Goal: Task Accomplishment & Management: Manage account settings

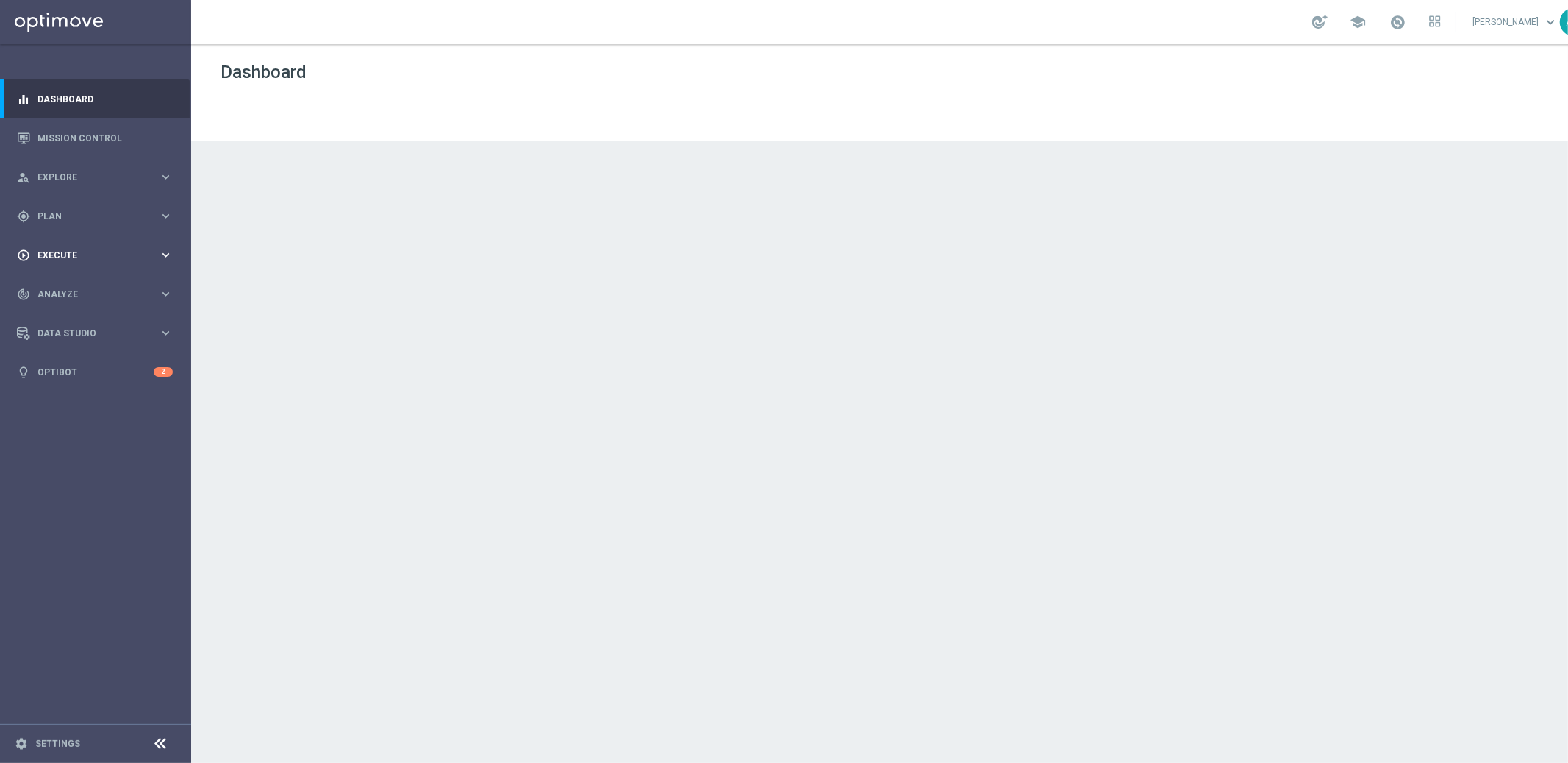
click at [120, 252] on span "Execute" at bounding box center [98, 255] width 121 height 9
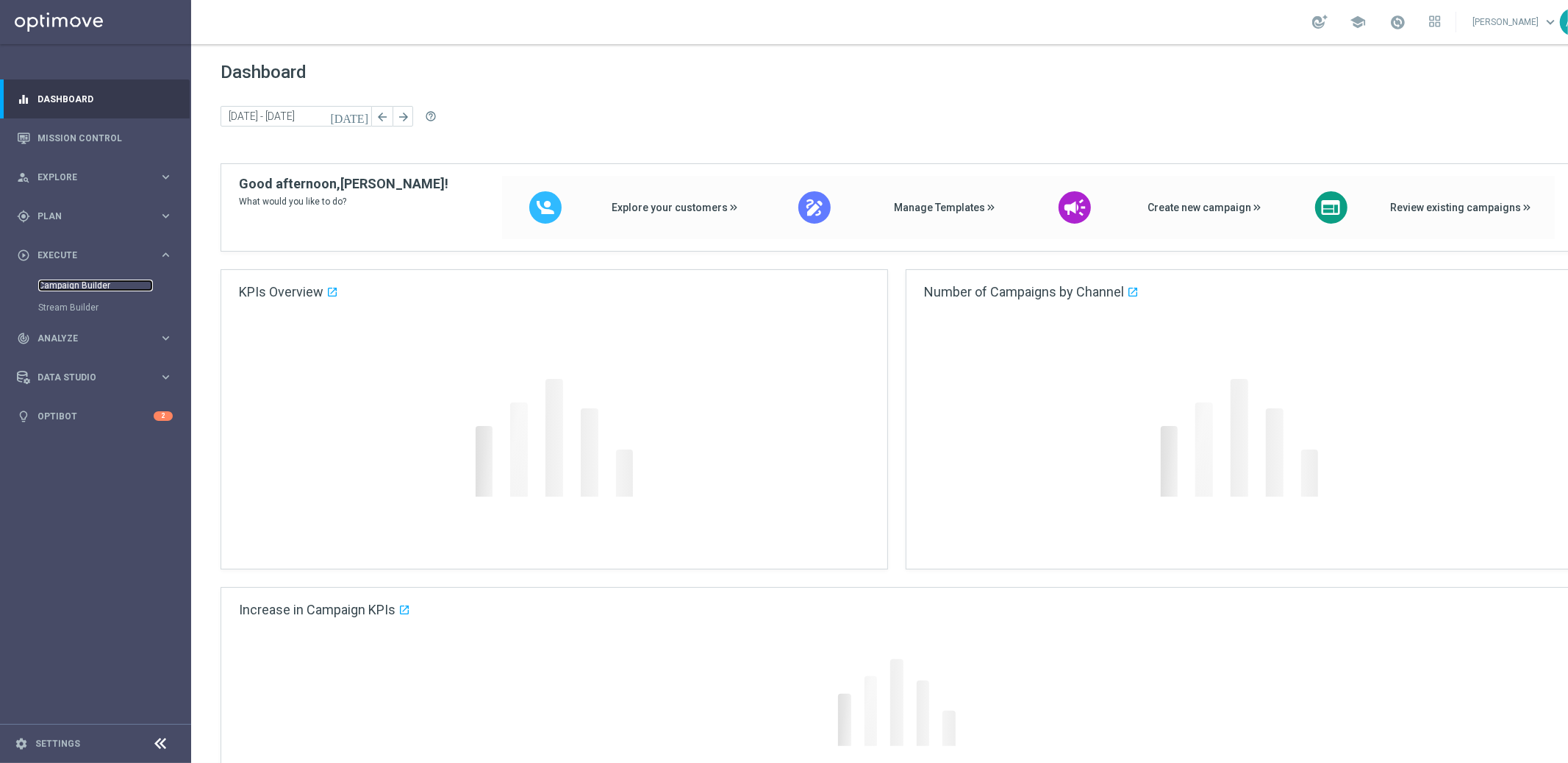
click at [98, 281] on link "Campaign Builder" at bounding box center [96, 285] width 115 height 12
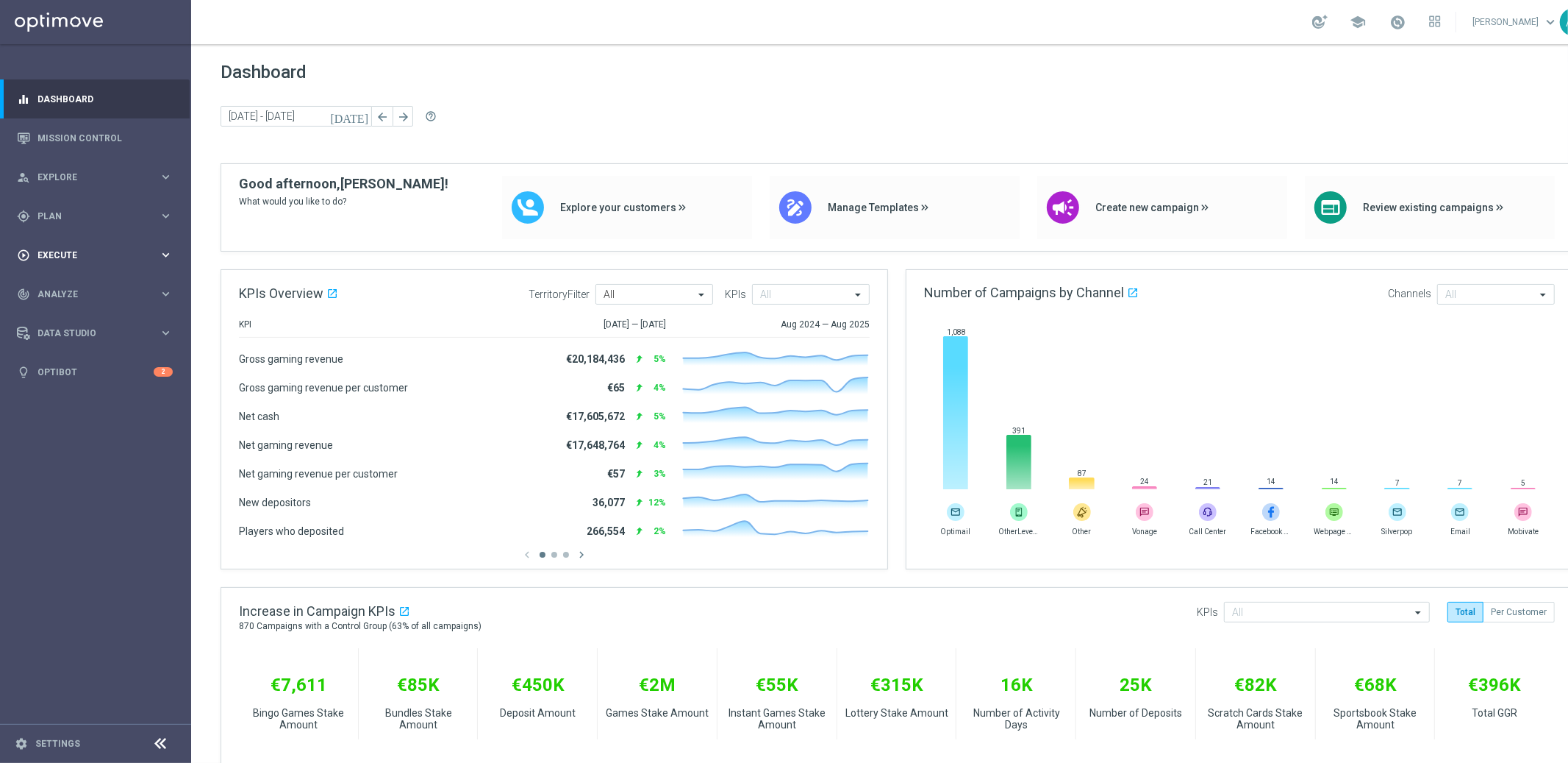
click at [104, 253] on span "Execute" at bounding box center [98, 255] width 121 height 9
click at [79, 282] on link "Campaign Builder" at bounding box center [96, 285] width 115 height 12
click at [96, 253] on span "Execute" at bounding box center [98, 255] width 121 height 9
click at [78, 282] on link "Campaign Builder" at bounding box center [96, 285] width 115 height 12
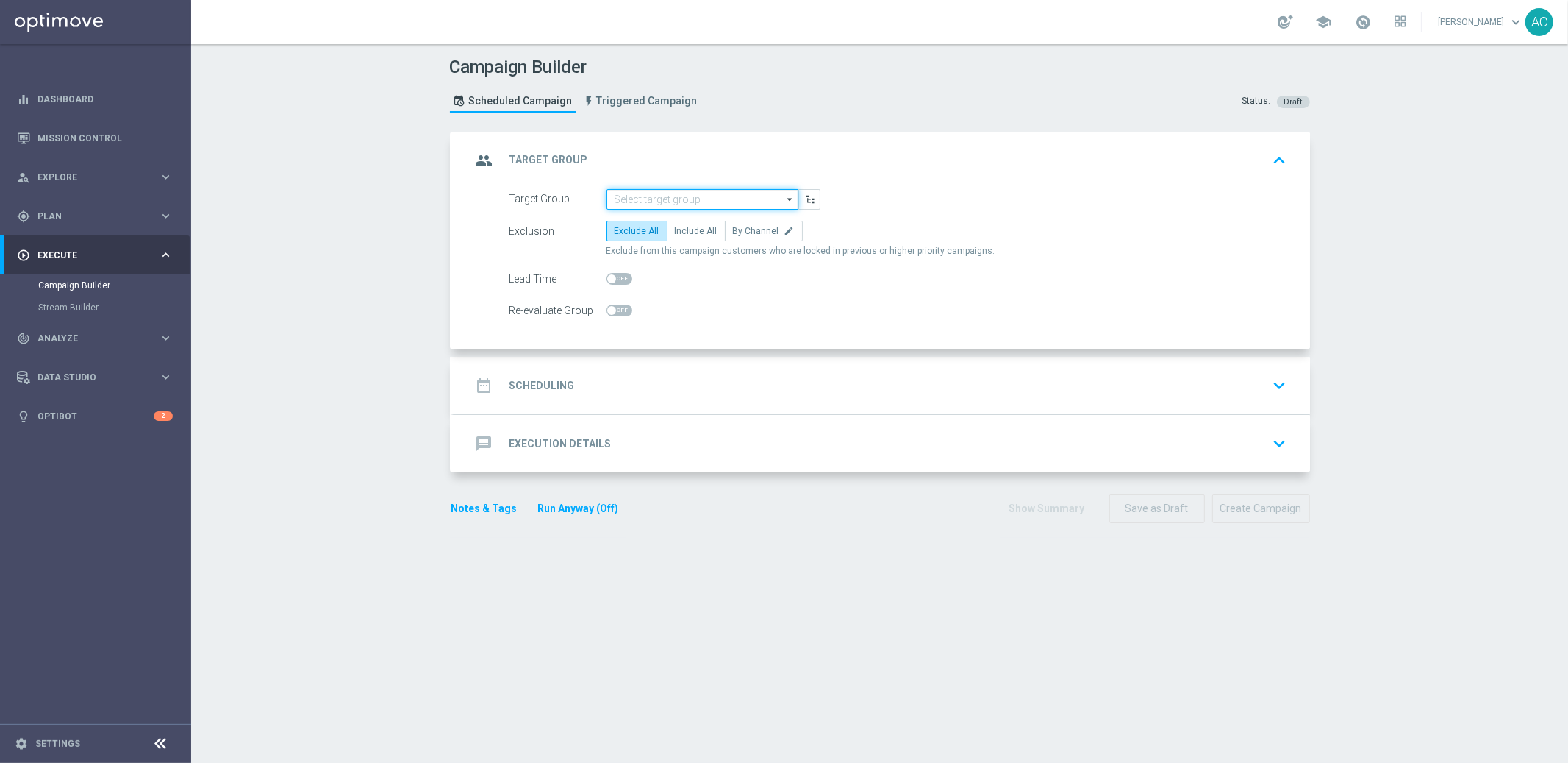
click at [705, 204] on input at bounding box center [702, 199] width 192 height 20
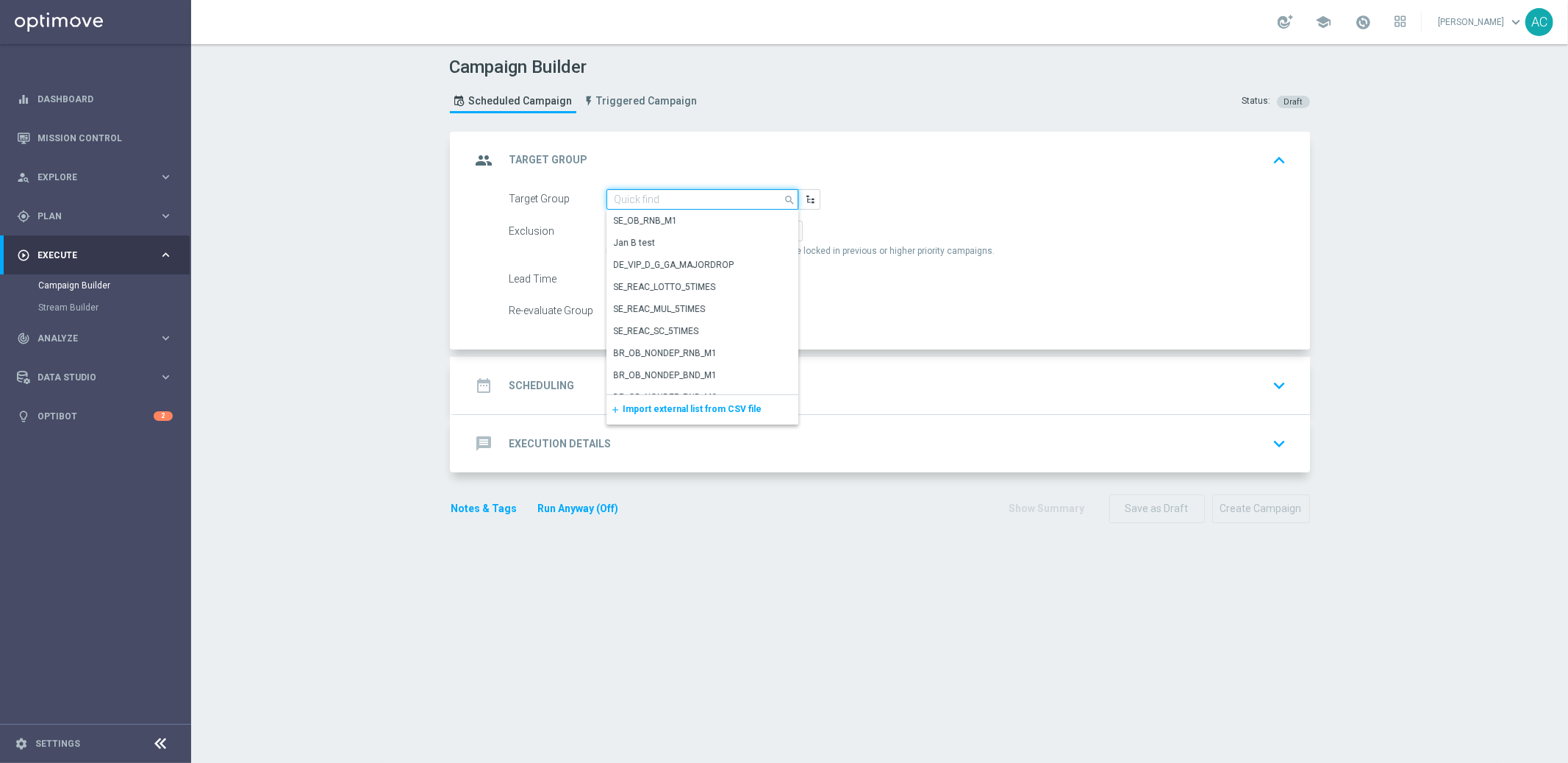
paste input "BR_CAS__REACT2025_NOTBETLAST14D__ALL_EMA_TAC_GM"
type input "BR_CAS__REACT2025_NOTBETLAST14D__ALL_EMA_TAC_GM"
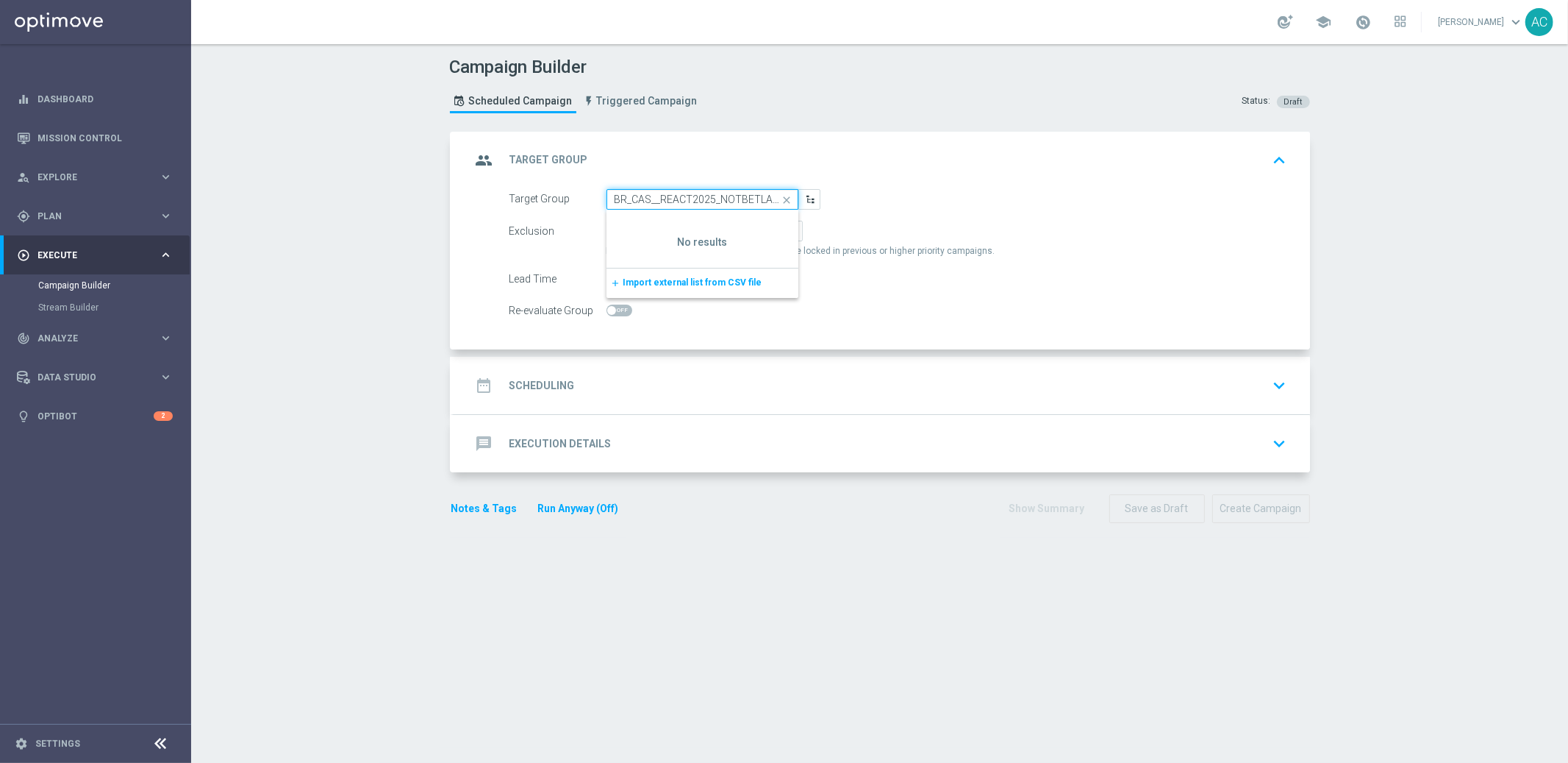
drag, startPoint x: 725, startPoint y: 201, endPoint x: 557, endPoint y: 198, distance: 168.0
click at [535, 206] on div "Target Group BR_CAS__REACT2025_NOTBETLAST14D__ALL_EMA_TAC_GM close Show Selecte…" at bounding box center [665, 199] width 333 height 20
click at [711, 204] on input at bounding box center [702, 199] width 192 height 20
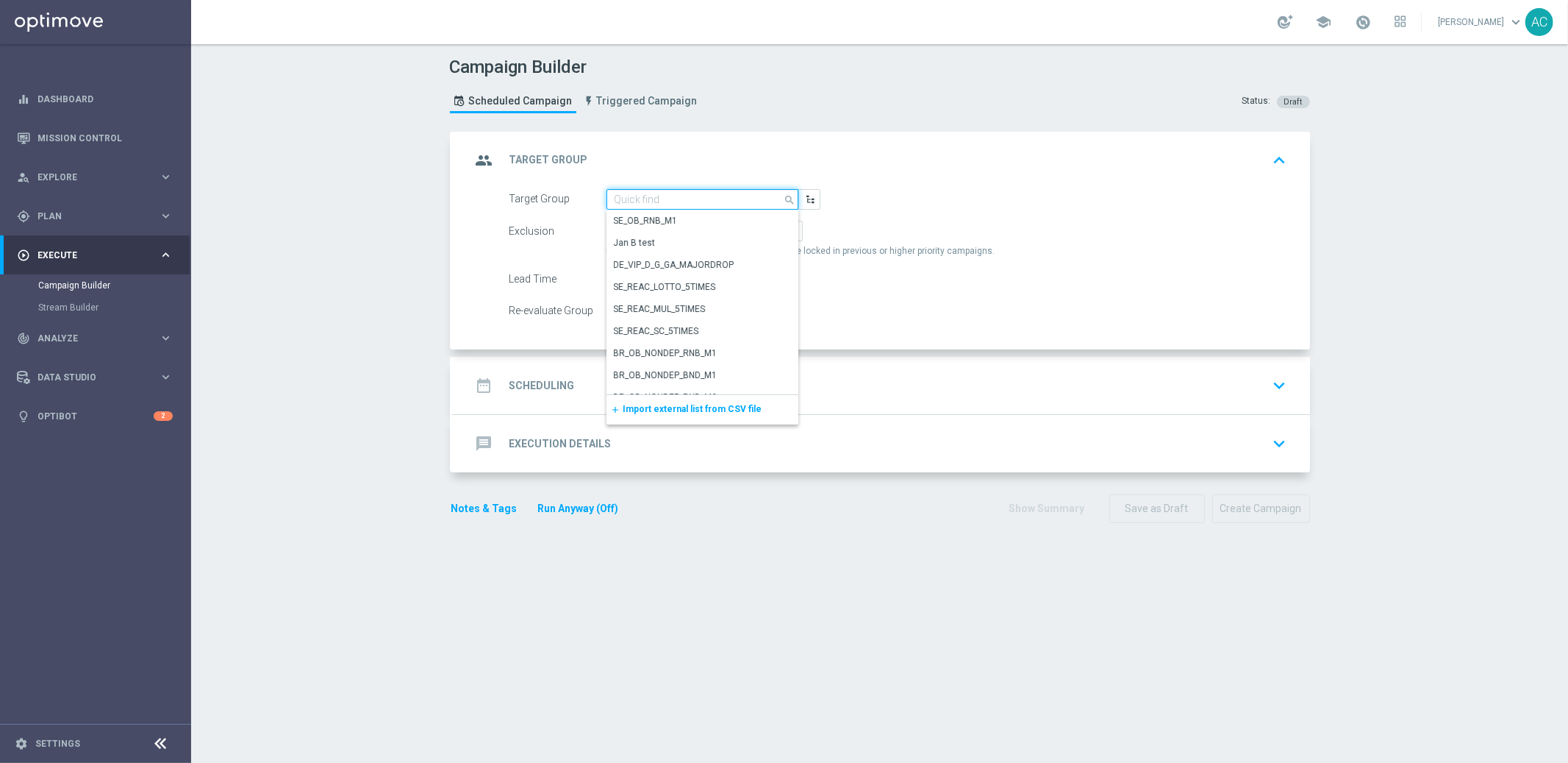
paste input "BR_CAS__REACT2025_NOTBETLAST14D__ALL_EMA_TAC_GM"
type input "BR_CAS__REACT2025_NOTBETLAST14D__ALL_EMA_TAC_GM"
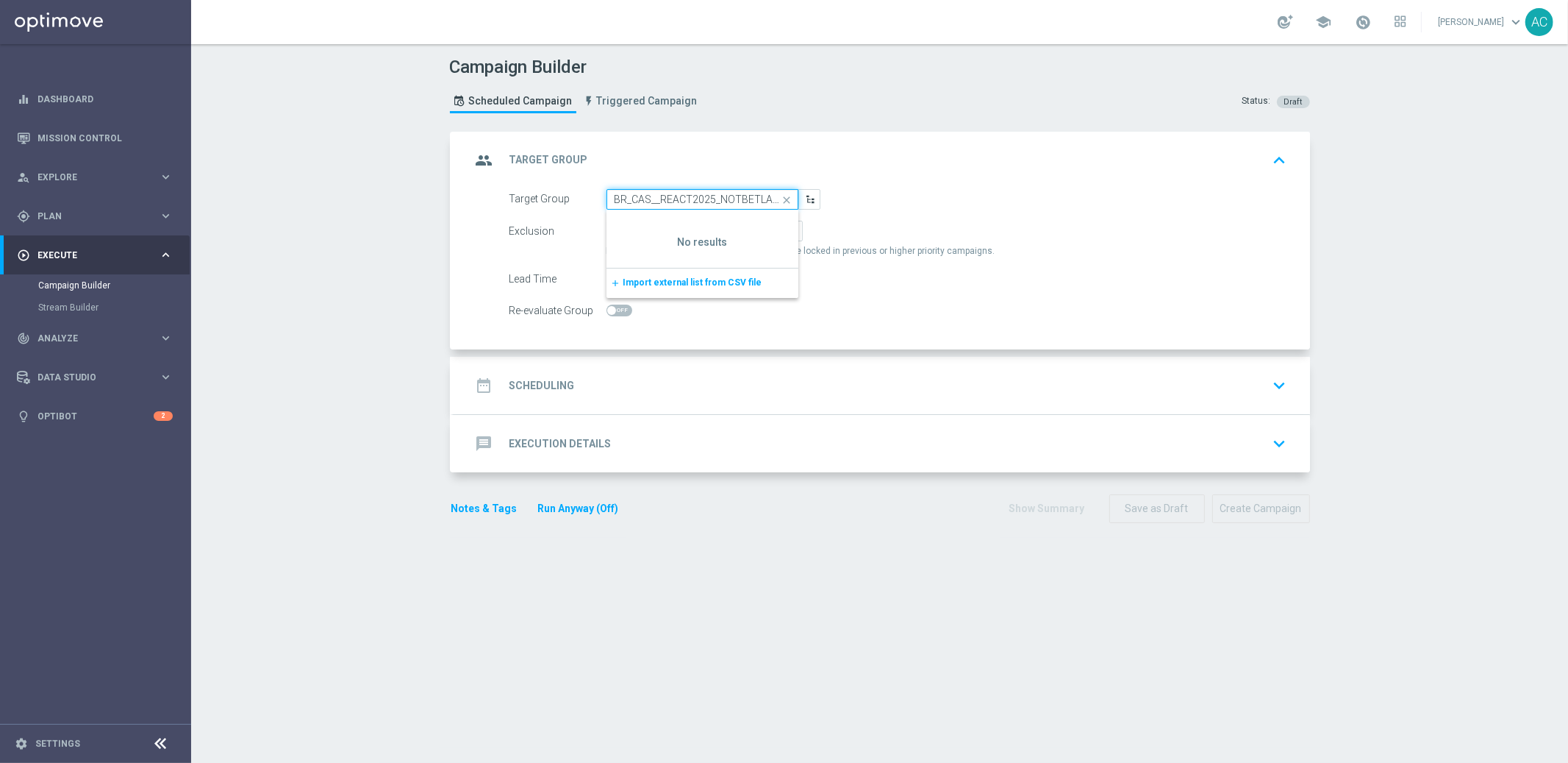
drag, startPoint x: 645, startPoint y: 201, endPoint x: 567, endPoint y: 198, distance: 78.1
click at [567, 198] on div "Target Group BR_CAS__REACT2025_NOTBETLAST14D__ALL_EMA_TAC_GM close Show Selecte…" at bounding box center [665, 199] width 333 height 20
click at [653, 201] on input at bounding box center [702, 199] width 192 height 20
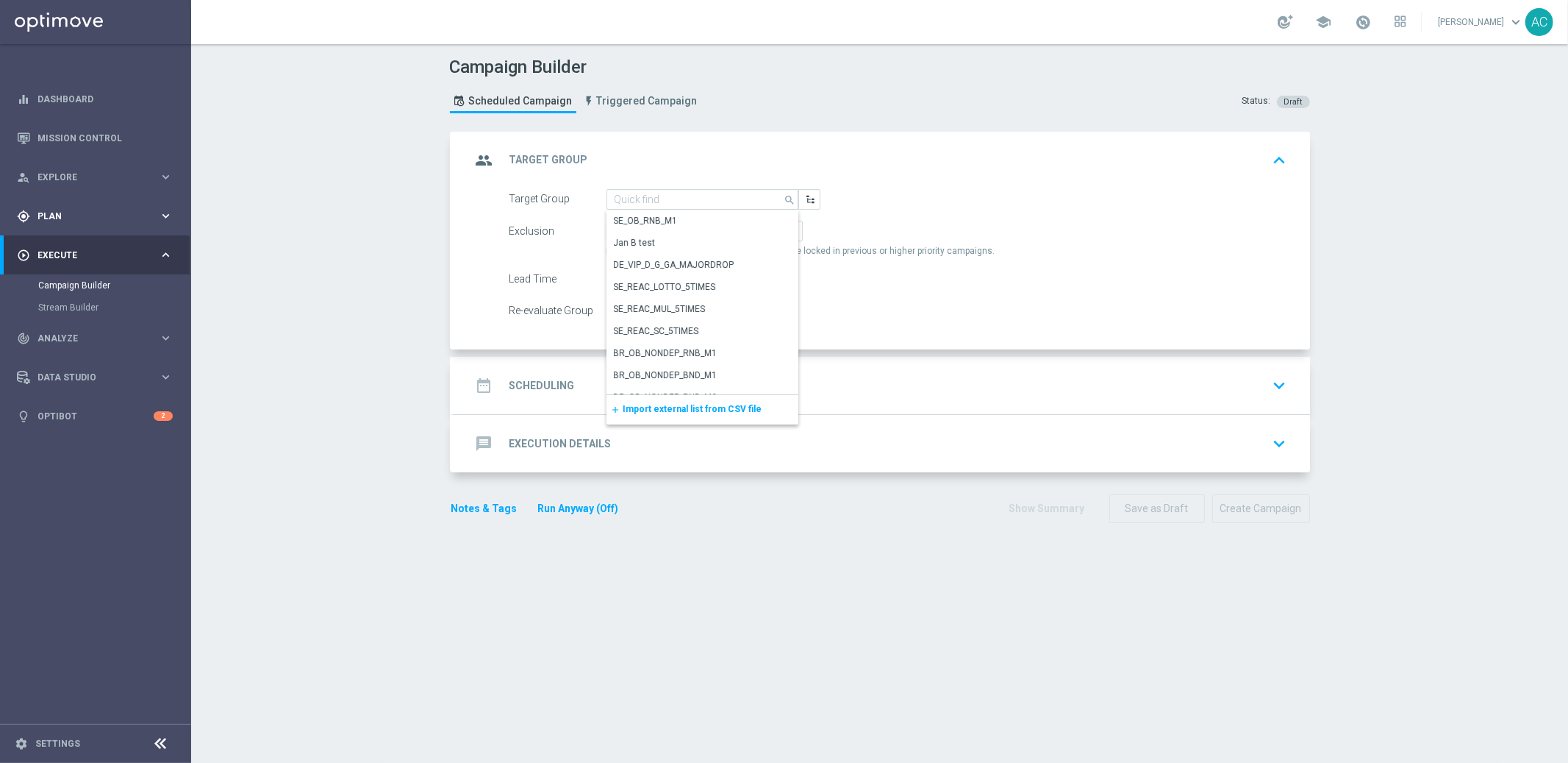
click at [86, 220] on span "Plan" at bounding box center [98, 216] width 121 height 9
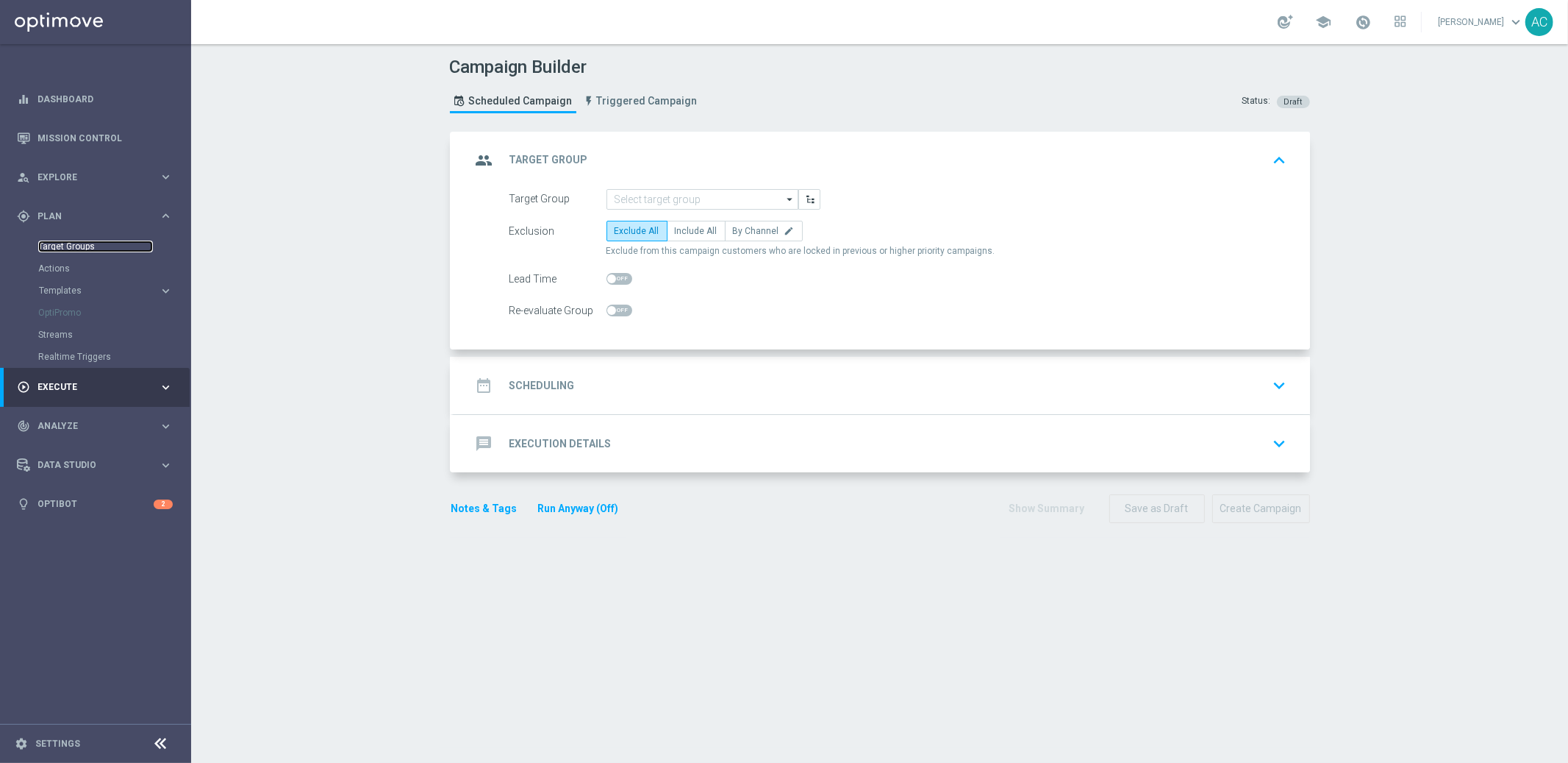
click at [78, 246] on link "Target Groups" at bounding box center [96, 246] width 115 height 12
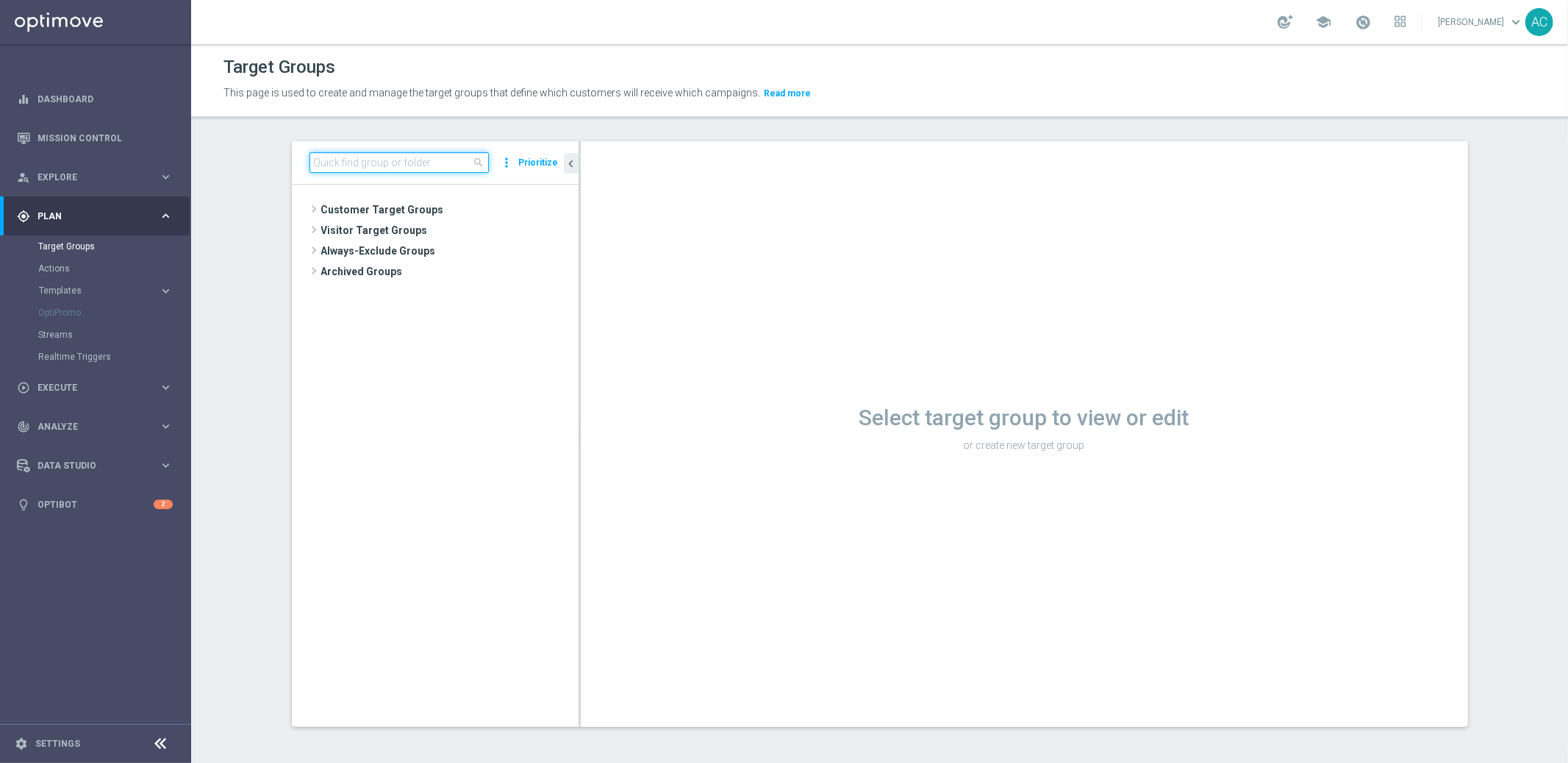
click at [385, 164] on input at bounding box center [399, 163] width 179 height 20
paste input "BR_CAS__REACT2025_NOTBETLAST14D__ALL_EMA_TAC_GM"
type input "BR_CAS__REACT2025_NOTBETLAST14D__ALL_EMA_TAC_GM"
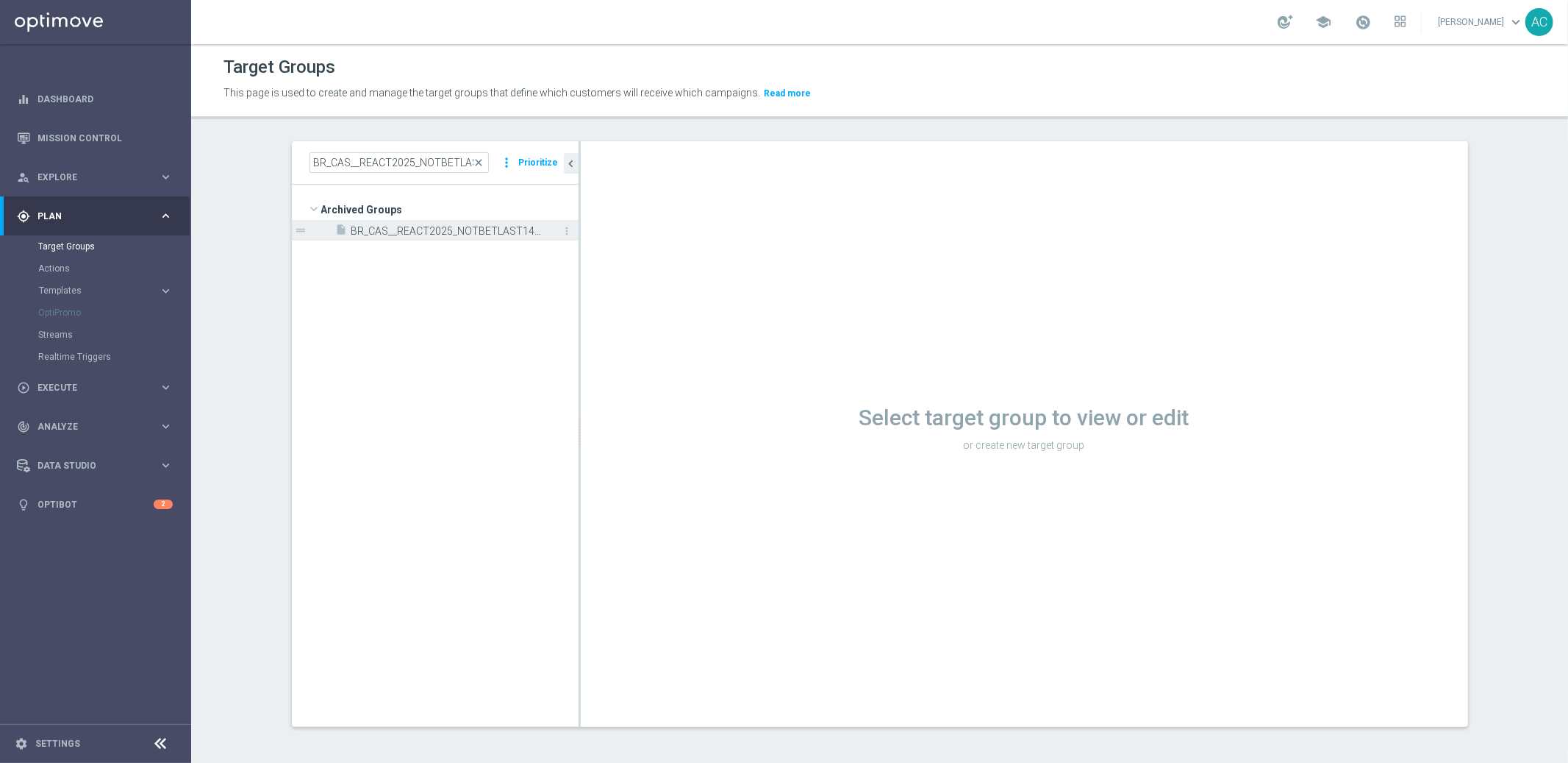
click at [439, 232] on span "BR_CAS__REACT2025_NOTBETLAST14D__ALL_EMA_TAC_GM" at bounding box center [448, 231] width 194 height 13
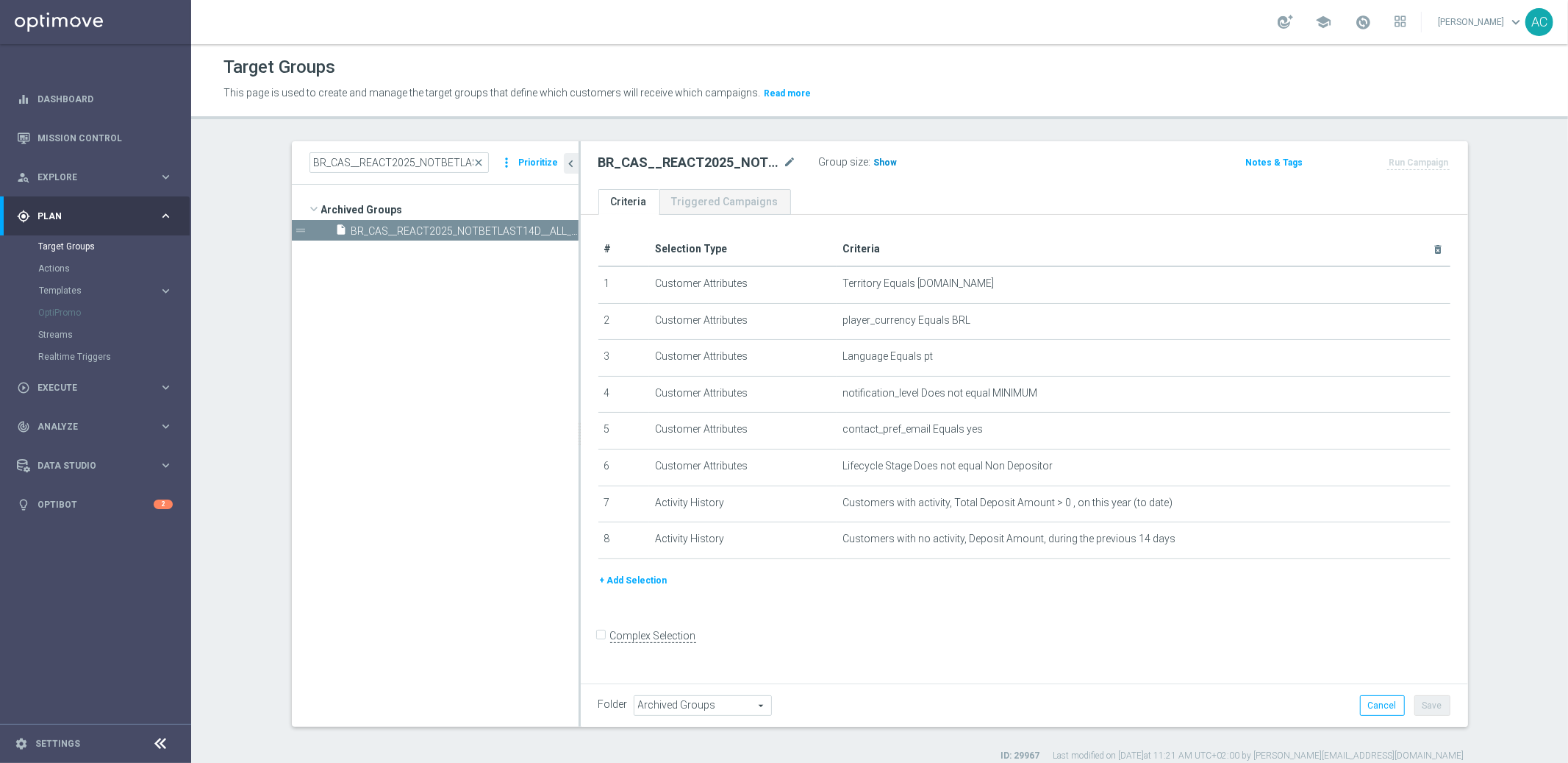
click at [878, 161] on span "Show" at bounding box center [886, 162] width 24 height 10
click at [365, 208] on span "Archived Groups" at bounding box center [441, 209] width 239 height 20
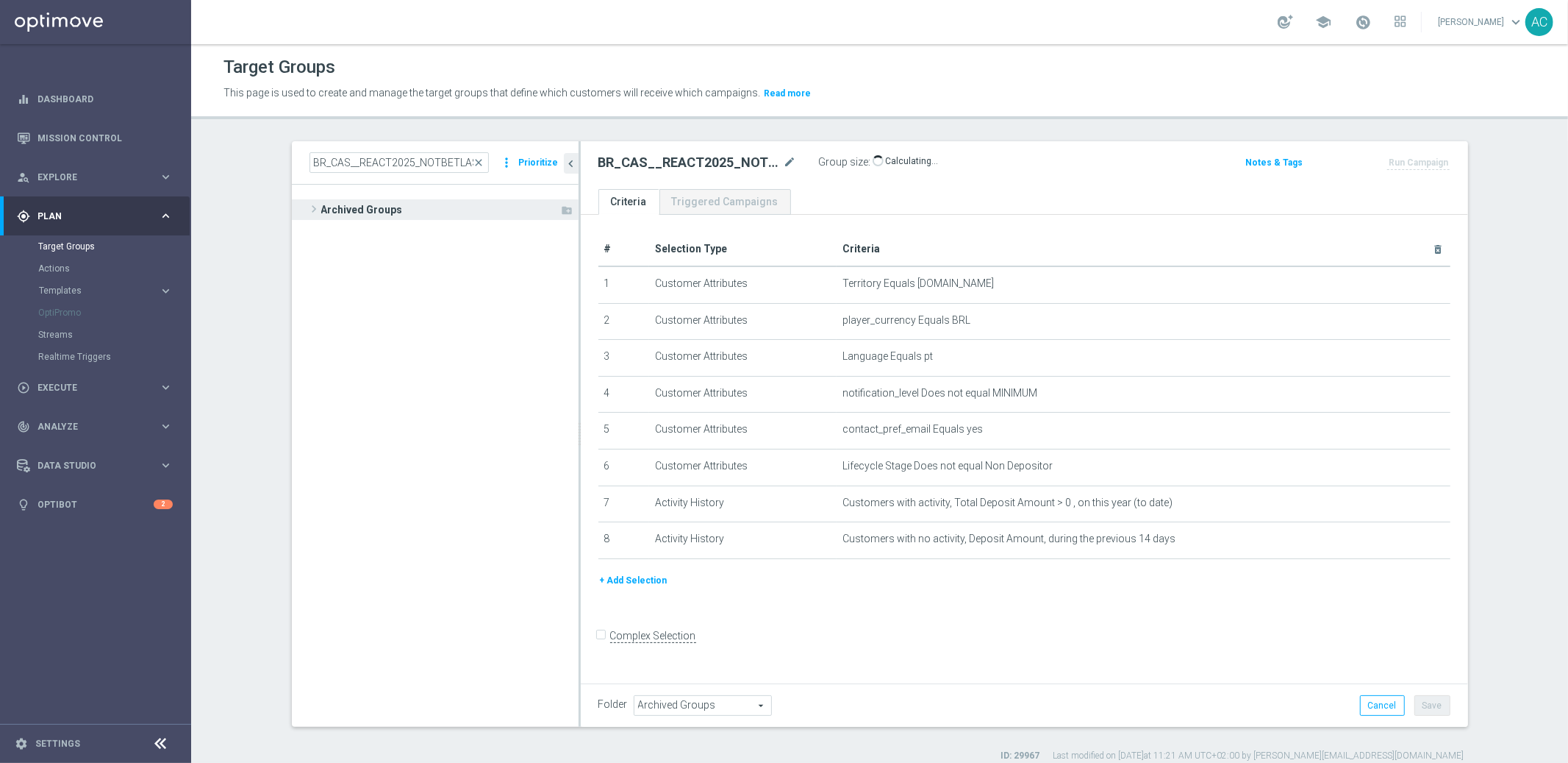
click at [359, 209] on span "Archived Groups" at bounding box center [441, 209] width 239 height 20
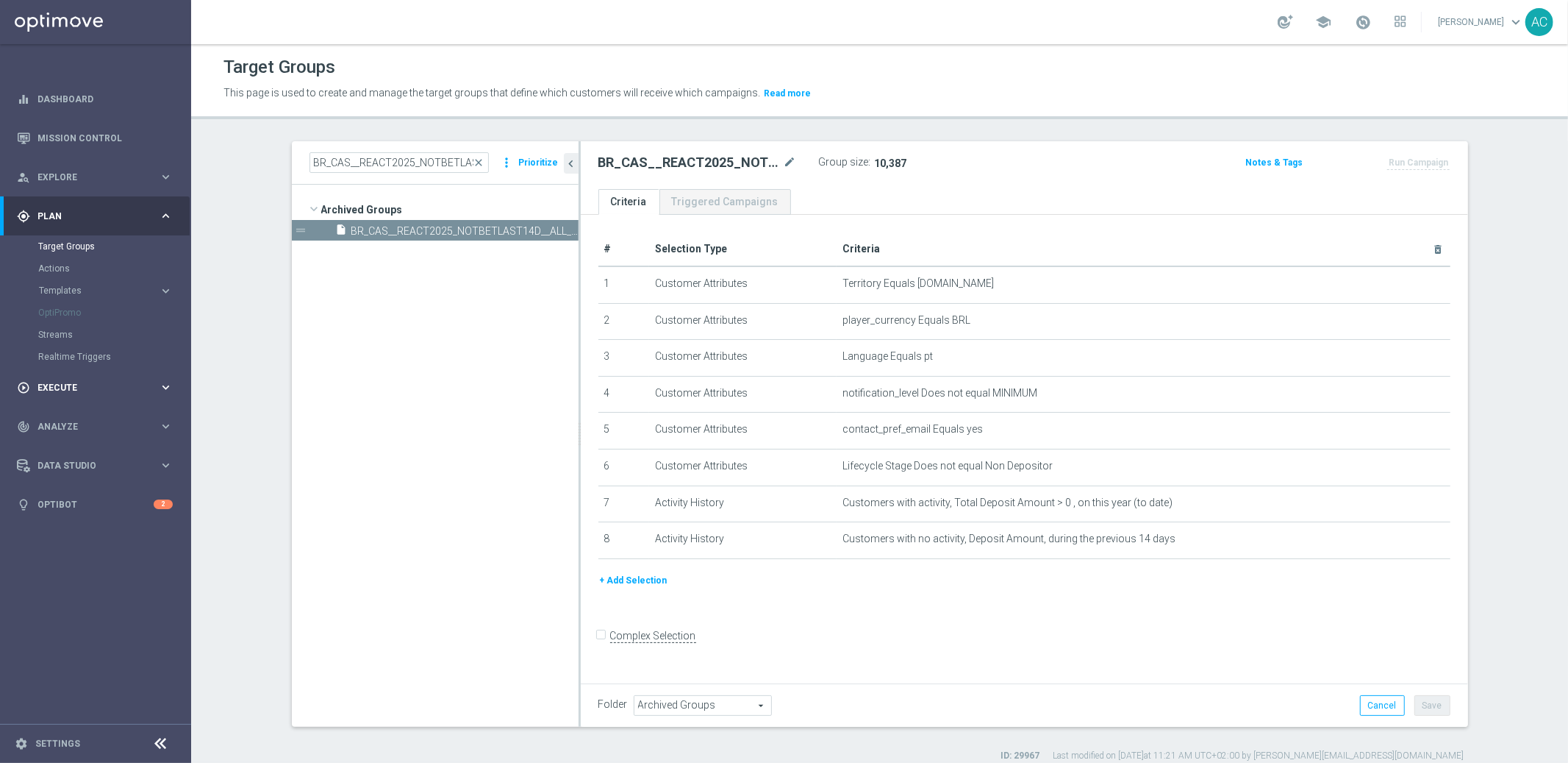
click at [73, 383] on span "Execute" at bounding box center [98, 387] width 121 height 9
click at [79, 282] on link "Campaign Builder" at bounding box center [96, 285] width 115 height 12
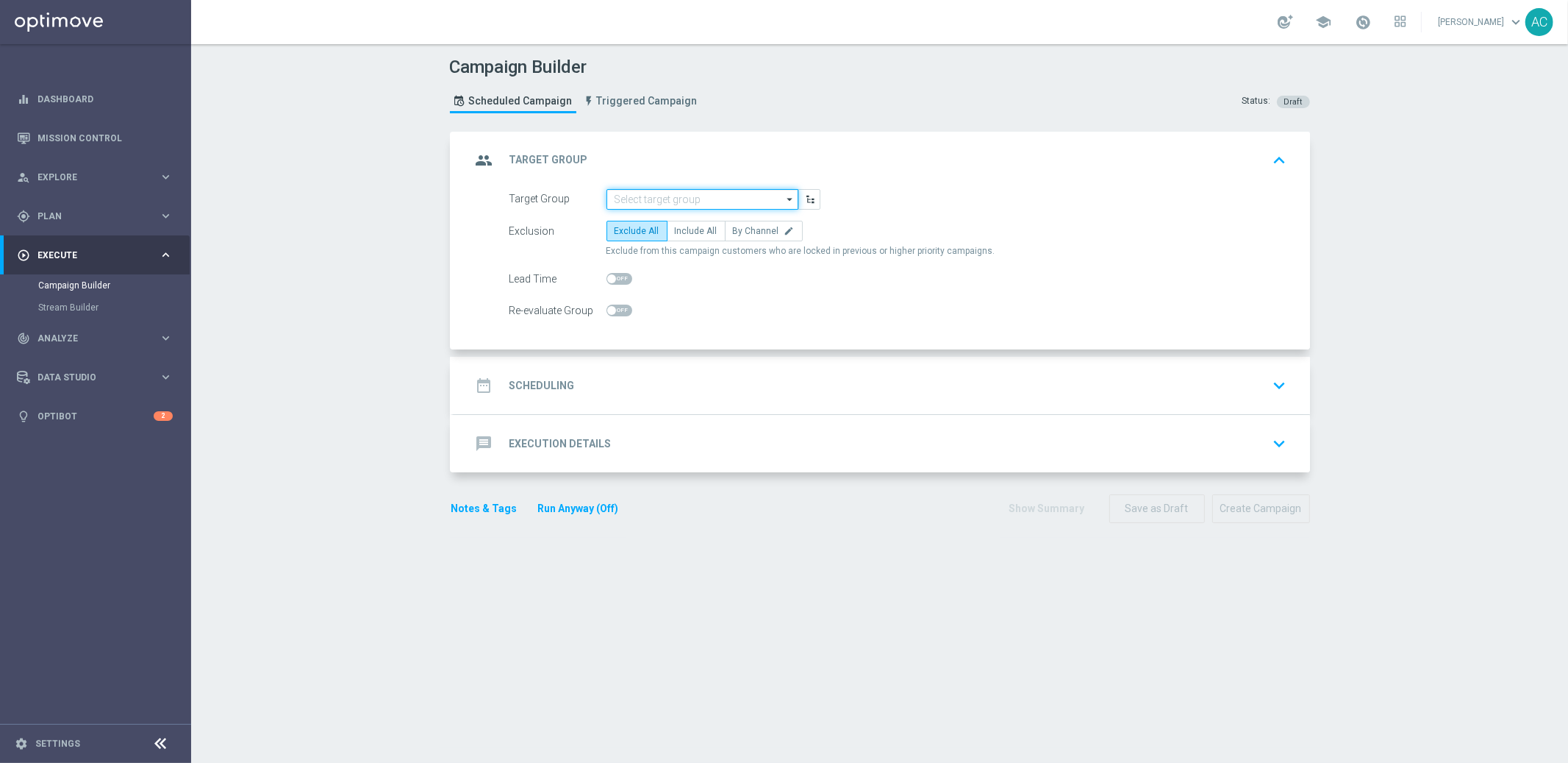
click at [670, 189] on input at bounding box center [702, 199] width 192 height 20
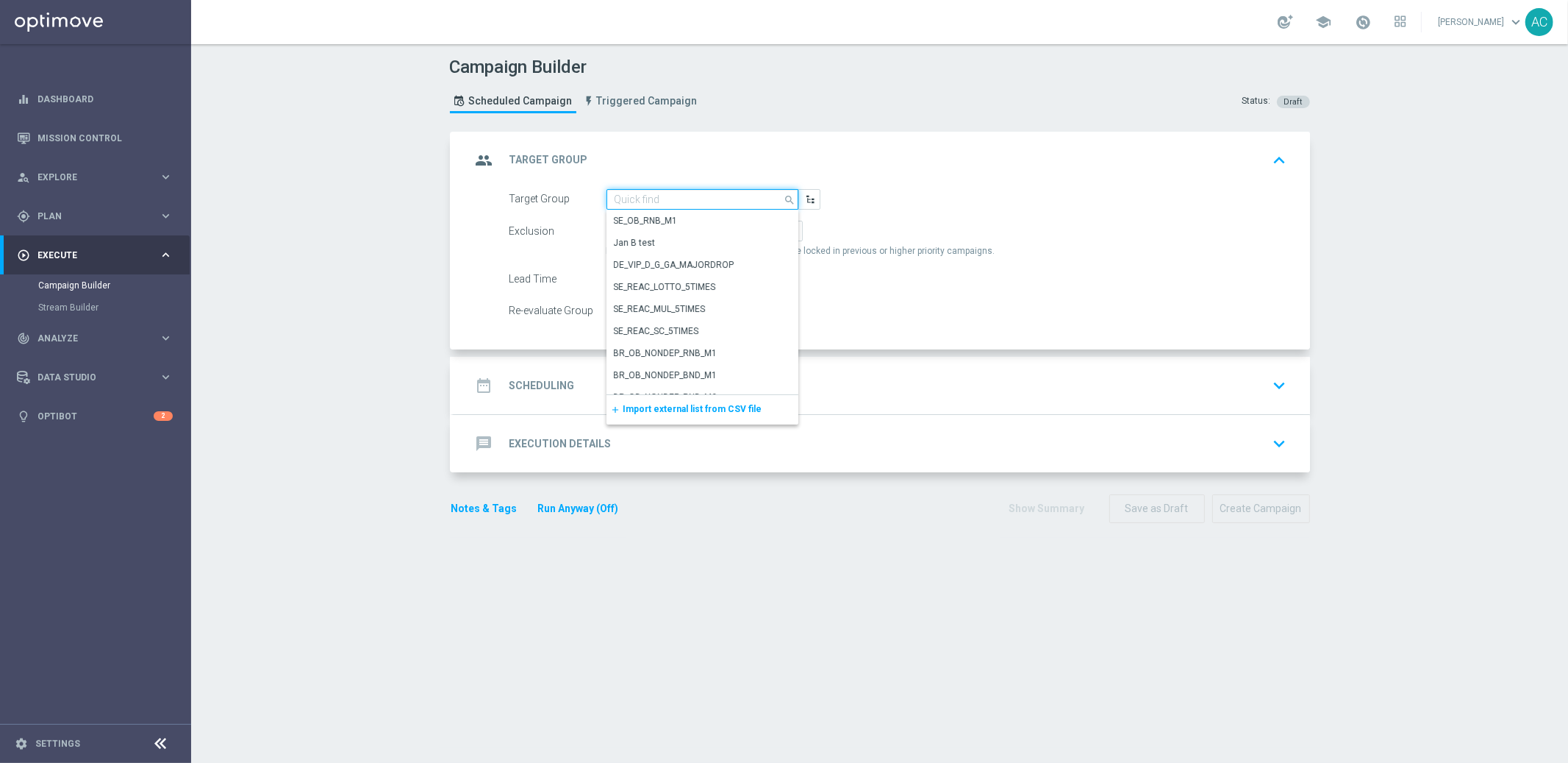
click at [645, 201] on input at bounding box center [702, 199] width 192 height 20
click at [638, 198] on input at bounding box center [702, 199] width 192 height 20
paste input "BR_CAS__REACT2025_NOTBETLAST14D__ALL_EMA_TAC_GM"
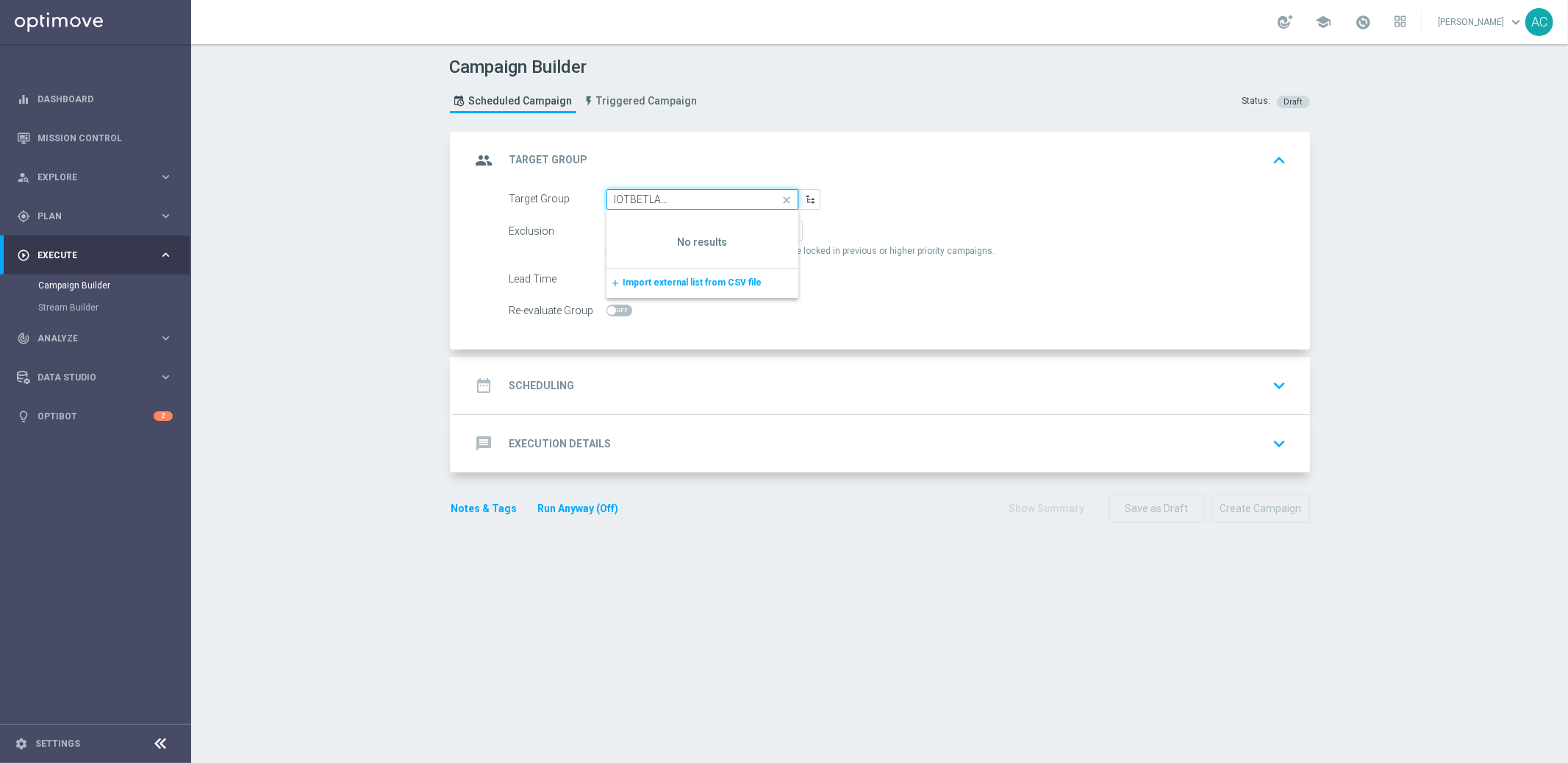
type input "BR_CAS__REACT2025_NOTBETLAST14D__ALL_EMA_TAC_GM"
click at [907, 209] on form "Target Group BR_CAS__REACT2025_NOTBETLAST14D__ALL_EMA_TAC_GM close Show Selecte…" at bounding box center [898, 255] width 778 height 132
click at [680, 198] on input at bounding box center [702, 199] width 192 height 20
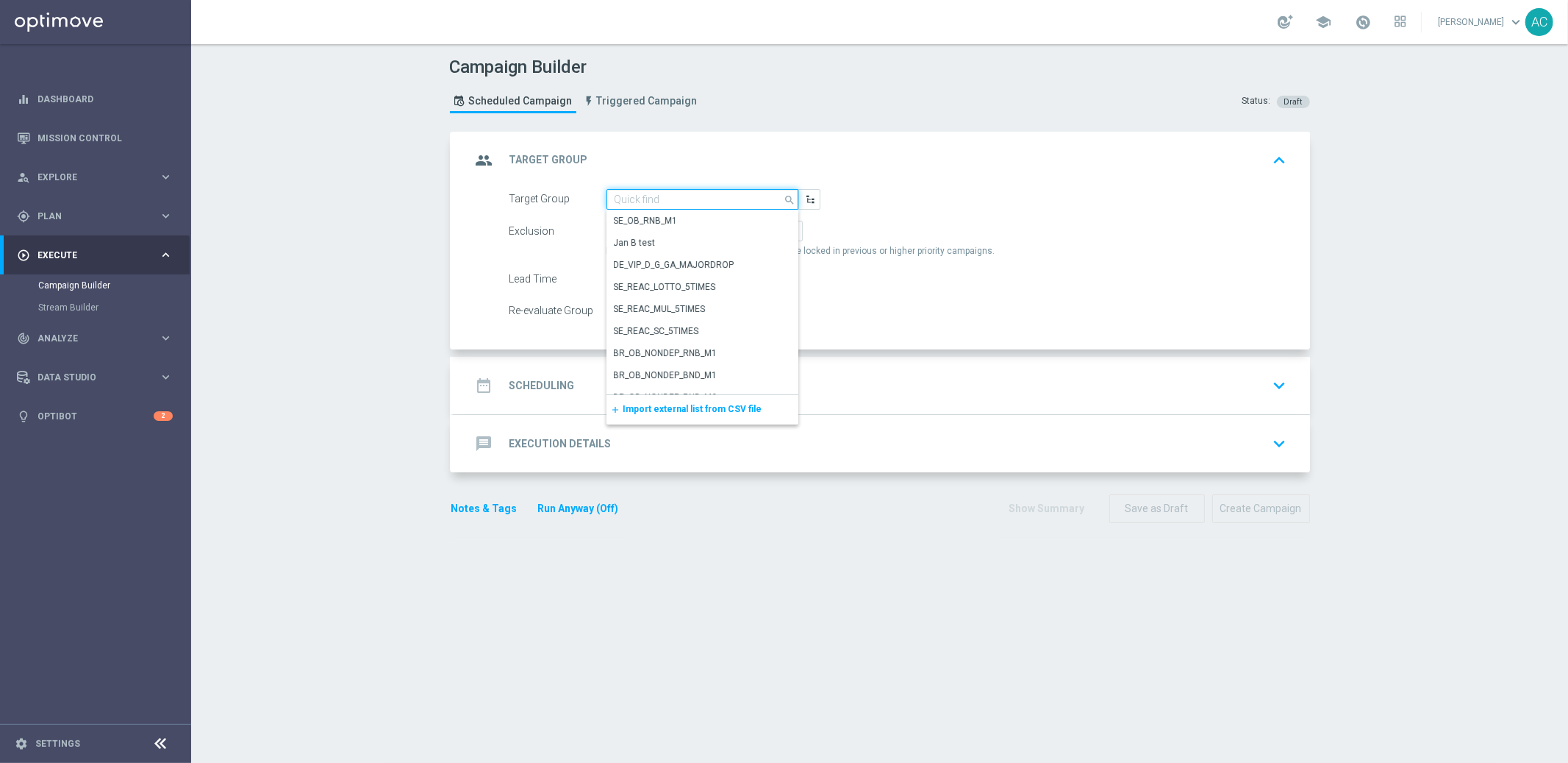
paste input "BR_CAS__REACT2025_NOTBETLAST14D__ALL_EMA_TAC_GM"
type input "BR_CAS__REACT2025_NOTBETLAST14D__ALL_EMA_TAC_GM"
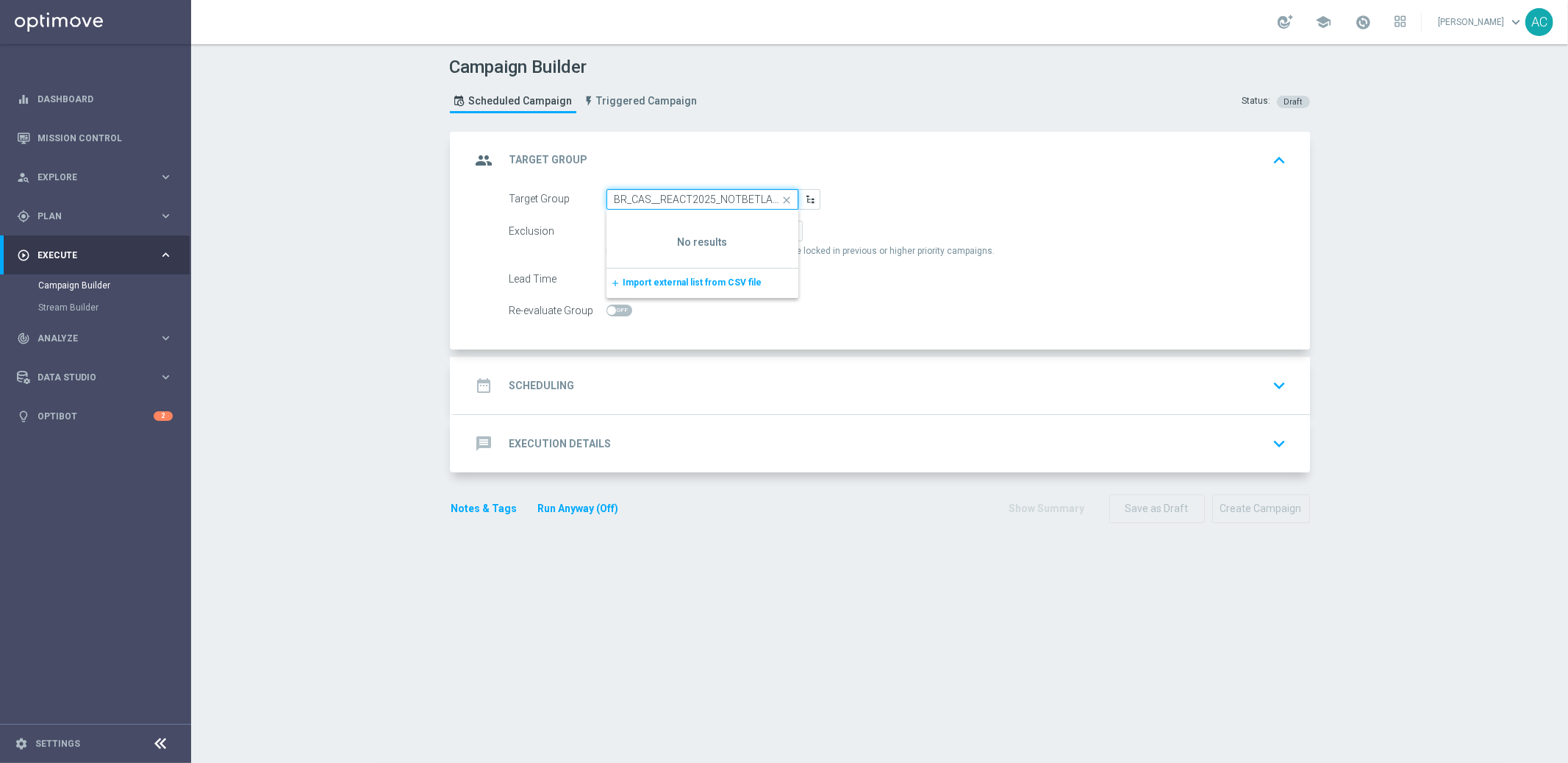
scroll to position [0, 112]
drag, startPoint x: 680, startPoint y: 198, endPoint x: 886, endPoint y: 206, distance: 206.2
click at [886, 206] on div "Target Group BR_CAS__REACT2025_NOTBETLAST14D__ALL_EMA_TAC_GM close Show Selecte…" at bounding box center [898, 199] width 800 height 20
click at [665, 200] on input at bounding box center [702, 199] width 192 height 20
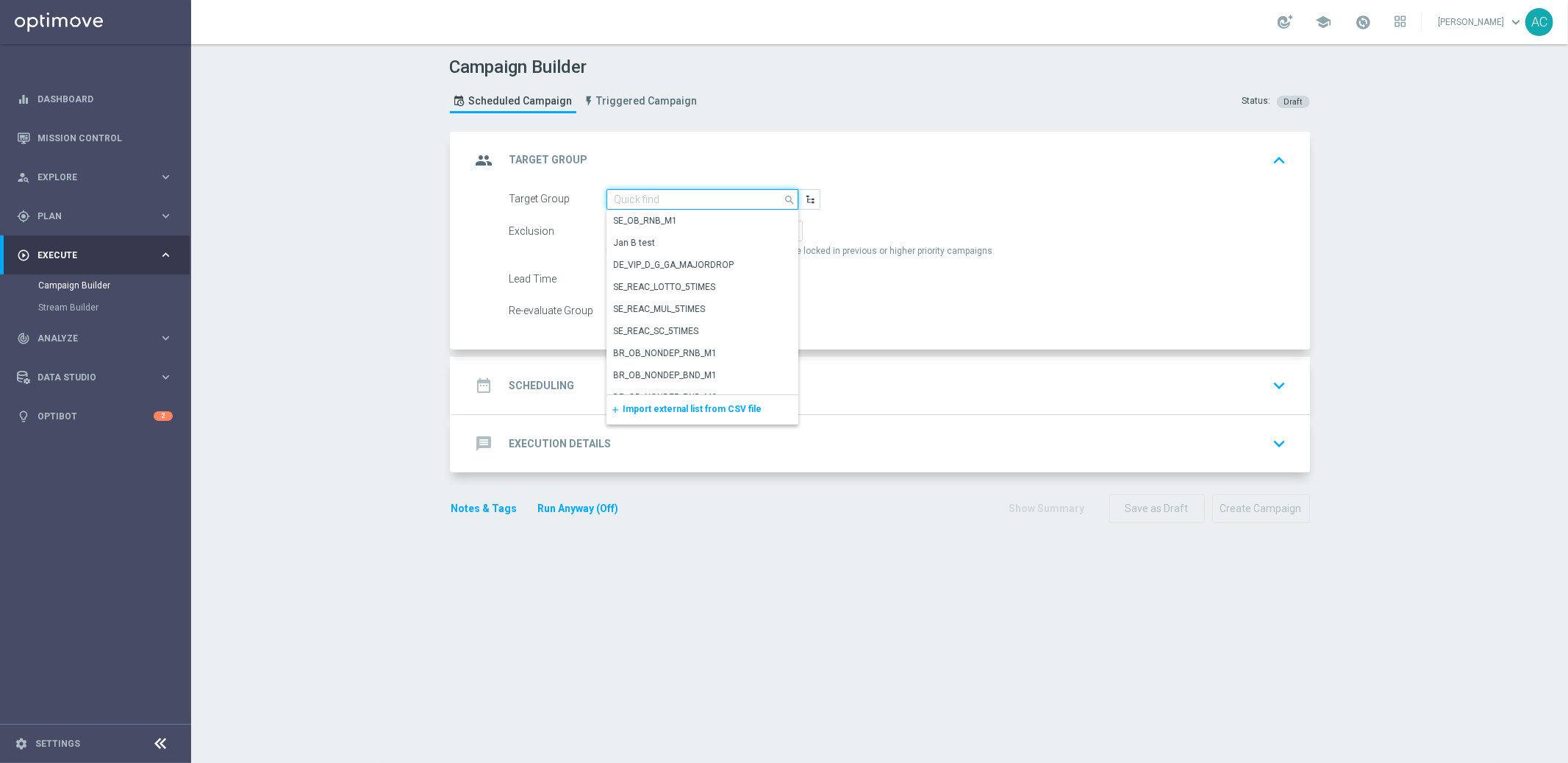
paste input "BR_CAS__REACT2025_NOTBETLAST14D__ALL_EMA_TAC_GM"
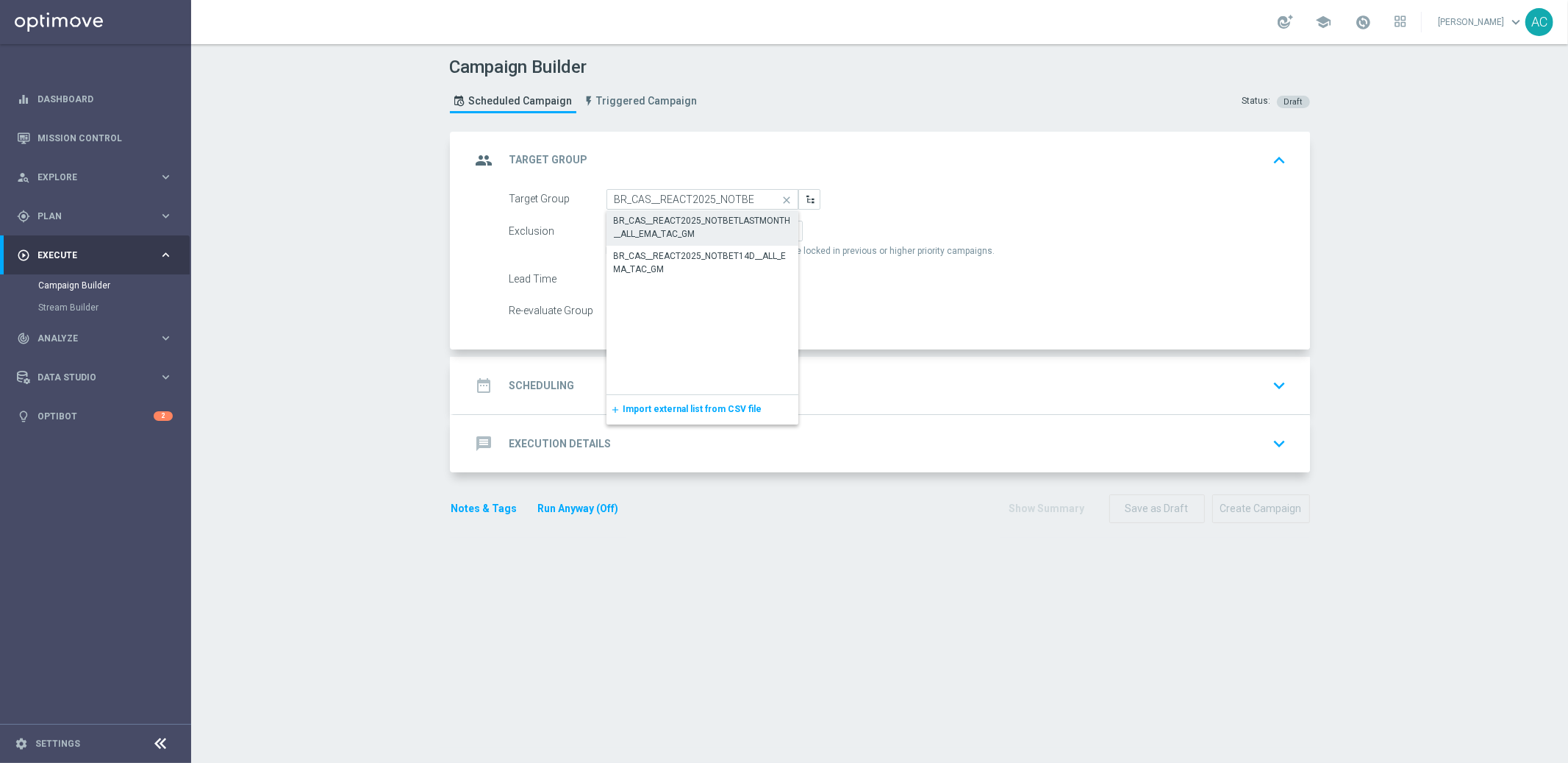
click at [743, 228] on div "BR_CAS__REACT2025_NOTBETLASTMONTH__ALL_EMA_TAC_GM" at bounding box center [703, 227] width 178 height 27
type input "BR_CAS__REACT2025_NOTBETLASTMONTH__ALL_EMA_TAC_GM"
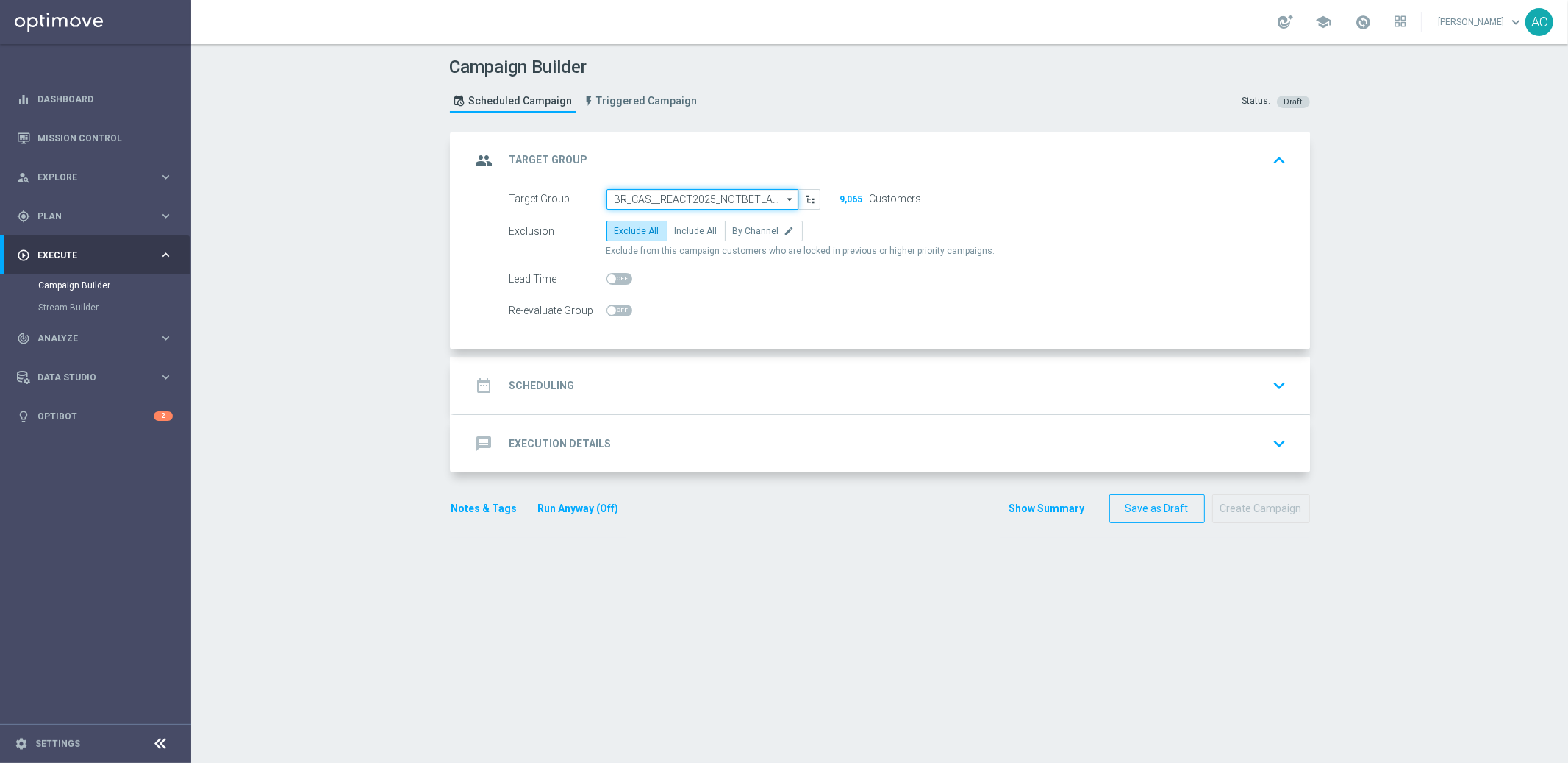
click at [709, 196] on input "BR_CAS__REACT2025_NOTBETLASTMONTH__ALL_EMA_TAC_GM" at bounding box center [702, 199] width 192 height 20
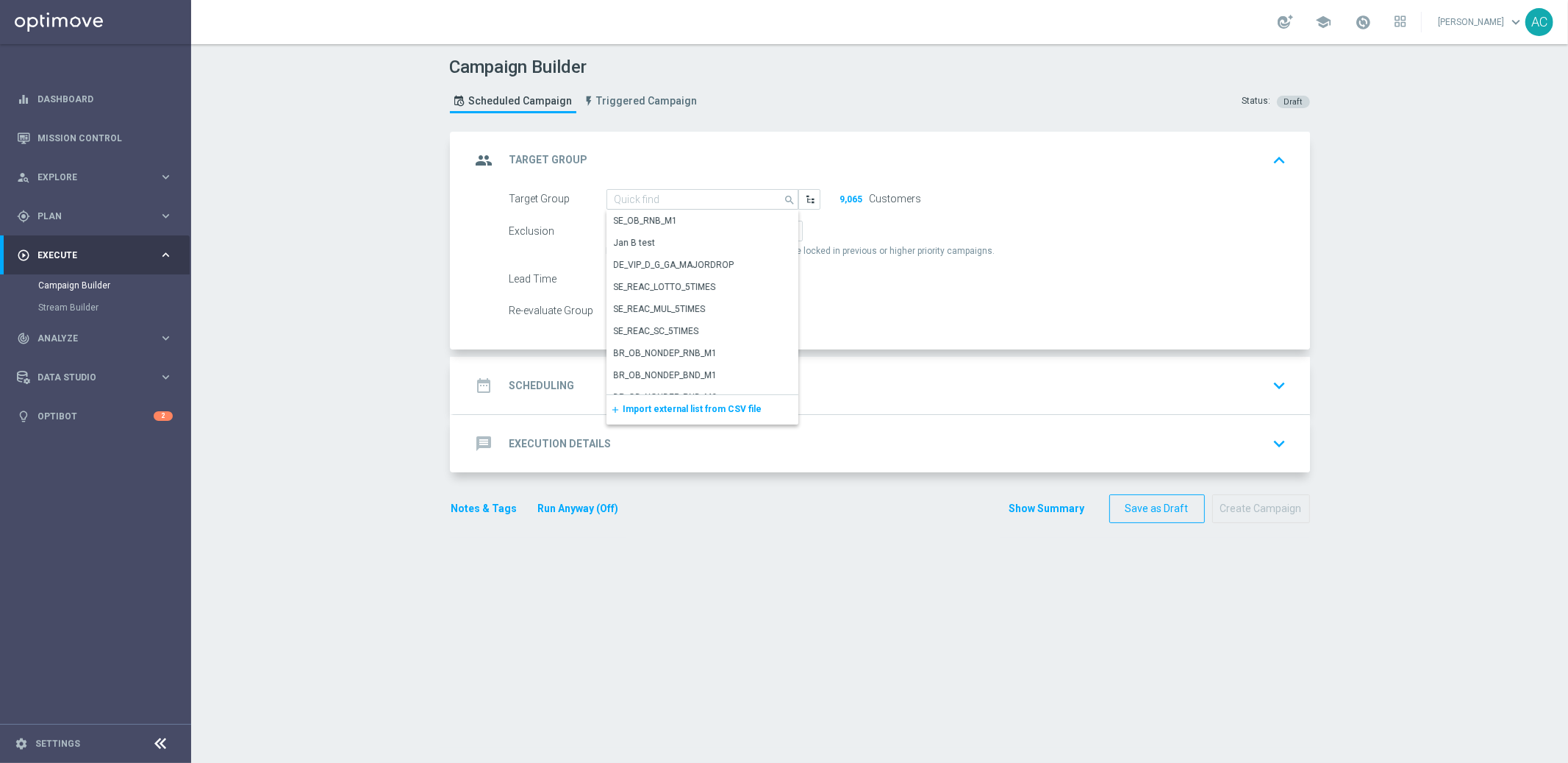
click at [1113, 244] on div "Exclusion Exclude All Include All By Channel edit Exclude from this campaign cu…" at bounding box center [898, 238] width 778 height 37
type input "BR_CAS__REACT2025_NOTBETLASTMONTH__ALL_EMA_TAC_GM"
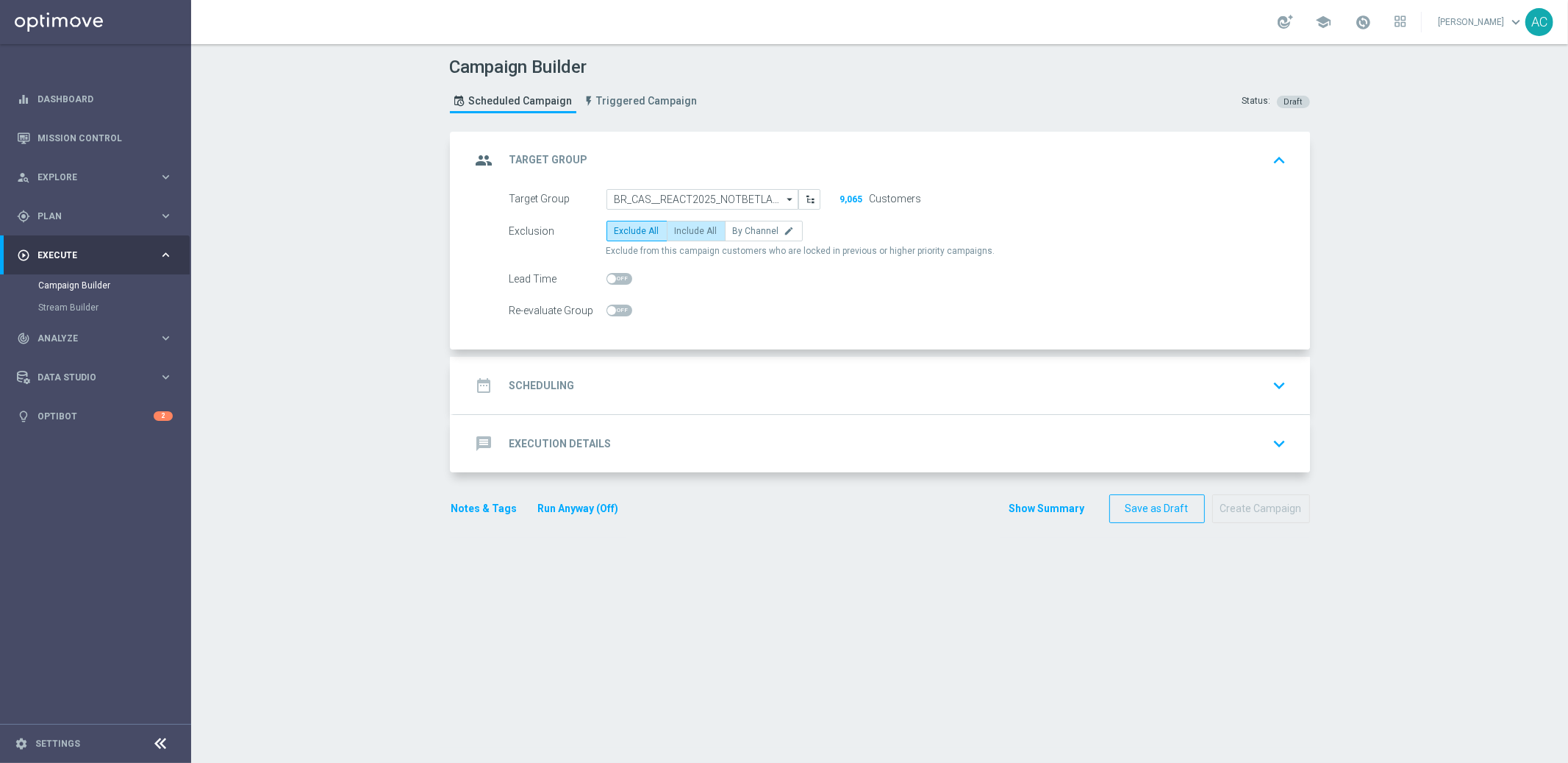
click at [686, 234] on span "Include All" at bounding box center [696, 230] width 42 height 10
click at [684, 234] on input "Include All" at bounding box center [679, 234] width 9 height 9
radio input "true"
drag, startPoint x: 551, startPoint y: 400, endPoint x: 276, endPoint y: 32, distance: 459.4
click at [550, 400] on div "date_range Scheduling keyboard_arrow_down" at bounding box center [882, 385] width 856 height 57
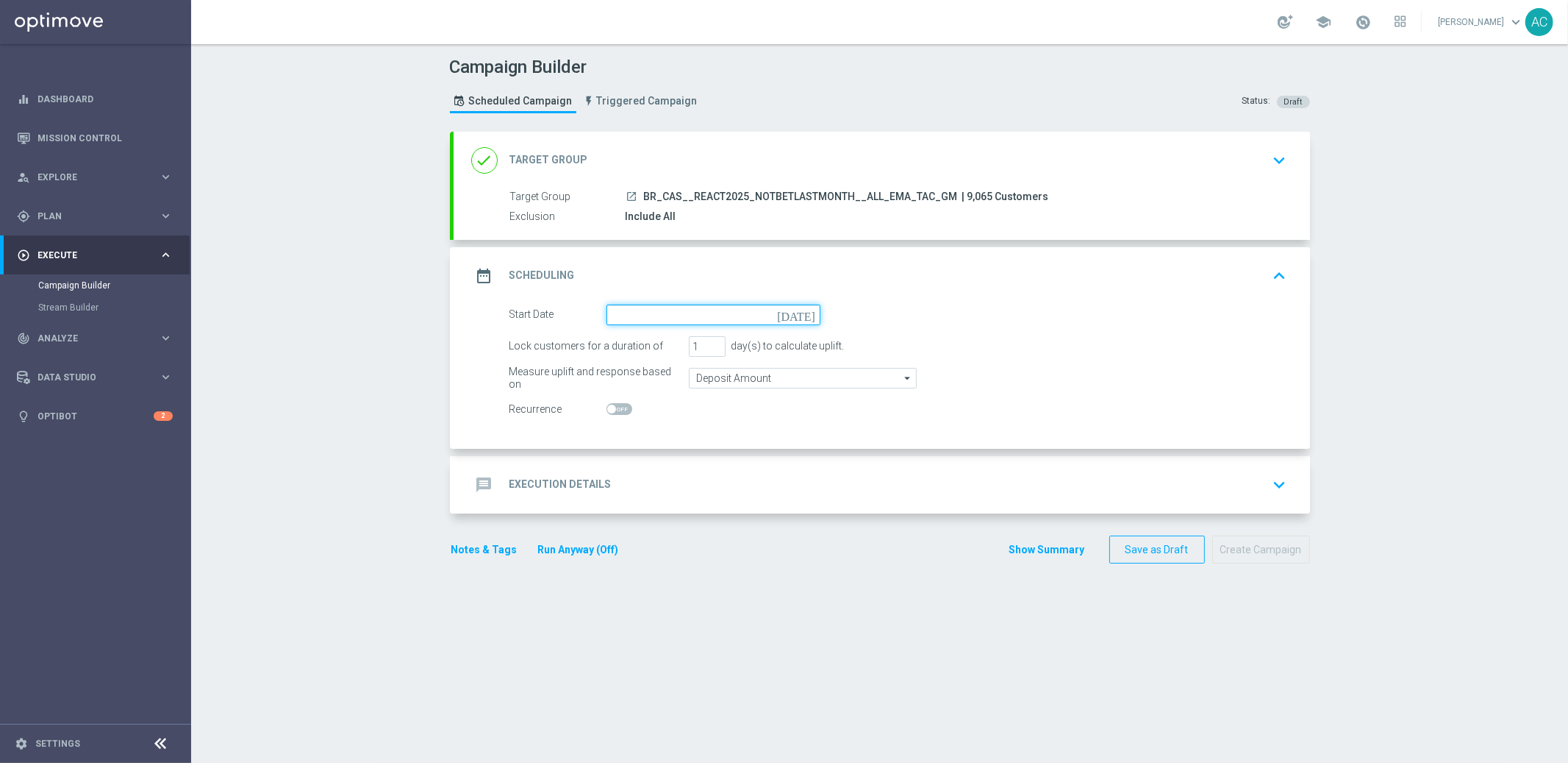
click at [668, 310] on input at bounding box center [713, 315] width 214 height 20
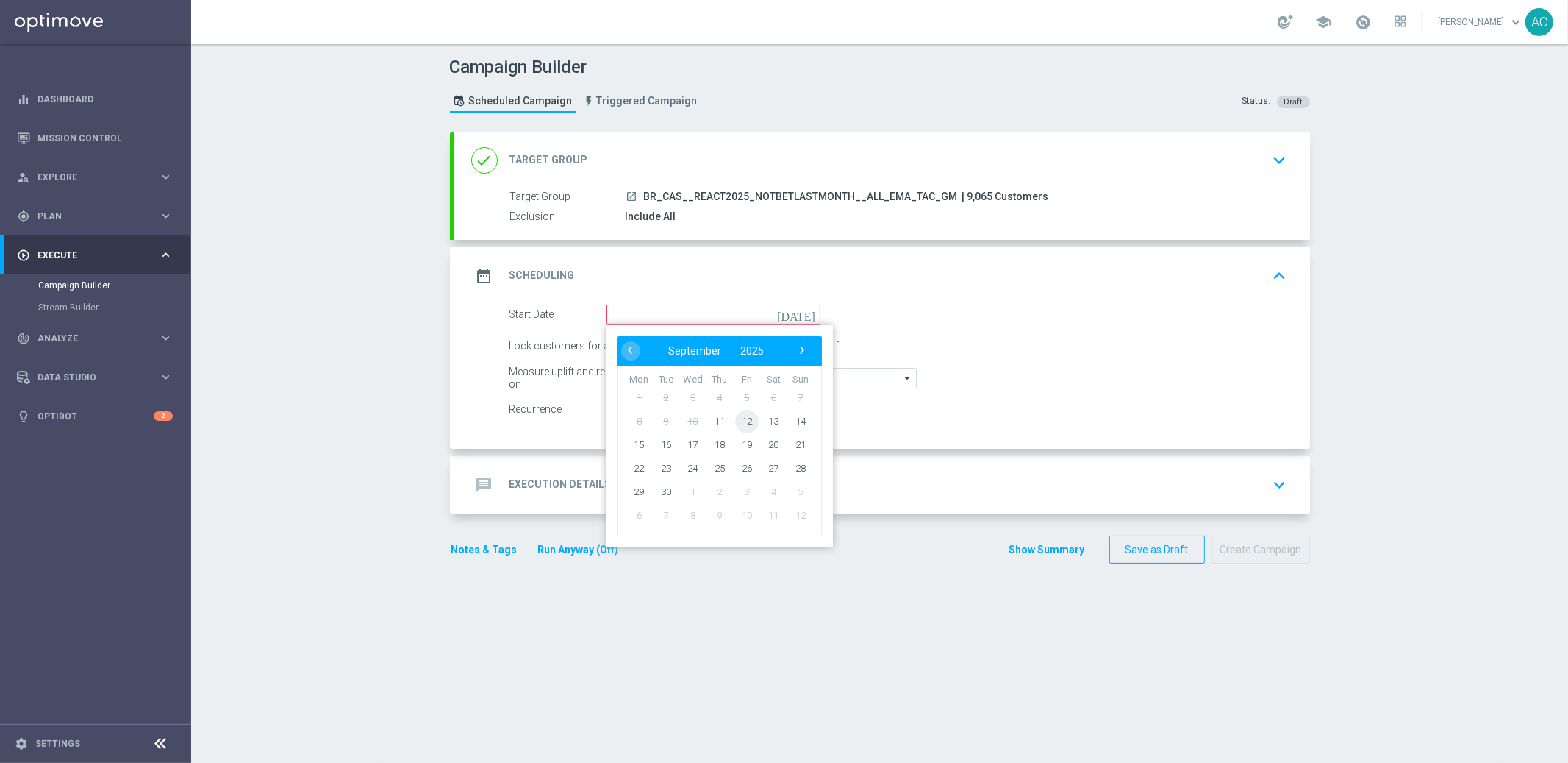
click at [738, 423] on span "12" at bounding box center [746, 421] width 24 height 24
type input "[DATE]"
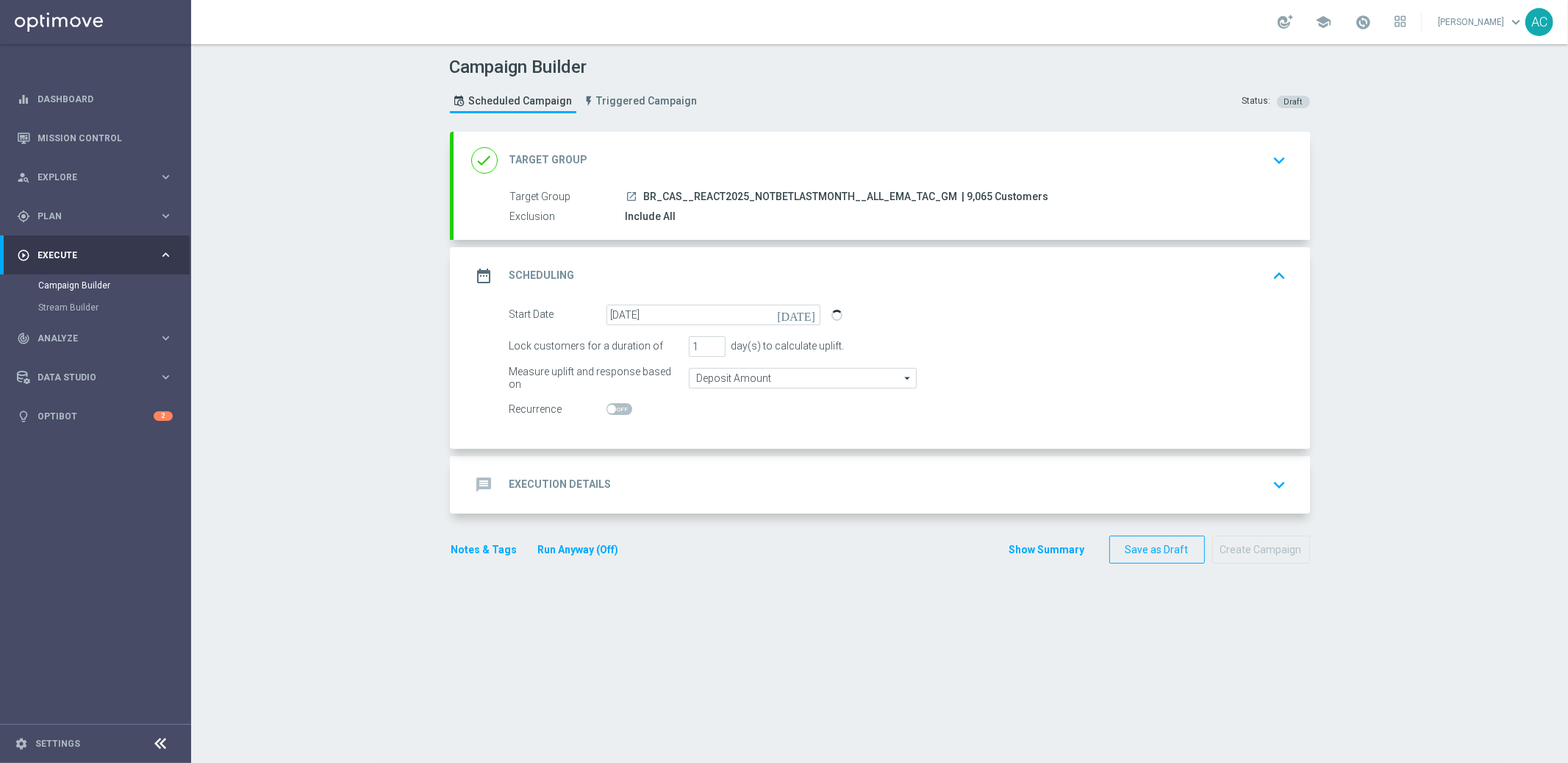
click at [612, 407] on span at bounding box center [619, 408] width 26 height 12
click at [612, 407] on input "checkbox" at bounding box center [619, 408] width 26 height 12
checkbox input "true"
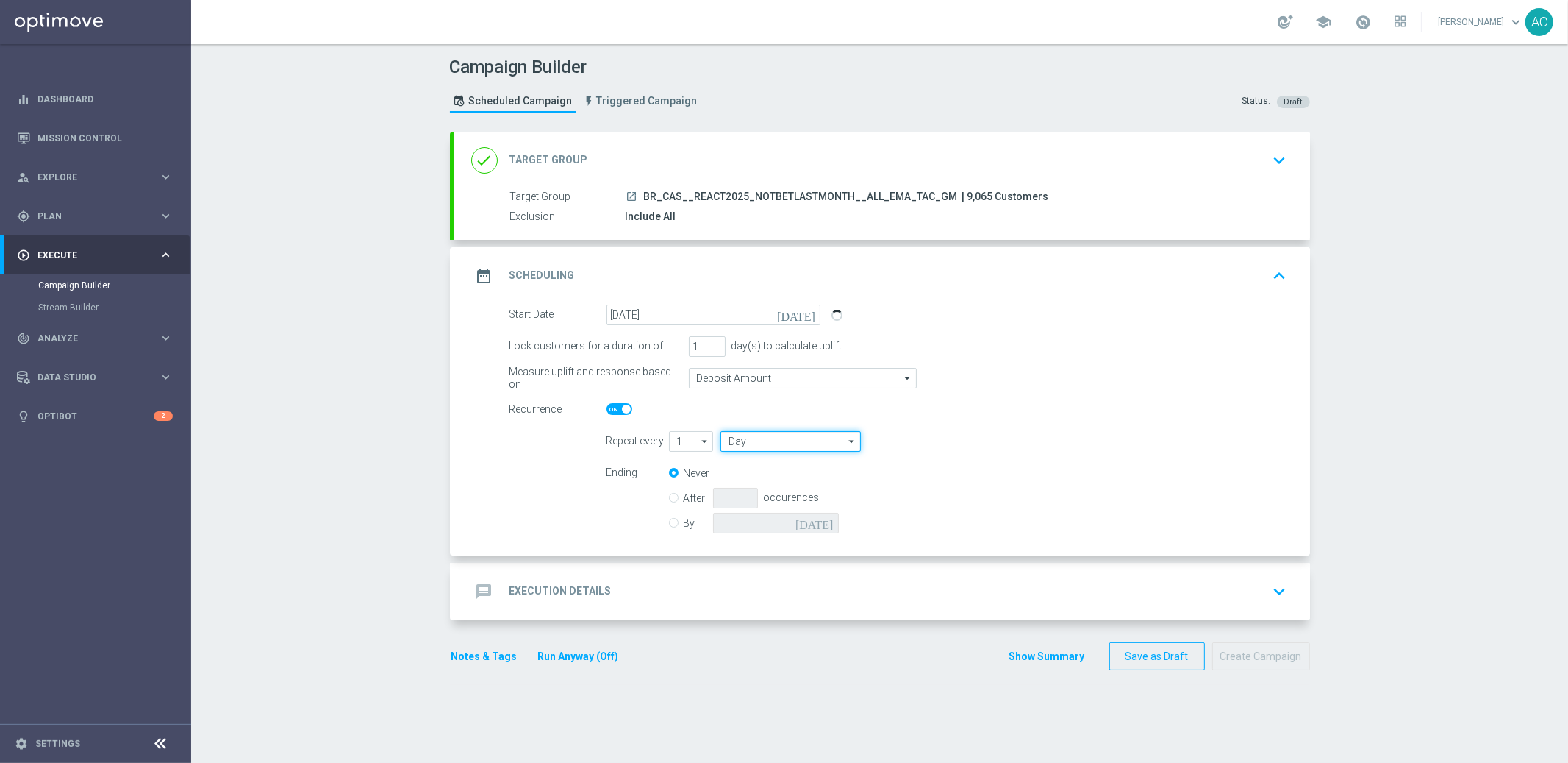
click at [767, 443] on input "Day" at bounding box center [790, 441] width 140 height 20
click at [756, 481] on div "Week" at bounding box center [785, 485] width 130 height 20
type input "Week"
click at [1036, 441] on input "checkbox" at bounding box center [1043, 440] width 22 height 20
checkbox input "true"
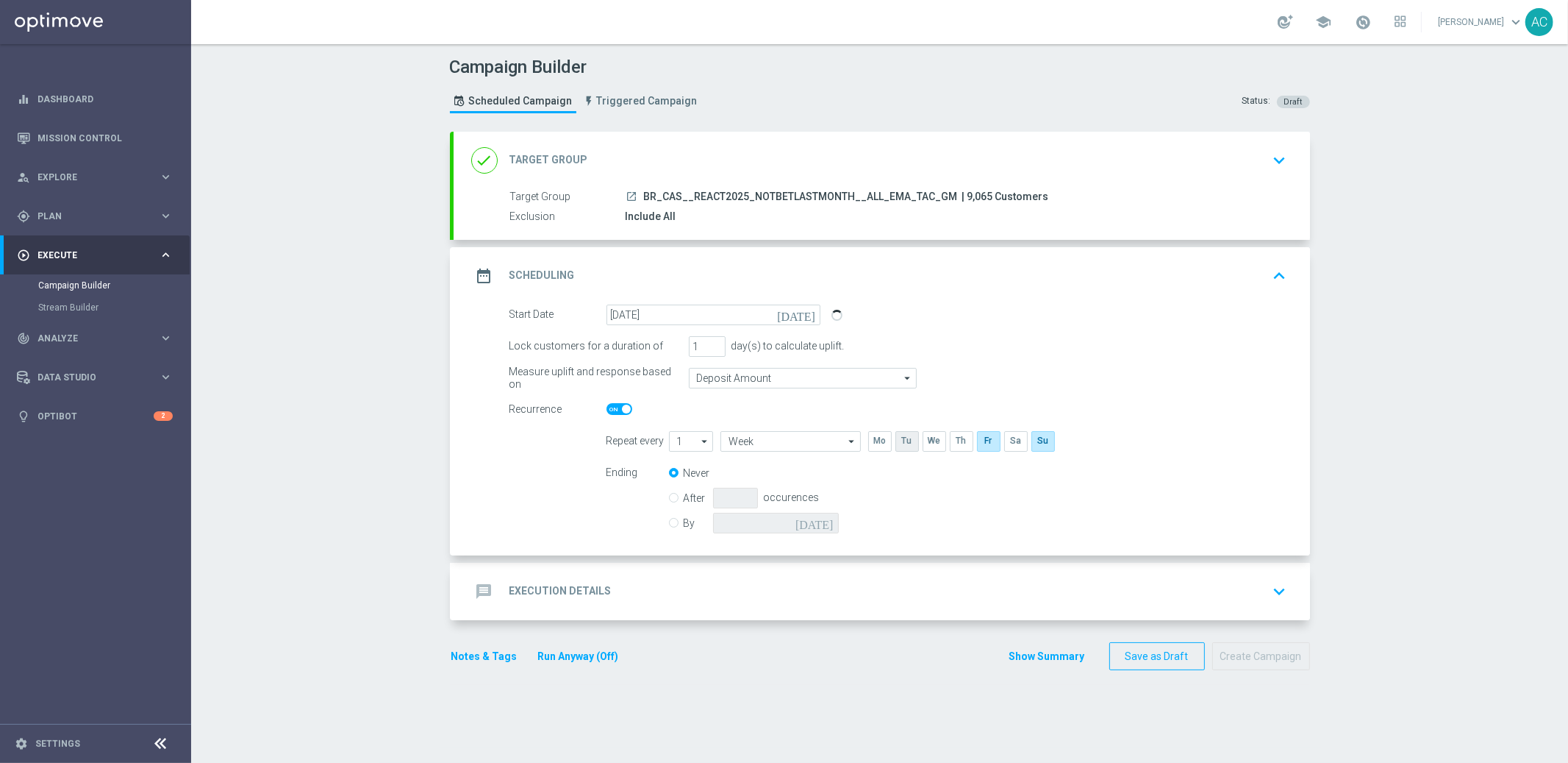
click at [898, 437] on input "checkbox" at bounding box center [907, 440] width 22 height 20
checkbox input "true"
click at [675, 521] on div "By [DATE]" at bounding box center [763, 523] width 187 height 20
click at [669, 522] on input "By" at bounding box center [674, 520] width 9 height 9
radio input "true"
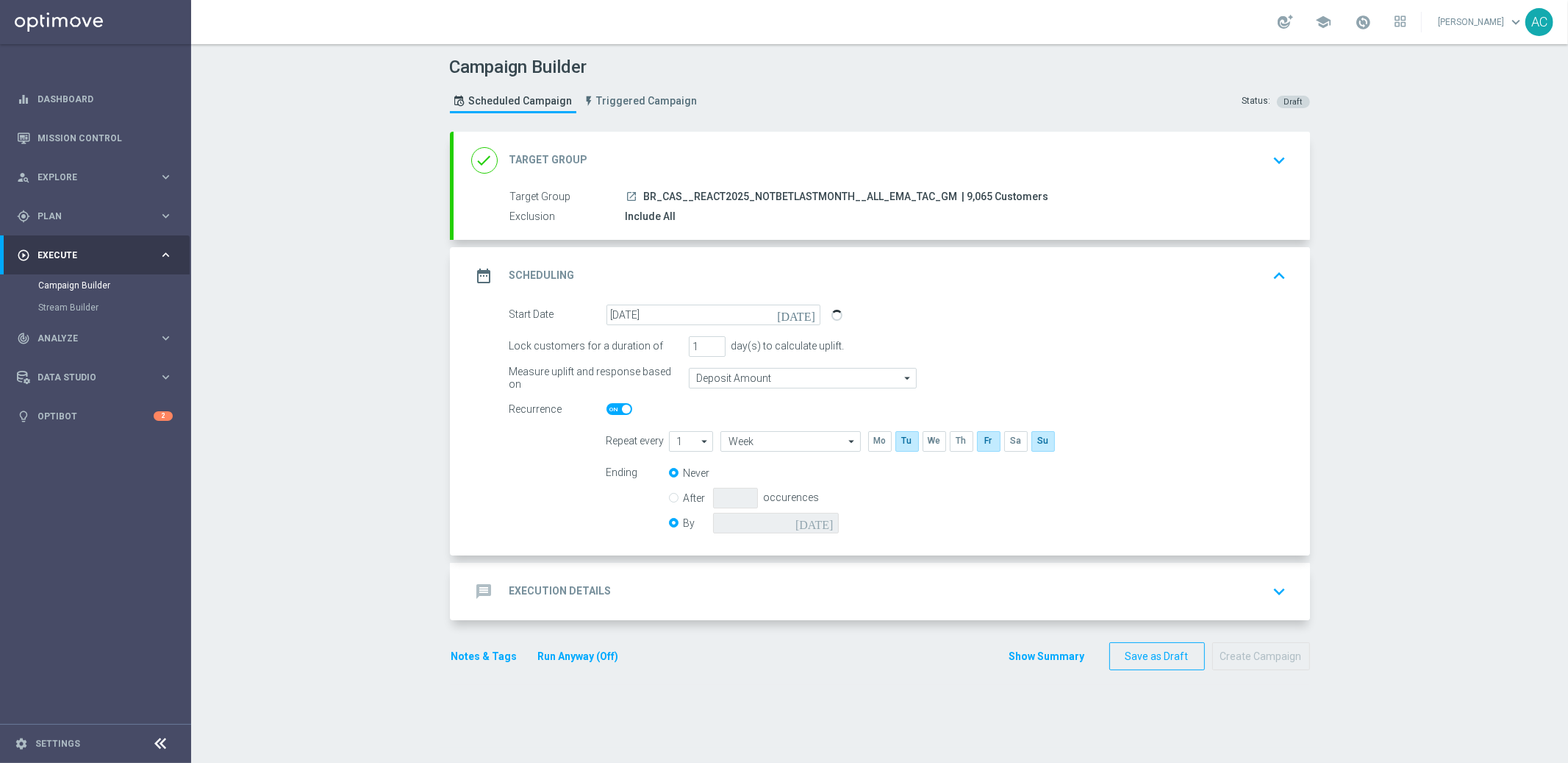
radio input "false"
click at [811, 521] on input at bounding box center [776, 523] width 126 height 20
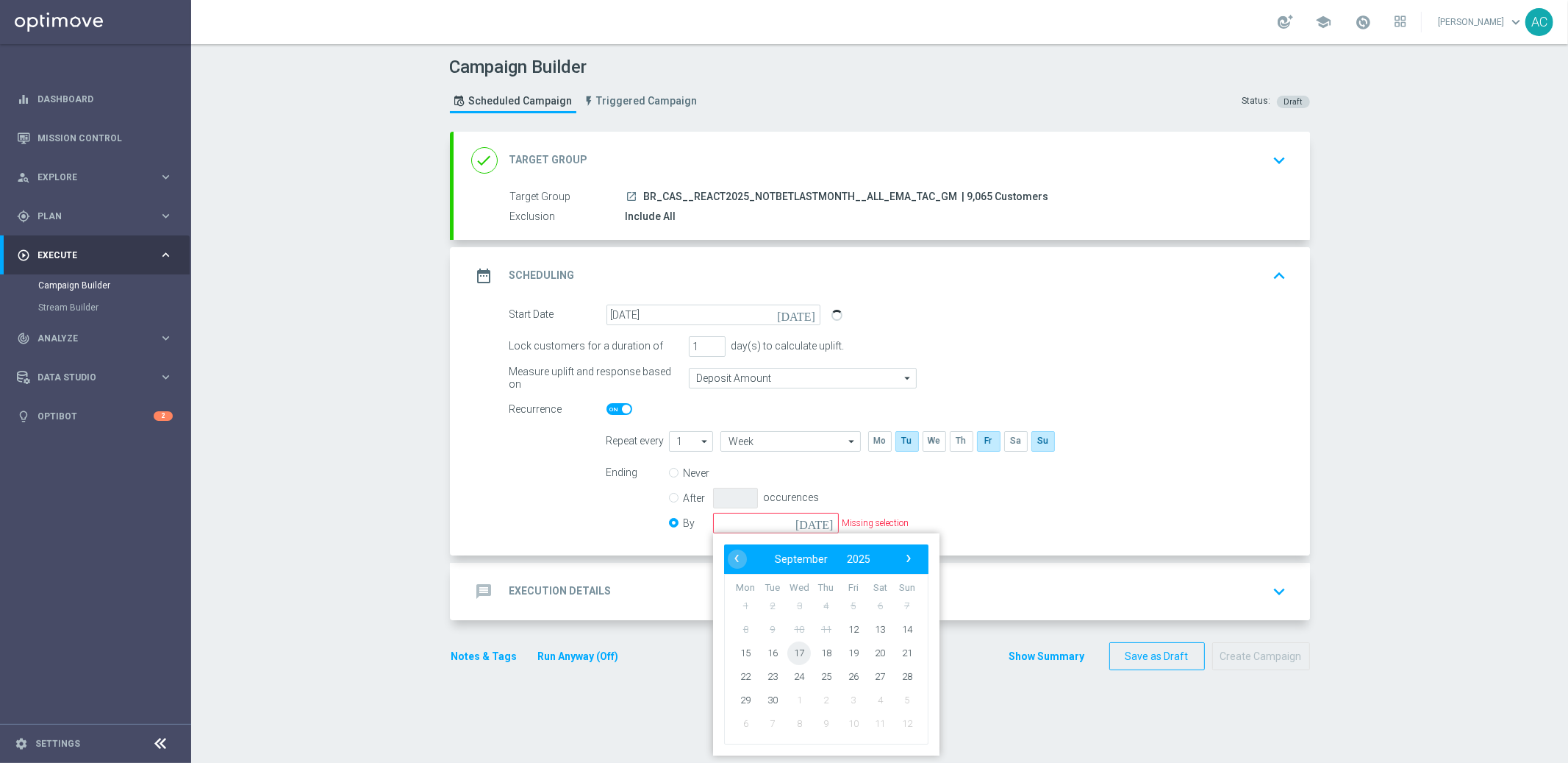
click at [797, 651] on span "17" at bounding box center [799, 652] width 24 height 24
type input "[DATE]"
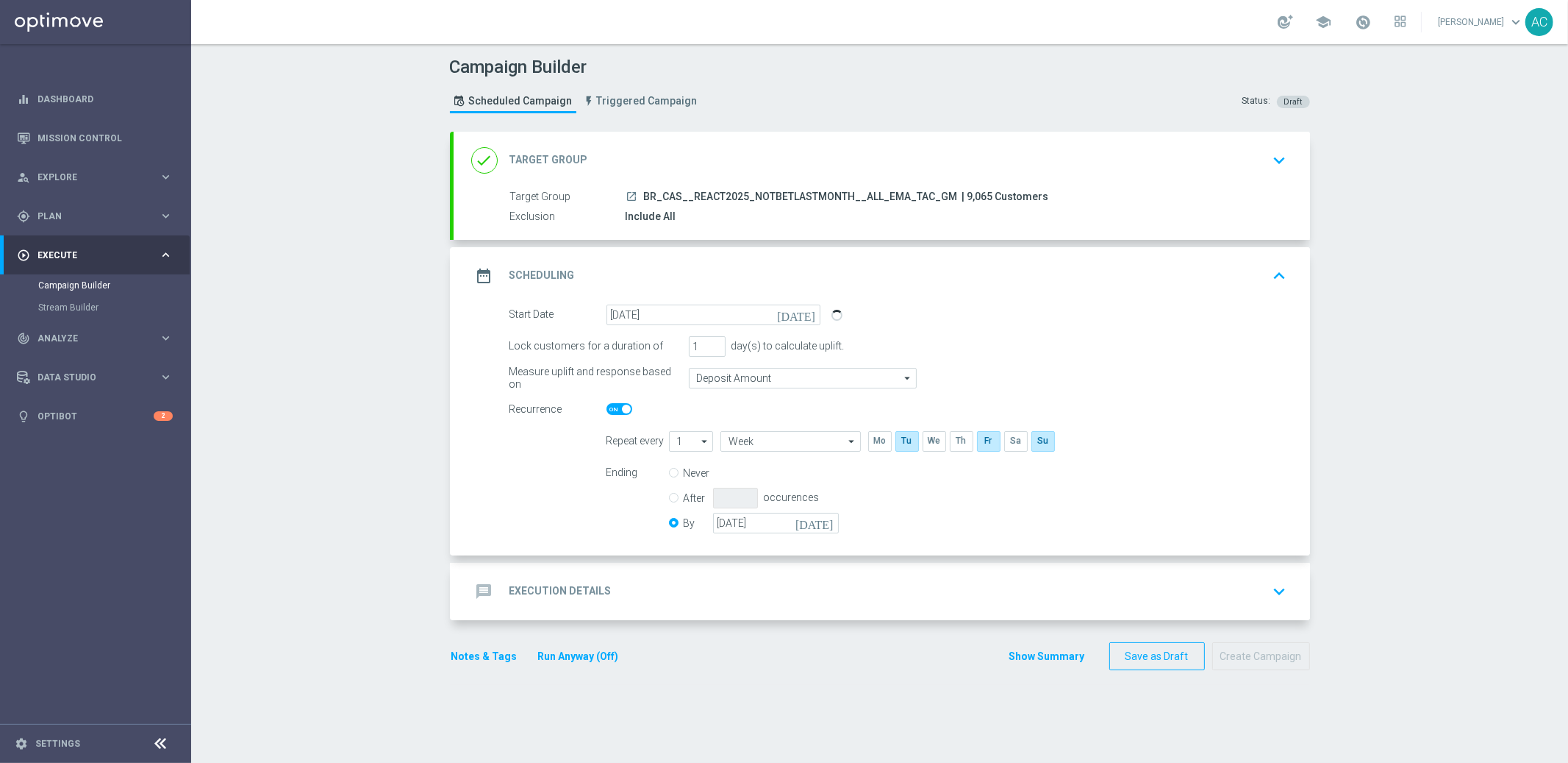
click at [523, 592] on h2 "Execution Details" at bounding box center [561, 591] width 102 height 14
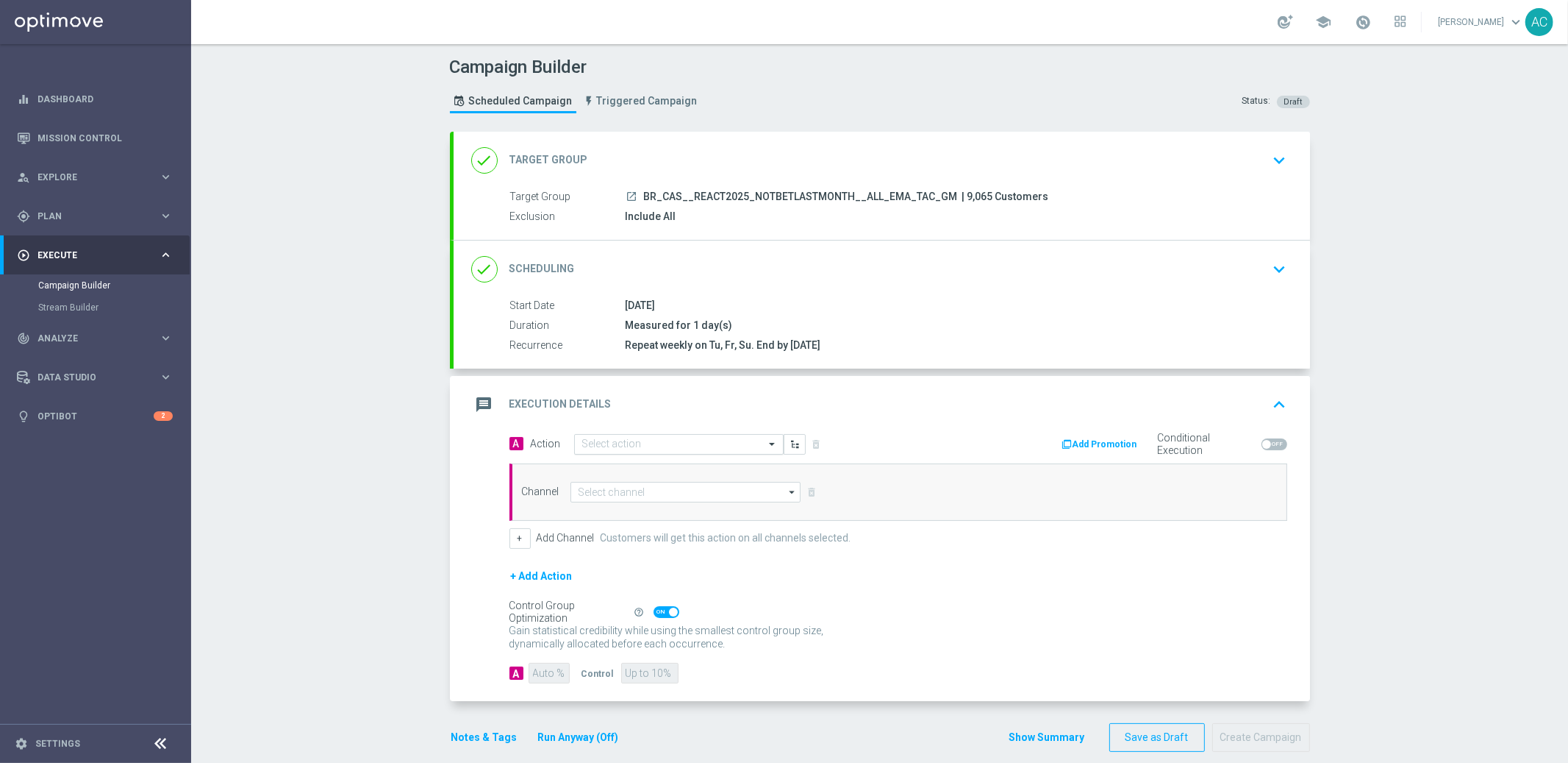
click at [608, 440] on input "text" at bounding box center [664, 444] width 164 height 13
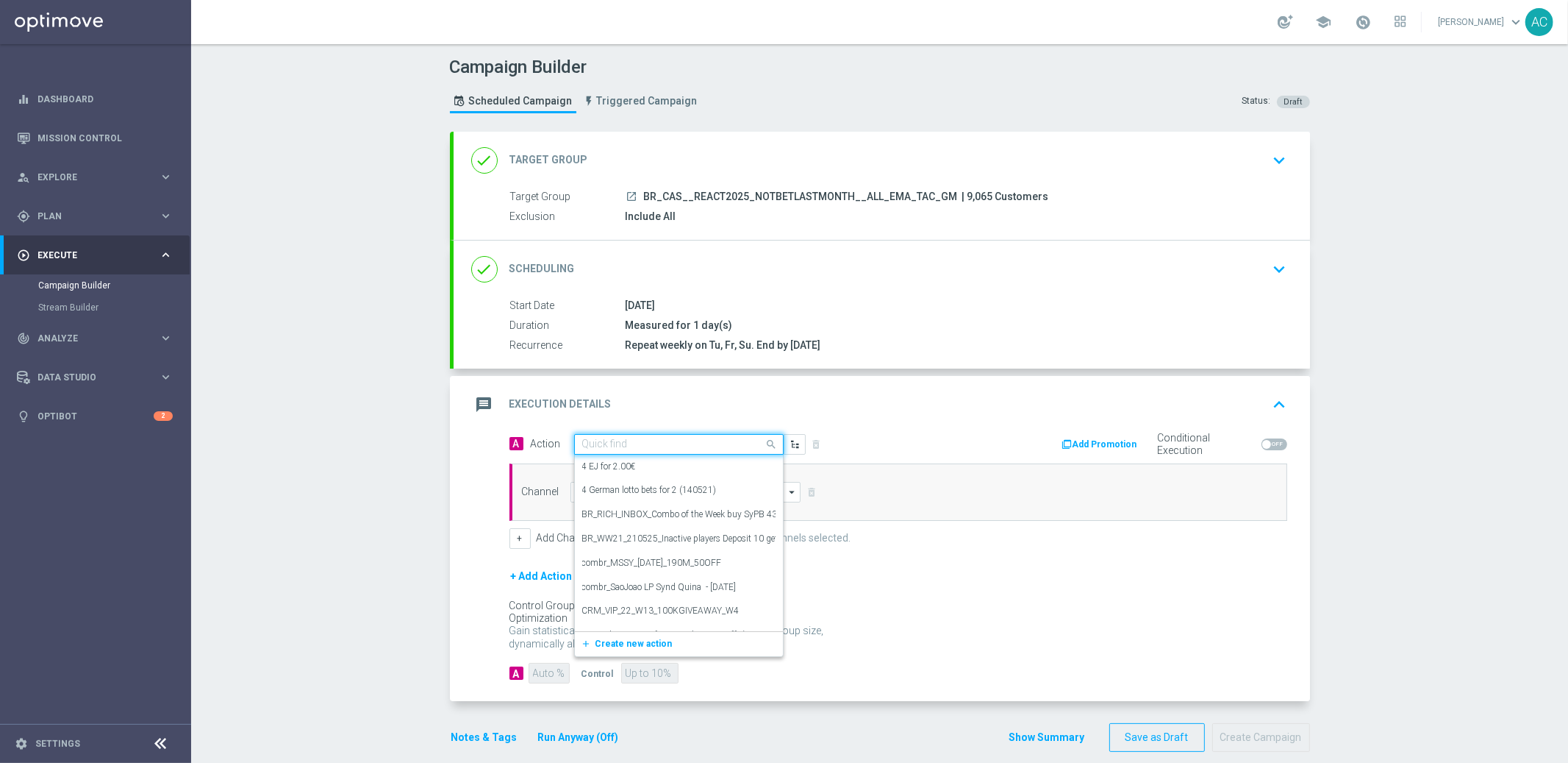
paste input "BR_CAS__REAC_CASHMANIA_W37__ALL_EMA_TAC_GM"
type input "BR_CAS__REAC_CASHMANIA_W37__ALL_EMA_TAC_GM"
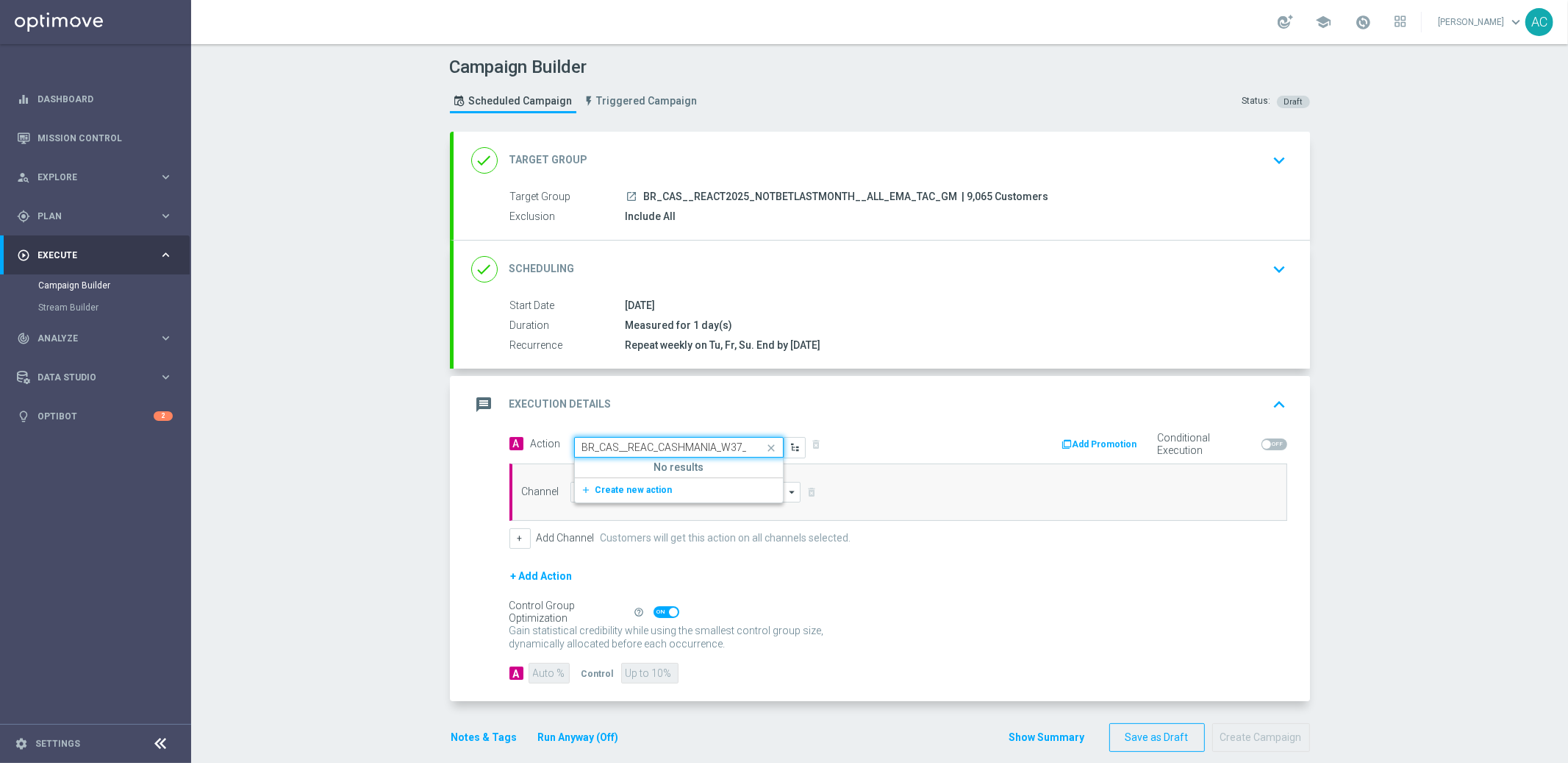
scroll to position [0, 90]
click at [637, 492] on span "Create new action" at bounding box center [634, 489] width 77 height 10
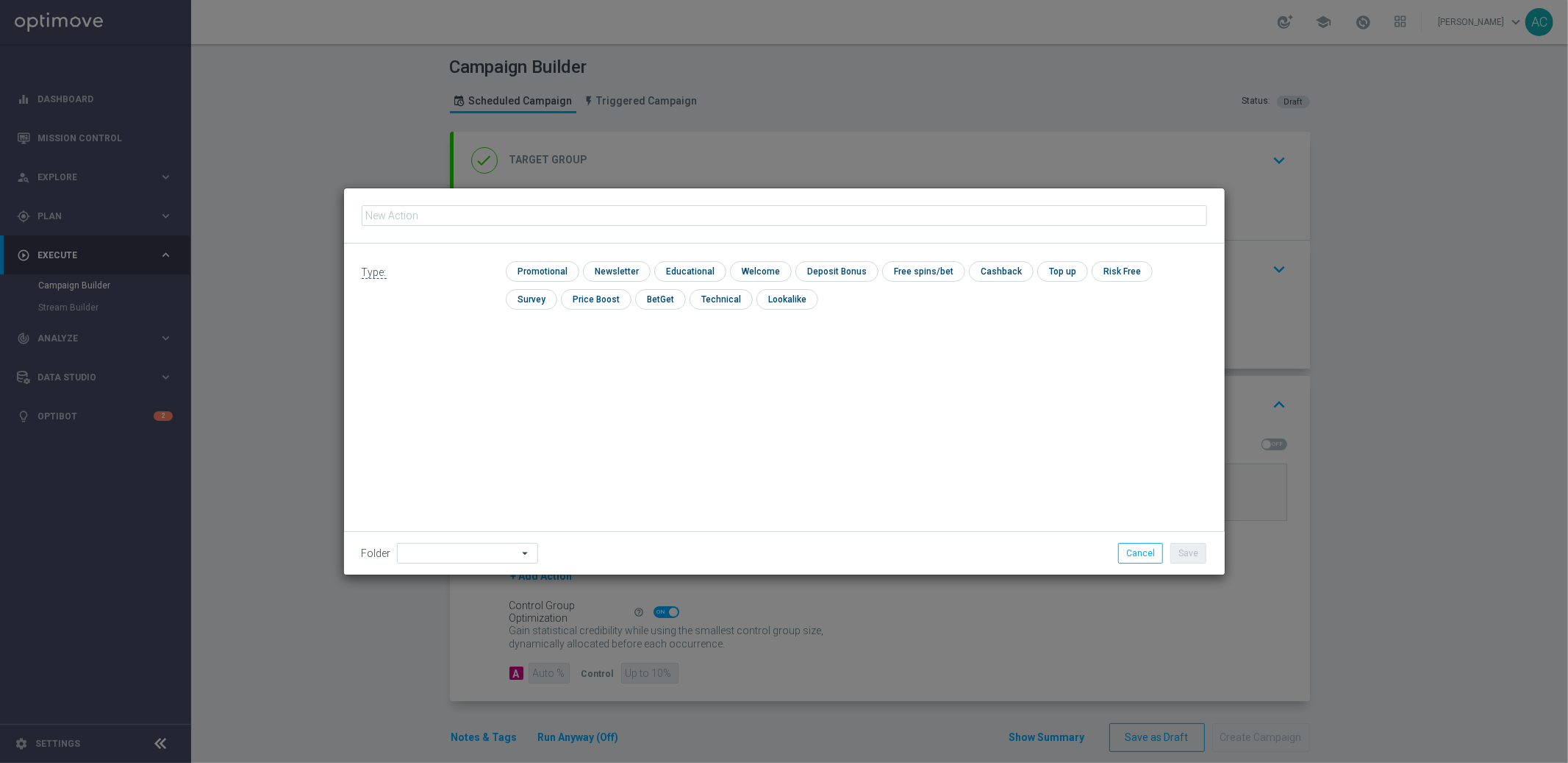
type input "BR_CAS__REAC_CASHMANIA_W37__ALL_EMA_TAC_GM"
click at [542, 270] on input "checkbox" at bounding box center [540, 271] width 70 height 20
checkbox input "true"
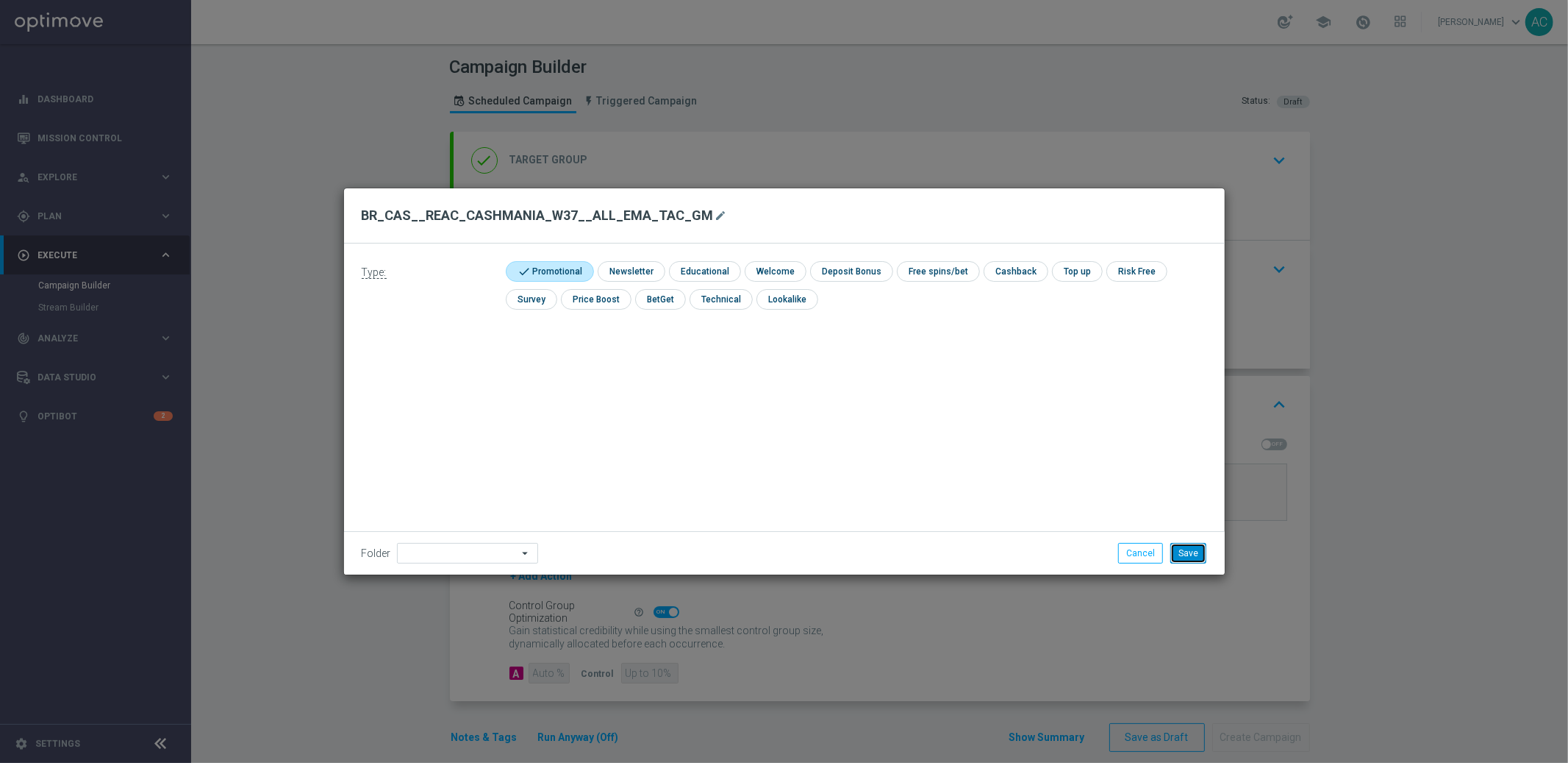
click at [1190, 558] on button "Save" at bounding box center [1188, 553] width 36 height 20
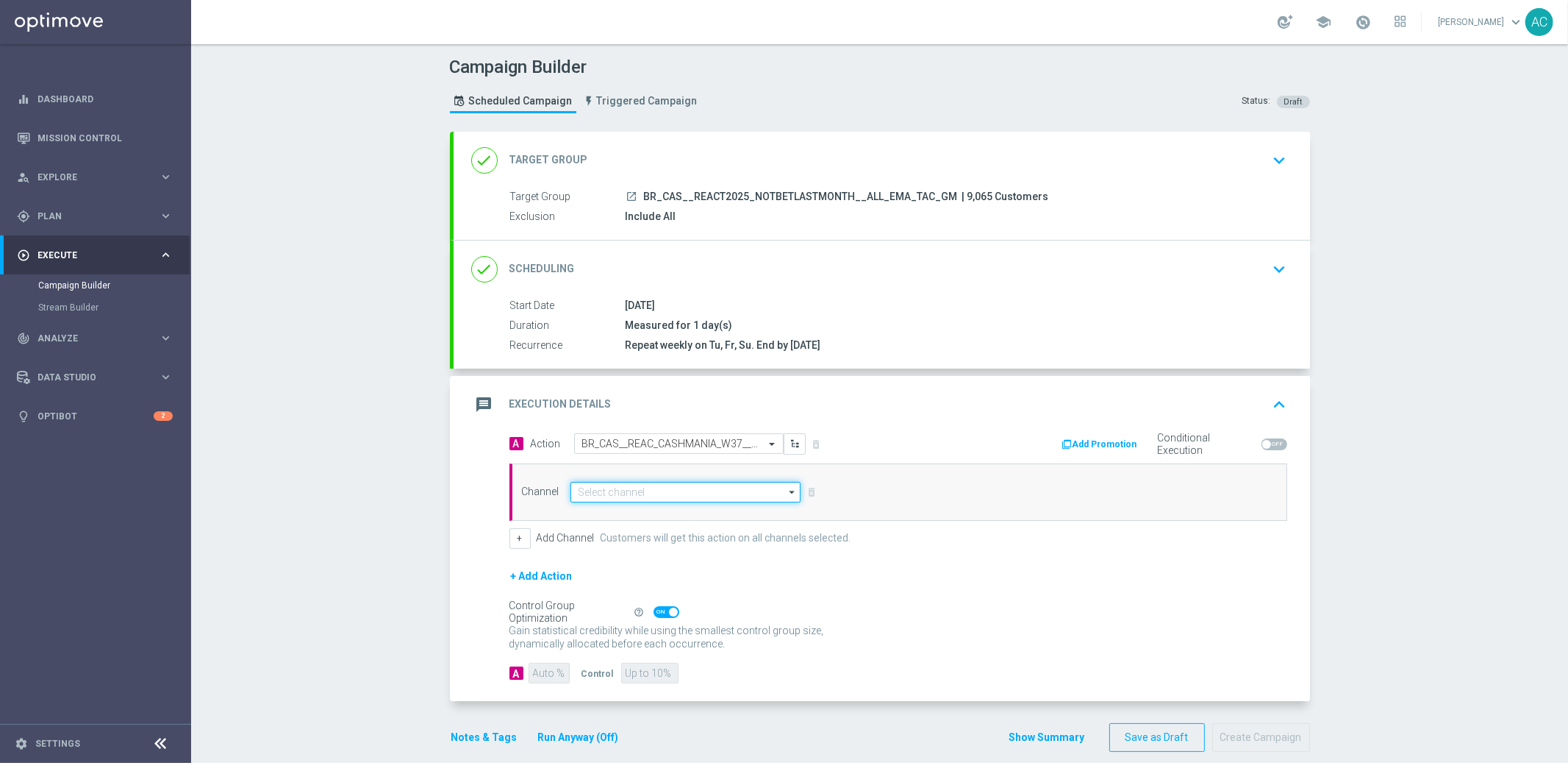
click at [616, 493] on input at bounding box center [686, 492] width 231 height 20
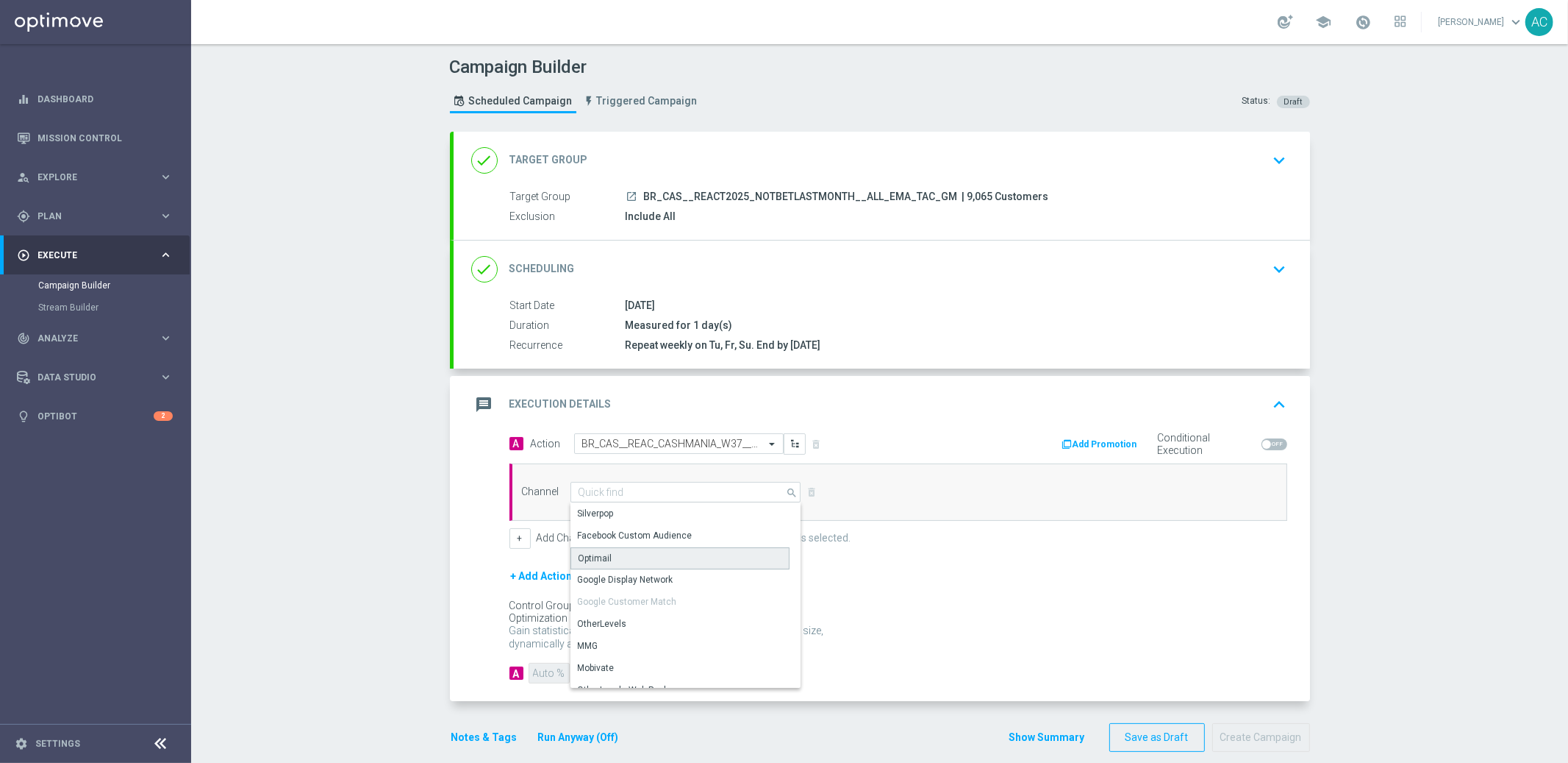
click at [632, 556] on div "Optimail" at bounding box center [680, 558] width 219 height 22
type input "Optimail"
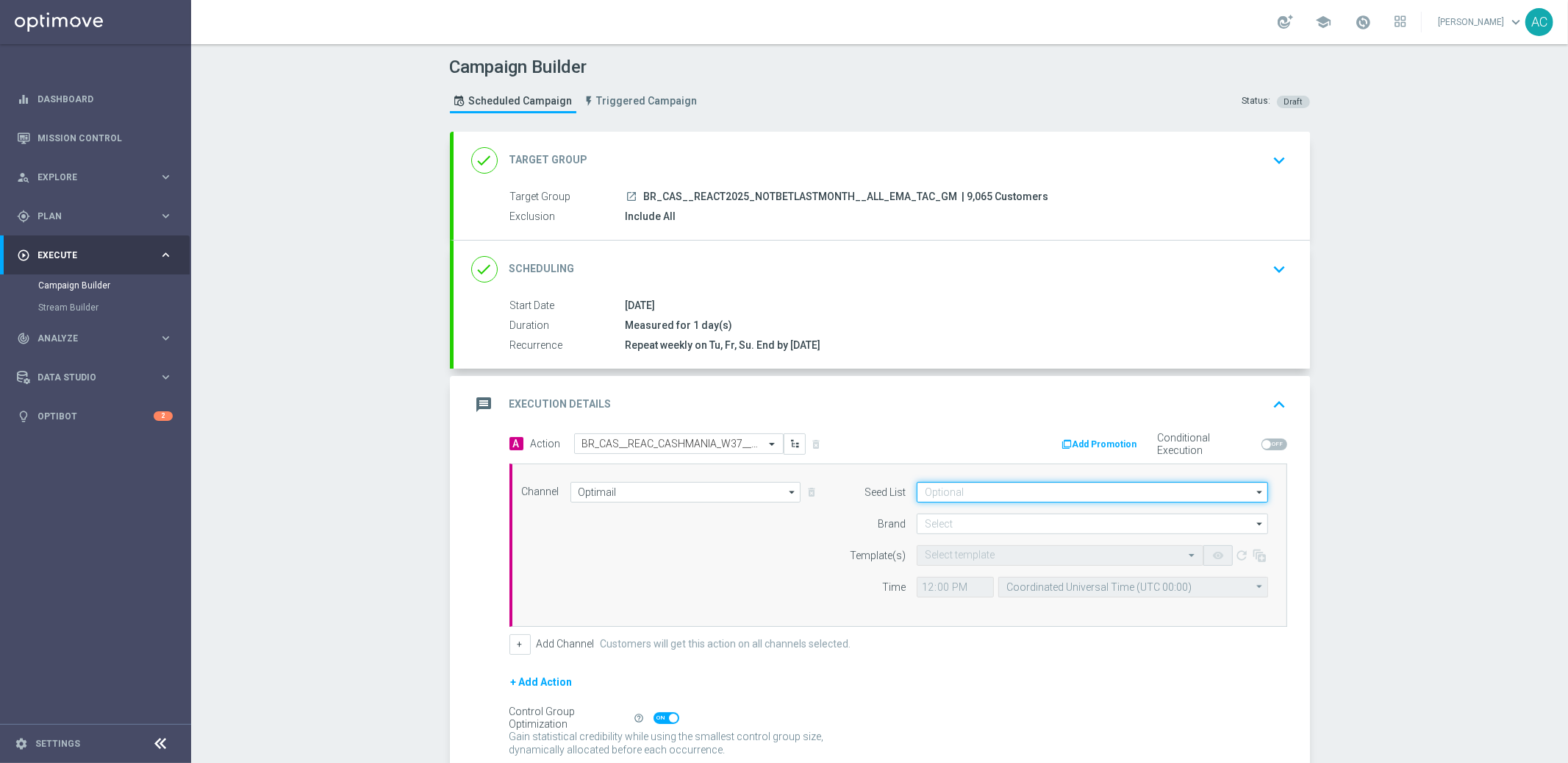
click at [1062, 491] on input at bounding box center [1092, 492] width 352 height 20
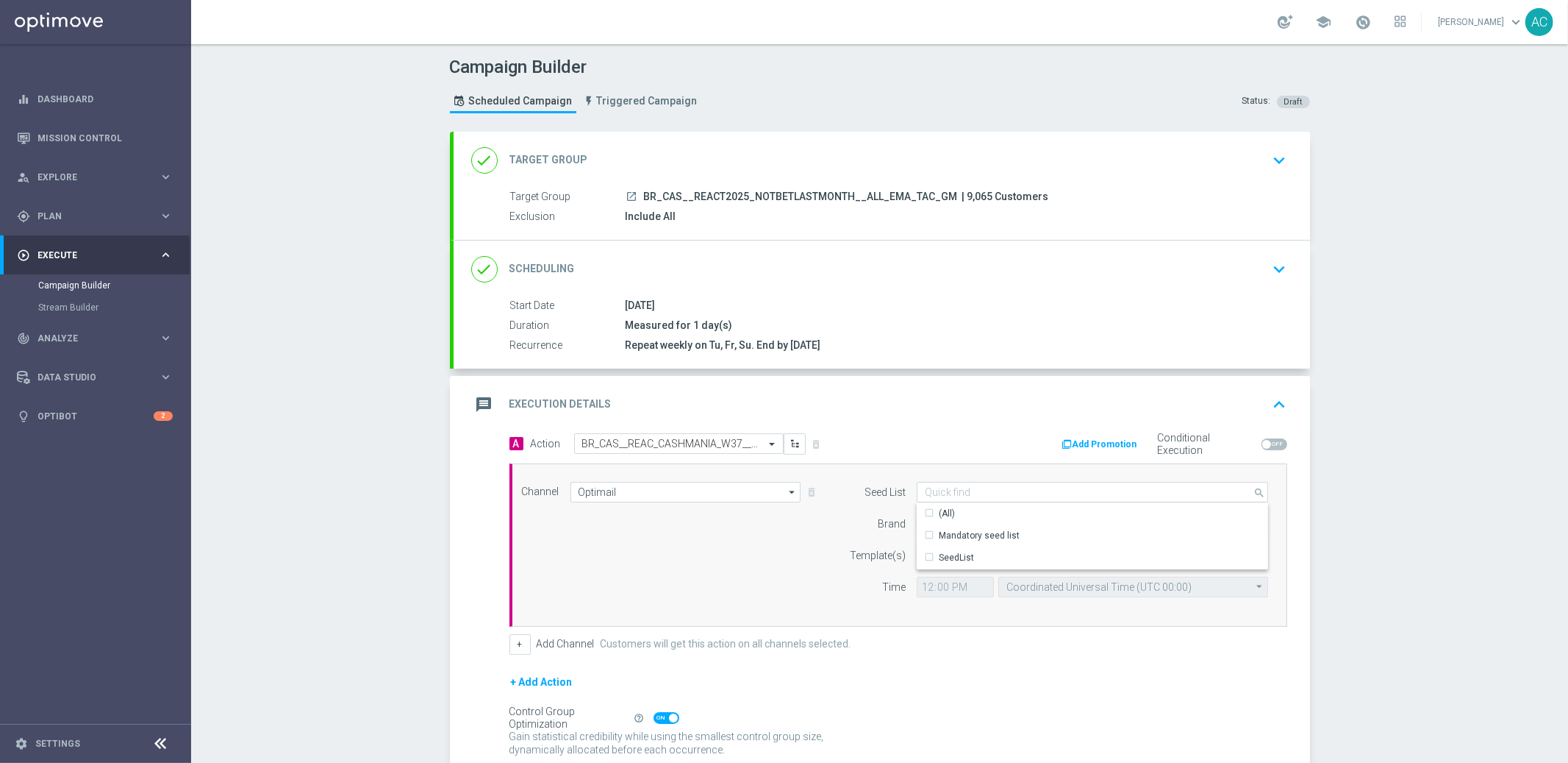
click at [1048, 529] on div "Mandatory seed list" at bounding box center [1093, 536] width 352 height 20
drag, startPoint x: 701, startPoint y: 572, endPoint x: 717, endPoint y: 570, distance: 16.1
click at [703, 571] on div "Channel Optimail Optimail arrow_drop_down Show Selected 1 of 26 Silverpop" at bounding box center [896, 544] width 769 height 127
type input "Mandatory seed list"
click at [984, 533] on div at bounding box center [1092, 524] width 352 height 20
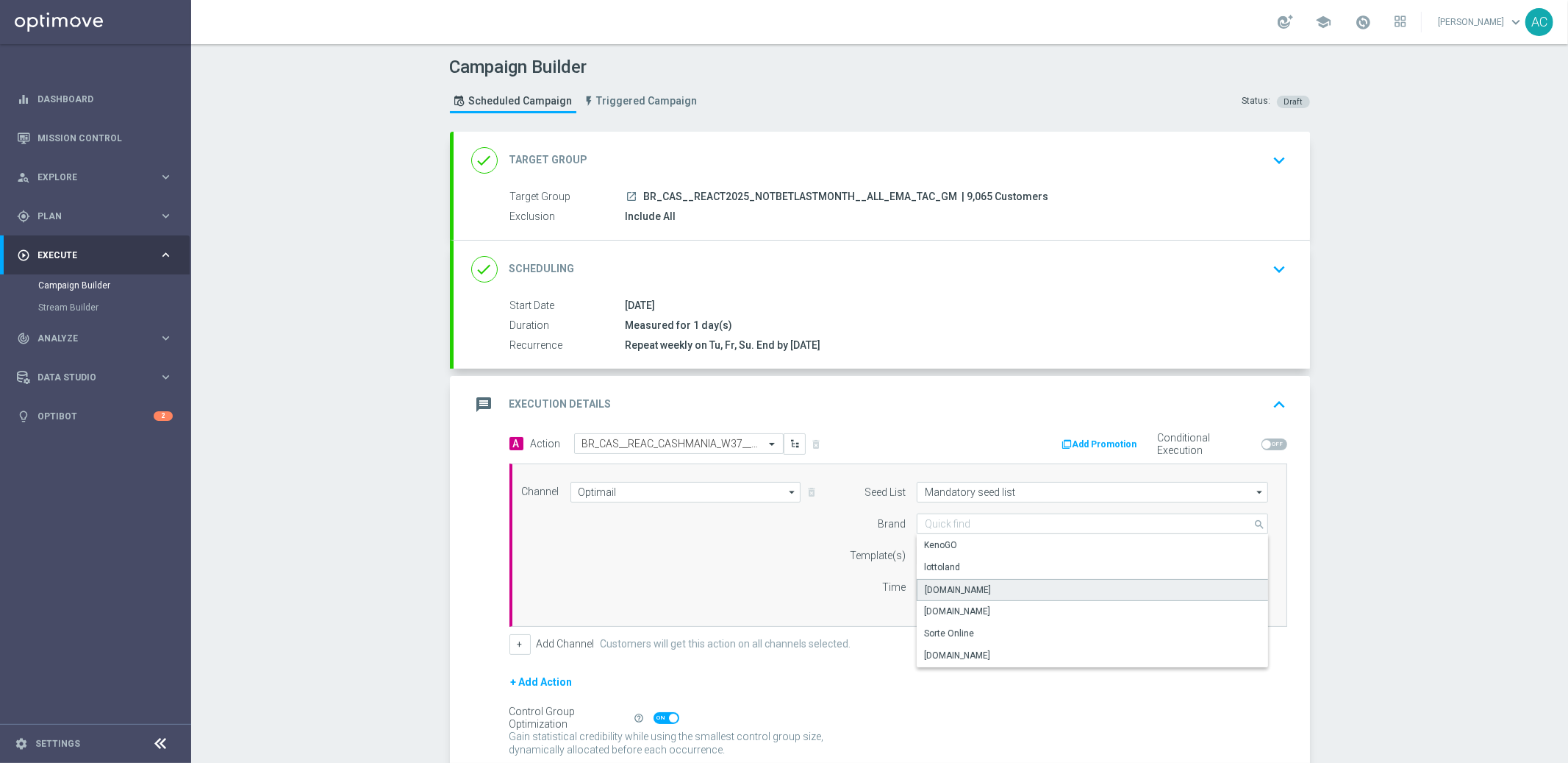
click at [986, 588] on div "[DOMAIN_NAME]" at bounding box center [1093, 590] width 352 height 22
type input "[DOMAIN_NAME]"
click at [710, 590] on div "Channel Optimail Optimail arrow_drop_down Show Selected 1 of 26 Silverpop" at bounding box center [896, 544] width 769 height 127
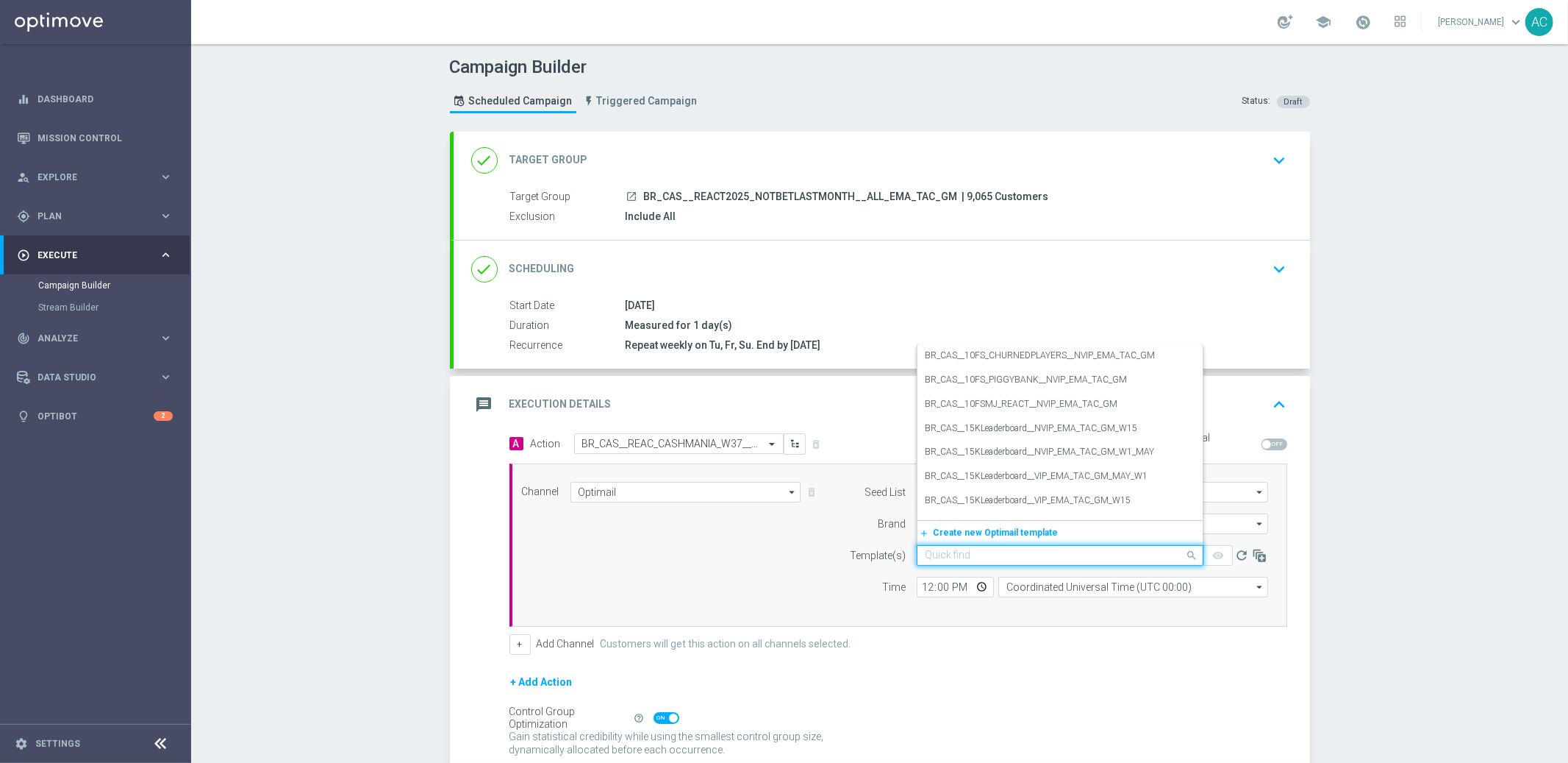
click at [971, 552] on input "text" at bounding box center [1045, 555] width 241 height 13
paste input "BR_CAS__REAC_CASHMANIA_W37__ALL_EMA_TAC_GM"
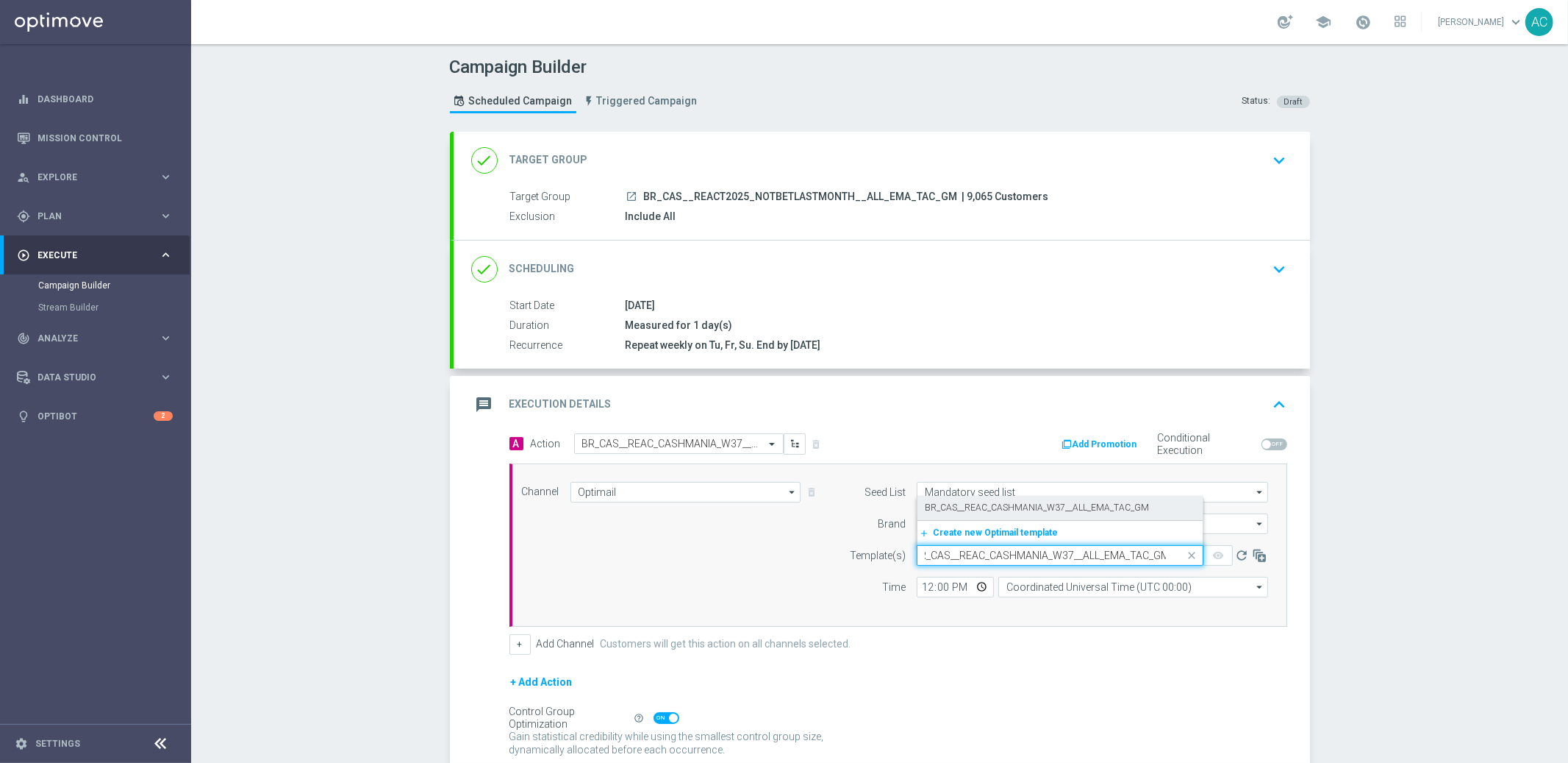
click at [987, 499] on div "BR_CAS__REAC_CASHMANIA_W37__ALL_EMA_TAC_GM" at bounding box center [1060, 507] width 271 height 24
type input "BR_CAS__REAC_CASHMANIA_W37__ALL_EMA_TAC_GM"
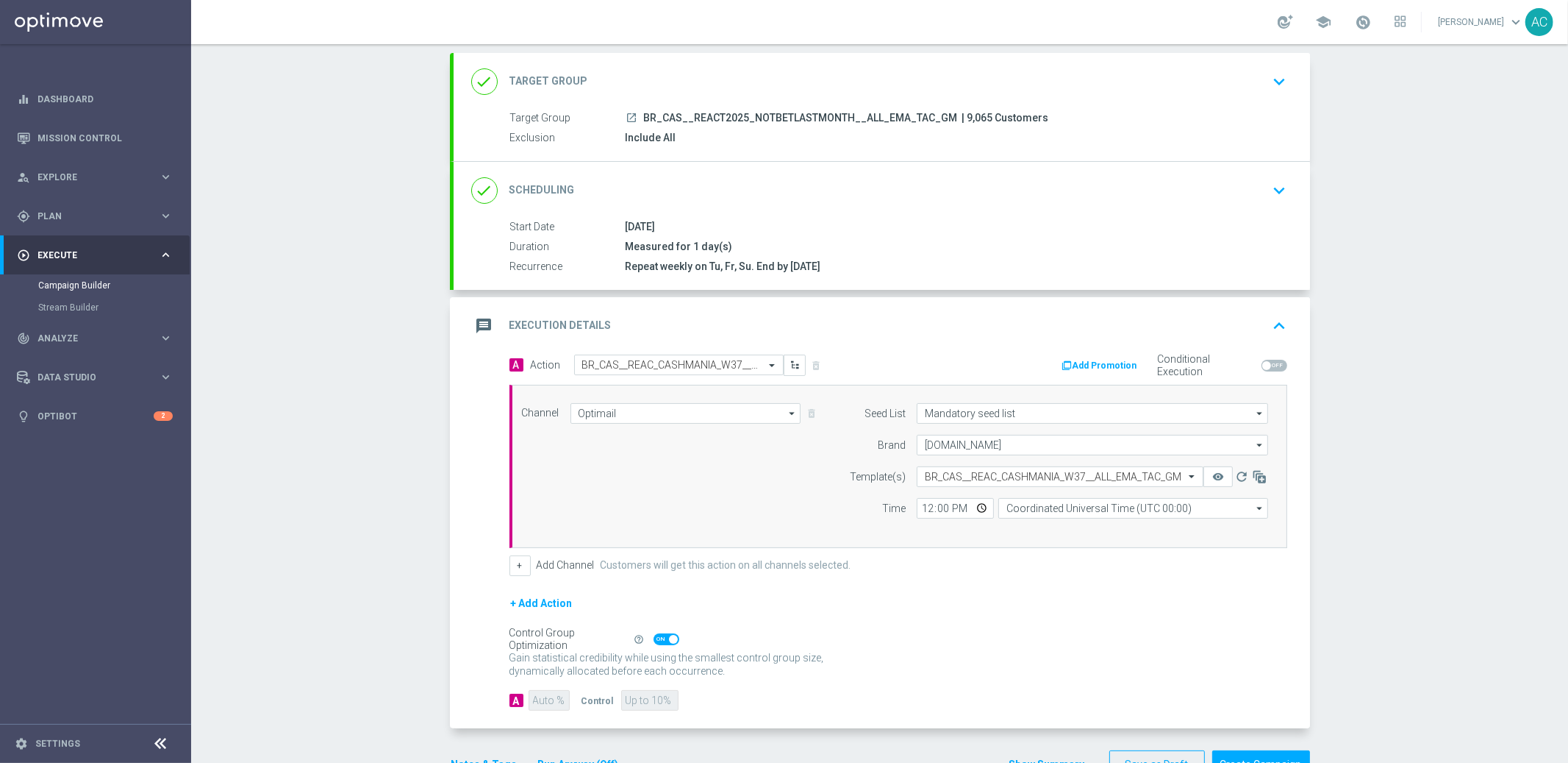
scroll to position [123, 0]
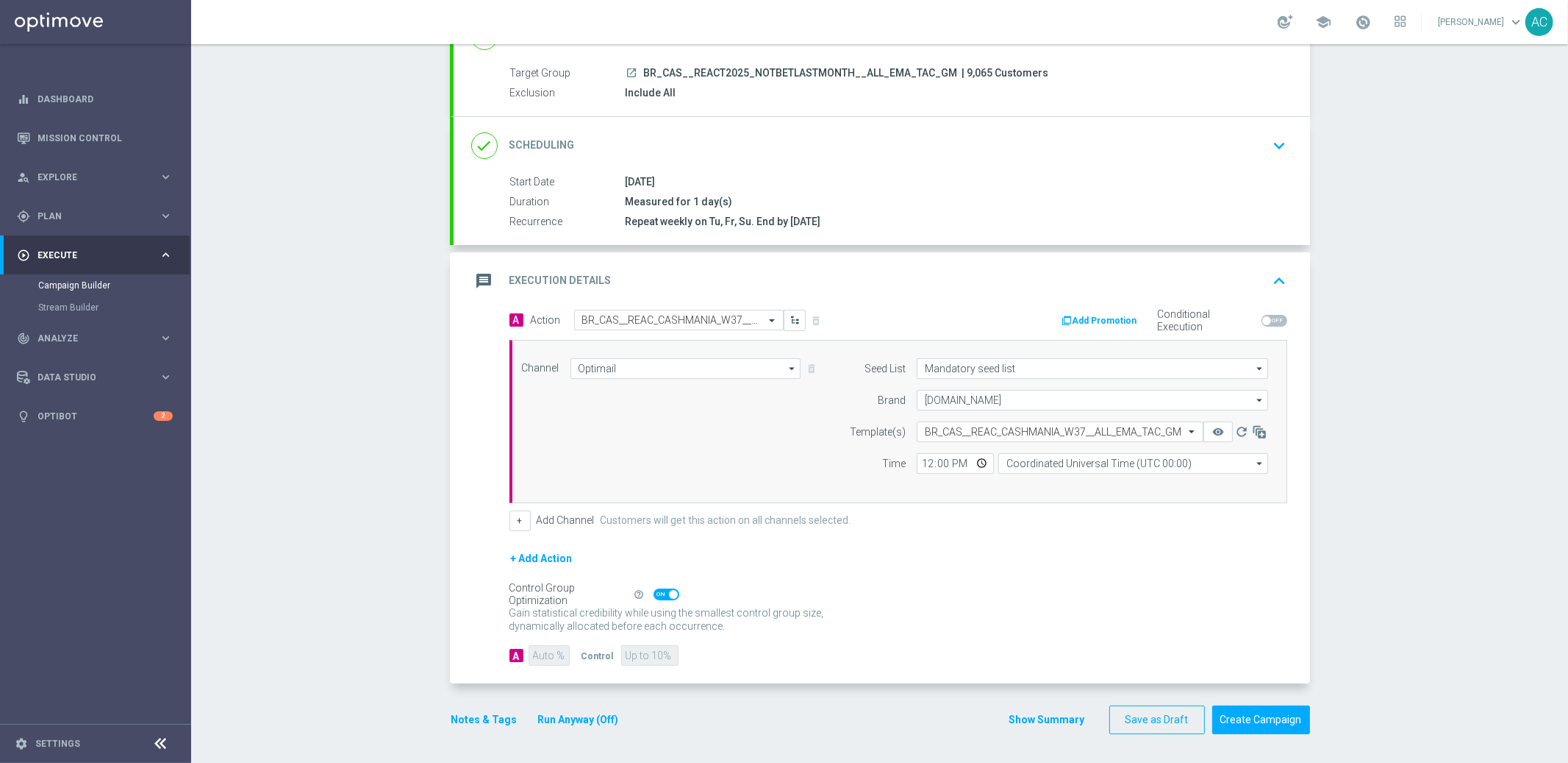
click at [669, 595] on span at bounding box center [673, 594] width 9 height 9
click at [663, 595] on input "checkbox" at bounding box center [666, 594] width 26 height 12
checkbox input "false"
click at [547, 654] on input "90" at bounding box center [548, 655] width 40 height 20
type input "9"
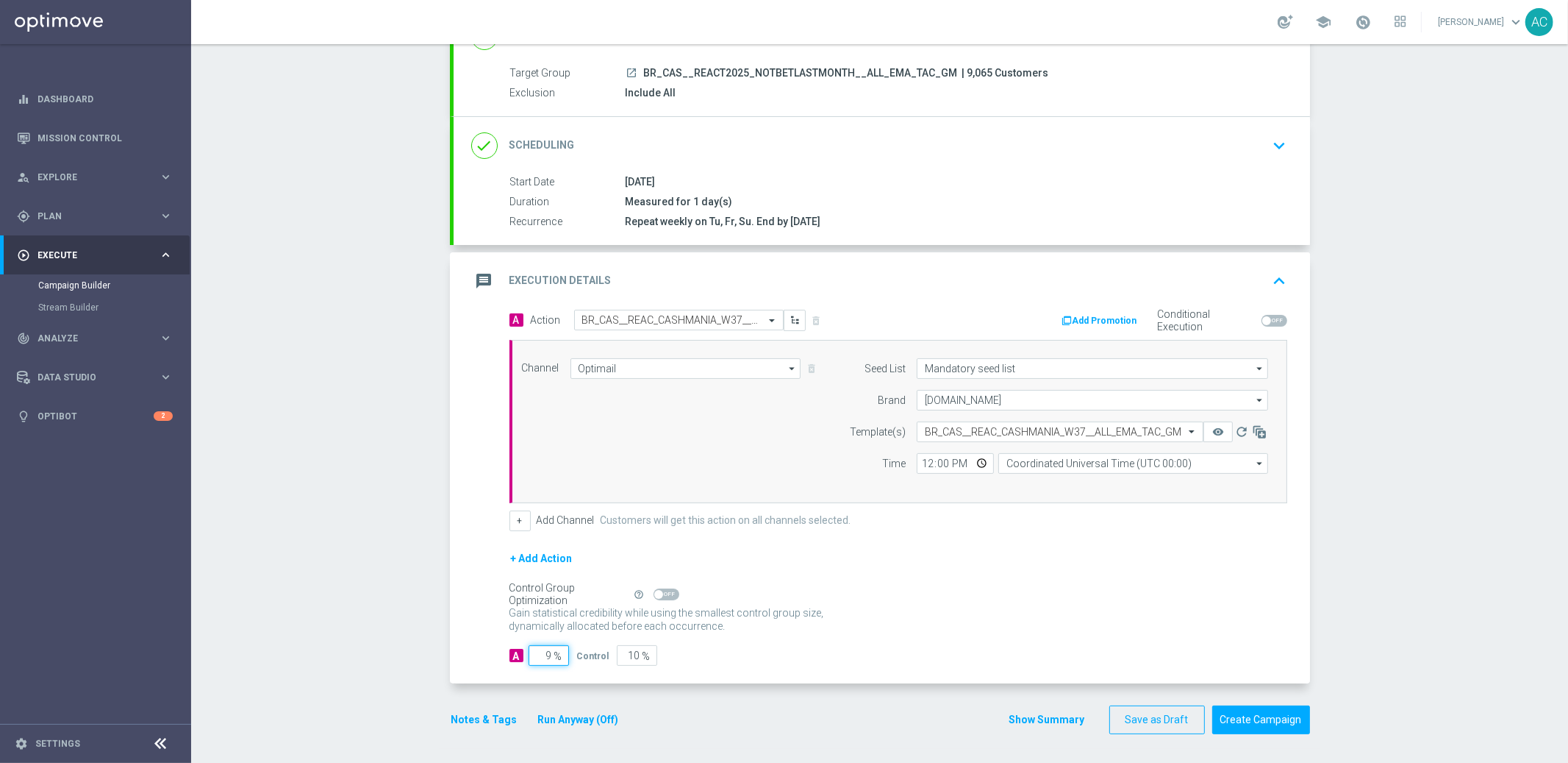
type input "91"
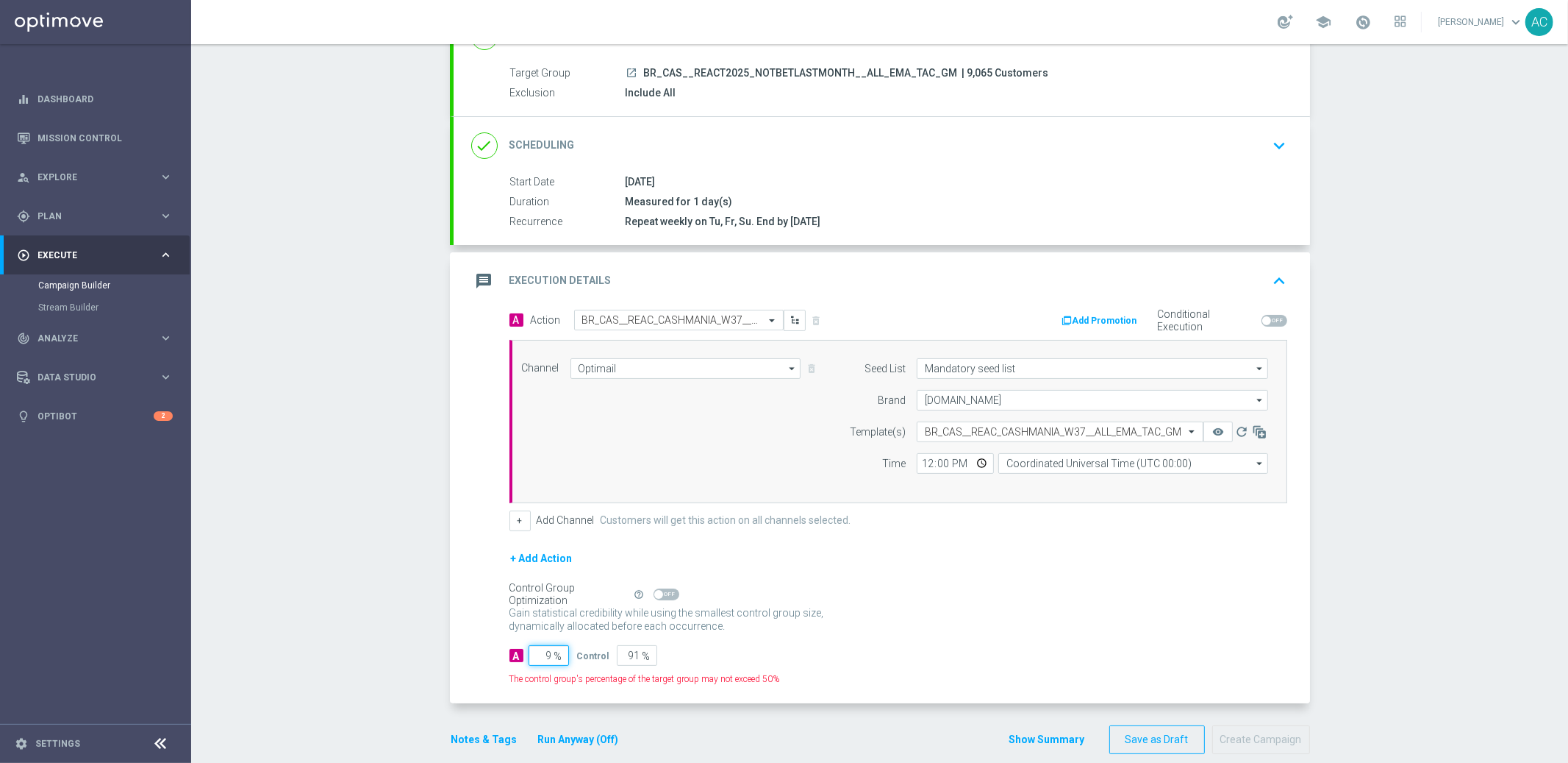
type input "95"
type input "5"
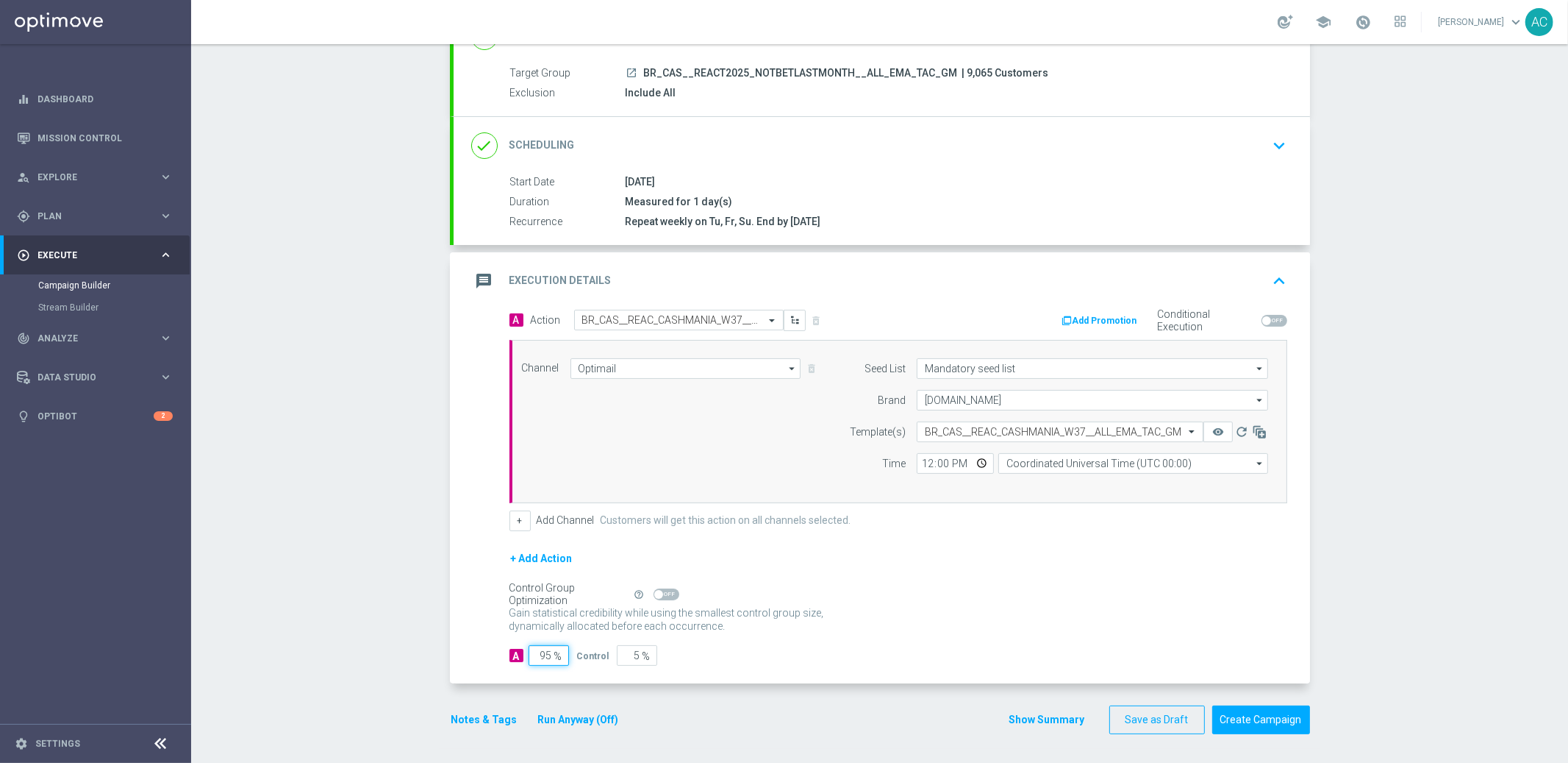
type input "95"
click at [949, 540] on form "A Action Select action BR_CAS__REAC_CASHMANIA_W37__ALL_EMA_TAC_GM delete_foreve…" at bounding box center [898, 488] width 778 height 356
click at [917, 465] on input "12:00" at bounding box center [955, 463] width 77 height 20
type input "11:00"
click at [1046, 457] on input "Coordinated Universal Time (UTC 00:00)" at bounding box center [1133, 463] width 270 height 20
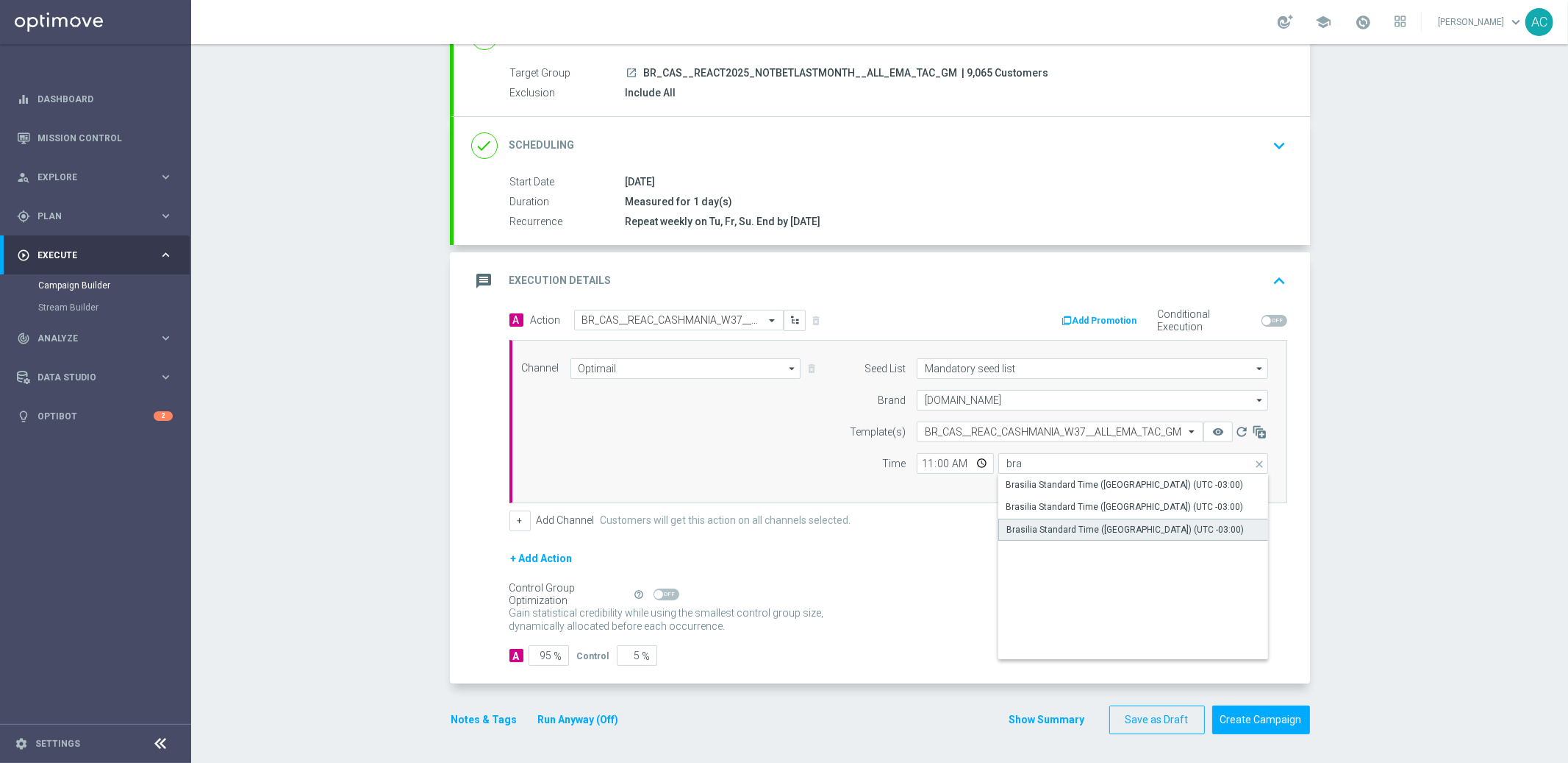
click at [1107, 536] on div "Brasilia Standard Time ([GEOGRAPHIC_DATA]) (UTC -03:00)" at bounding box center [1134, 529] width 271 height 22
type input "Brasilia Standard Time ([GEOGRAPHIC_DATA]) (UTC -03:00)"
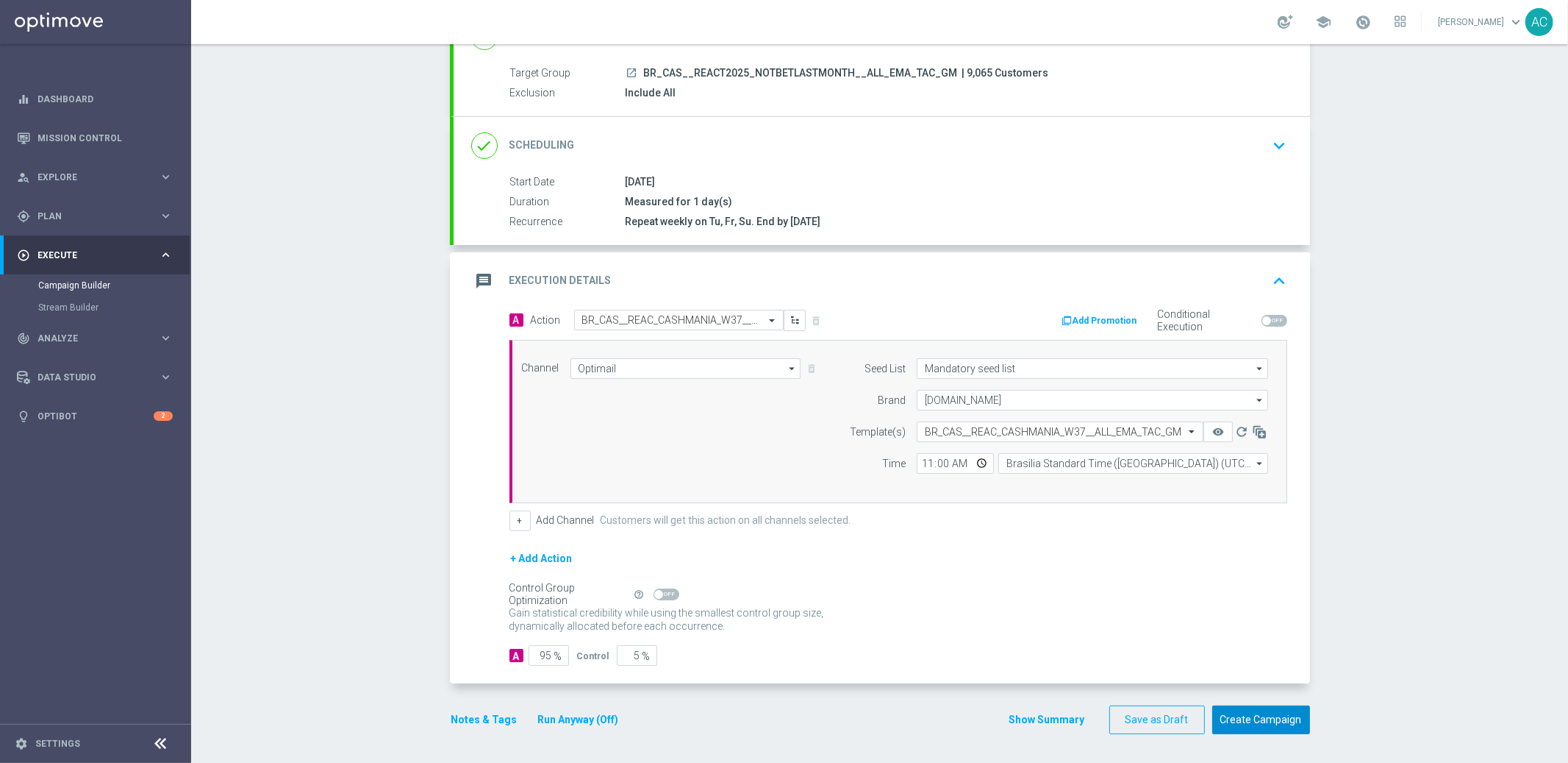
click at [1250, 718] on button "Create Campaign" at bounding box center [1261, 720] width 98 height 28
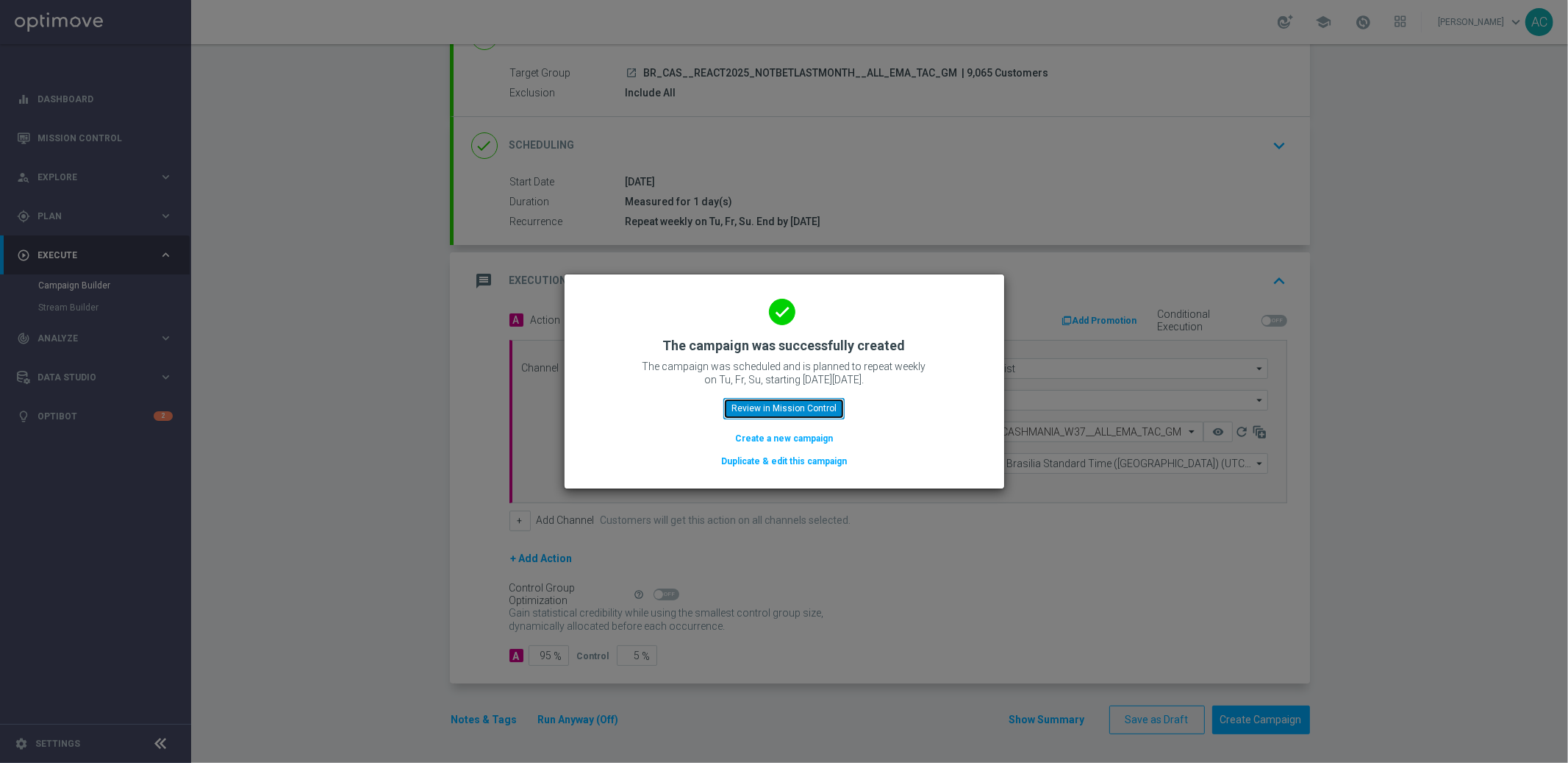
click at [775, 411] on button "Review in Mission Control" at bounding box center [784, 408] width 121 height 20
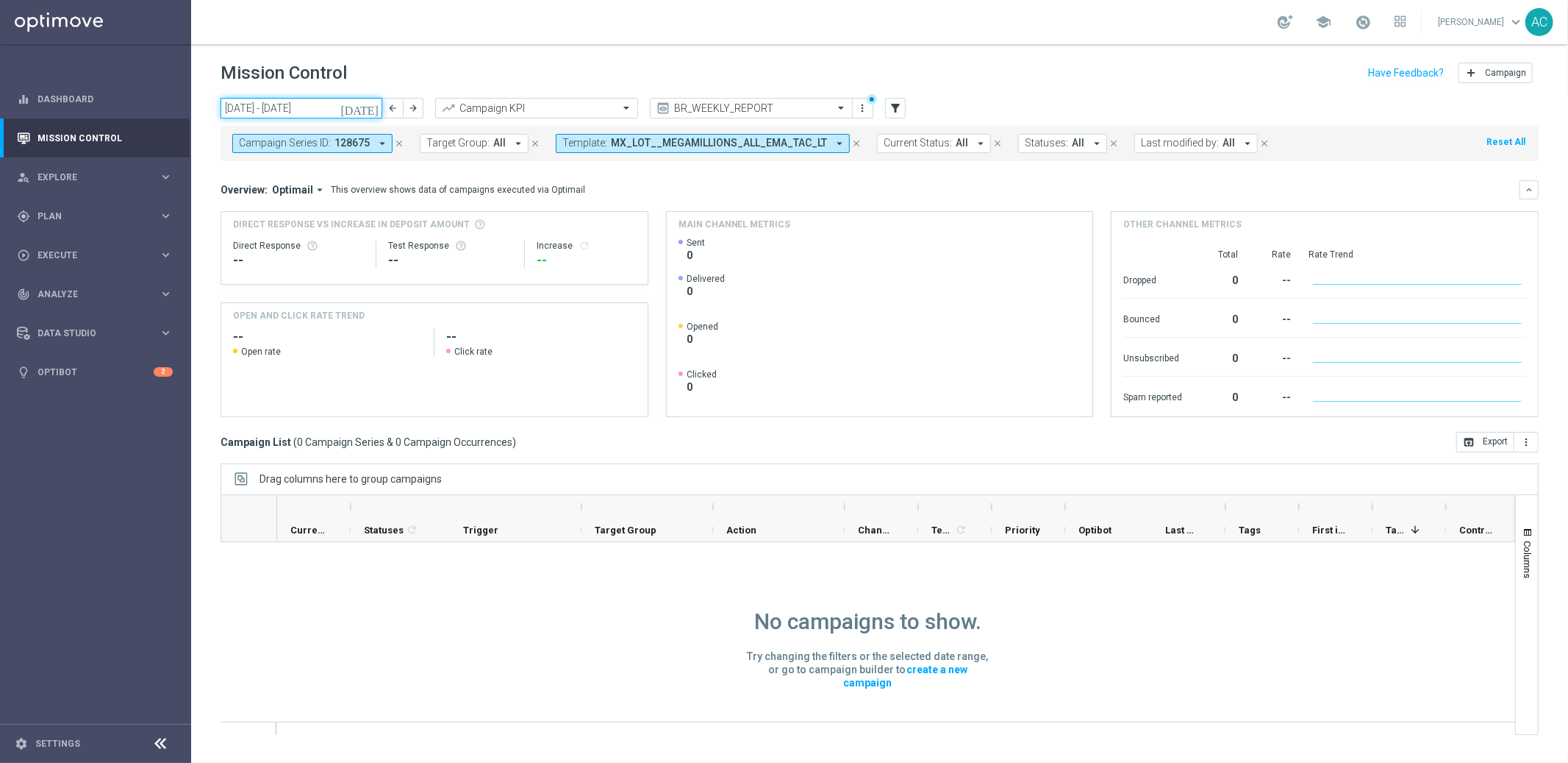
click at [315, 108] on input "[DATE] - [DATE]" at bounding box center [301, 108] width 162 height 20
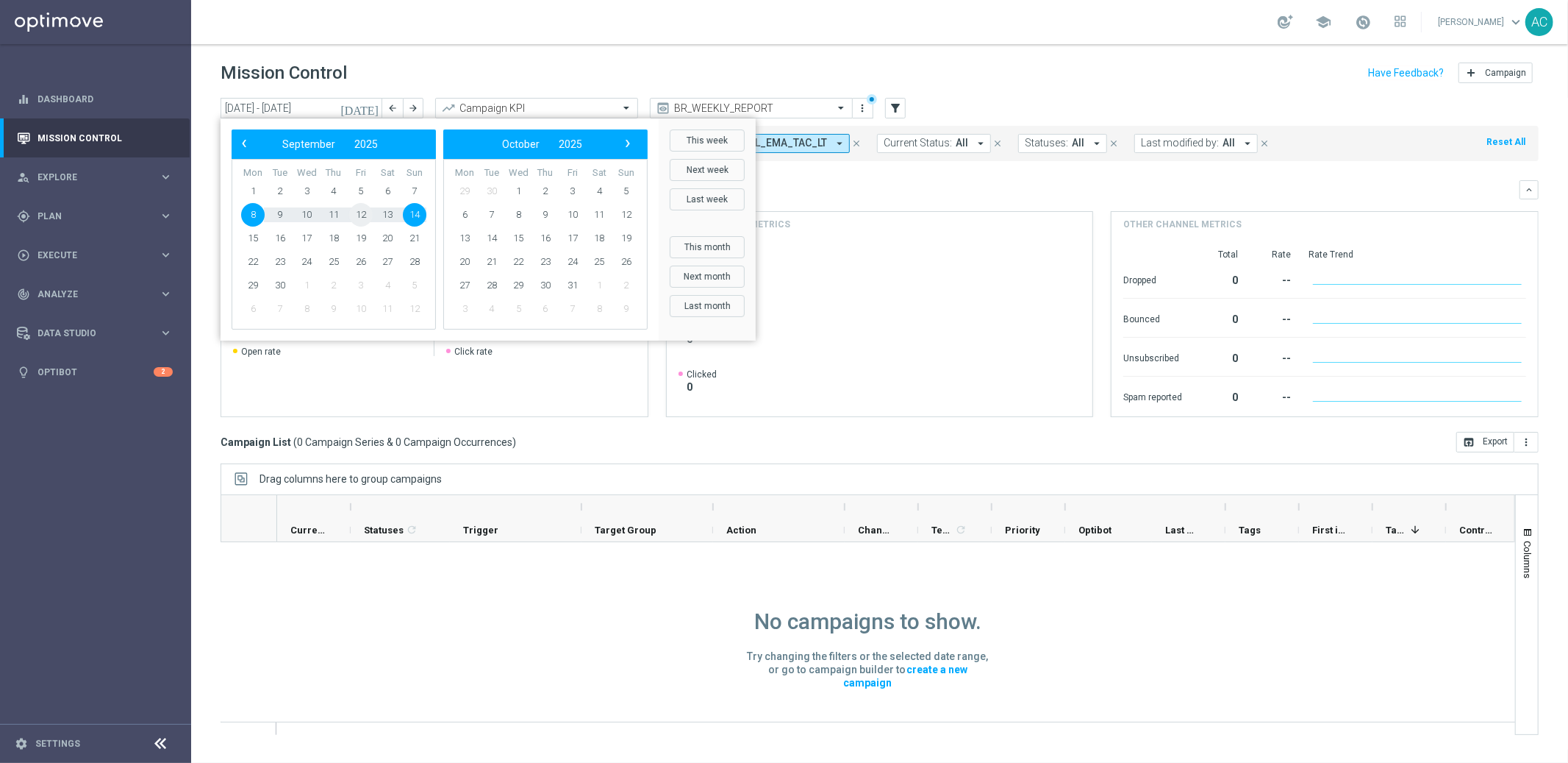
click at [358, 214] on span "12" at bounding box center [361, 215] width 24 height 24
click at [302, 234] on span "17" at bounding box center [307, 238] width 24 height 24
type input "[DATE] - [DATE]"
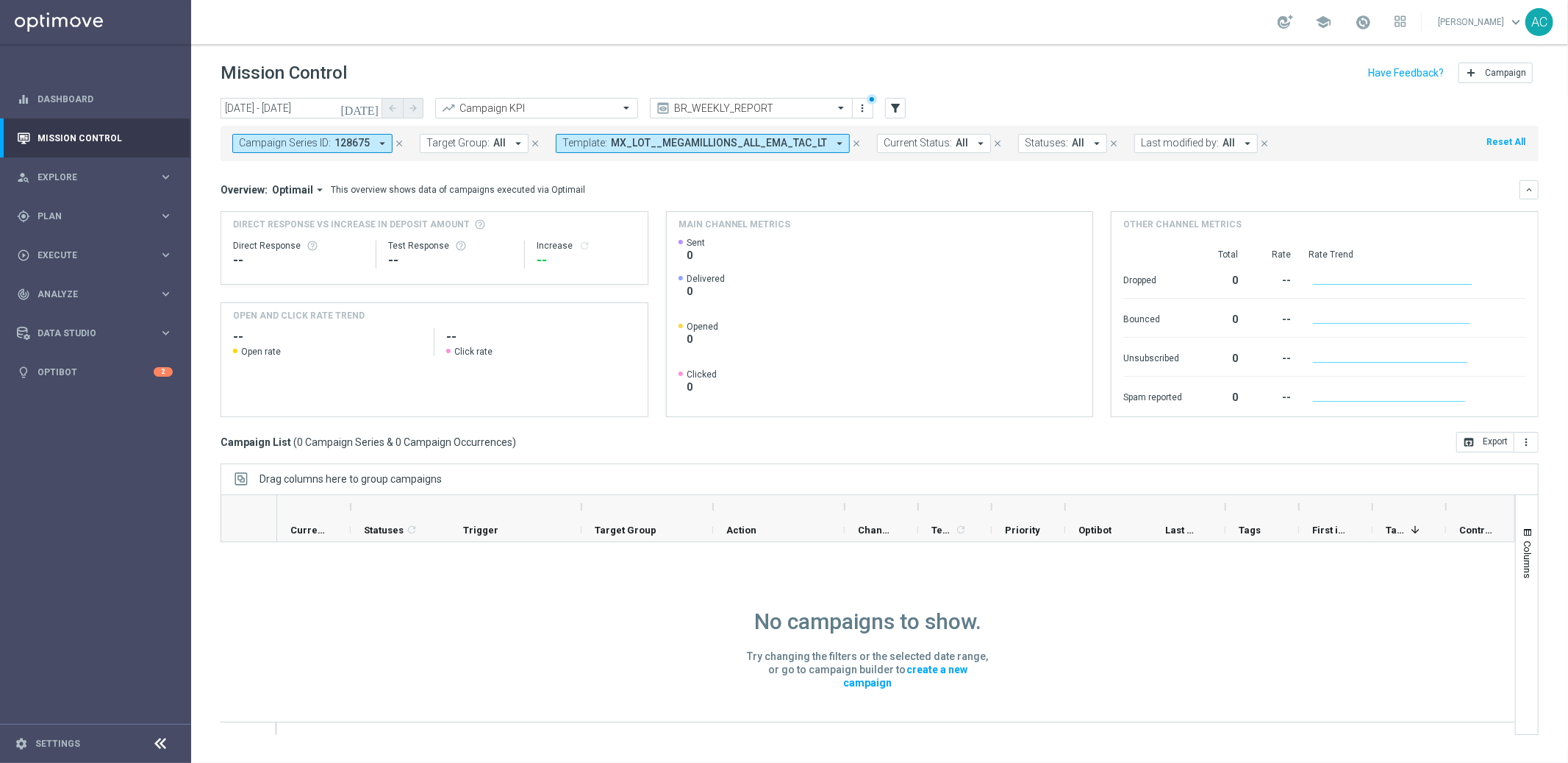
click at [852, 146] on icon "close" at bounding box center [856, 143] width 10 height 10
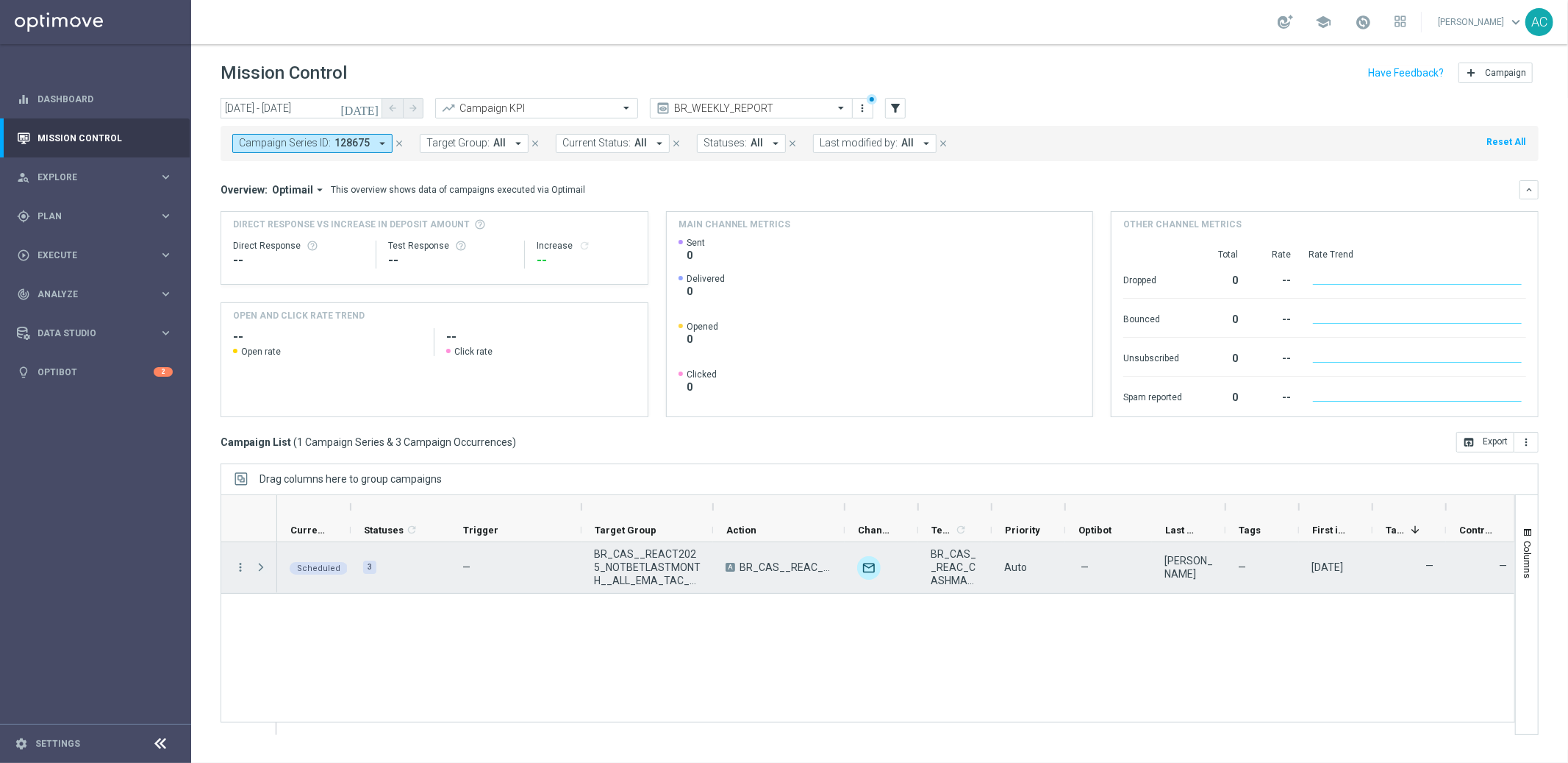
click at [259, 571] on span "Press SPACE to select this row." at bounding box center [261, 566] width 13 height 12
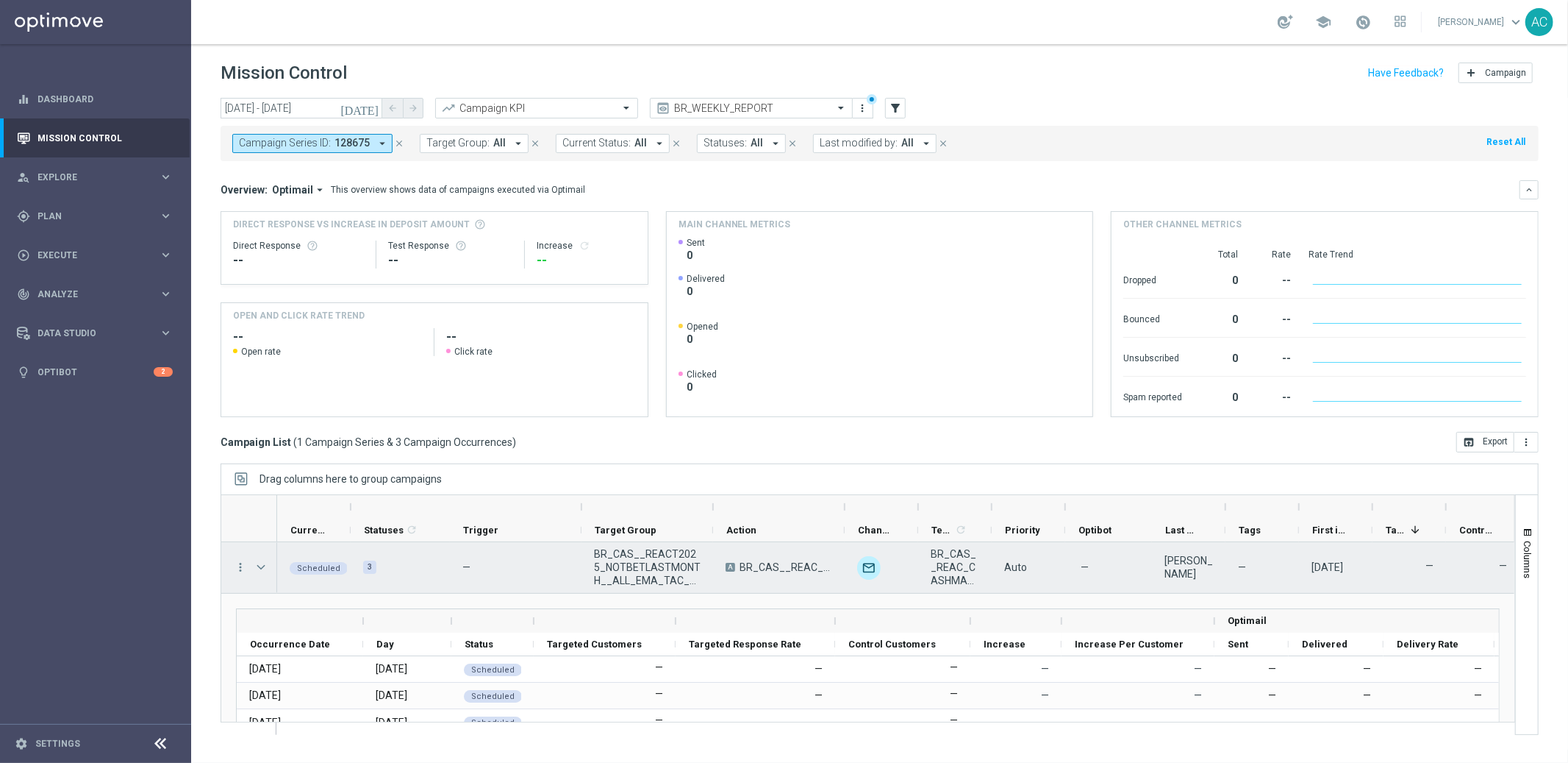
click at [650, 572] on span "BR_CAS__REACT2025_NOTBETLASTMONTH__ALL_EMA_TAC_GM" at bounding box center [647, 567] width 107 height 39
copy span "BR_CAS__REACT2025_NOTBETLASTMONTH__ALL_EMA_TAC_GM"
click at [240, 569] on icon "more_vert" at bounding box center [240, 566] width 13 height 13
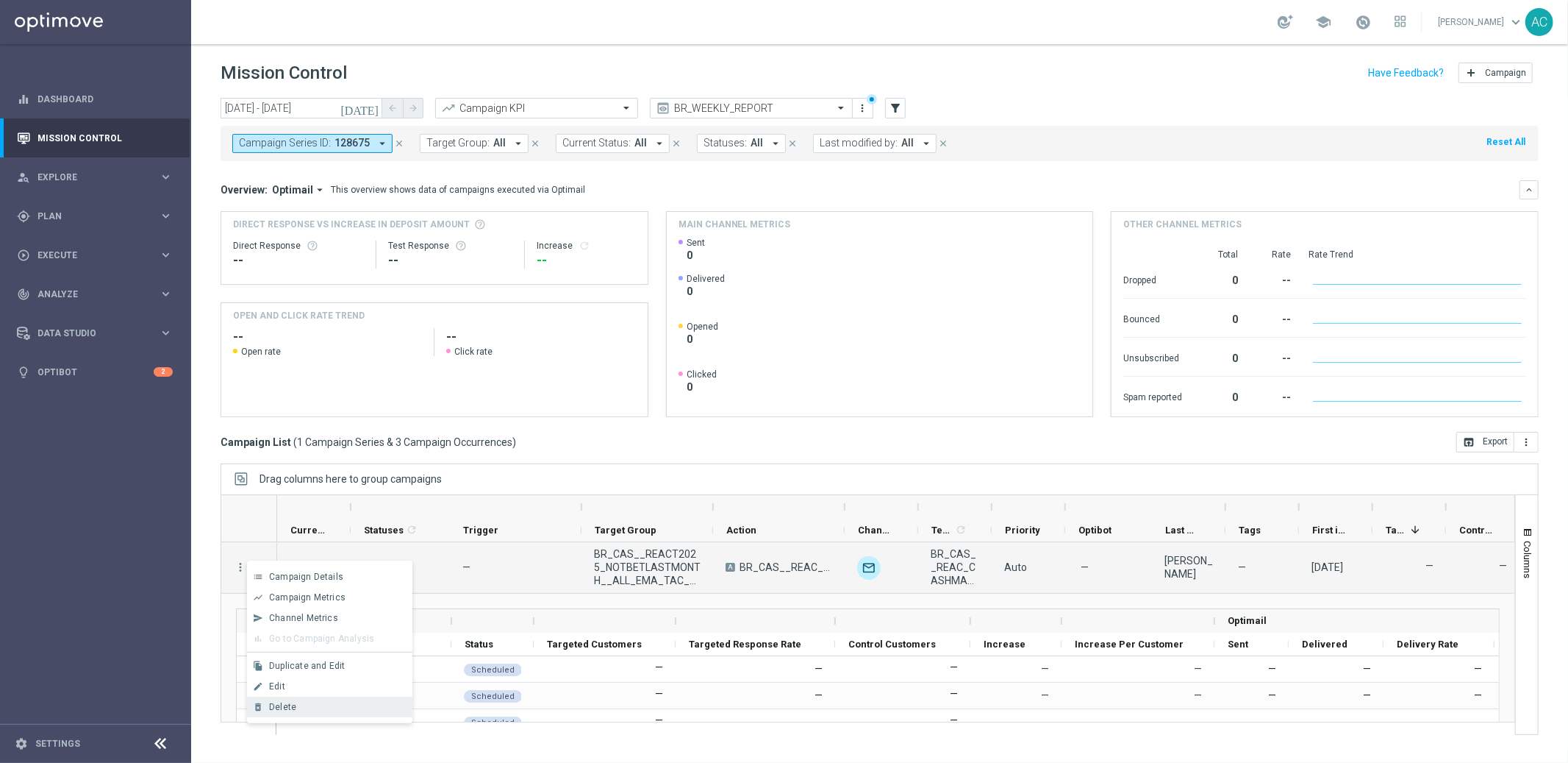
click at [326, 707] on div "Delete" at bounding box center [337, 706] width 137 height 10
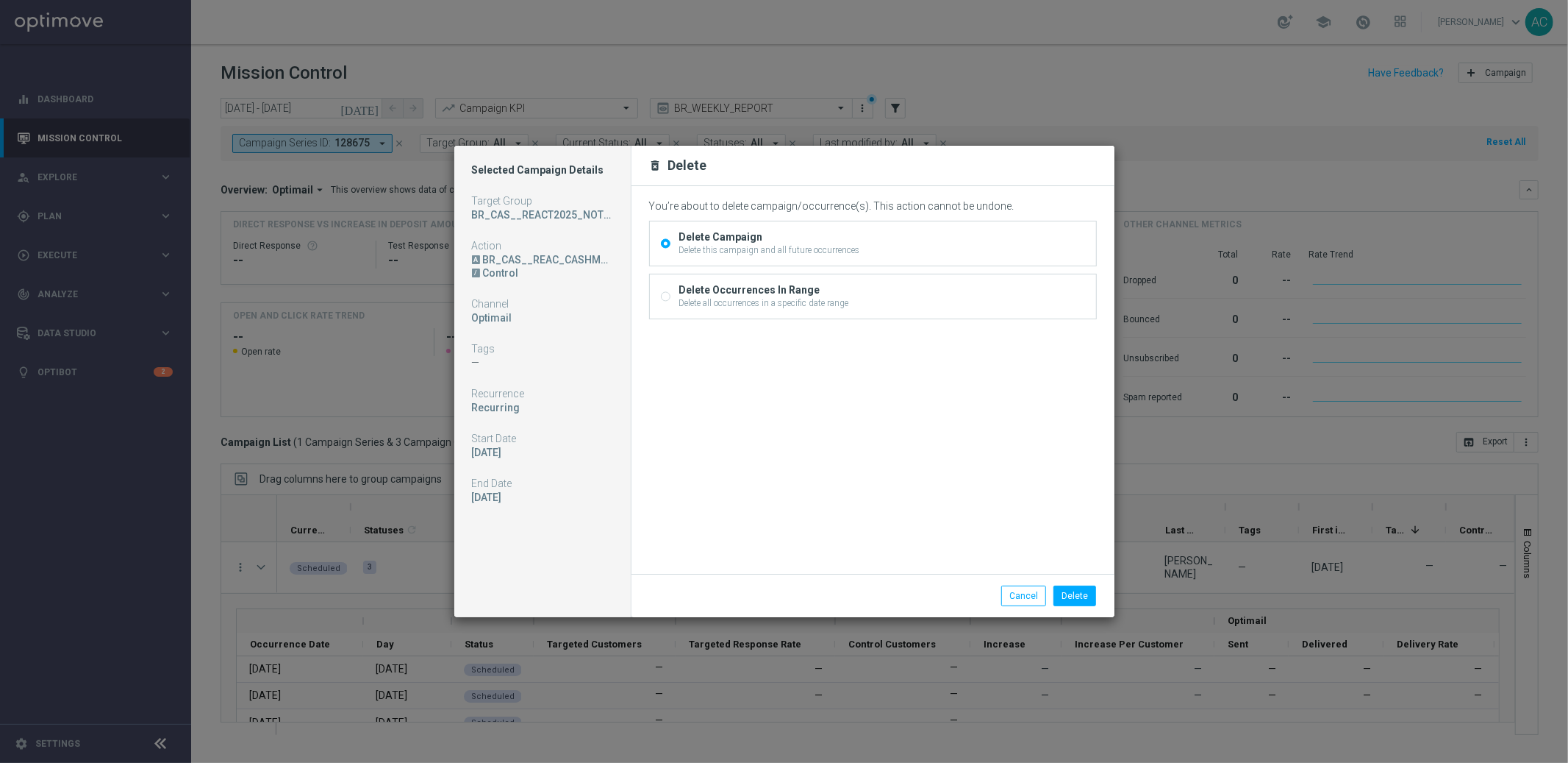
click at [663, 293] on input "Delete Occurrences In Range Delete all occurrences in a specific date range" at bounding box center [666, 297] width 9 height 9
radio input "true"
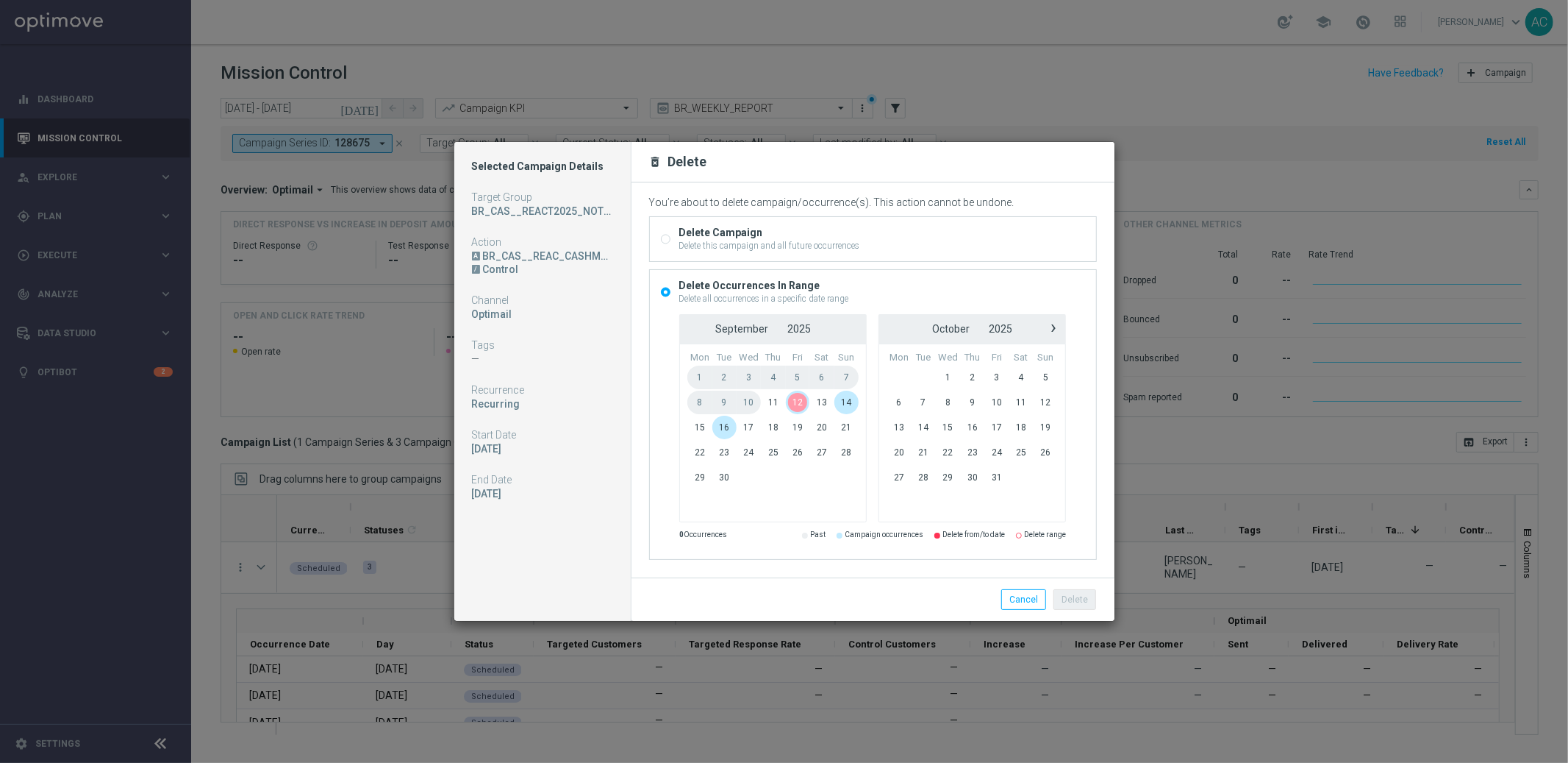
click at [795, 400] on span "12" at bounding box center [797, 402] width 24 height 24
click at [849, 401] on span "14" at bounding box center [846, 402] width 24 height 24
click at [727, 428] on span "16" at bounding box center [724, 427] width 24 height 24
click at [767, 403] on span "11" at bounding box center [773, 402] width 24 height 24
click at [717, 429] on span "16" at bounding box center [724, 427] width 24 height 24
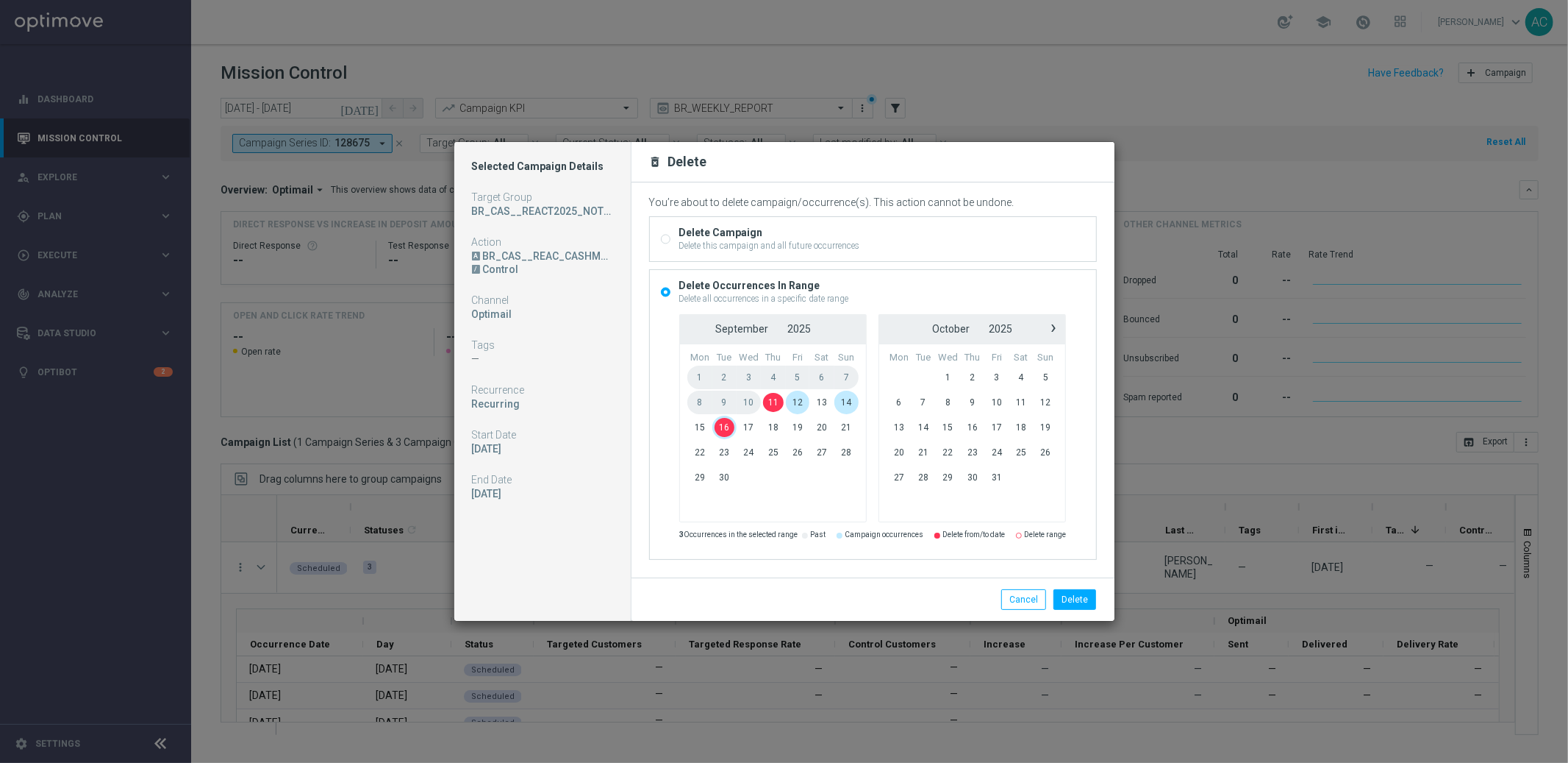
click at [661, 232] on div "Delete Campaign Delete this campaign and all future occurrences" at bounding box center [874, 239] width 447 height 44
click at [661, 236] on input "Delete Campaign Delete this campaign and all future occurrences" at bounding box center [666, 241] width 9 height 9
radio input "true"
radio input "false"
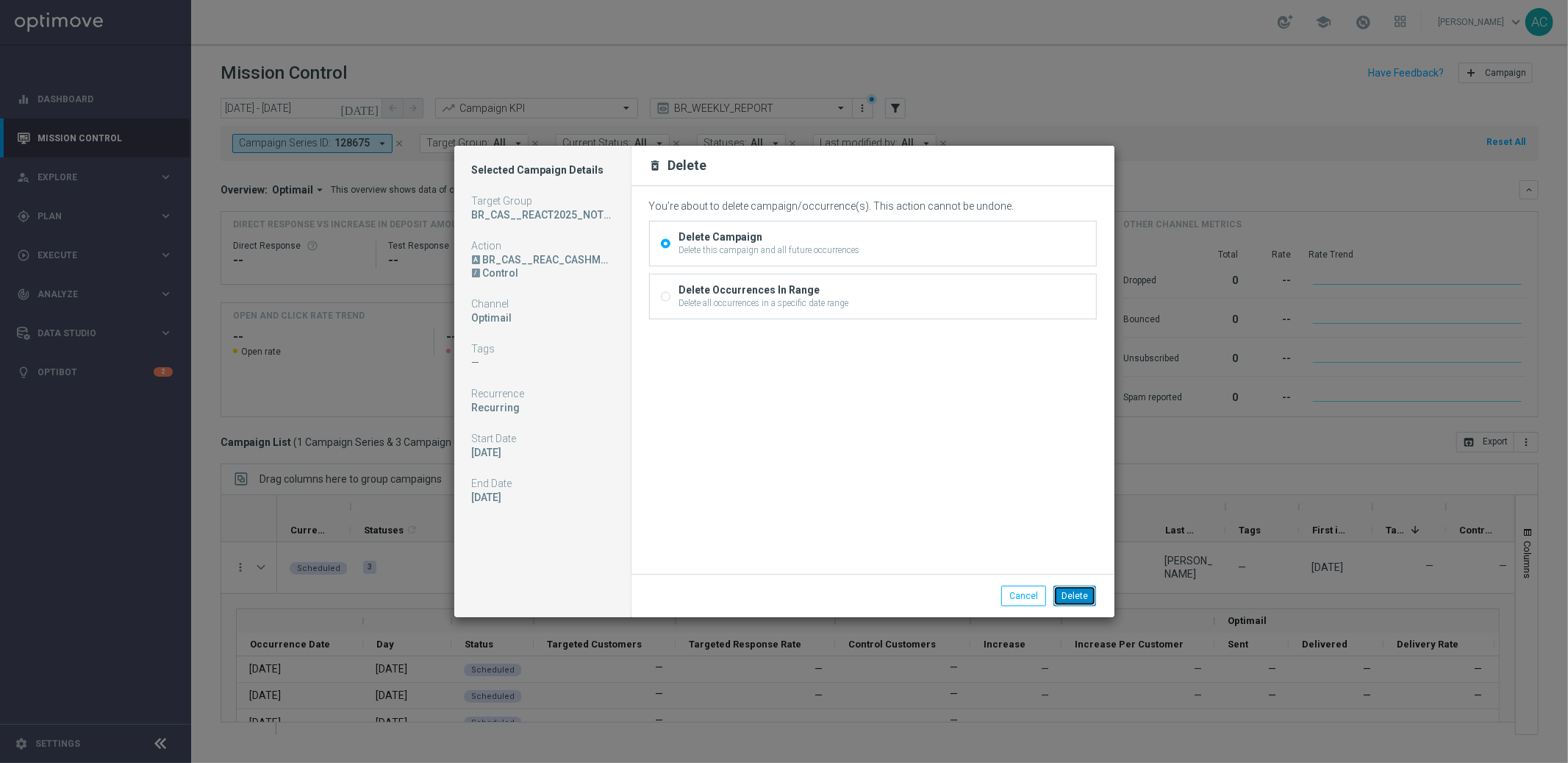
click at [1081, 599] on button "Delete" at bounding box center [1075, 595] width 42 height 20
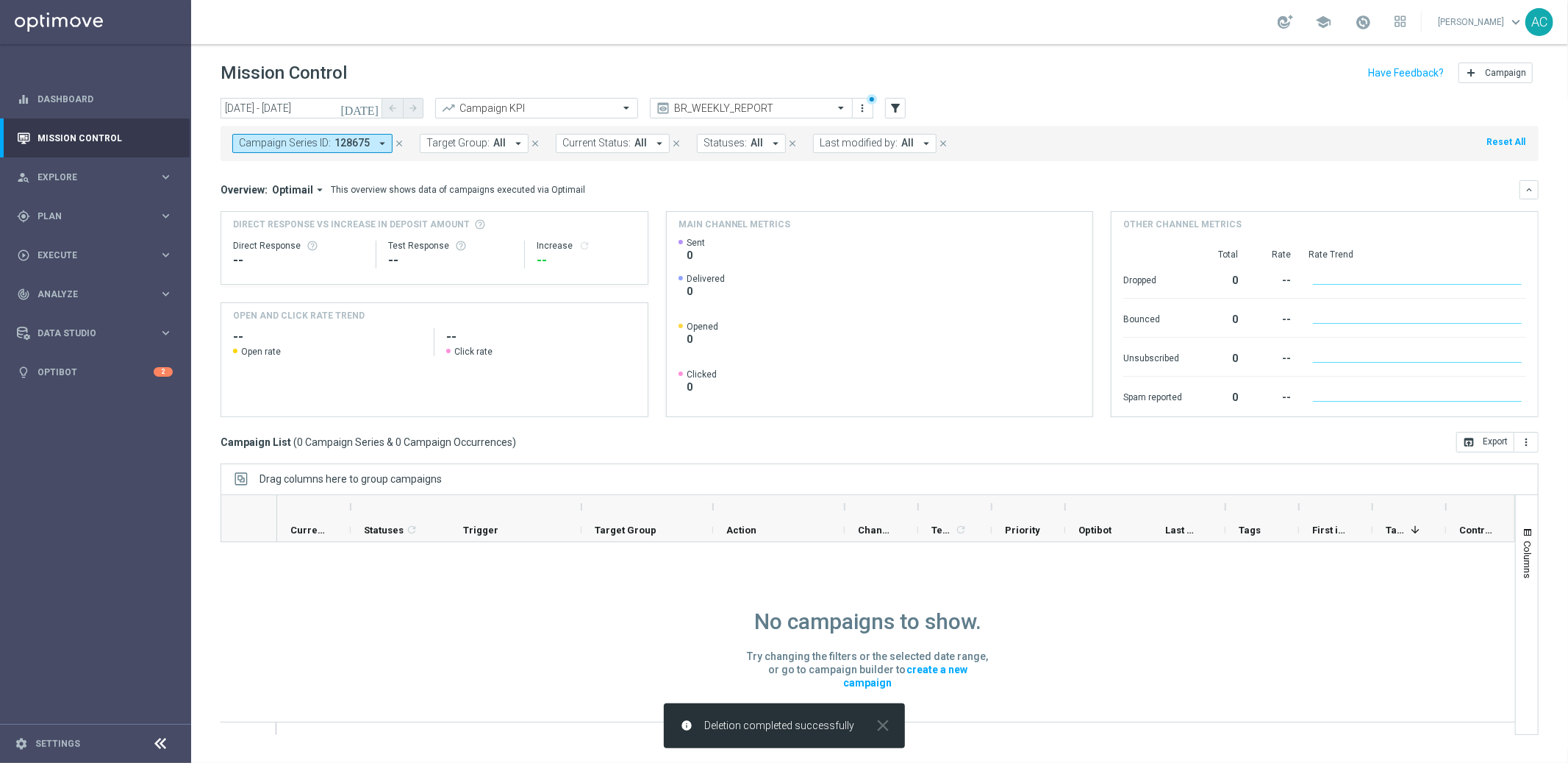
click at [390, 146] on button "Campaign Series ID: 128675 arrow_drop_down" at bounding box center [312, 143] width 160 height 19
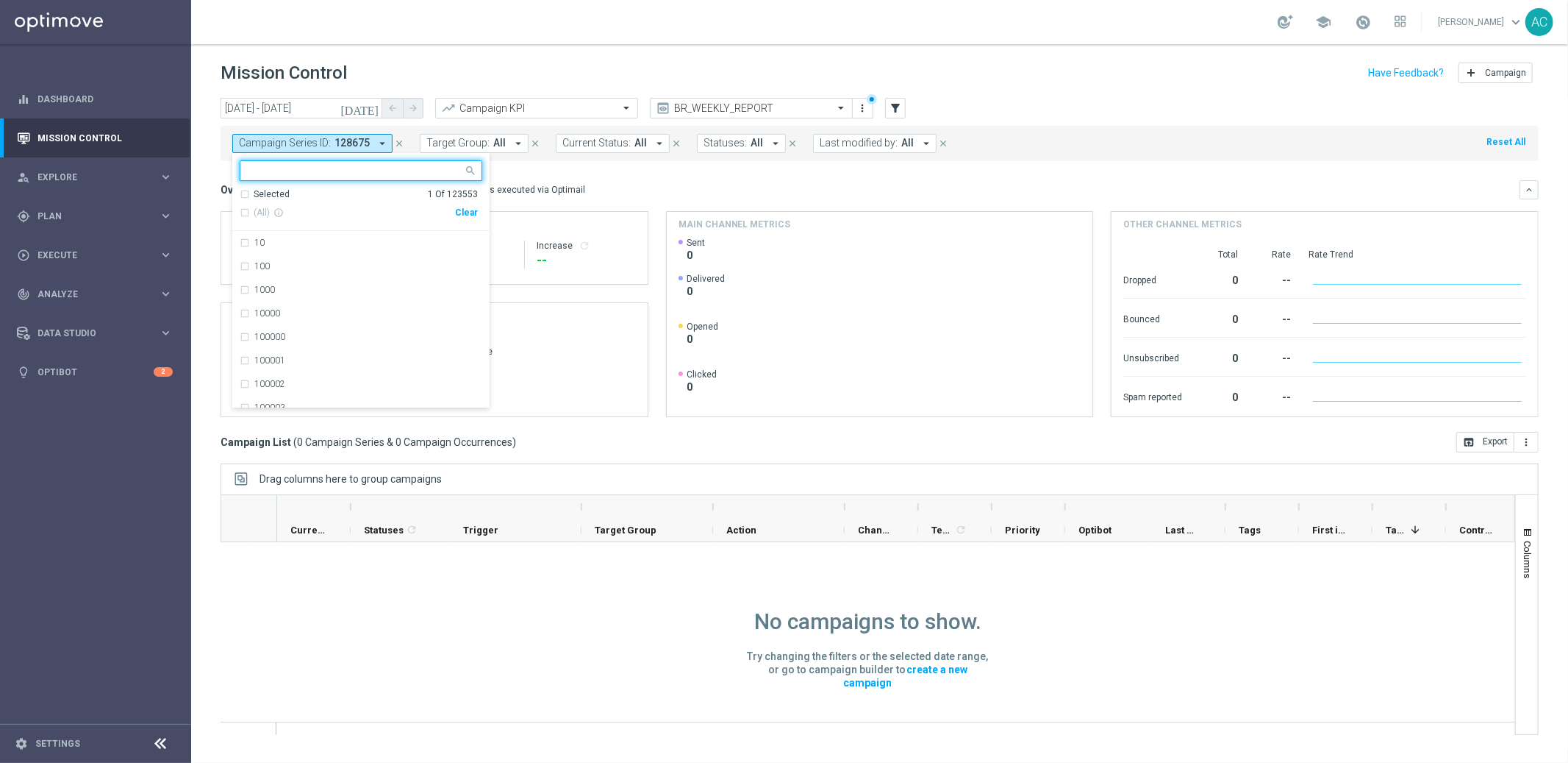
click at [0, 0] on div "Clear" at bounding box center [0, 0] width 0 height 0
click at [580, 10] on div "school [PERSON_NAME] keyboard_arrow_down AC" at bounding box center [879, 22] width 1377 height 44
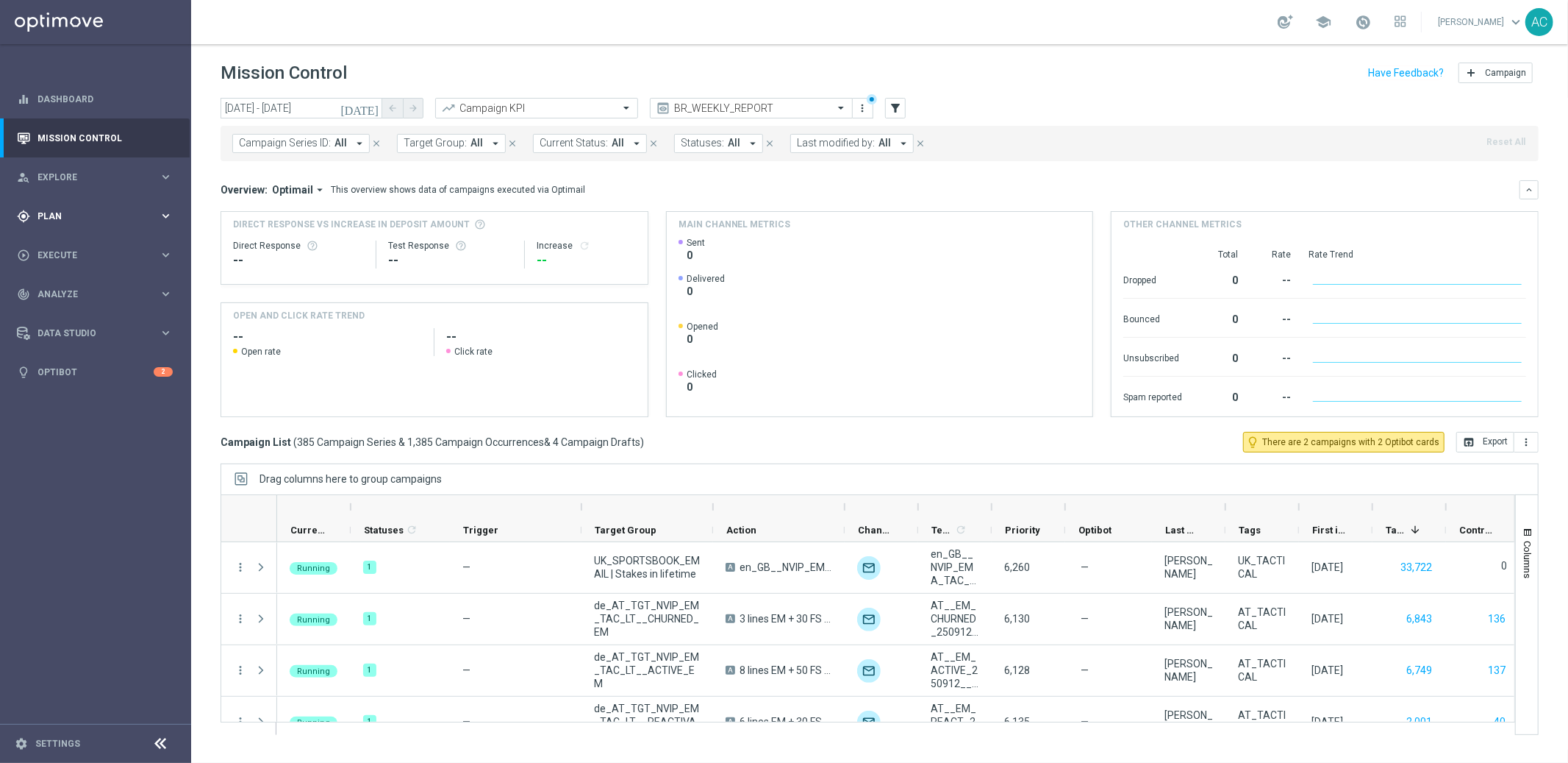
click at [85, 216] on span "Plan" at bounding box center [98, 216] width 121 height 9
click at [77, 248] on link "Target Groups" at bounding box center [96, 246] width 115 height 12
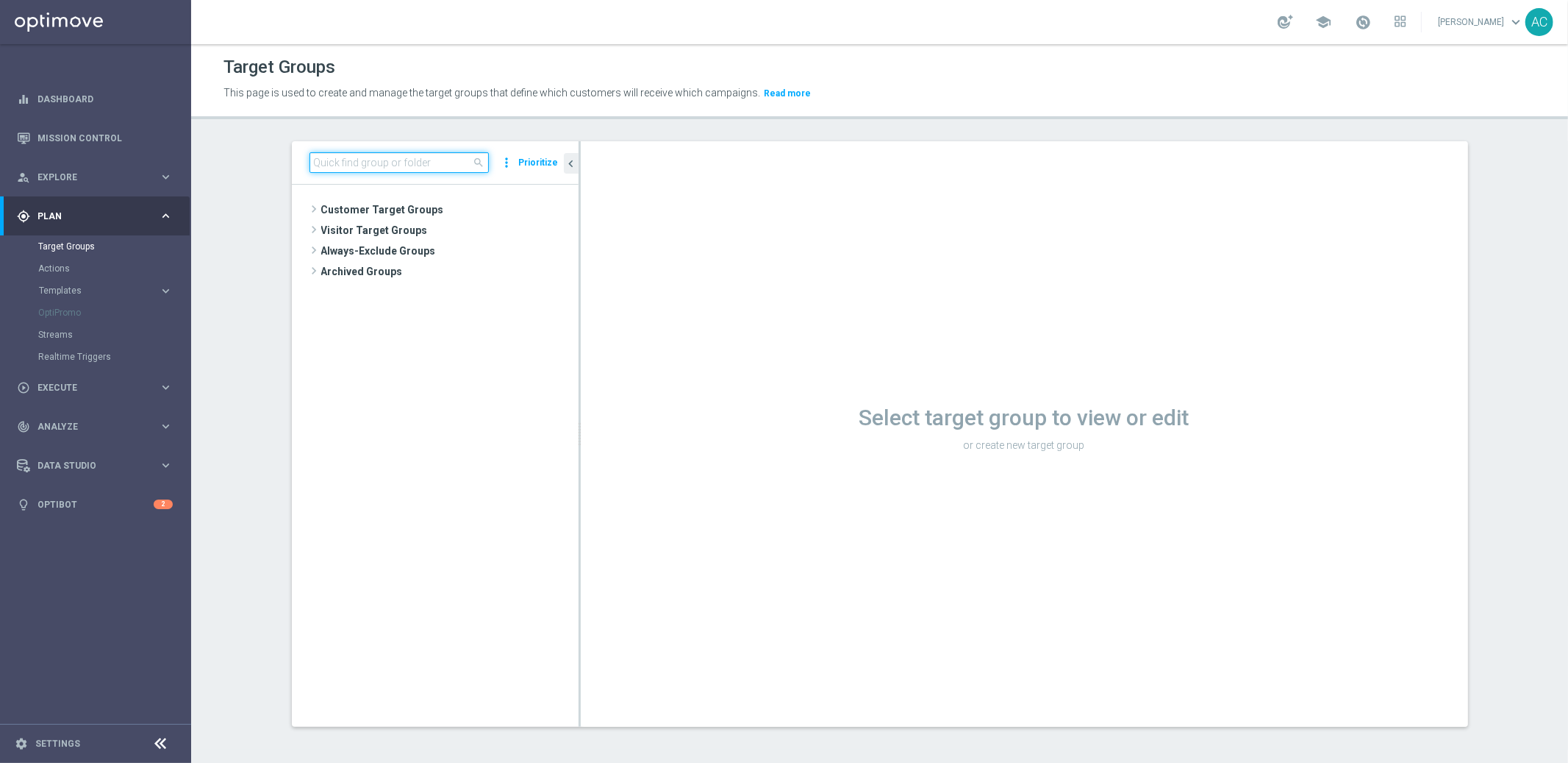
click at [367, 165] on input at bounding box center [399, 163] width 179 height 20
paste input "BR_CAS__REACT2025_NOTBETLAST14D__ALL_EMA_TAC_GM"
type input "BR_CAS__REACT2025_NOTBETLAST14D__ALL_EMA_TAC_GM"
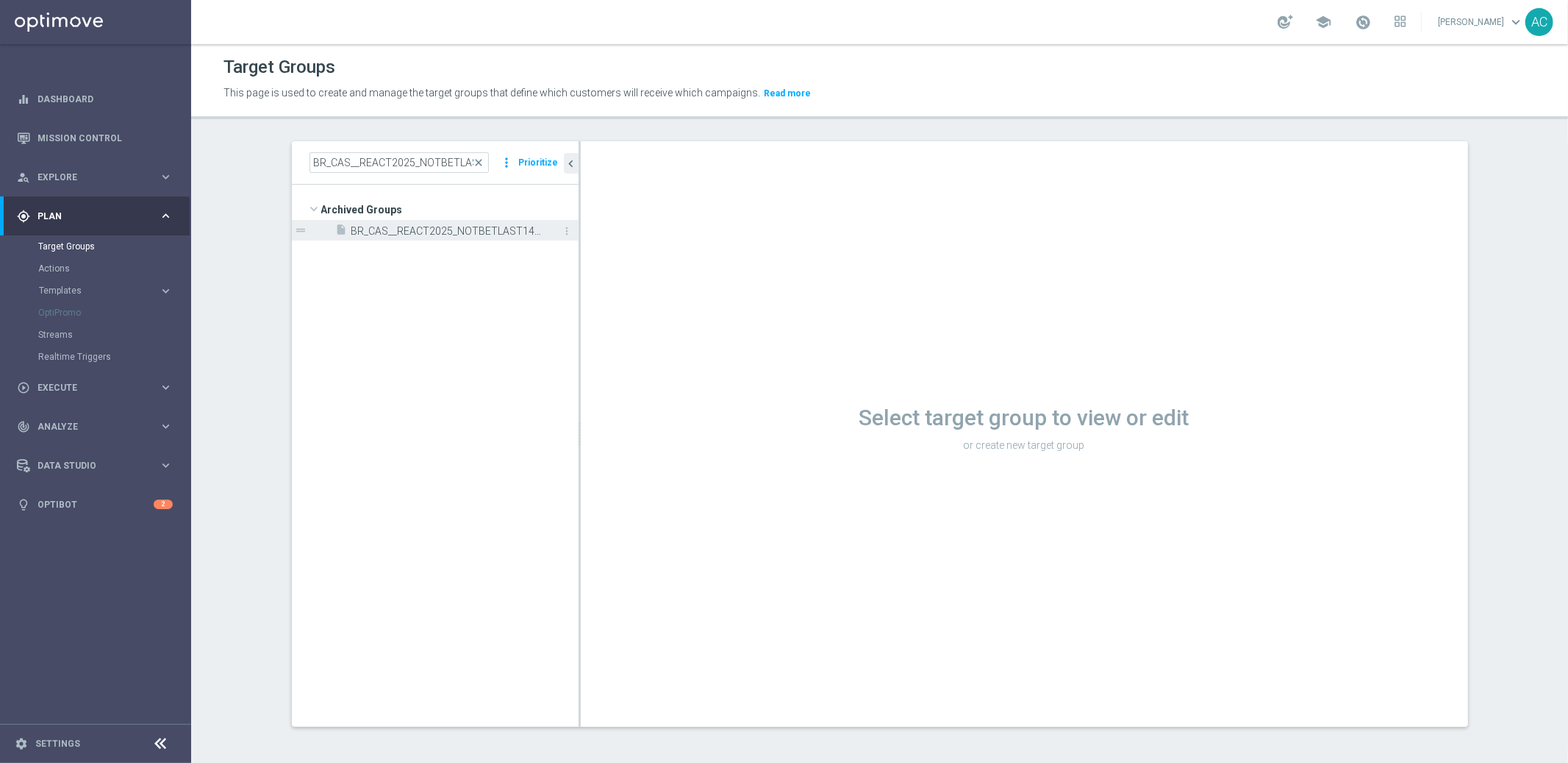
click at [418, 233] on span "BR_CAS__REACT2025_NOTBETLAST14D__ALL_EMA_TAC_GM" at bounding box center [448, 231] width 194 height 13
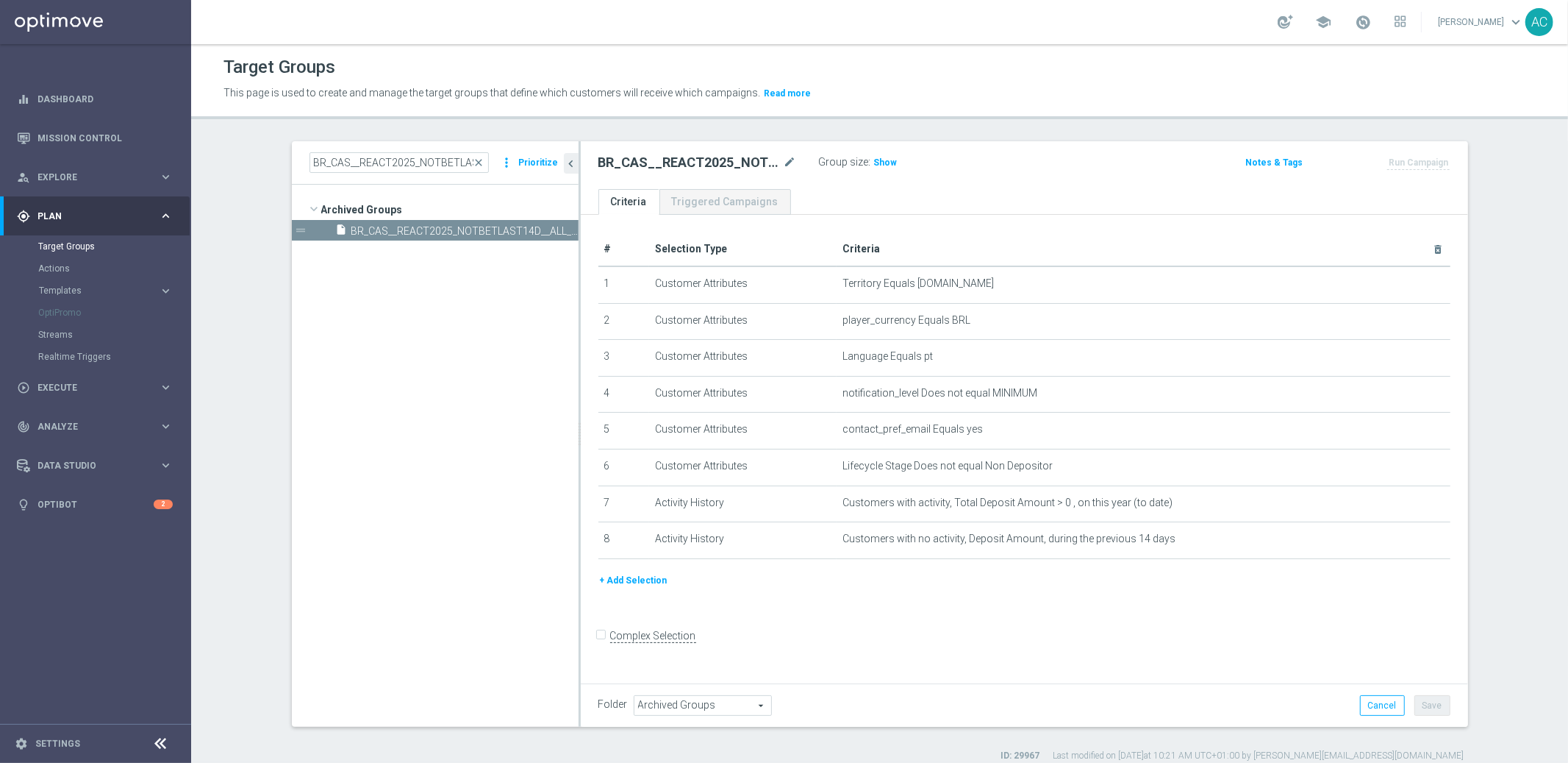
scroll to position [3, 0]
click at [717, 702] on span "Archived Groups" at bounding box center [703, 702] width 137 height 19
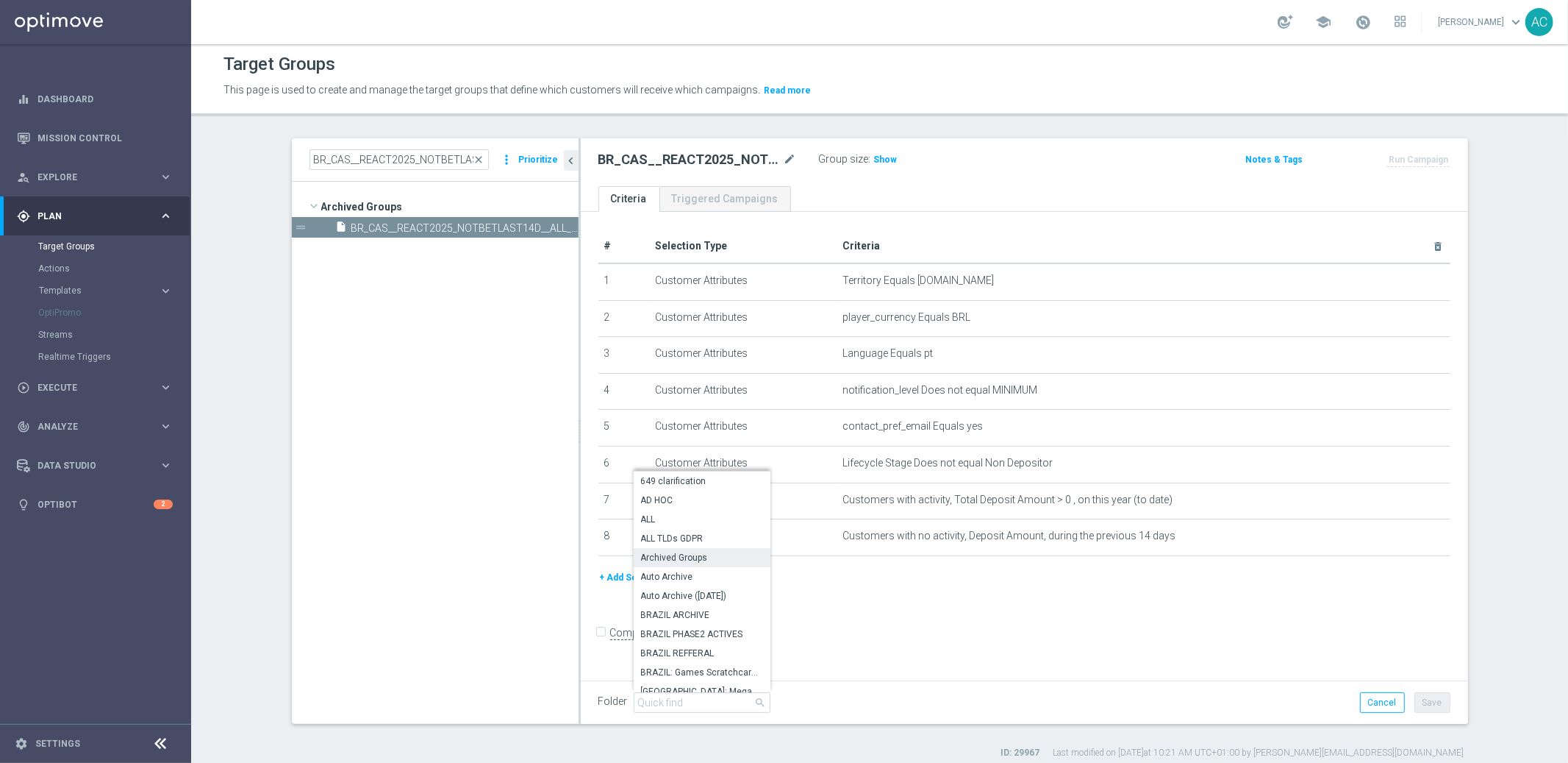
click at [840, 647] on form "Complex Selection Invalid Expression" at bounding box center [1025, 648] width 852 height 54
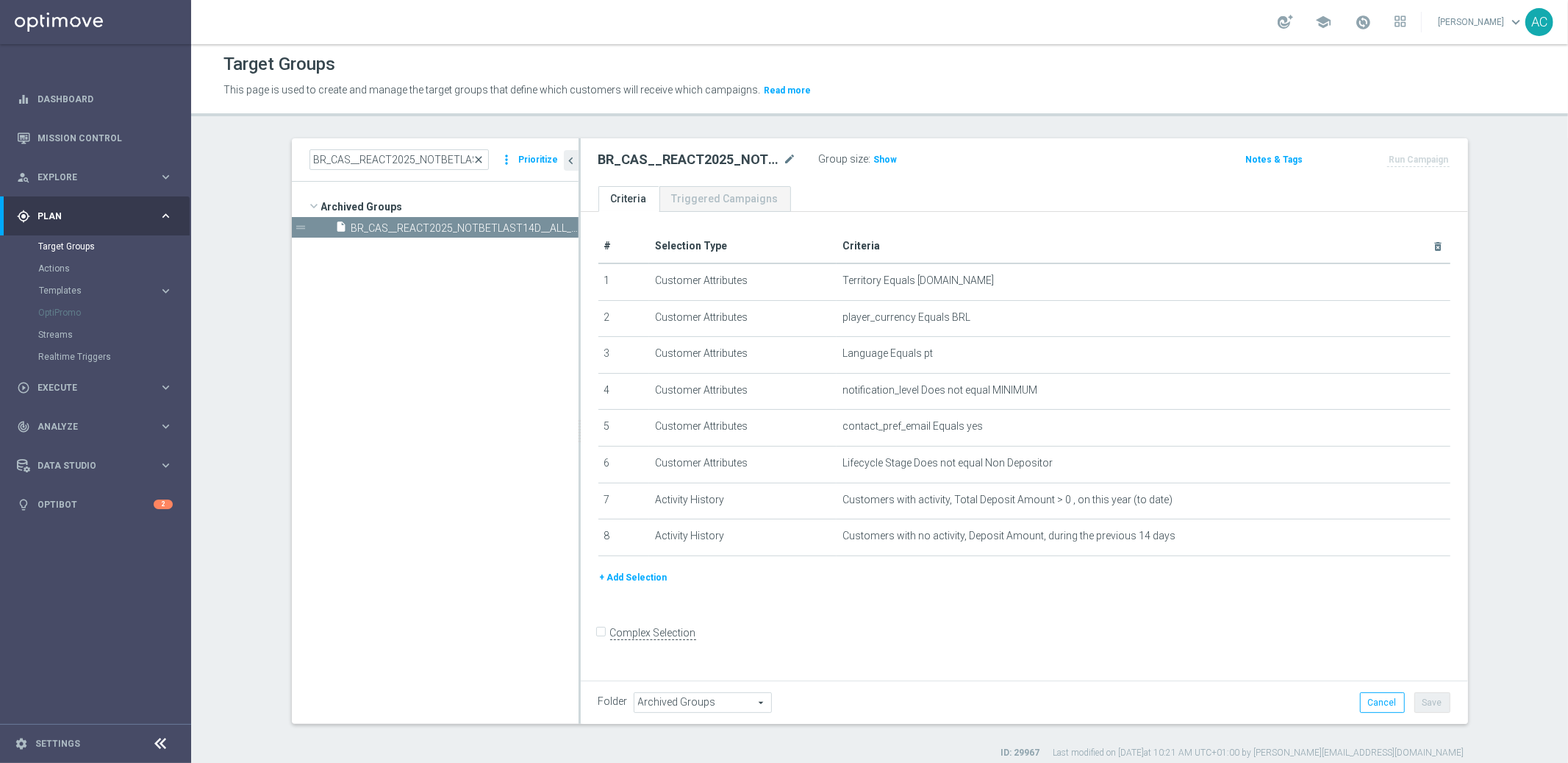
click at [477, 160] on span "close" at bounding box center [479, 159] width 12 height 12
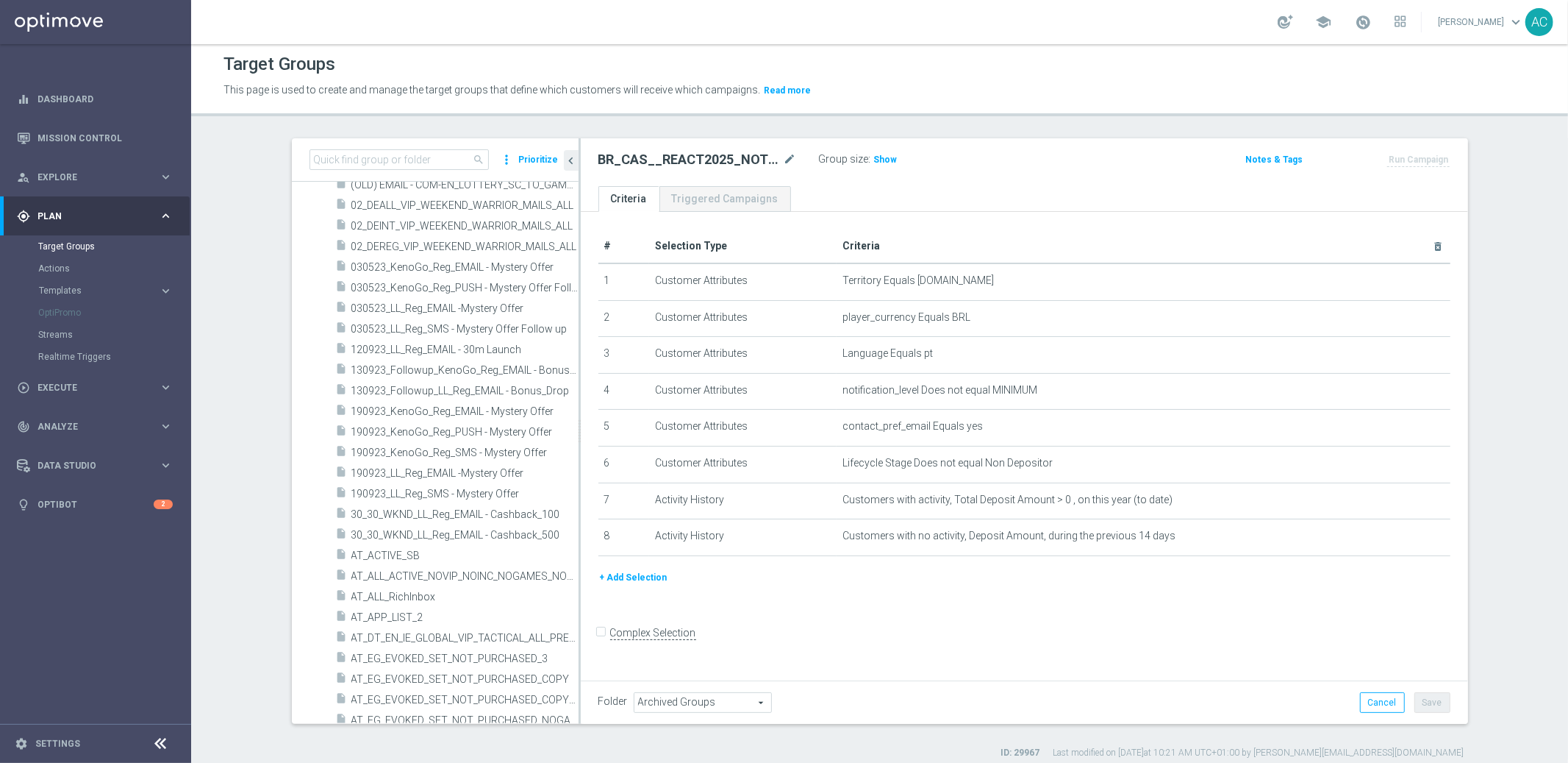
scroll to position [0, 0]
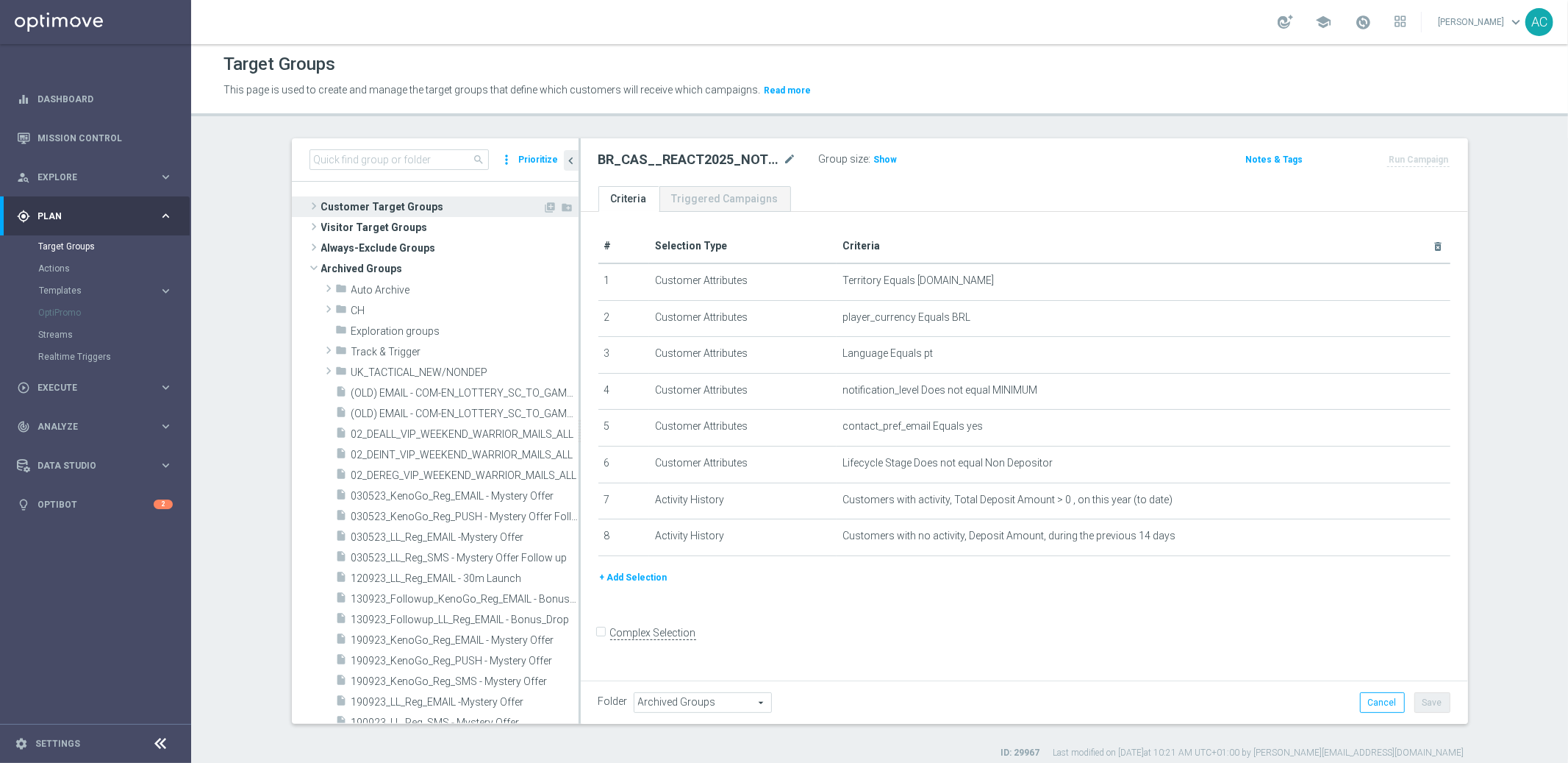
click at [352, 201] on span "Customer Target Groups" at bounding box center [432, 207] width 222 height 20
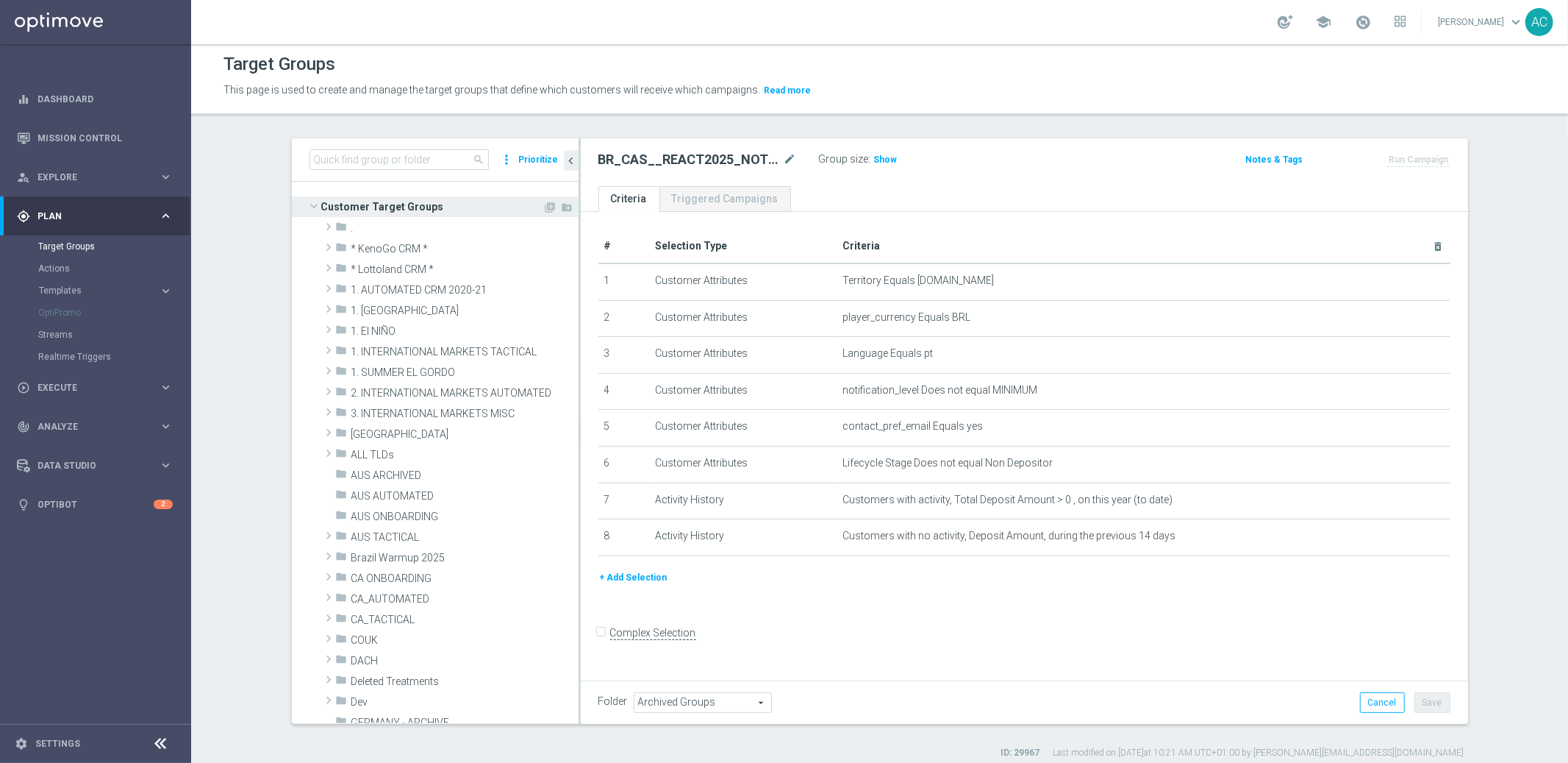
click at [308, 205] on span at bounding box center [314, 205] width 17 height 15
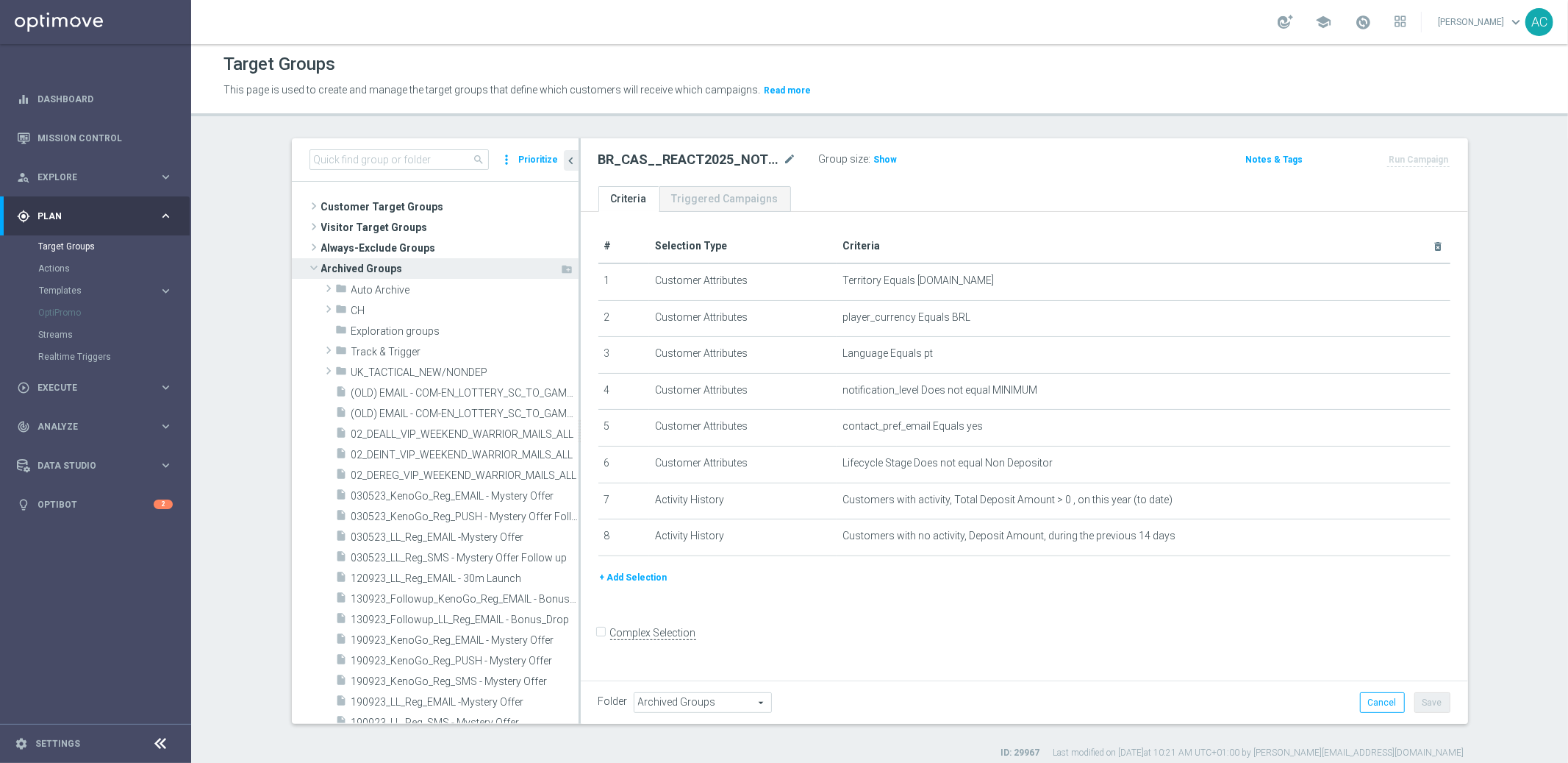
click at [305, 271] on span at bounding box center [314, 267] width 17 height 15
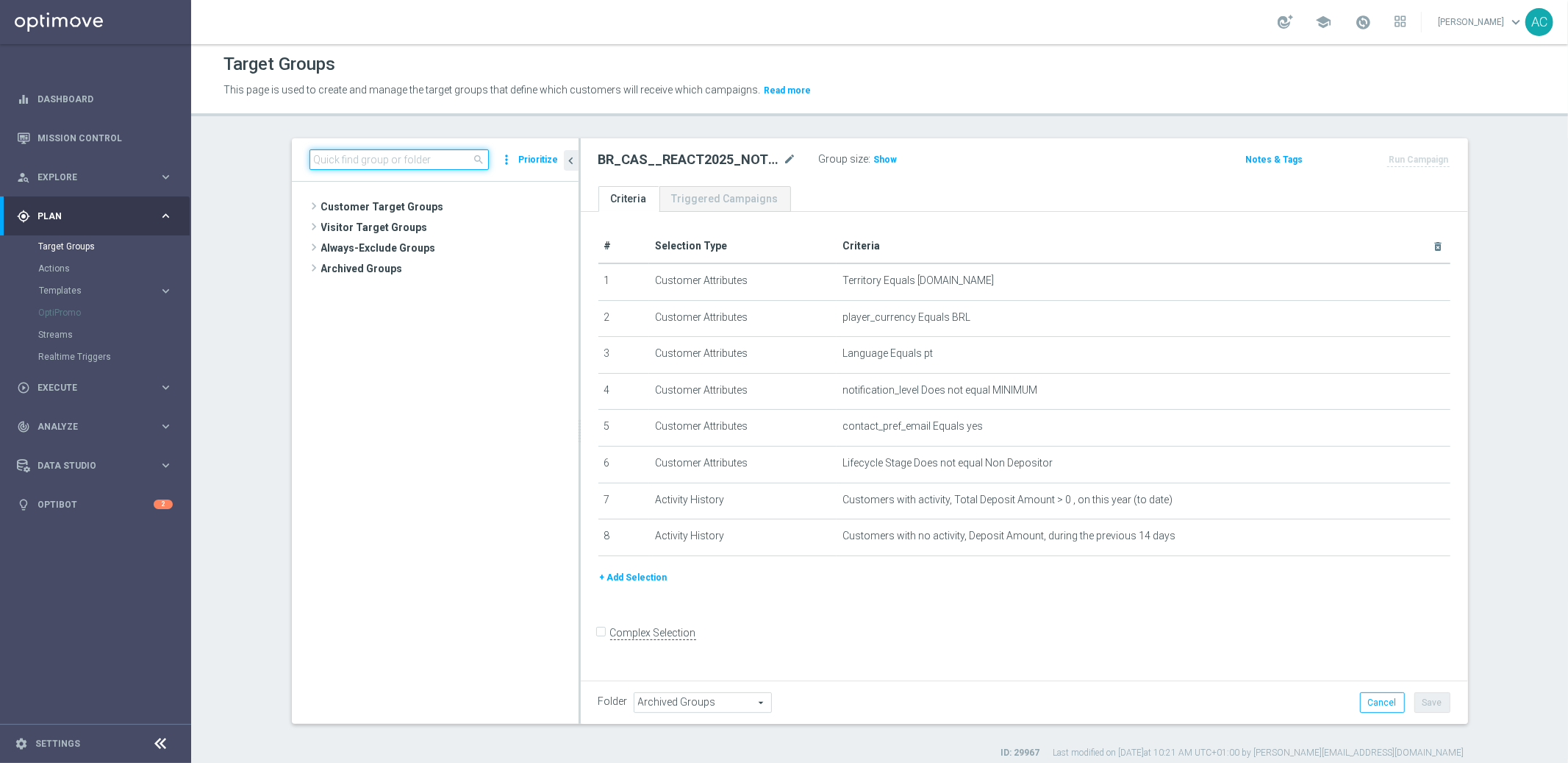
click at [366, 160] on input at bounding box center [399, 160] width 179 height 20
paste input "BR_CAS__REACT2025_NOTBETLAST14D__ALL_EMA_TAC_GM"
click at [377, 206] on span "Customer Target Groups" at bounding box center [432, 207] width 222 height 20
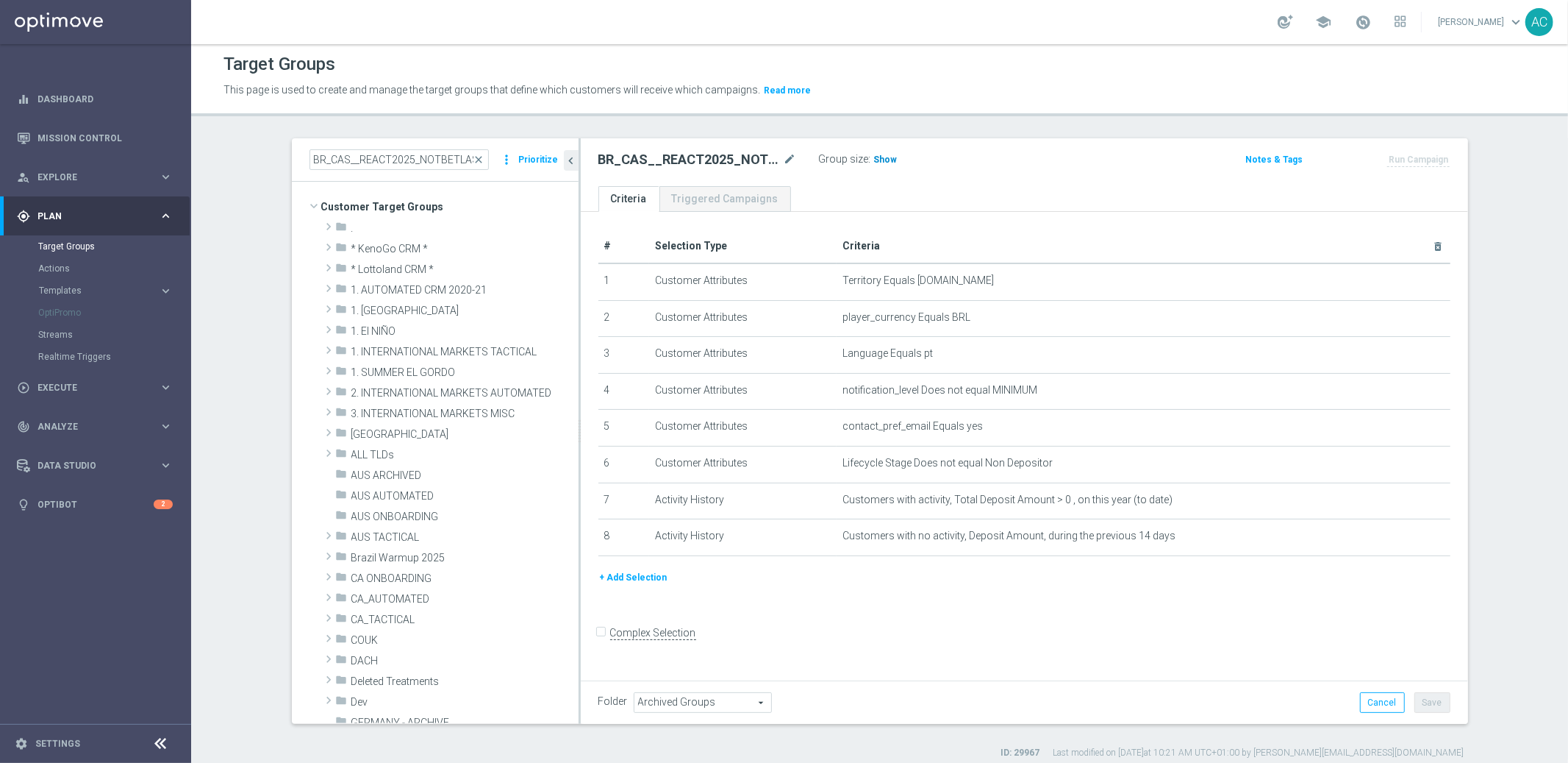
click at [874, 157] on span "Show" at bounding box center [886, 159] width 24 height 10
drag, startPoint x: 707, startPoint y: 153, endPoint x: 791, endPoint y: 153, distance: 84.0
click at [791, 153] on div "BR_CAS__REACT2025_NOTBETLAST14D__ALL_EMA_TAC_GM mode_edit" at bounding box center [709, 160] width 220 height 20
click at [695, 157] on h2 "BR_CAS__REACT2025_NOTBETLAST14D__ALL_EMA_TAC_GM" at bounding box center [690, 160] width 182 height 17
click at [748, 156] on h2 "BR_CAS__REACT2025_NOTBETLAST14D__ALL_EMA_TAC_GM" at bounding box center [690, 160] width 182 height 17
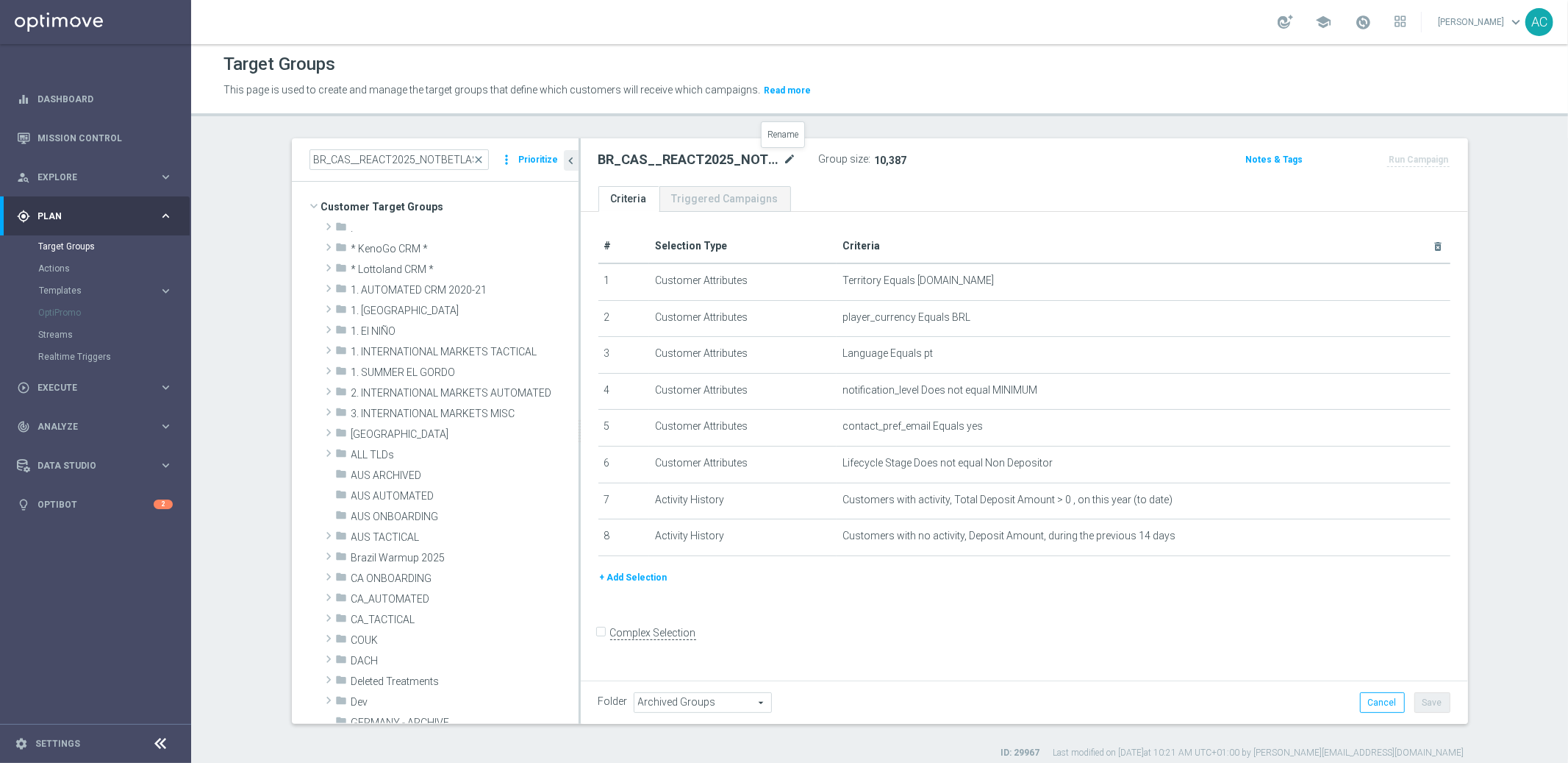
click at [784, 159] on icon "mode_edit" at bounding box center [790, 160] width 13 height 17
click at [690, 160] on input "BR_CAS__REACT2025_NOTBETLAST14D__ALL_EMA_TAC_GM" at bounding box center [698, 161] width 198 height 20
click at [681, 162] on input "BR_CAS__REACT2025_NOTBETLAST14D__ALL_EMA_TAC_GM" at bounding box center [698, 161] width 198 height 20
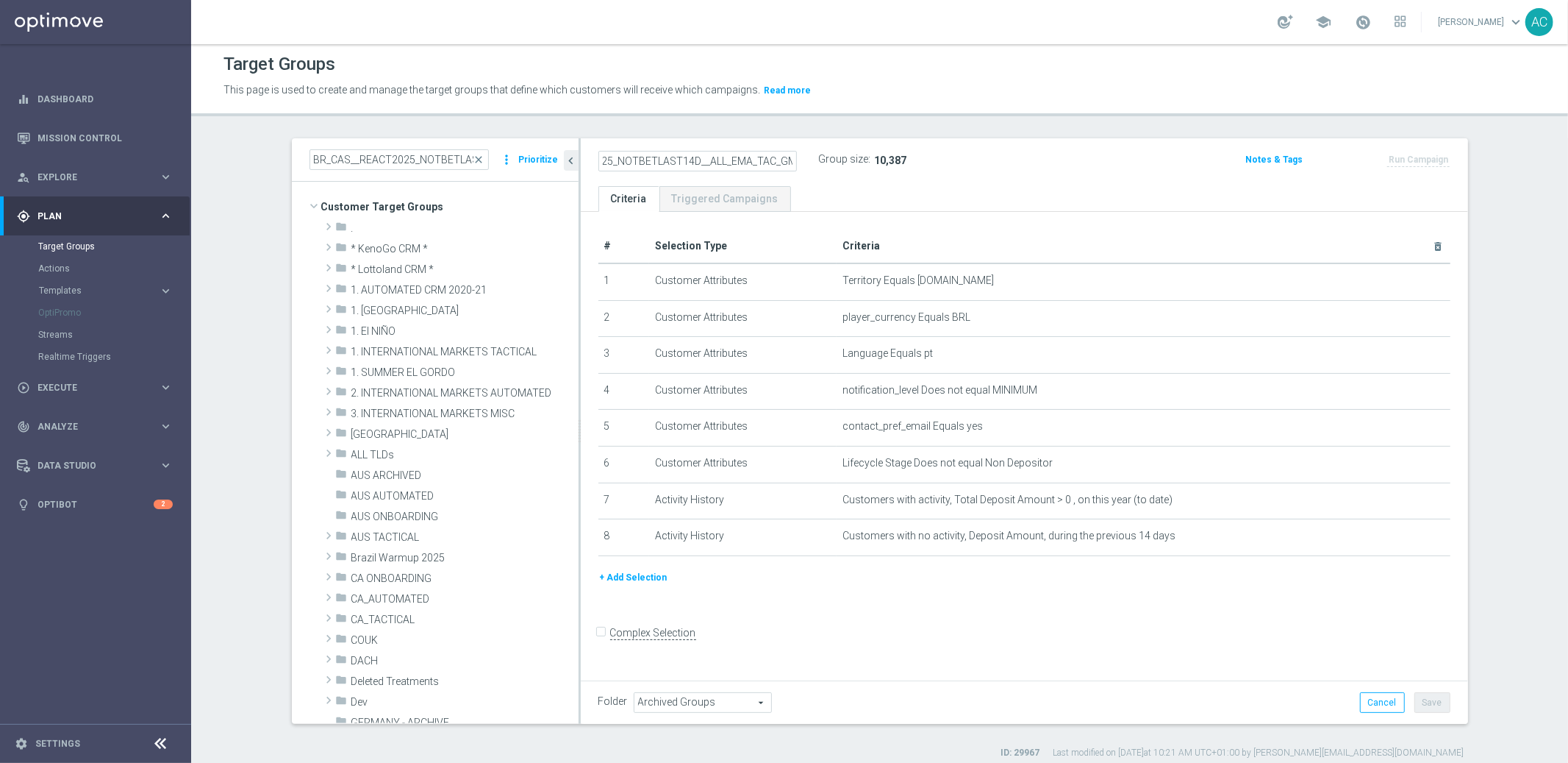
click at [681, 162] on input "BR_CAS__REACT2025_NOTBETLAST14D__ALL_EMA_TAC_GM" at bounding box center [698, 161] width 198 height 20
click at [353, 205] on span "Customer Target Groups" at bounding box center [432, 207] width 222 height 20
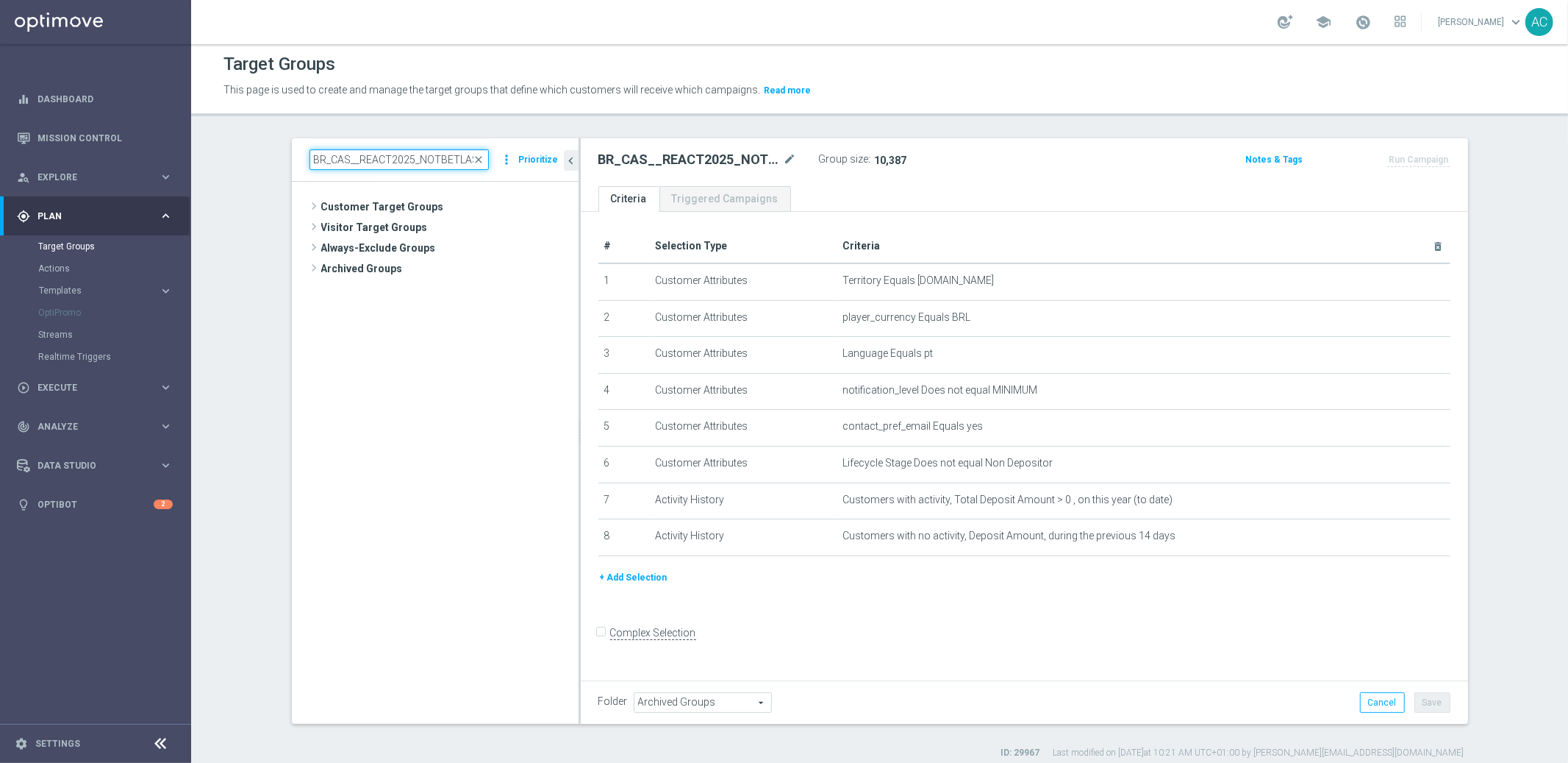
scroll to position [0, 116]
drag, startPoint x: 344, startPoint y: 157, endPoint x: 723, endPoint y: 169, distance: 379.2
click at [722, 169] on as-split "BR_CAS__REACT2025_NOTBETLAST14D__ALL_EMA_TAC_GM close more_vert Prioritize Cust…" at bounding box center [880, 431] width 1176 height 585
type input "BR_CAS"
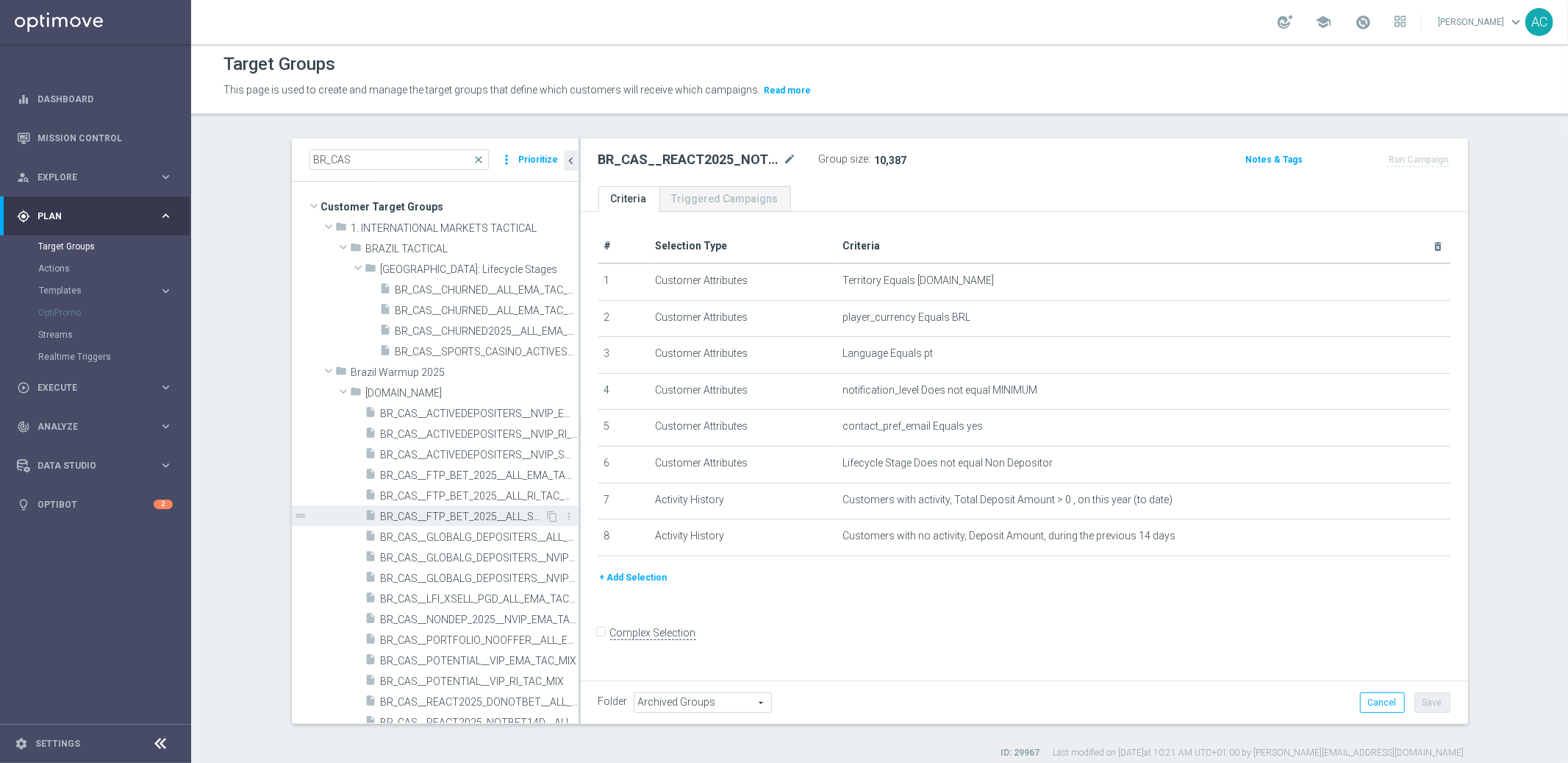
click at [429, 515] on span "BR_CAS__FTP_BET_2025__ALL_SMS_TAC_MIX" at bounding box center [462, 517] width 164 height 13
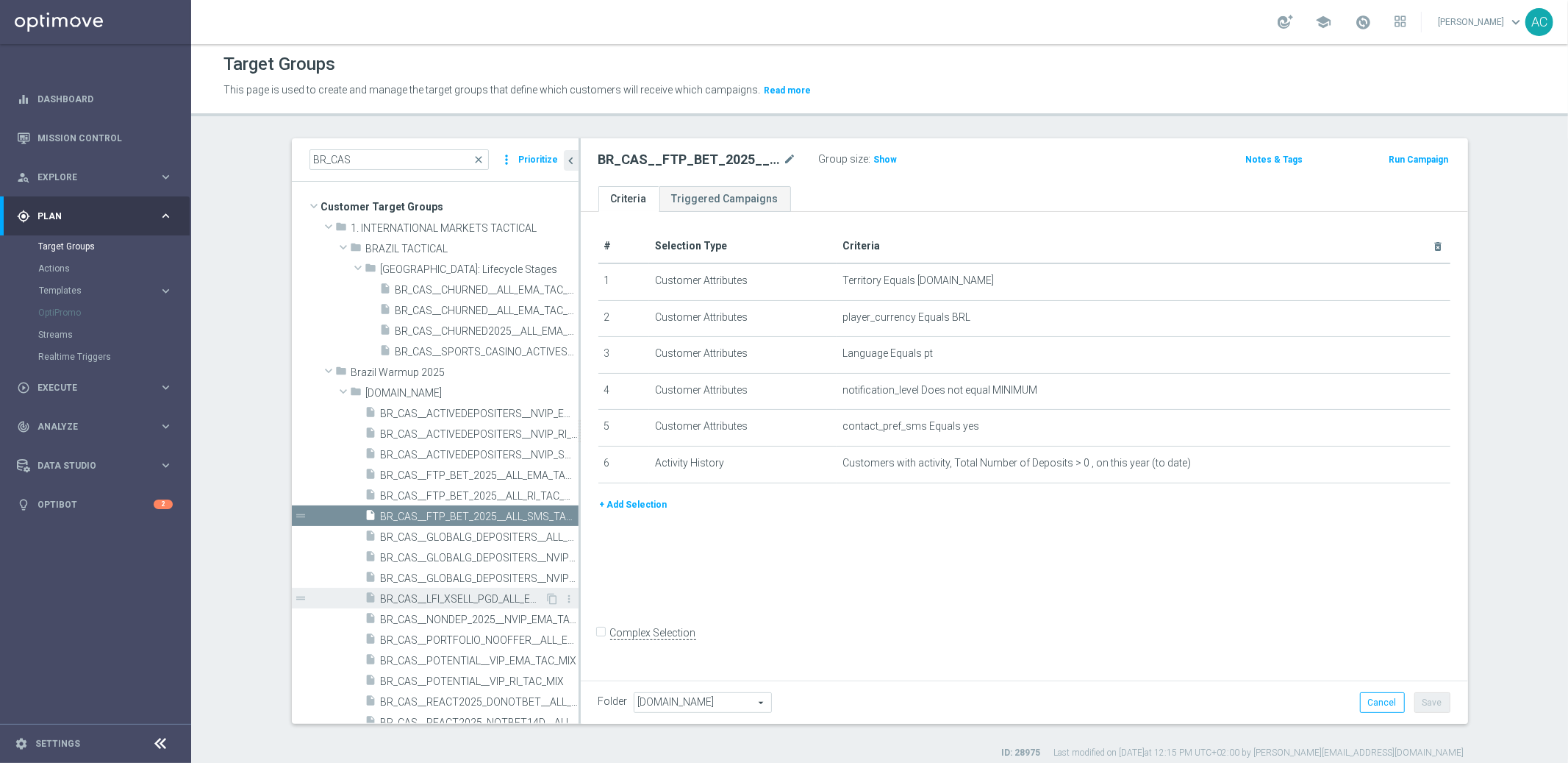
click at [482, 599] on span "BR_CAS__LFI_XSELL_PGD_ALL_EMA_TAC_MIX" at bounding box center [462, 599] width 164 height 13
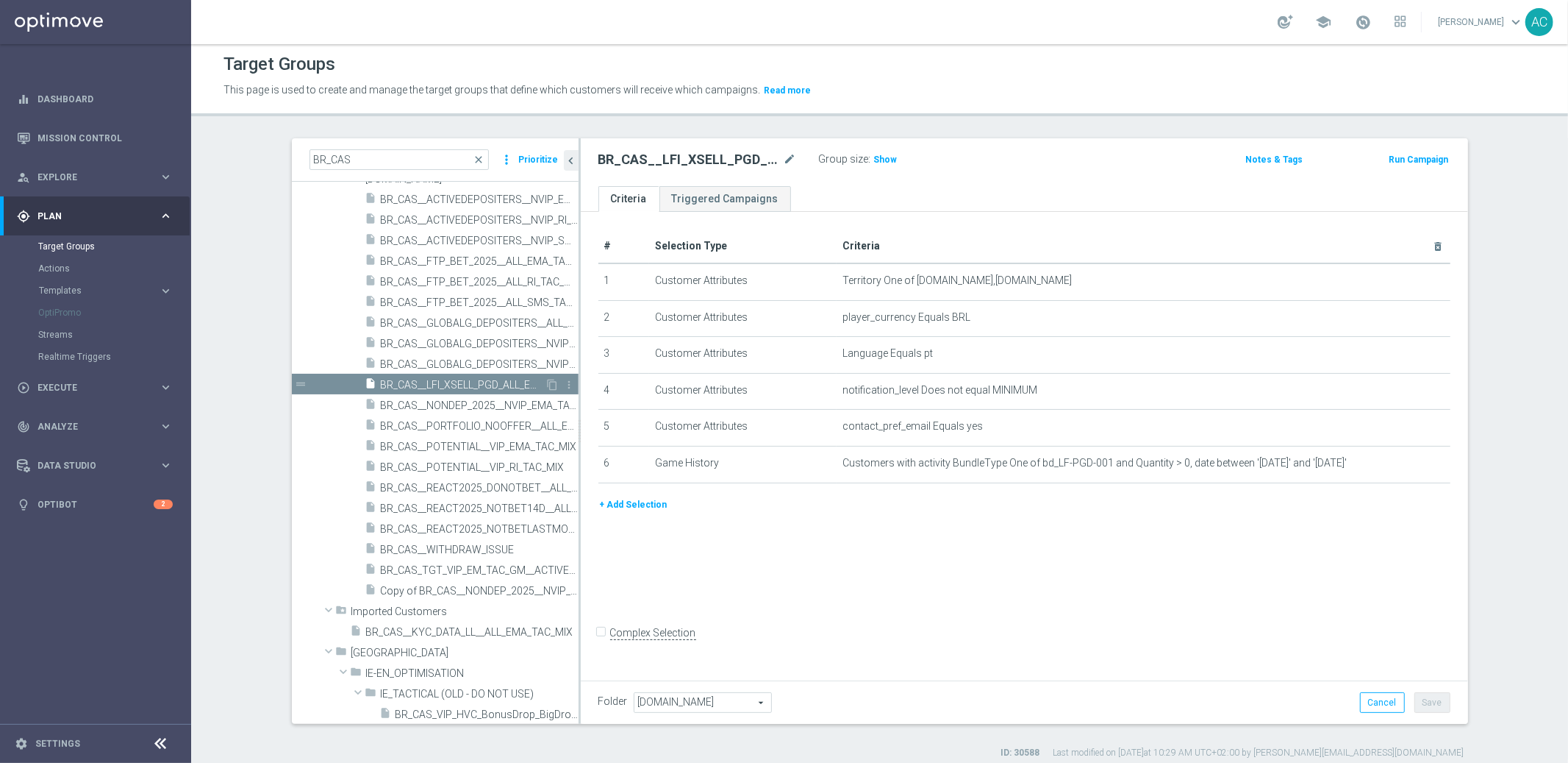
scroll to position [474, 0]
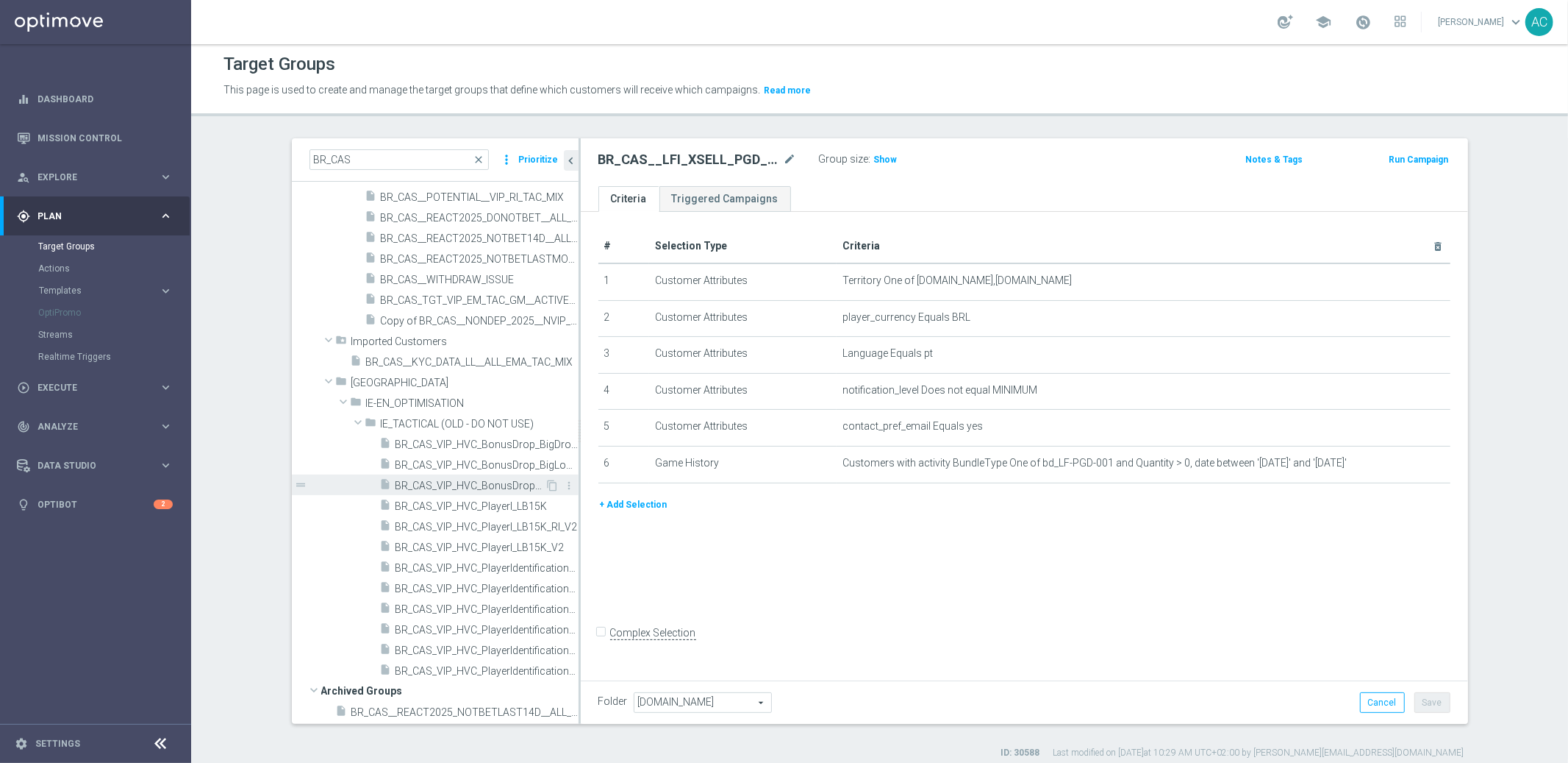
click at [440, 485] on span "BR_CAS_VIP_HVC_BonusDrop_BigWin_Apologies_List" at bounding box center [470, 486] width 150 height 13
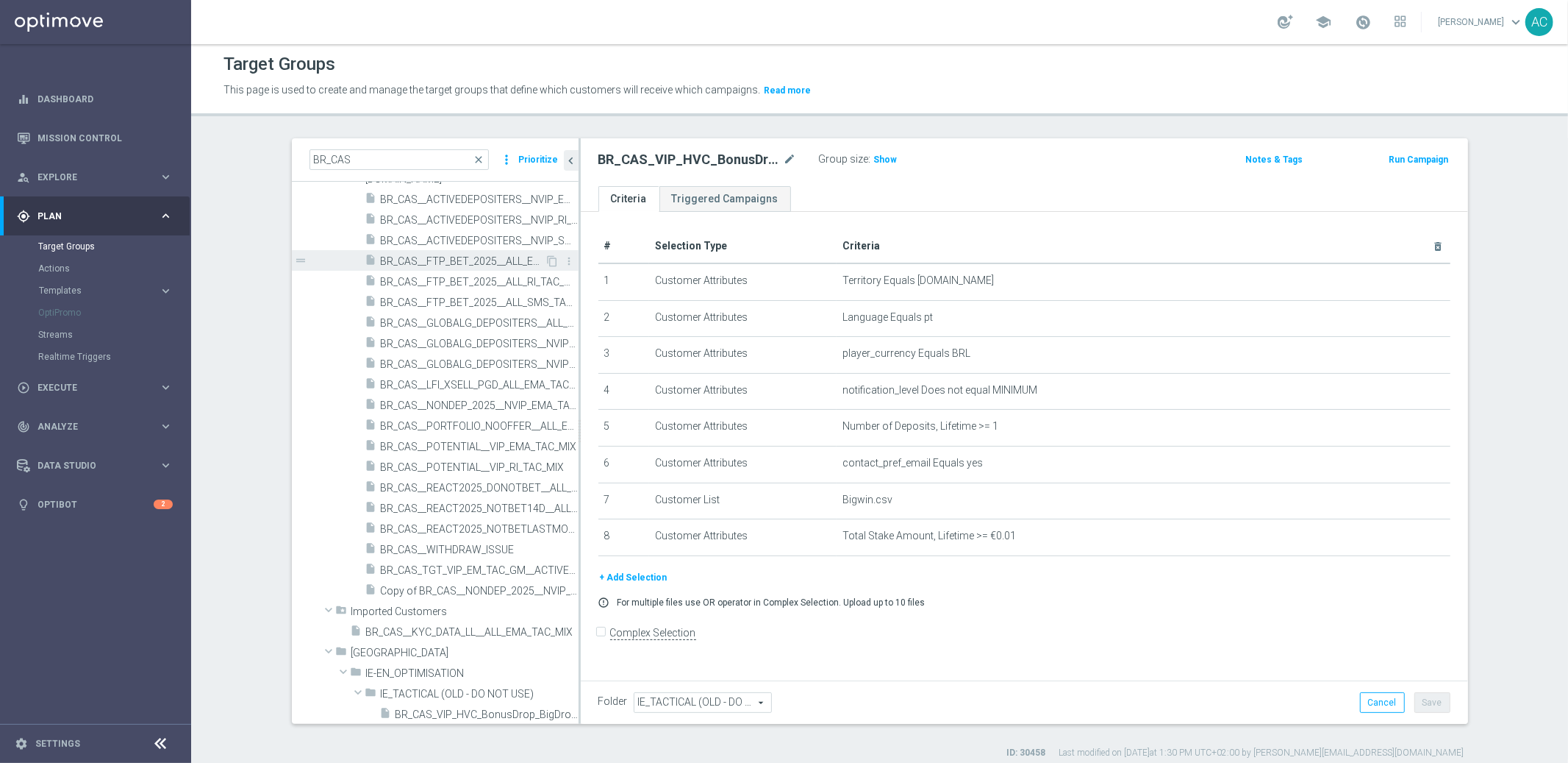
scroll to position [126, 0]
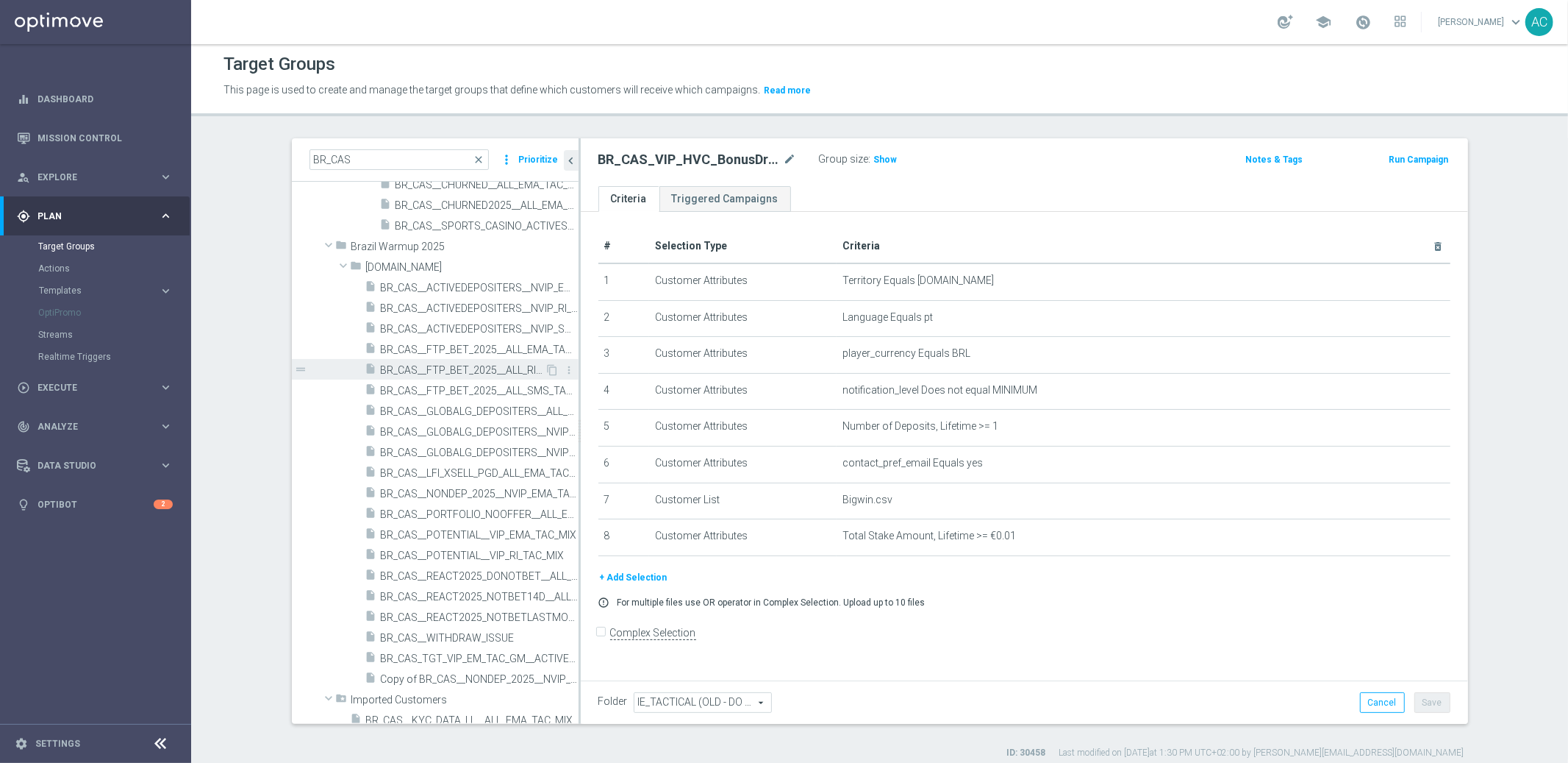
click at [436, 372] on span "BR_CAS__FTP_BET_2025__ALL_RI_TAC_MIX" at bounding box center [462, 370] width 164 height 13
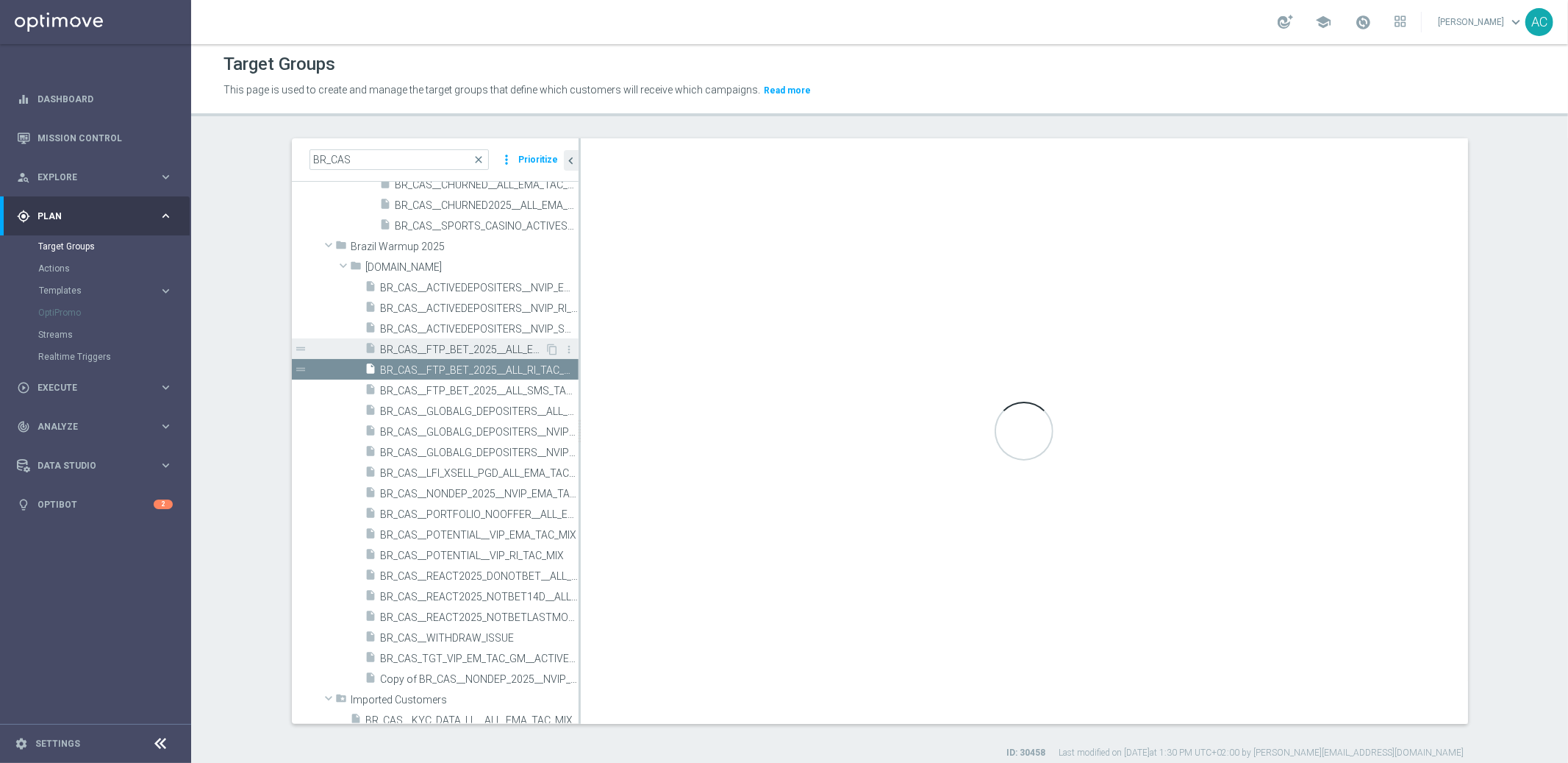
type input "[DOMAIN_NAME]"
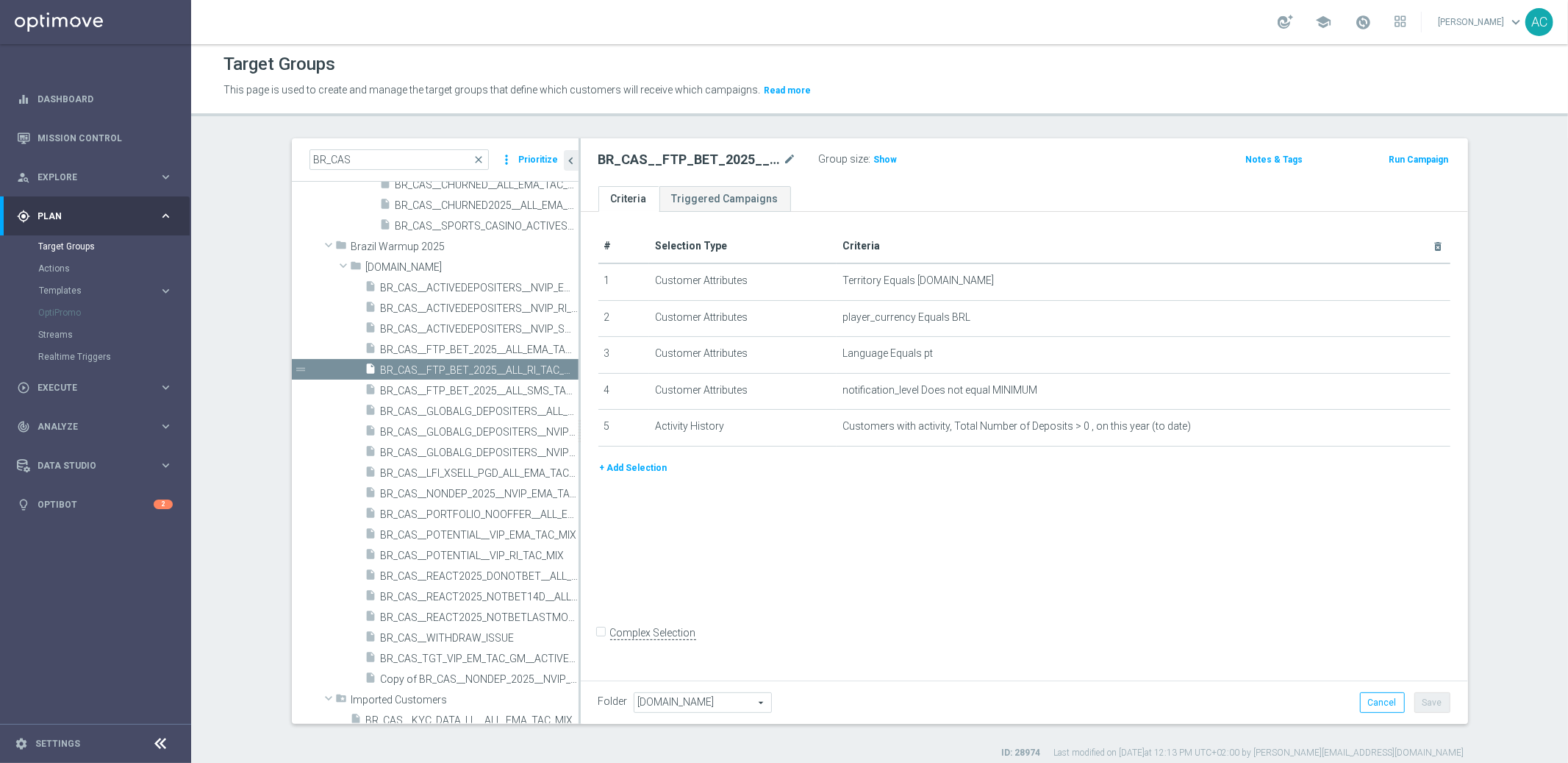
click at [635, 699] on span "[DOMAIN_NAME]" at bounding box center [703, 702] width 137 height 19
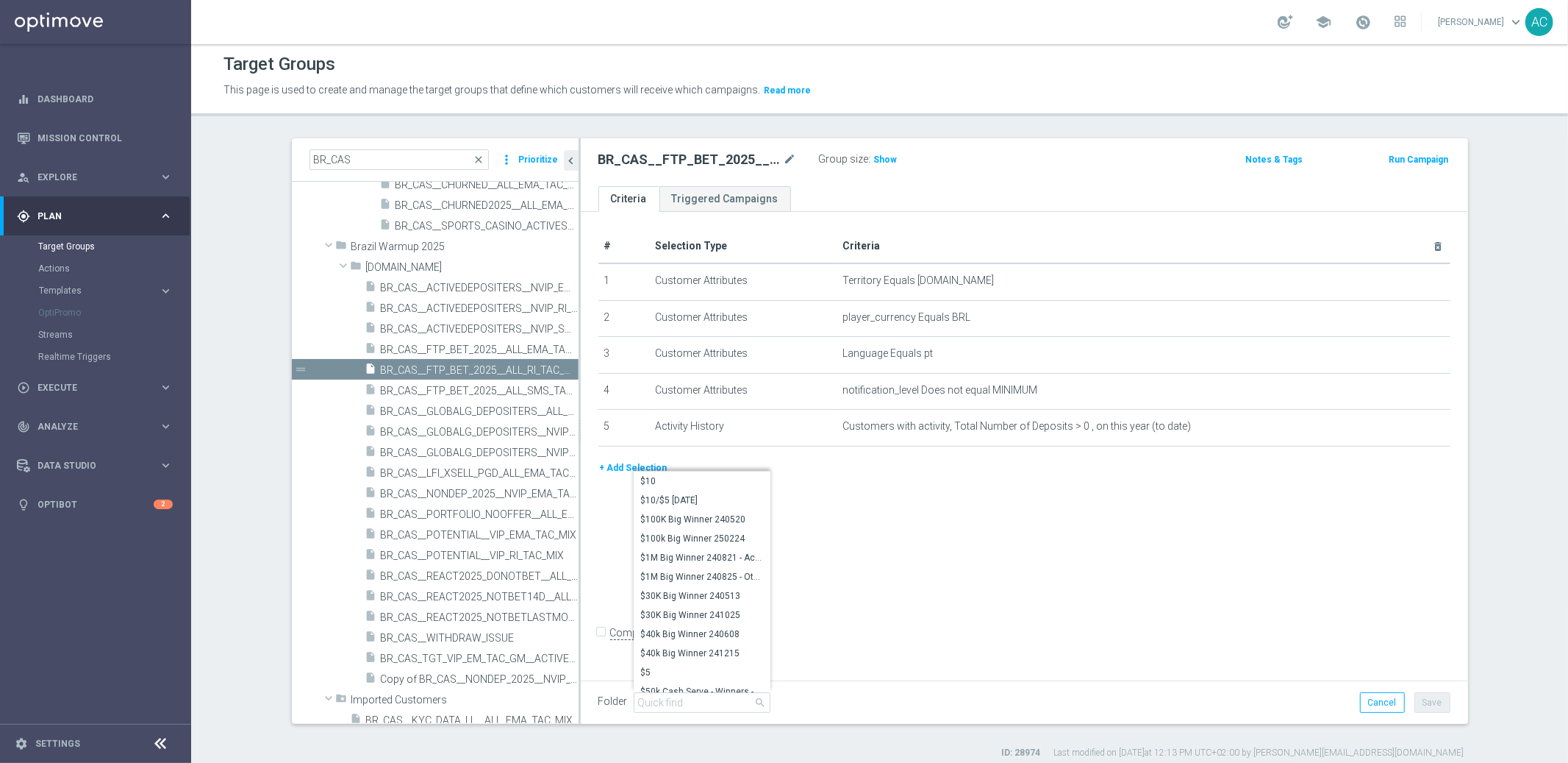
click at [817, 569] on div "# Selection Type Criteria delete_forever 1 Customer Attributes Territory Equals…" at bounding box center [1025, 443] width 888 height 463
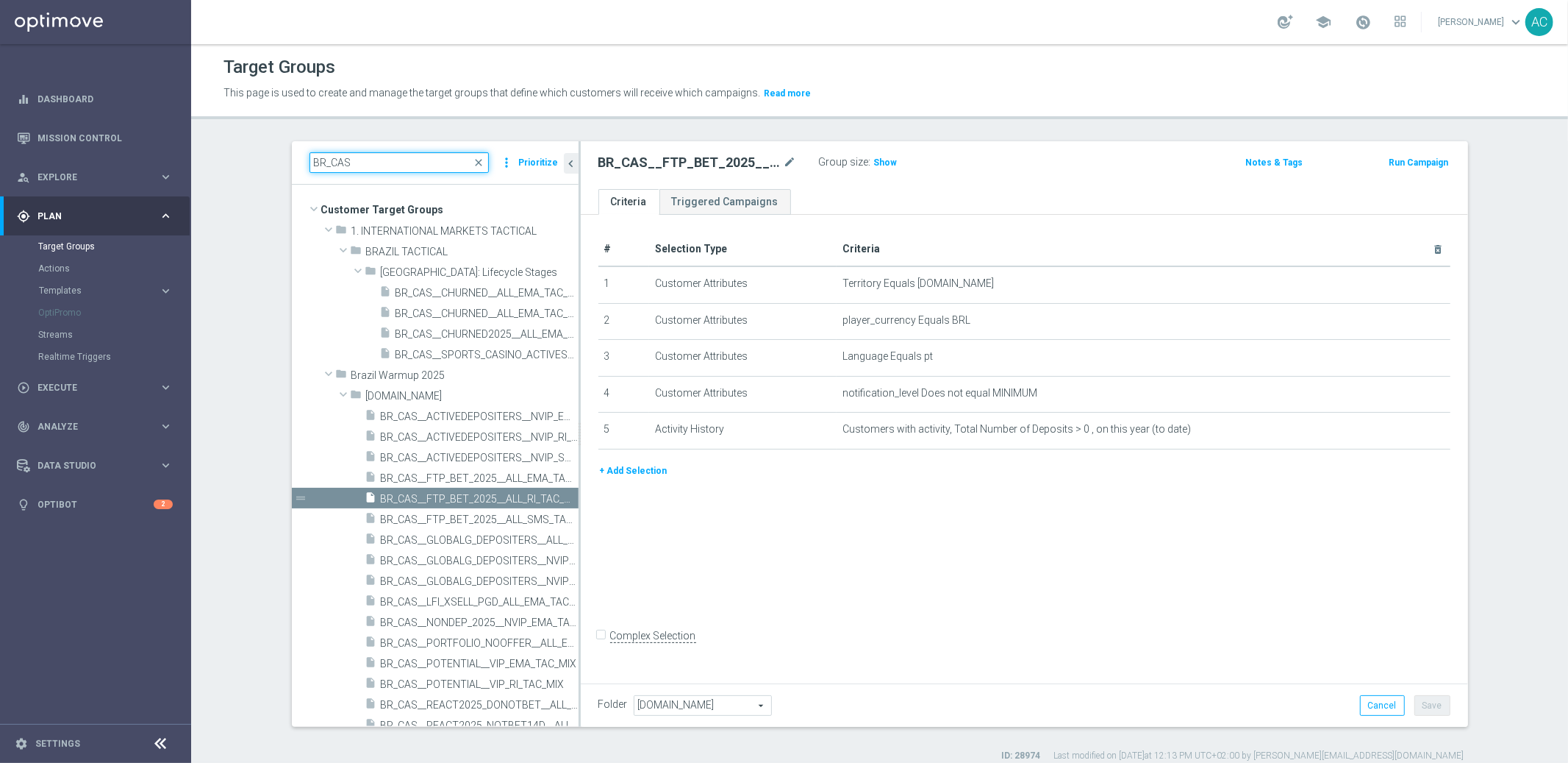
click at [362, 163] on input "BR_CAS" at bounding box center [399, 163] width 179 height 20
paste input
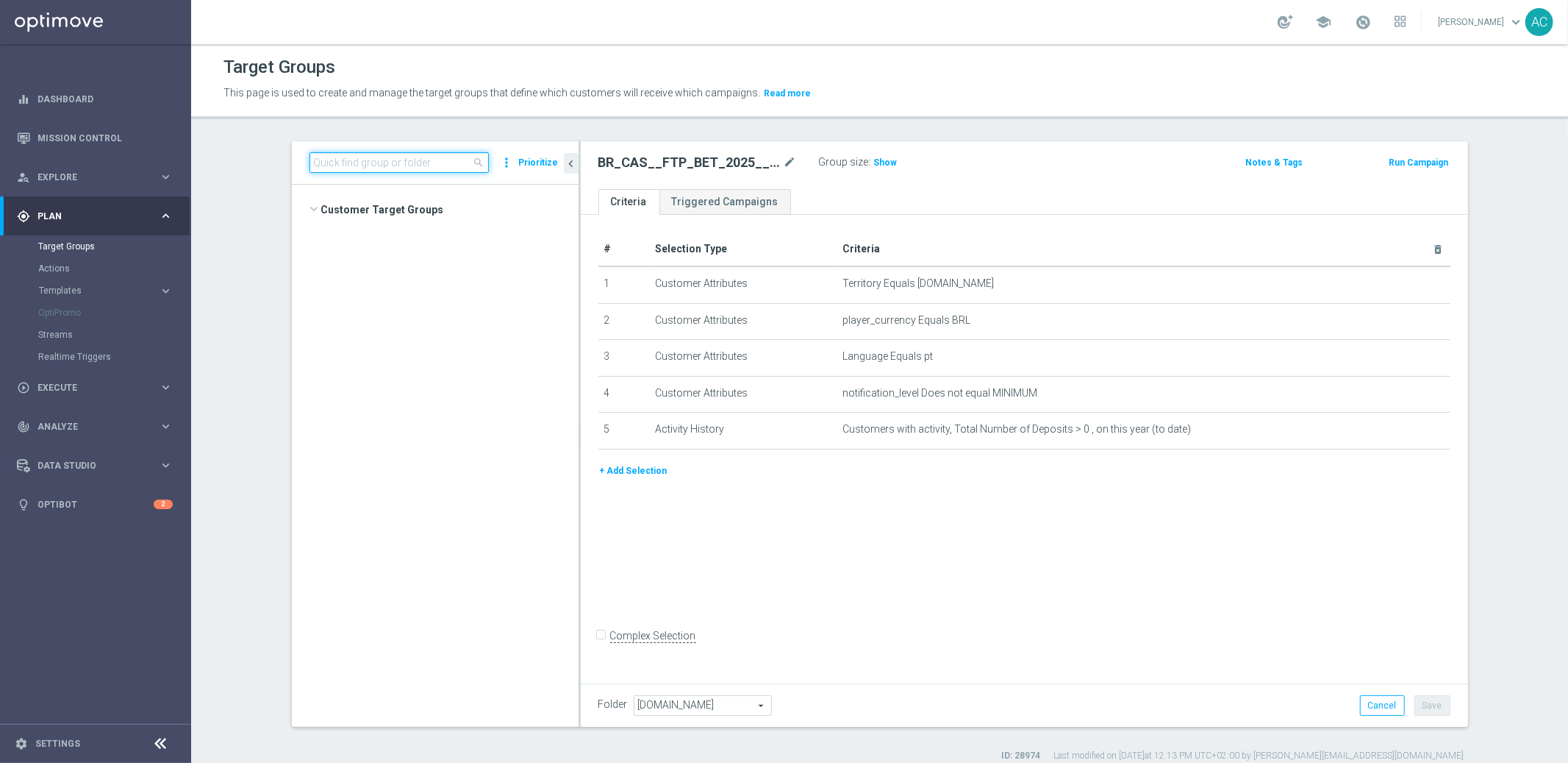
scroll to position [8984, 0]
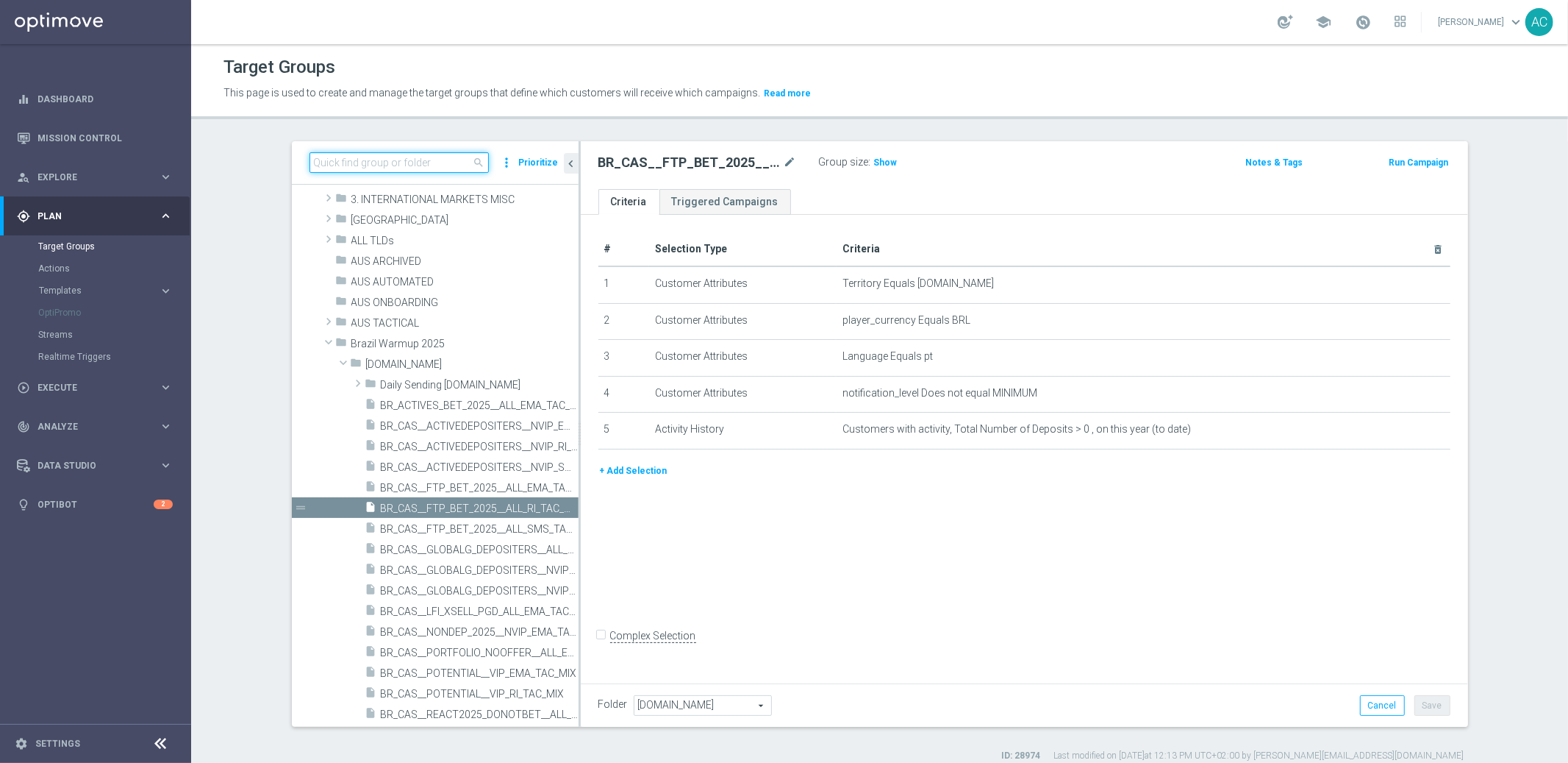
click at [329, 153] on input at bounding box center [399, 163] width 179 height 20
paste input
click at [357, 164] on input at bounding box center [399, 163] width 179 height 20
paste input "BR_CAS__REACT2025_NOTBETLAST14D__ALL_EMA_TAC_GM"
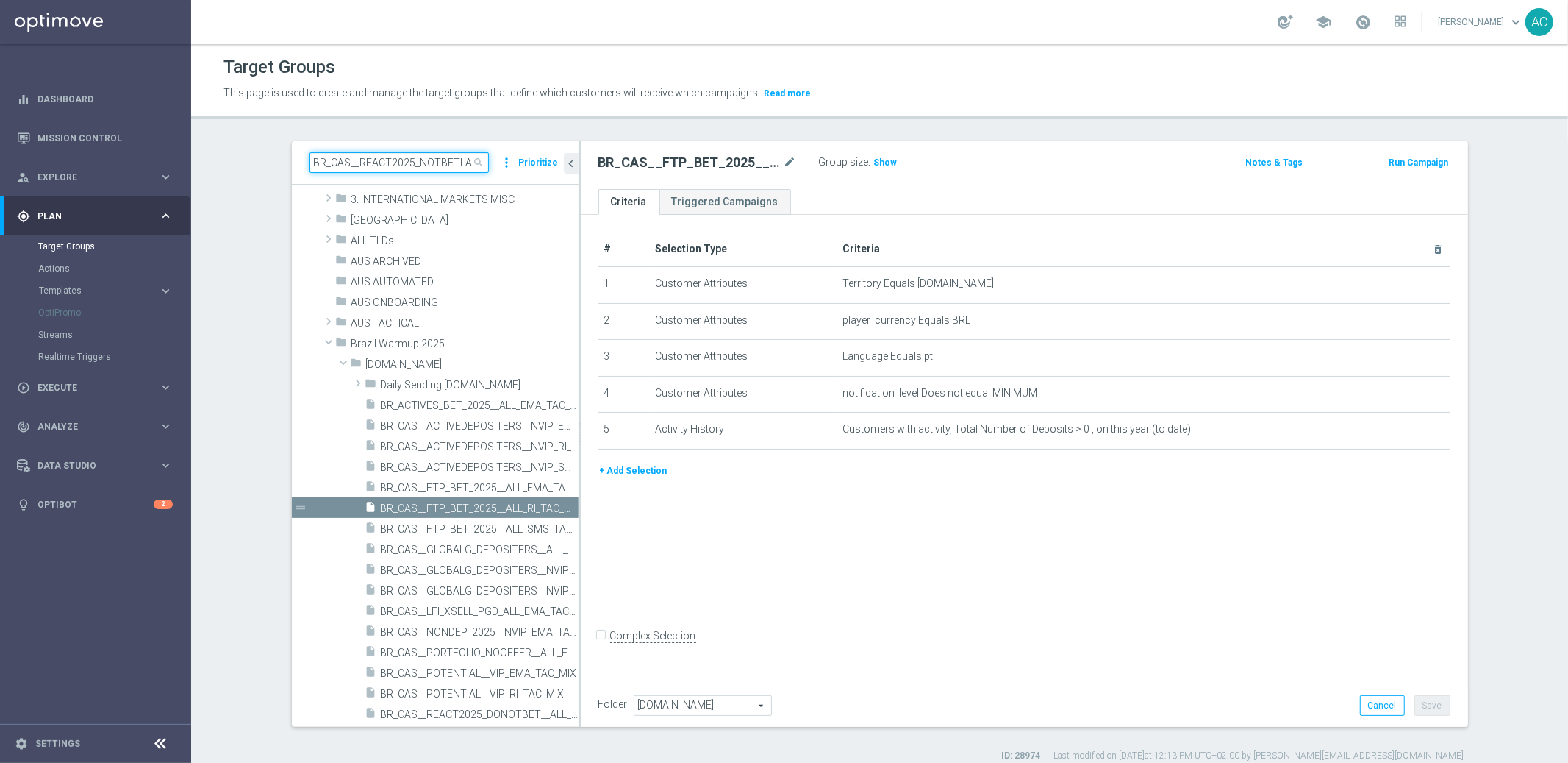
scroll to position [0, 116]
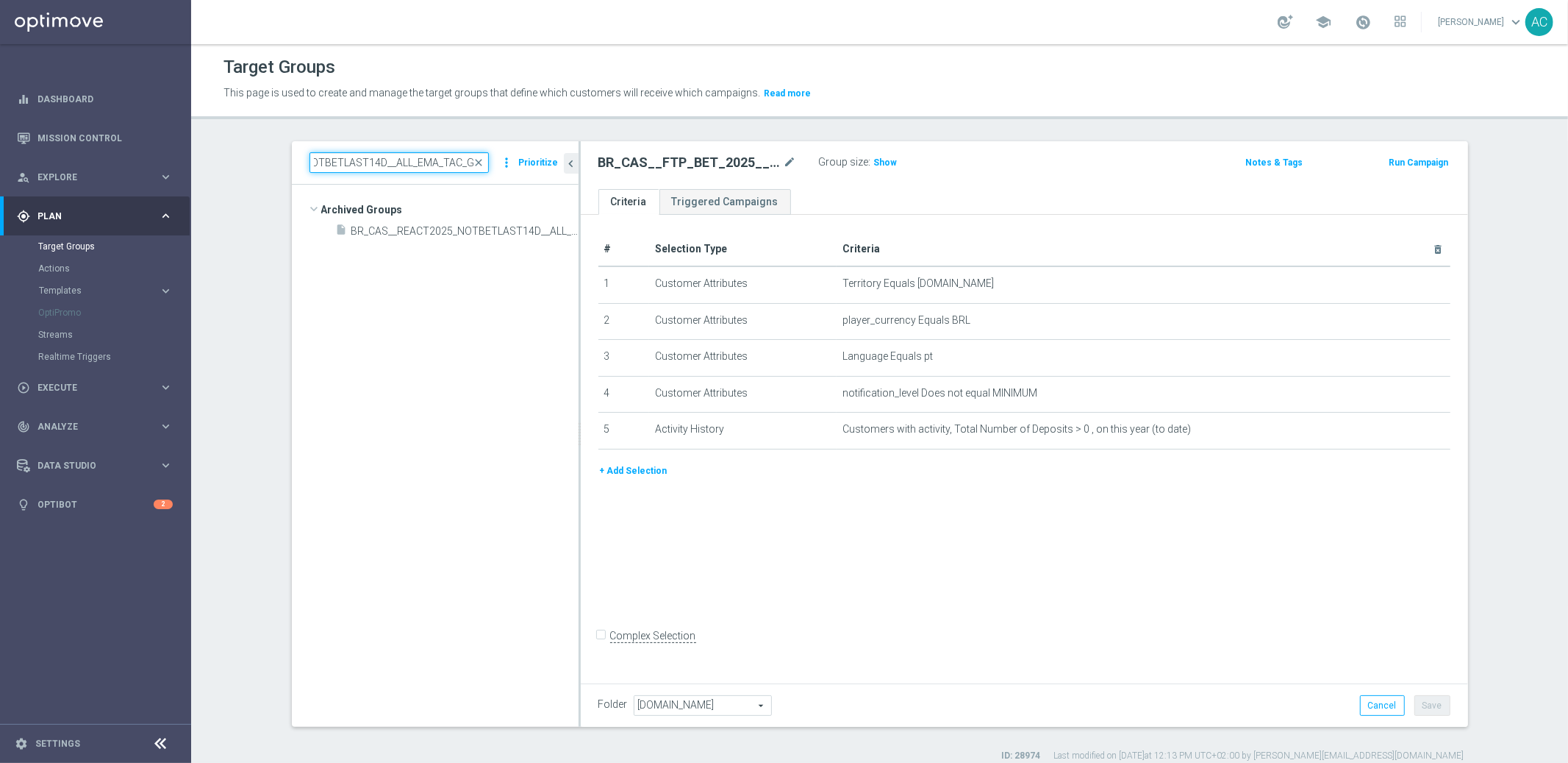
type input "BR_CAS__REACT2025_NOTBETLAST14D__ALL_EMA_TAC_GM"
click at [968, 566] on div "# Selection Type Criteria delete_forever 1 Customer Attributes Territory Equals…" at bounding box center [1025, 446] width 888 height 463
click at [474, 494] on tree-viewport "Archived Groups create_new_folder insert_drive_file" at bounding box center [435, 455] width 287 height 541
click at [561, 231] on icon "more_vert" at bounding box center [567, 230] width 12 height 12
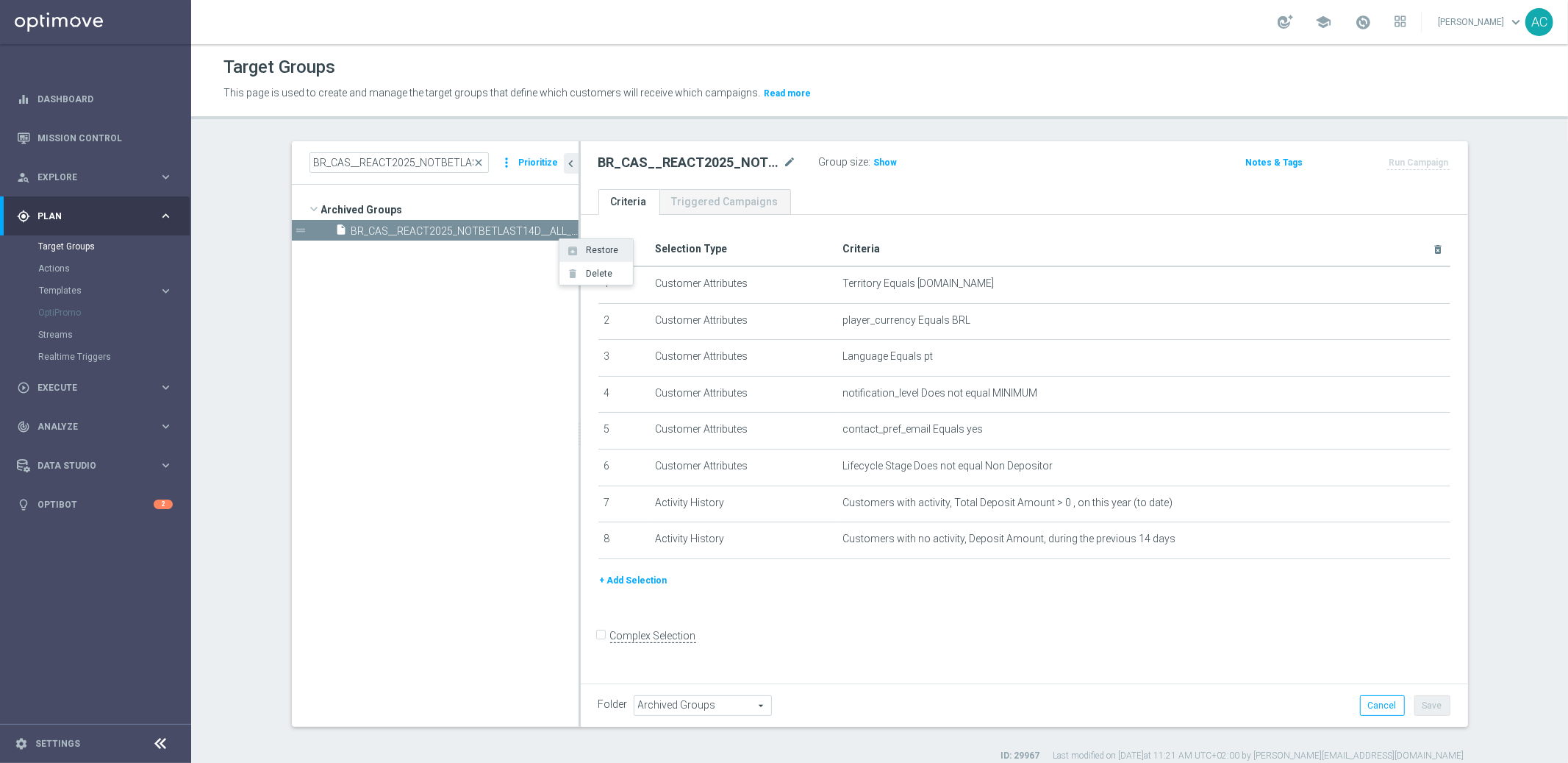
click at [599, 253] on span "Restore" at bounding box center [600, 249] width 38 height 10
type input "Customer Target Groups"
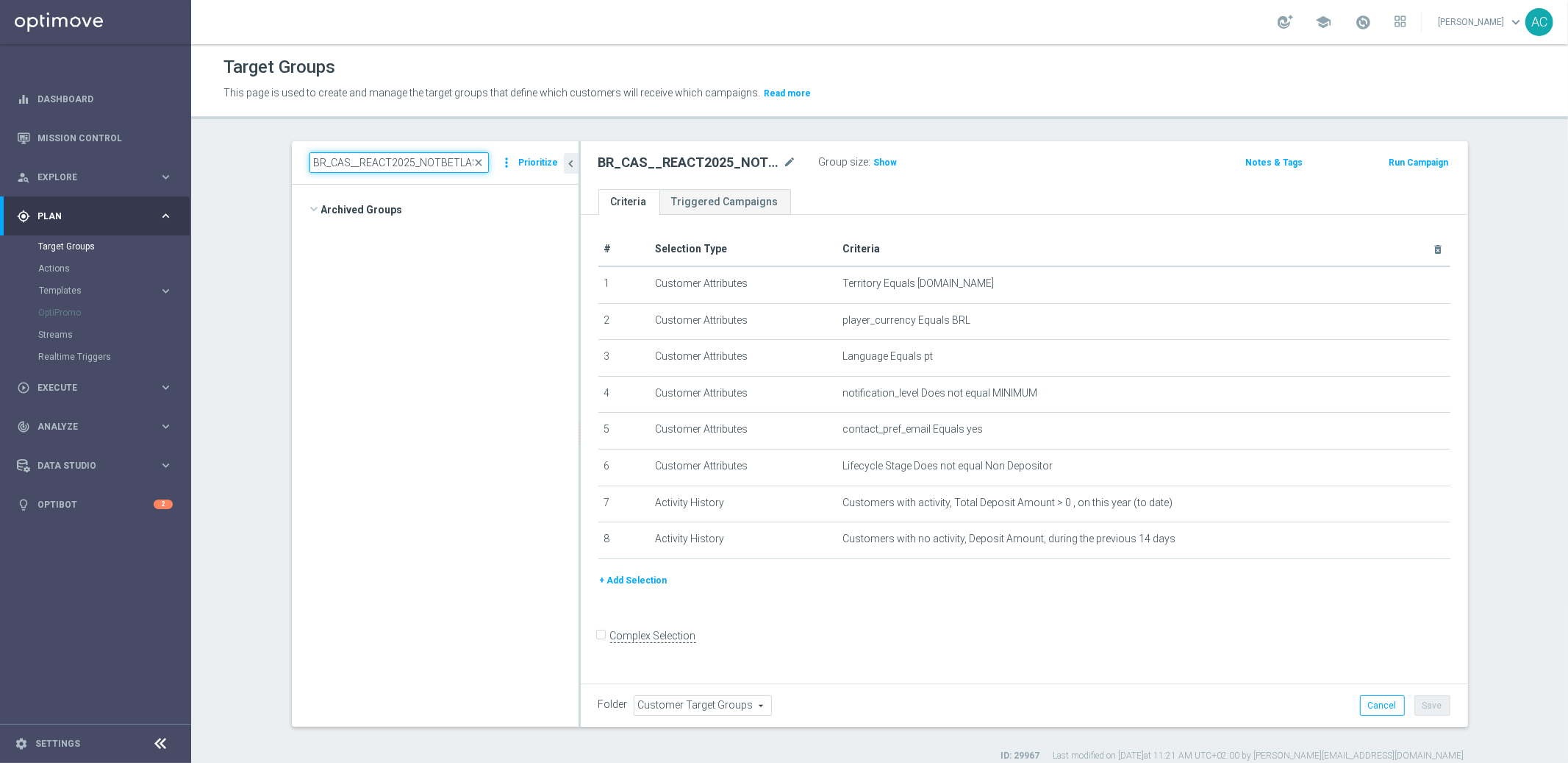
click at [390, 164] on input "BR_CAS__REACT2025_NOTBETLAST14D__ALL_EMA_TAC_GM" at bounding box center [399, 163] width 179 height 20
click at [478, 158] on span "close" at bounding box center [479, 162] width 12 height 12
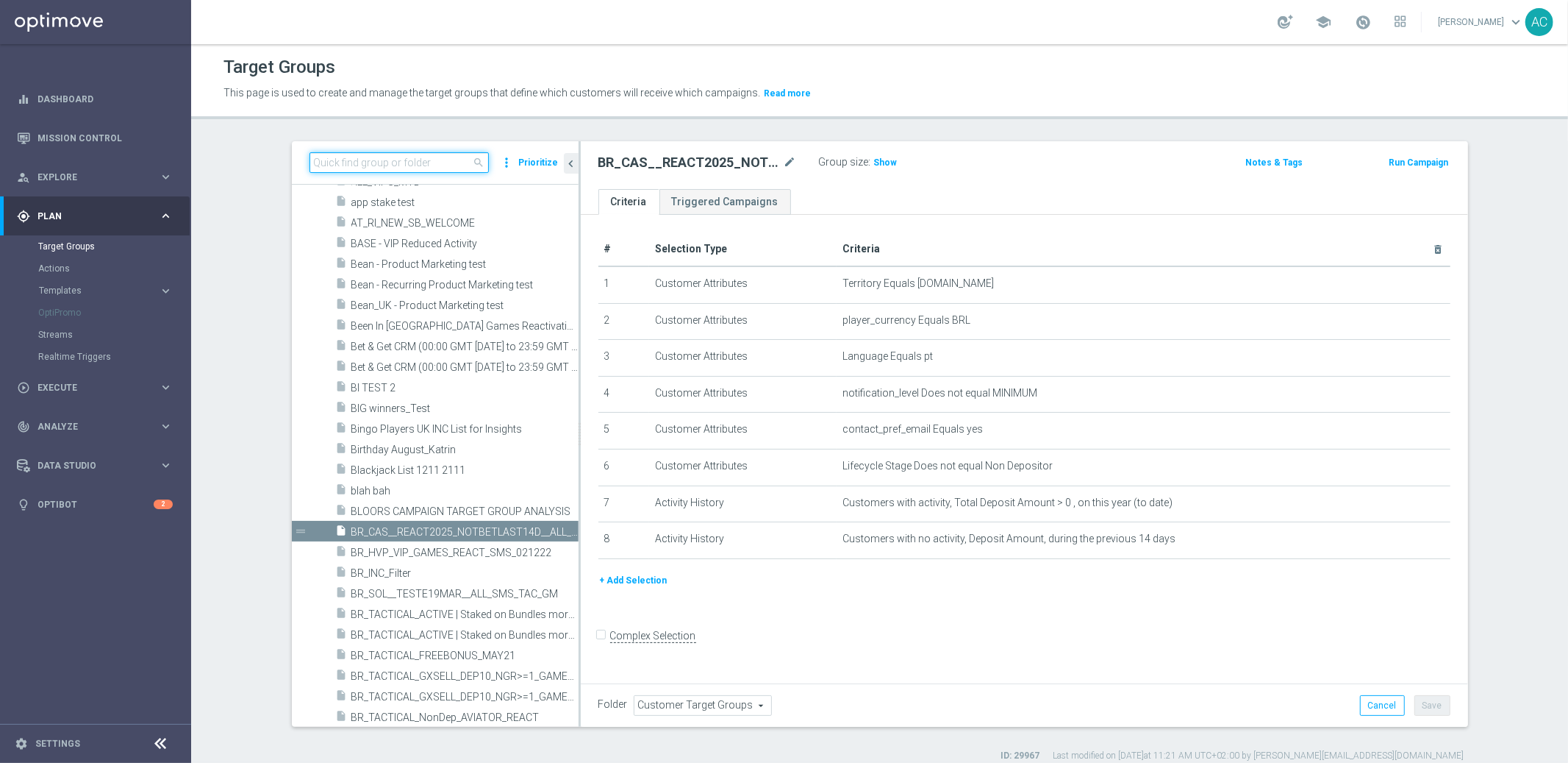
click at [374, 164] on input at bounding box center [399, 163] width 179 height 20
paste input "BR_CAS__REACT2025_NOTBETLAST14D__ALL_EMA_TAC_GM"
type input "BR_CAS__REACT2025_NOTBETLAST14D__ALL_EMA_TAC_GM"
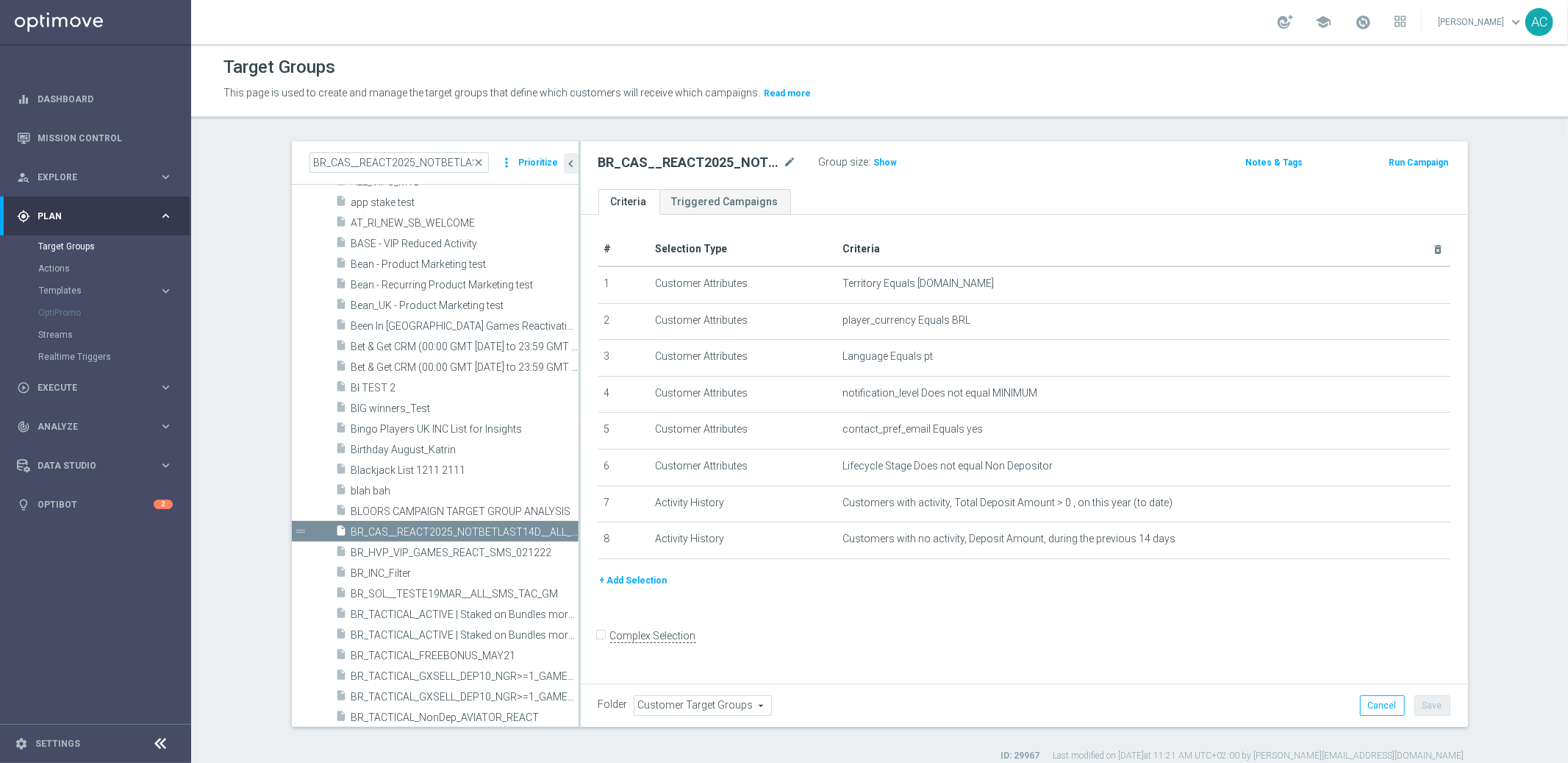
click at [694, 711] on span "Customer Target Groups" at bounding box center [703, 705] width 137 height 19
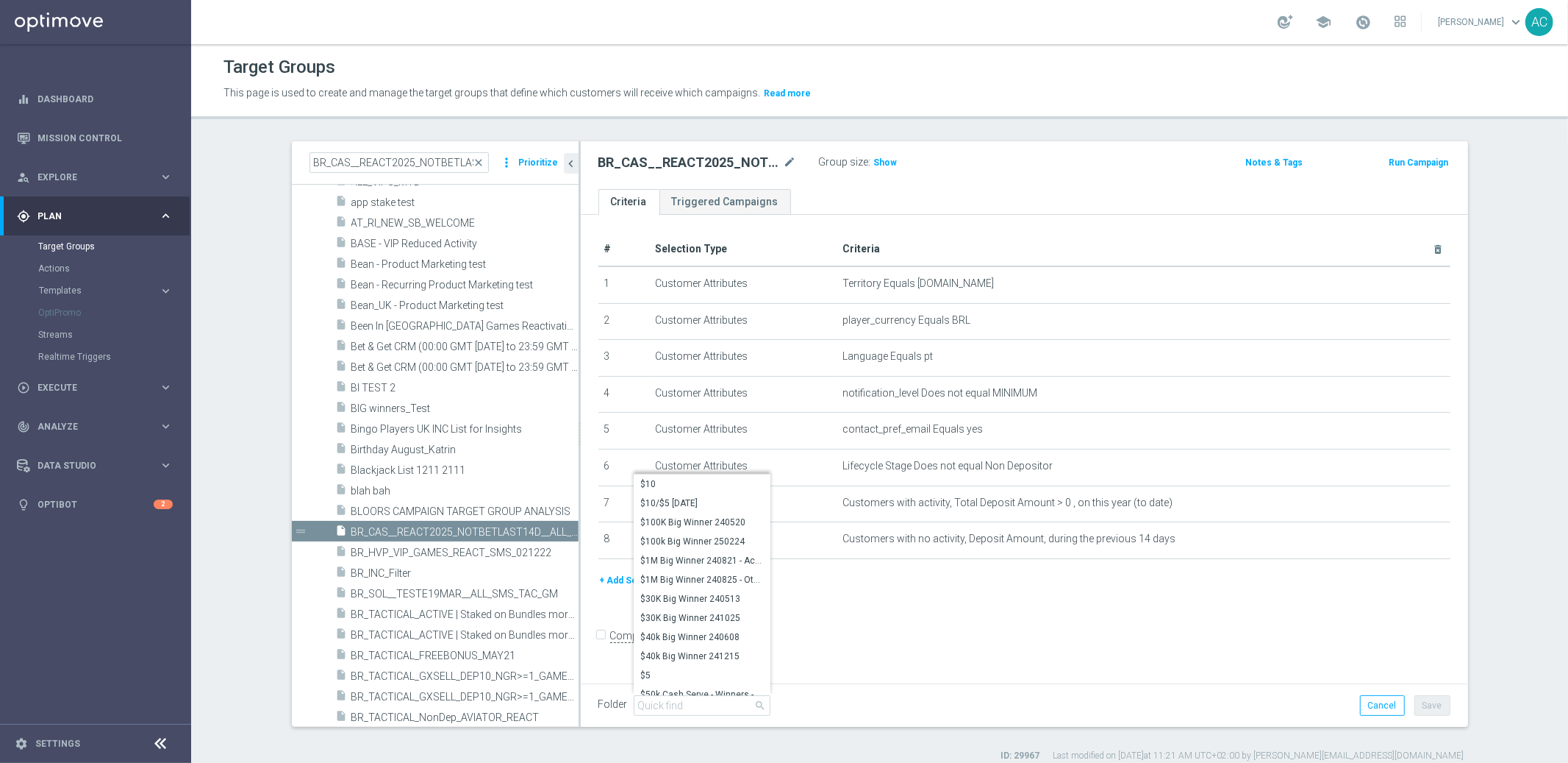
click at [868, 636] on form "Complex Selection Invalid Expression" at bounding box center [1025, 651] width 852 height 54
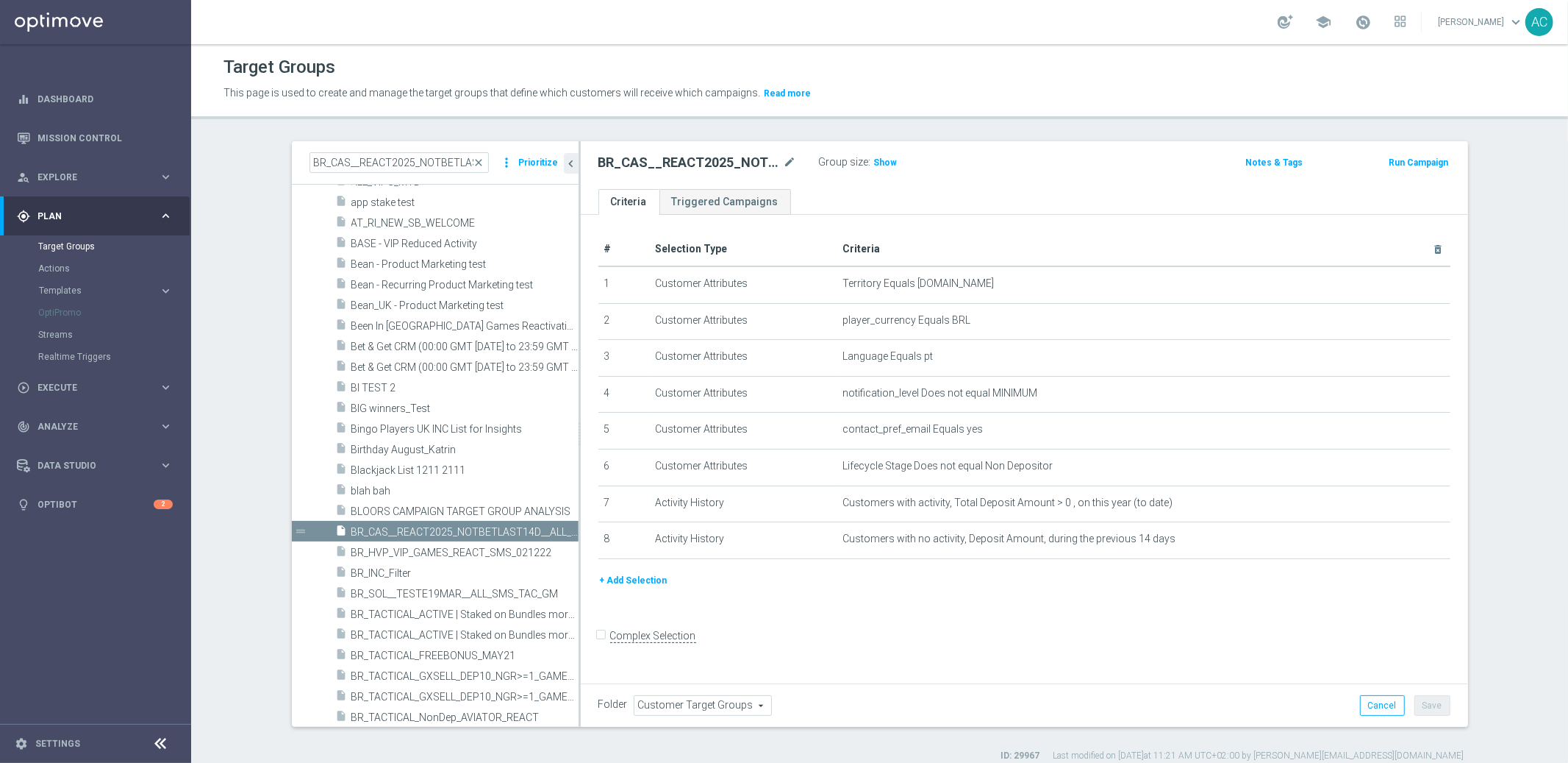
click at [677, 710] on span "Customer Target Groups" at bounding box center [703, 705] width 137 height 19
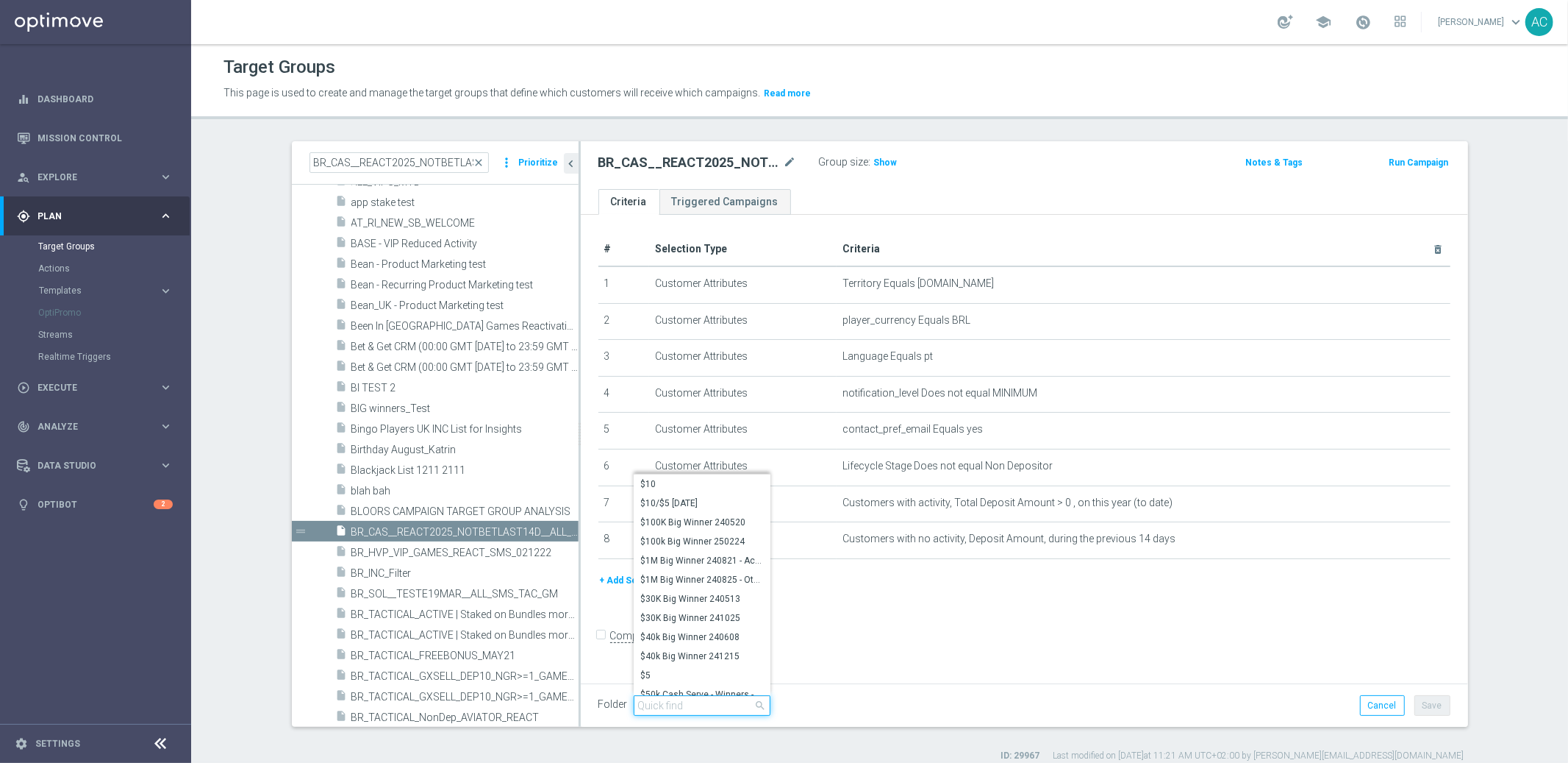
click at [677, 710] on input "search" at bounding box center [702, 706] width 137 height 20
click at [958, 584] on div "+ Add Selection" at bounding box center [1025, 580] width 874 height 17
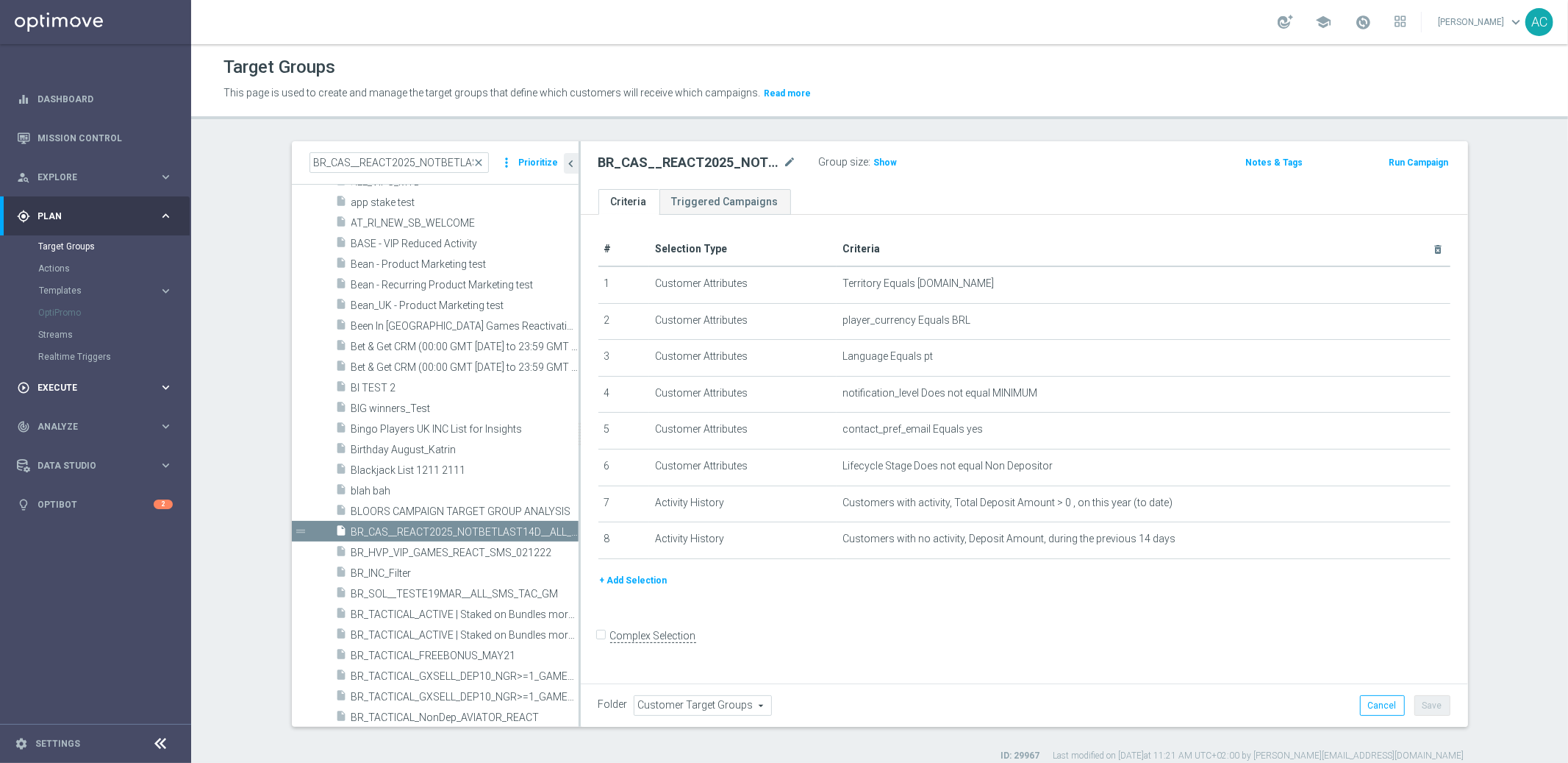
click at [79, 387] on span "Execute" at bounding box center [98, 387] width 121 height 9
click at [63, 286] on link "Campaign Builder" at bounding box center [96, 285] width 115 height 12
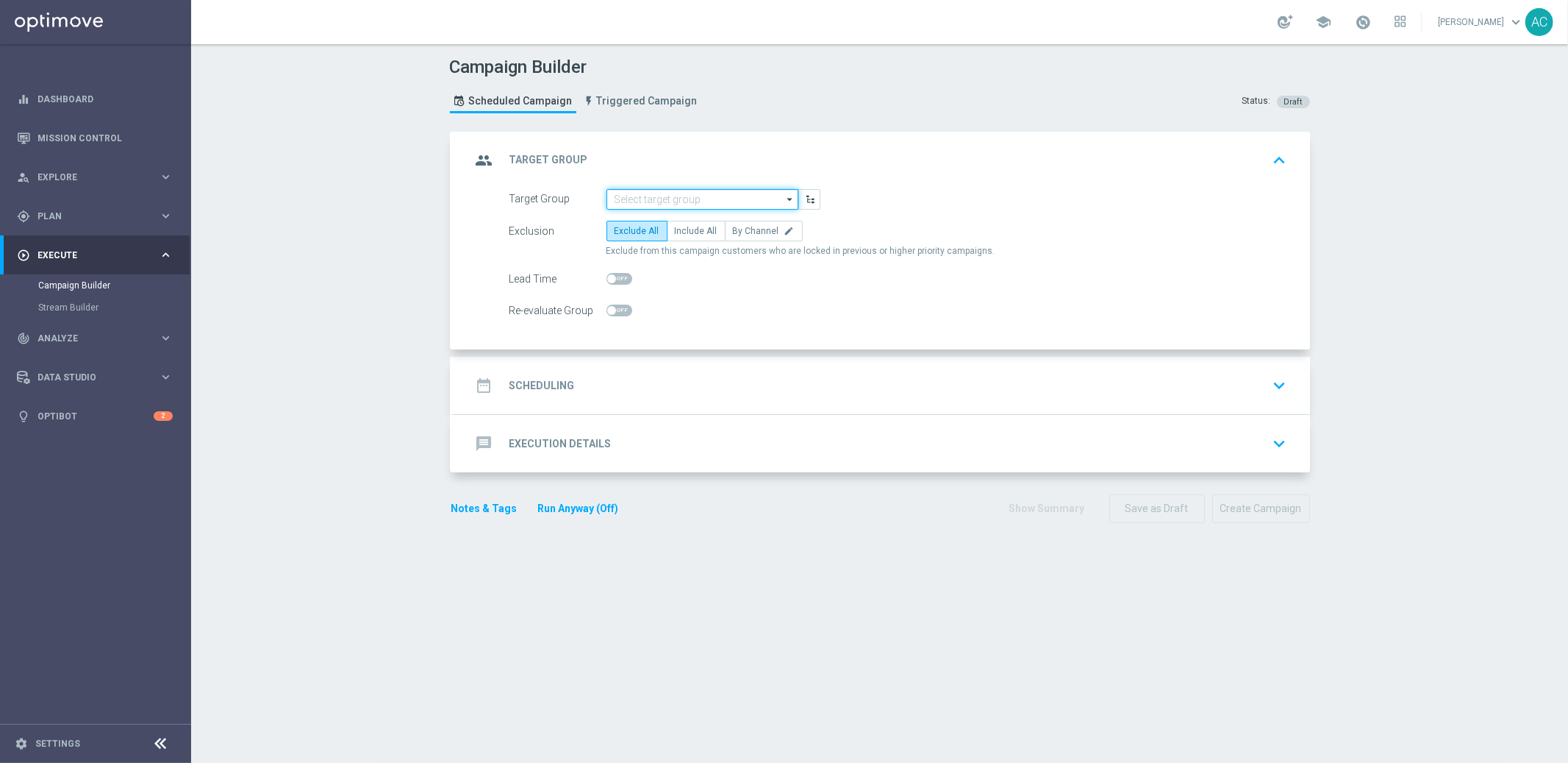
click at [673, 201] on input at bounding box center [702, 199] width 192 height 20
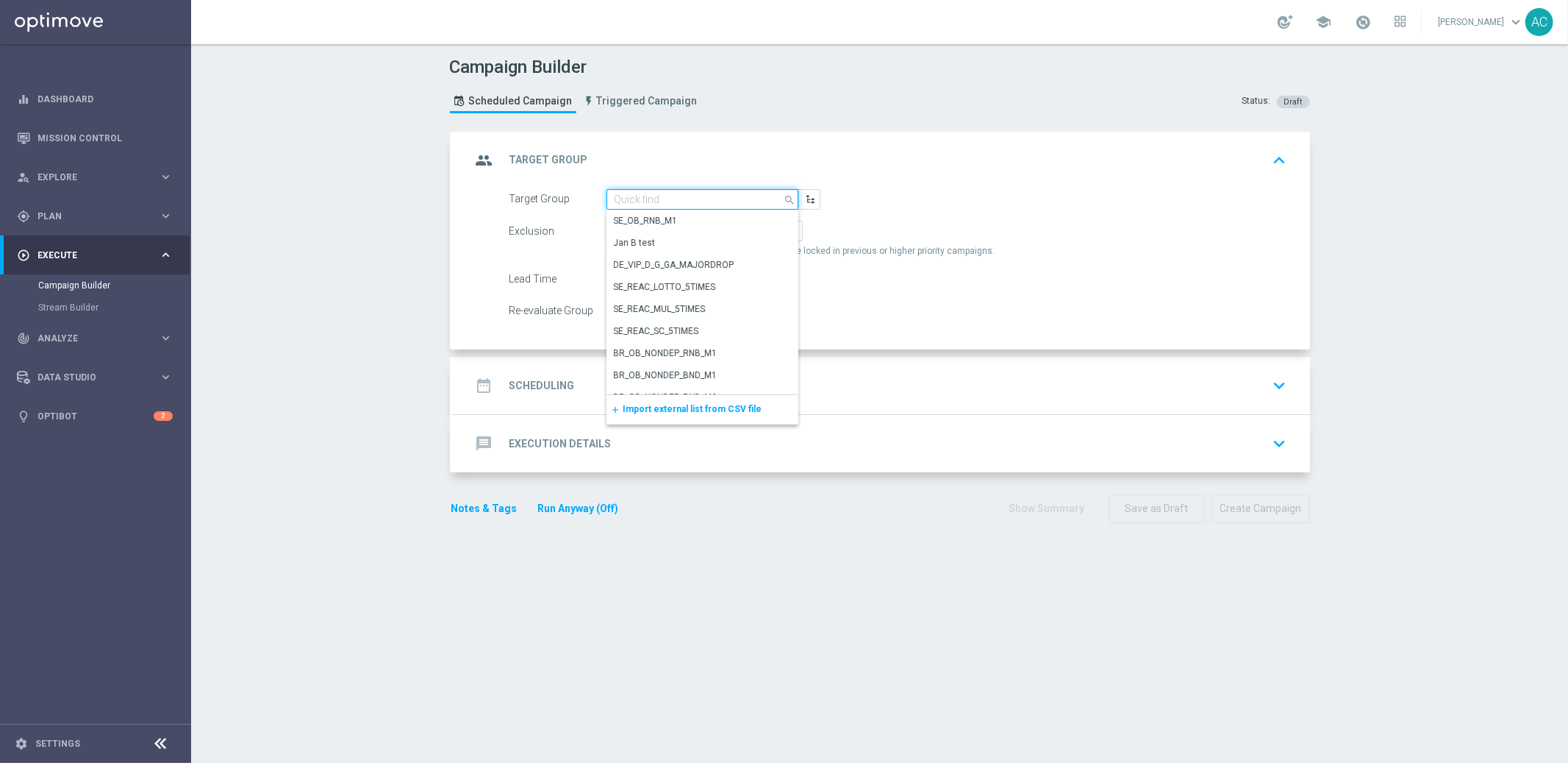
paste input "BR_CAS__REACT2025_NOTBETLAST14D__ALL_EMA_TAC_GM"
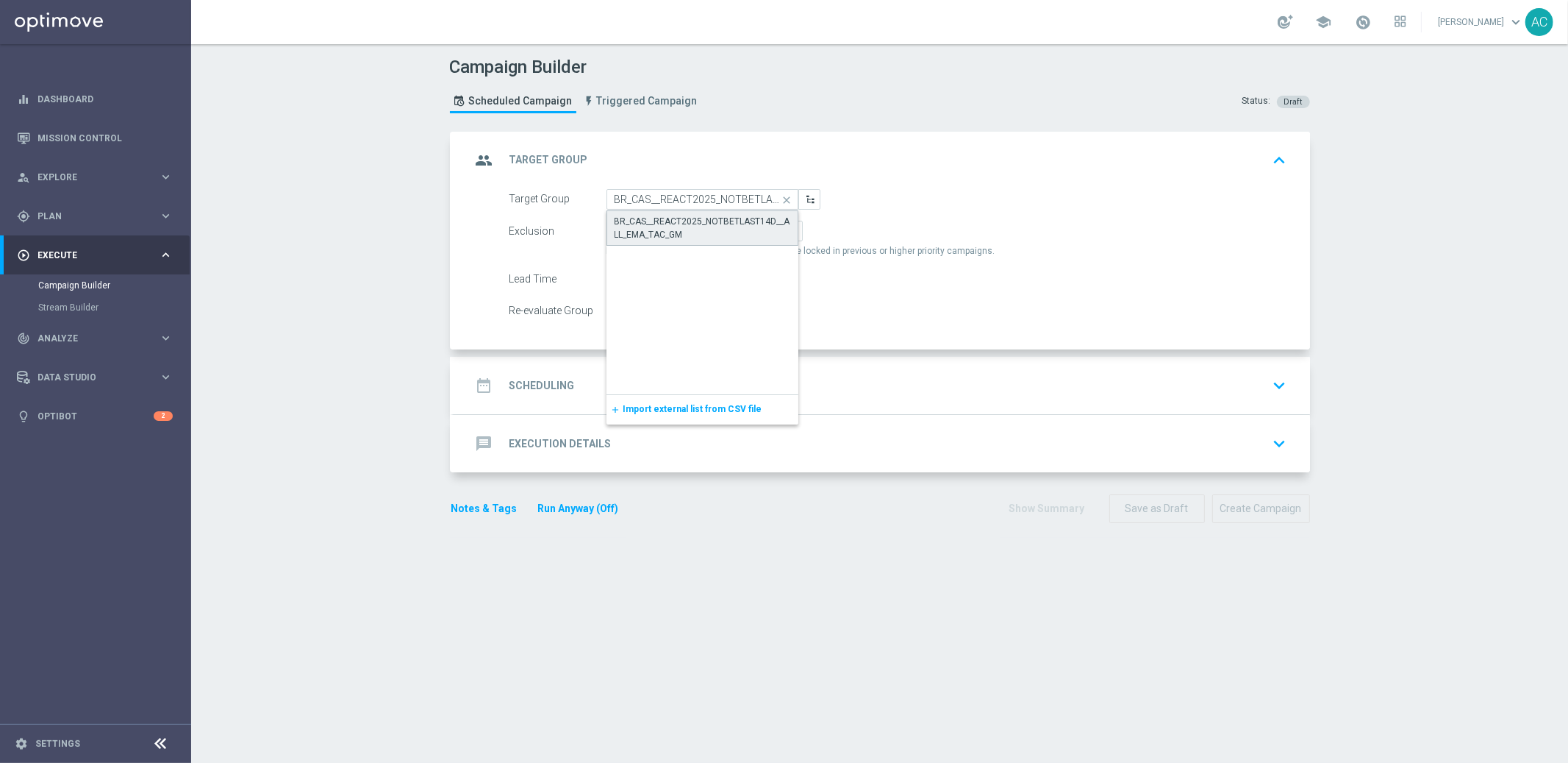
click at [683, 221] on div "BR_CAS__REACT2025_NOTBETLAST14D__ALL_EMA_TAC_GM" at bounding box center [703, 228] width 176 height 27
type input "BR_CAS__REACT2025_NOTBETLAST14D__ALL_EMA_TAC_GM"
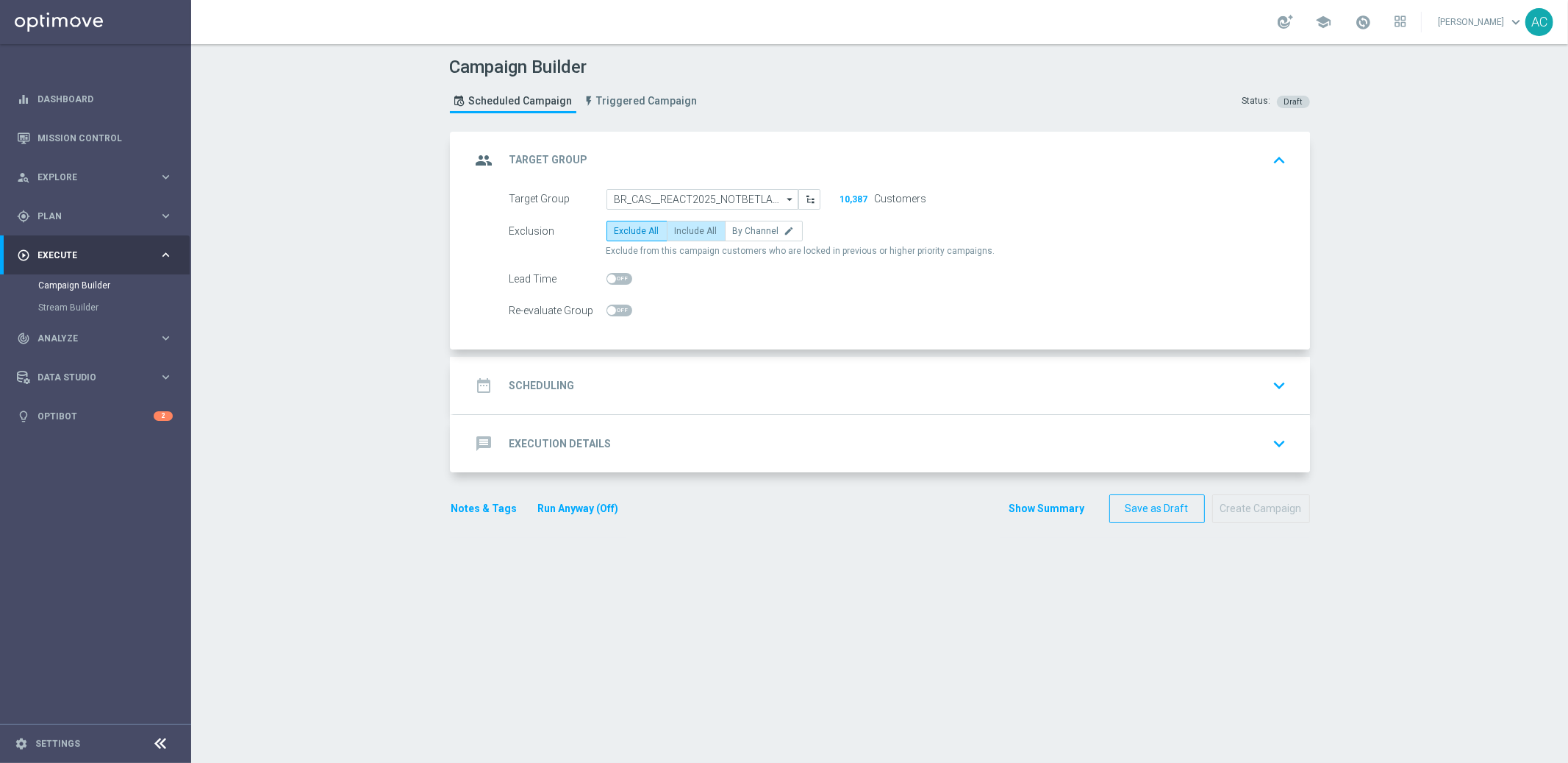
click at [696, 233] on span "Include All" at bounding box center [696, 230] width 42 height 10
click at [684, 233] on input "Include All" at bounding box center [679, 234] width 9 height 9
radio input "true"
click at [558, 385] on h2 "Scheduling" at bounding box center [542, 386] width 65 height 14
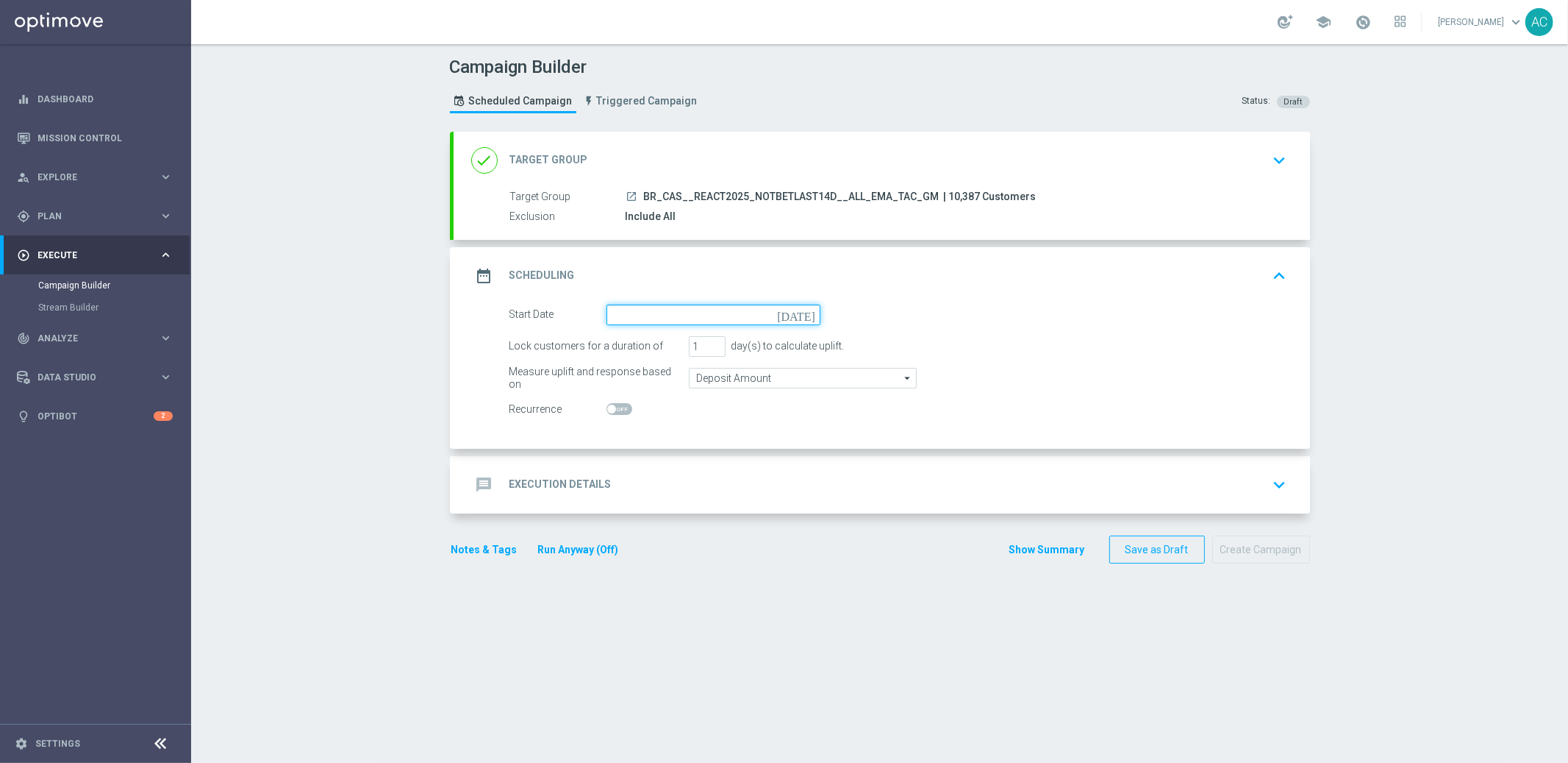
click at [693, 314] on input at bounding box center [713, 315] width 214 height 20
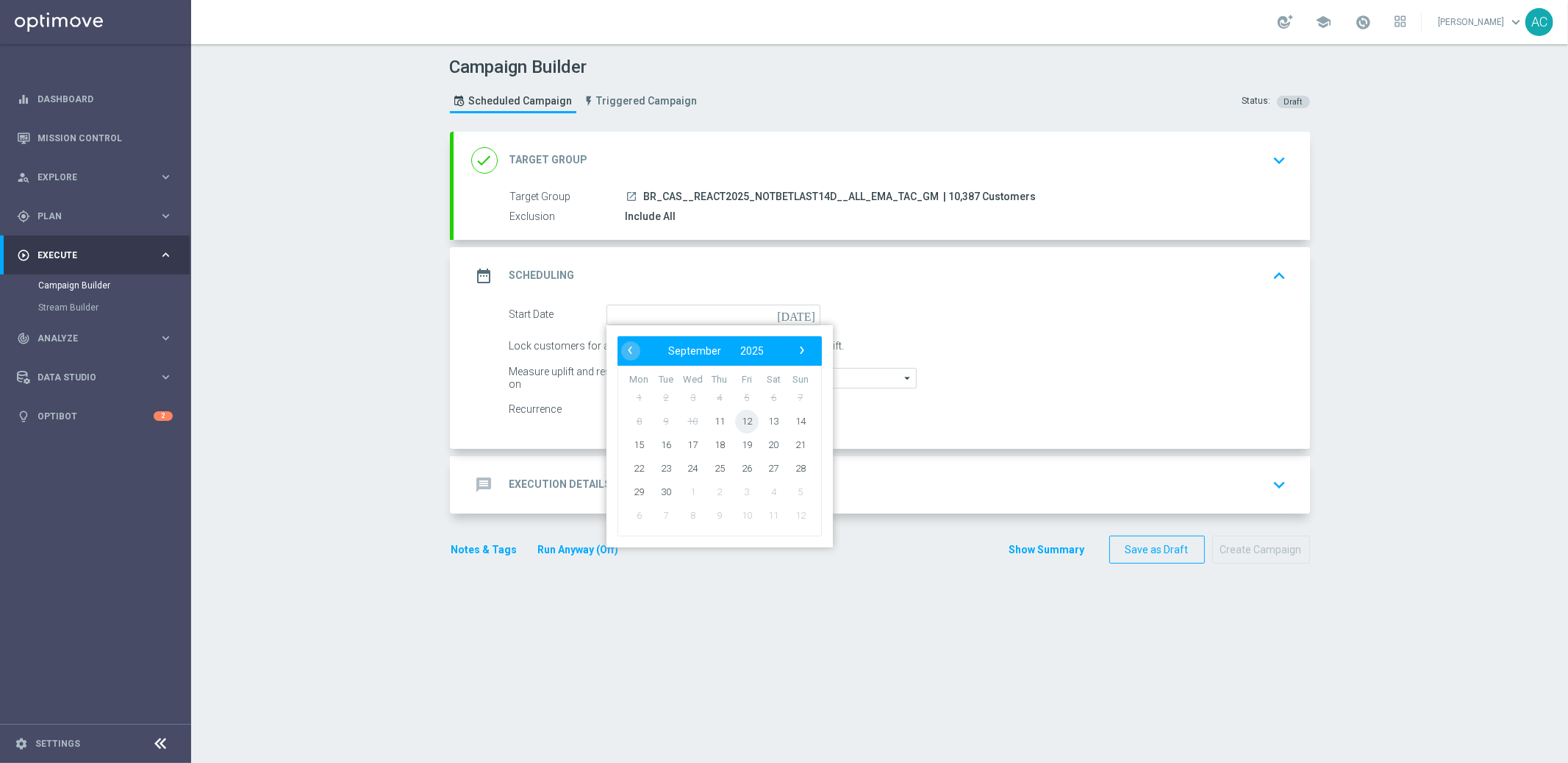
click at [742, 418] on span "12" at bounding box center [746, 421] width 24 height 24
type input "[DATE]"
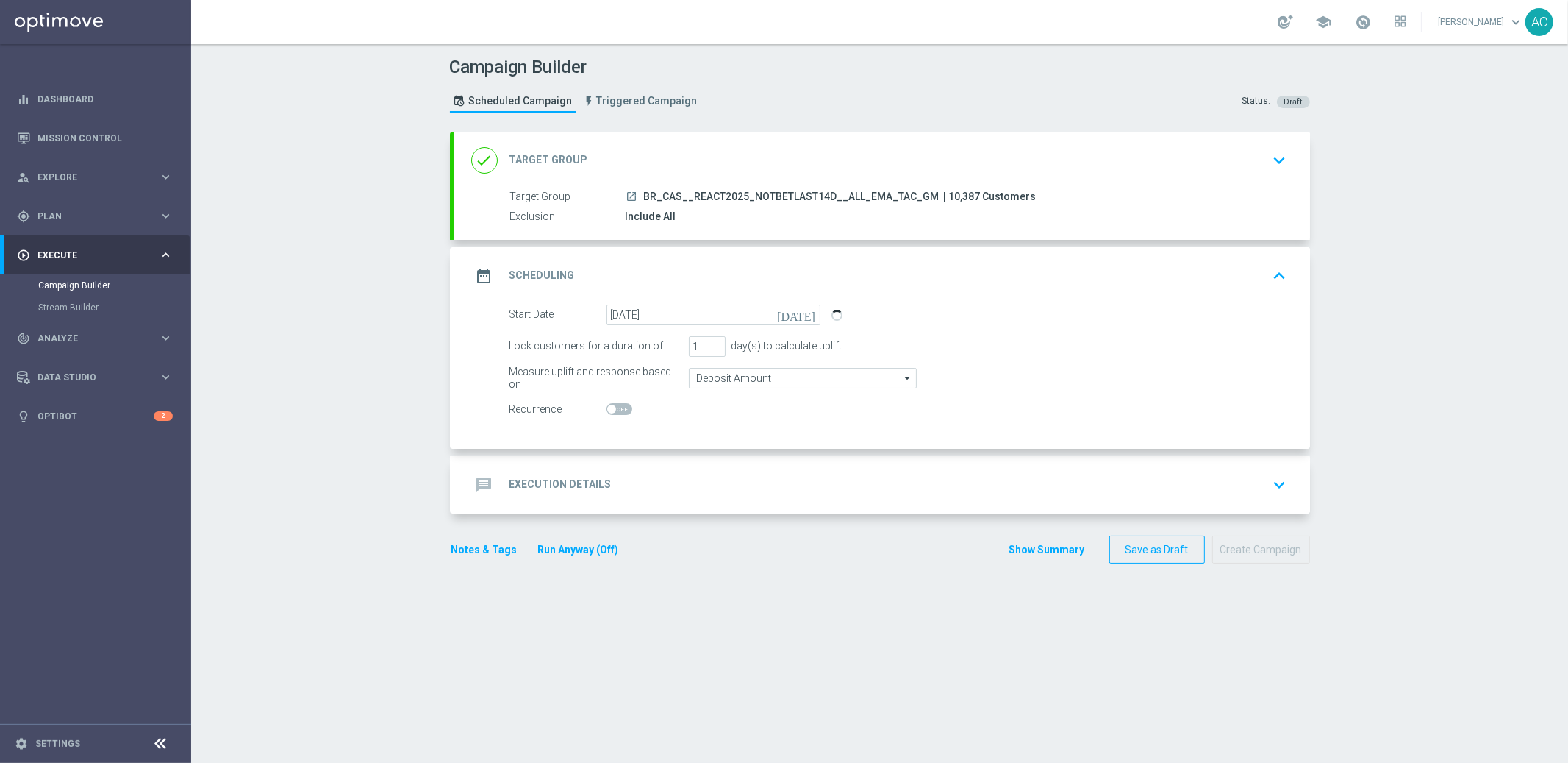
click at [619, 410] on span at bounding box center [619, 408] width 26 height 12
click at [619, 410] on input "checkbox" at bounding box center [619, 408] width 26 height 12
checkbox input "true"
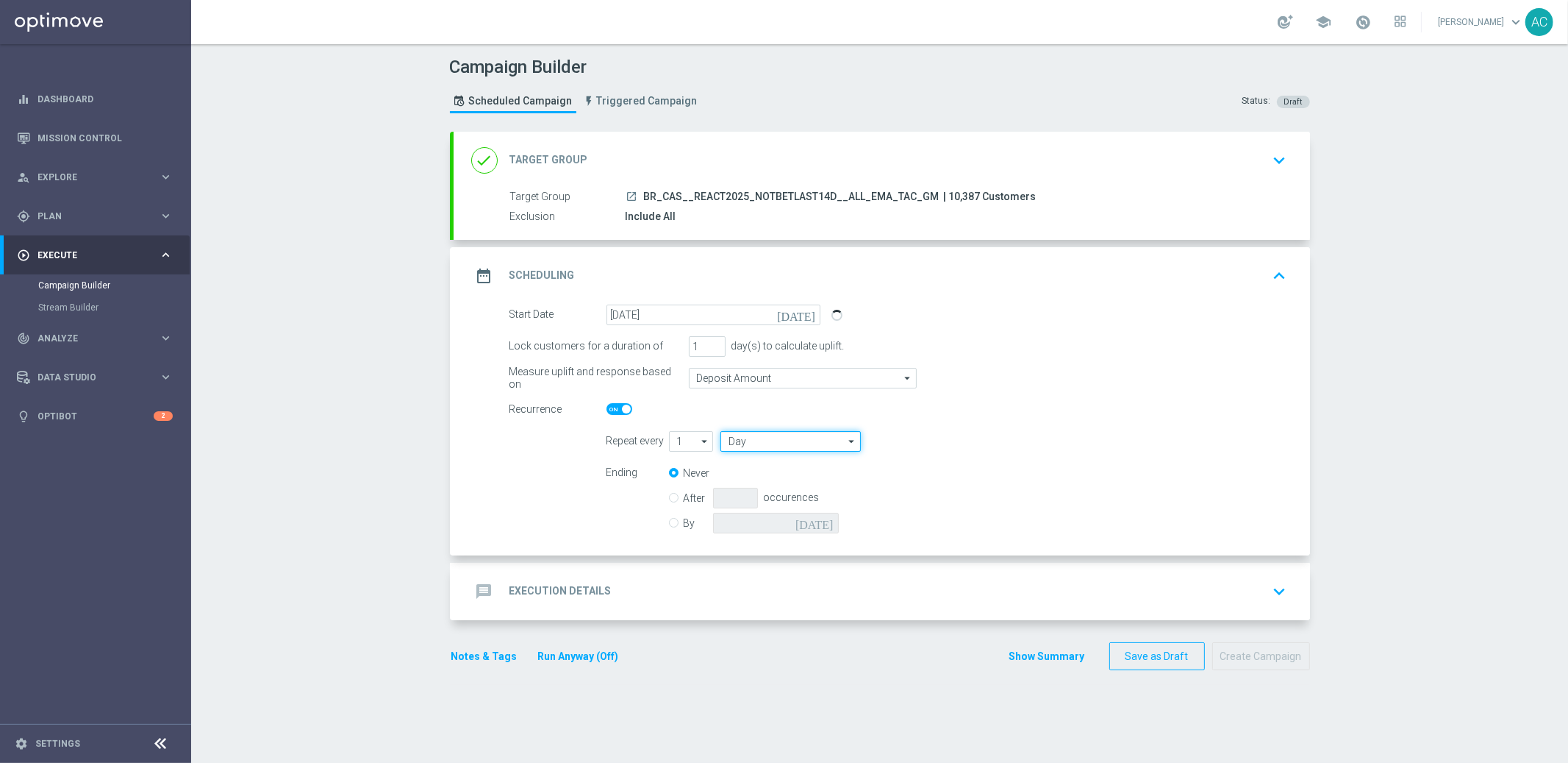
click at [747, 443] on input "Day" at bounding box center [790, 441] width 140 height 20
click at [740, 483] on div "Week" at bounding box center [739, 485] width 23 height 13
type input "Week"
click at [1042, 441] on input "checkbox" at bounding box center [1043, 440] width 22 height 20
checkbox input "true"
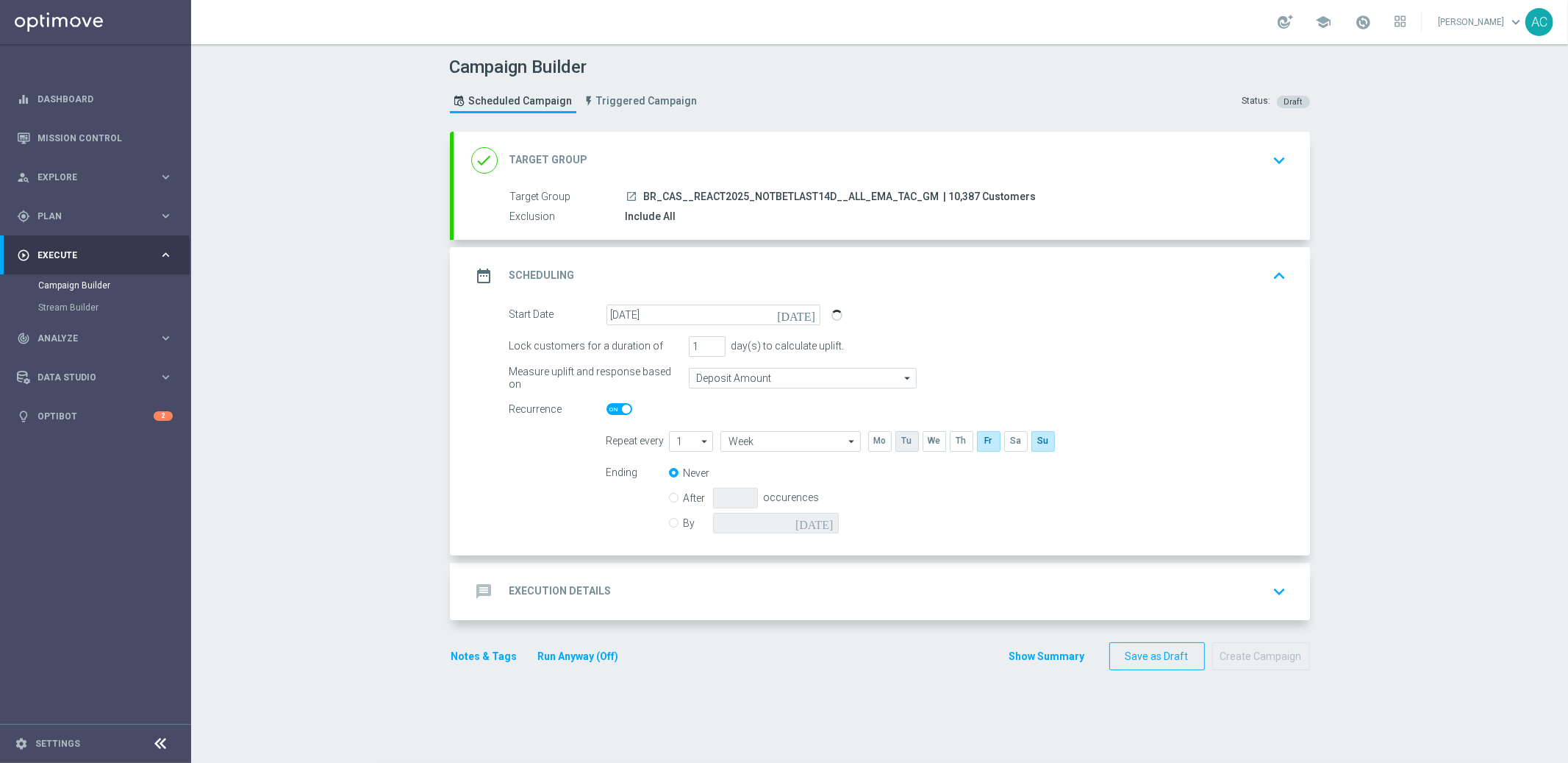
click at [900, 440] on input "checkbox" at bounding box center [907, 440] width 22 height 20
checkbox input "true"
click at [669, 519] on input "By" at bounding box center [674, 520] width 9 height 9
radio input "true"
radio input "false"
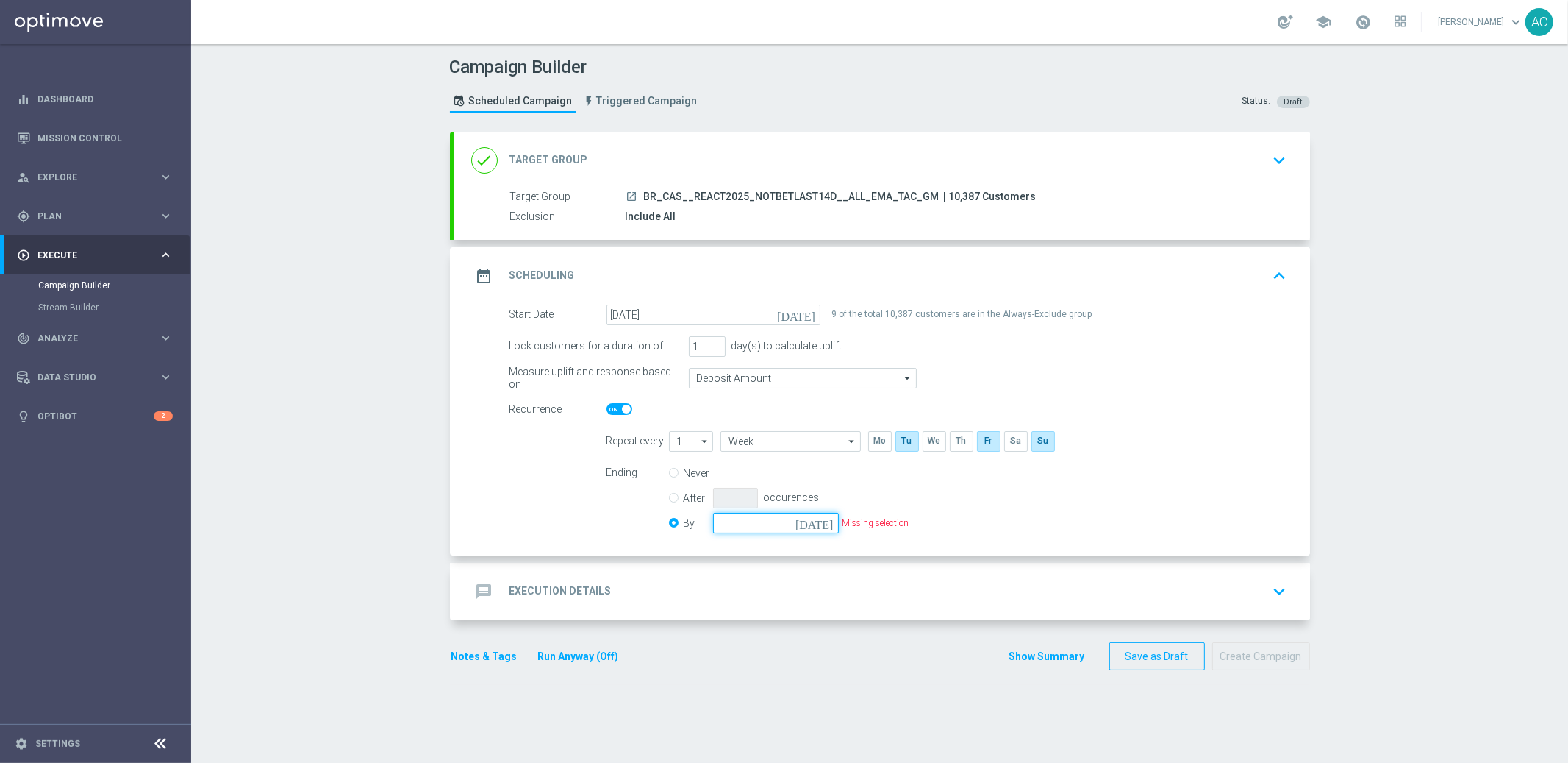
click at [772, 513] on input at bounding box center [776, 523] width 126 height 20
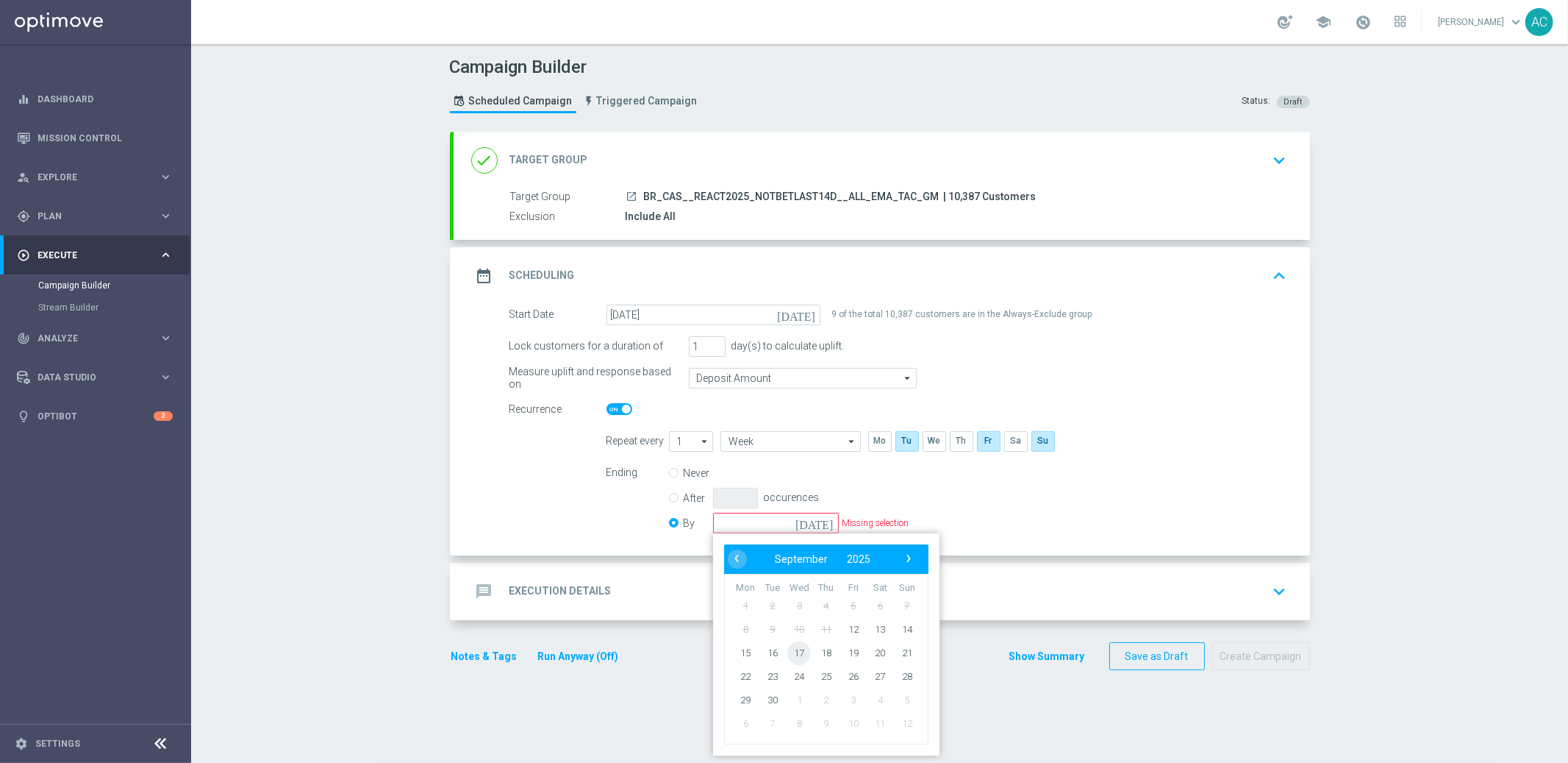
click at [791, 654] on span "17" at bounding box center [799, 652] width 24 height 24
type input "[DATE]"
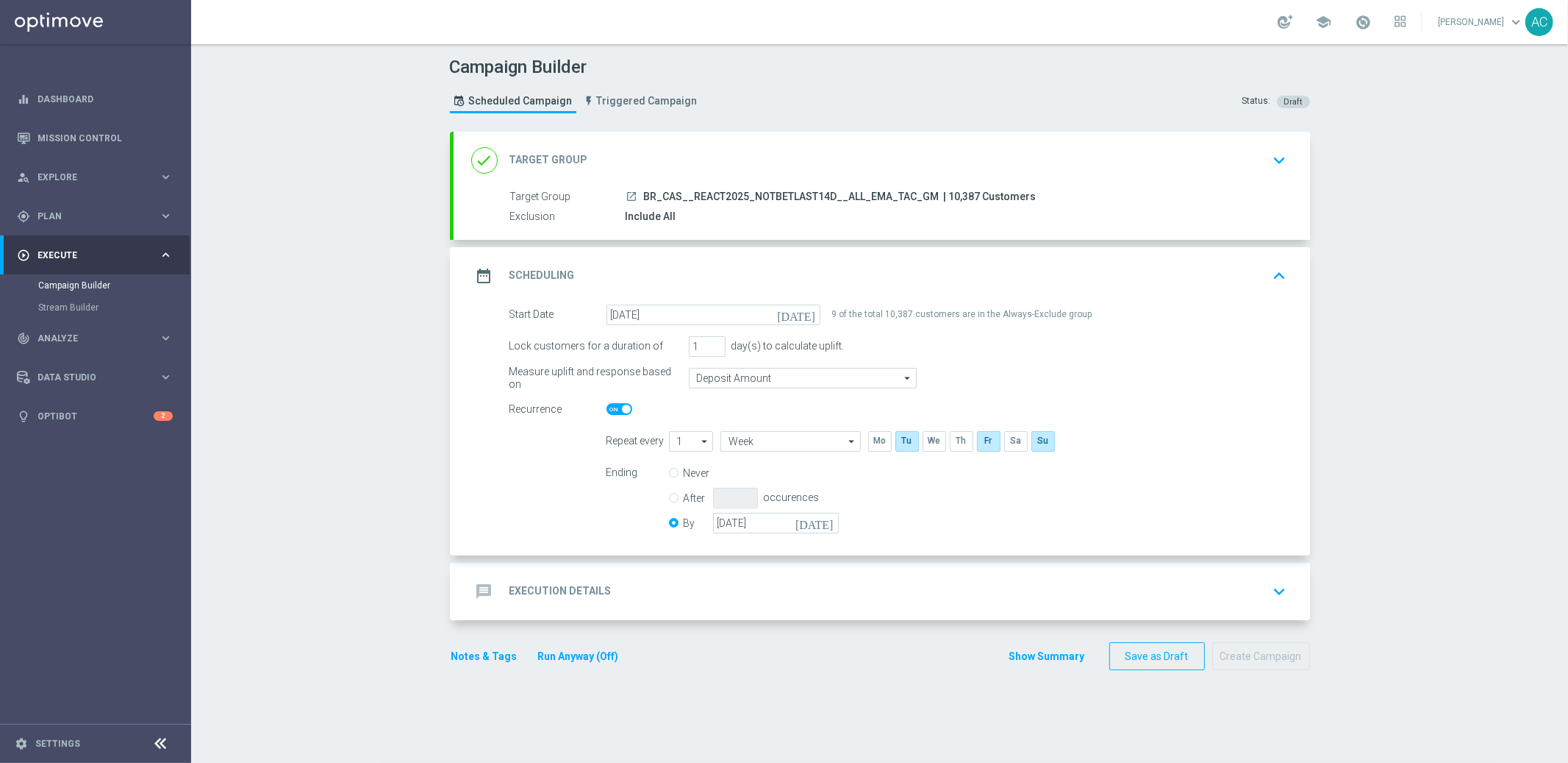
click at [543, 610] on div "message Execution Details keyboard_arrow_down" at bounding box center [882, 591] width 856 height 57
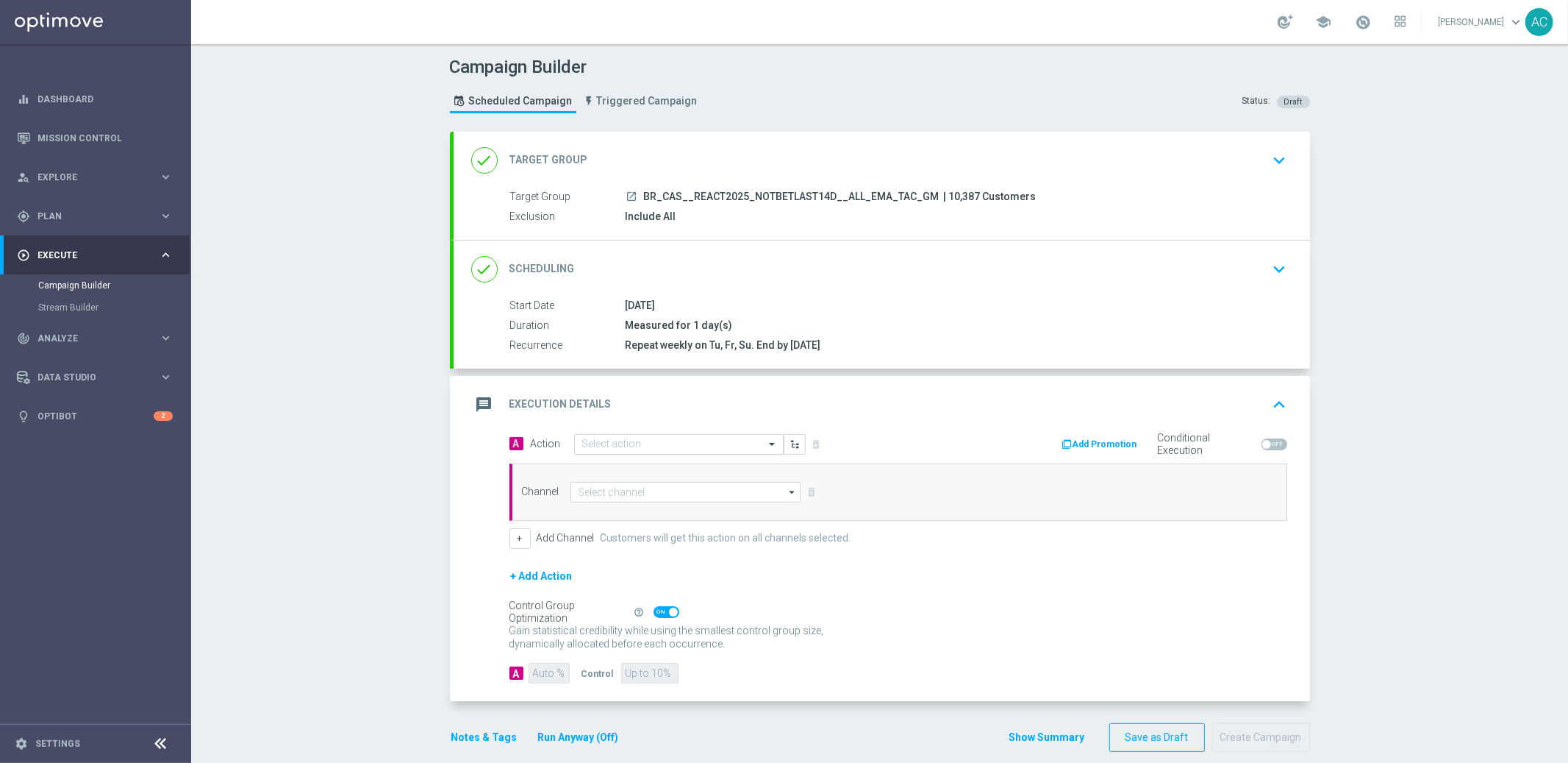
click at [634, 438] on input "text" at bounding box center [664, 444] width 164 height 13
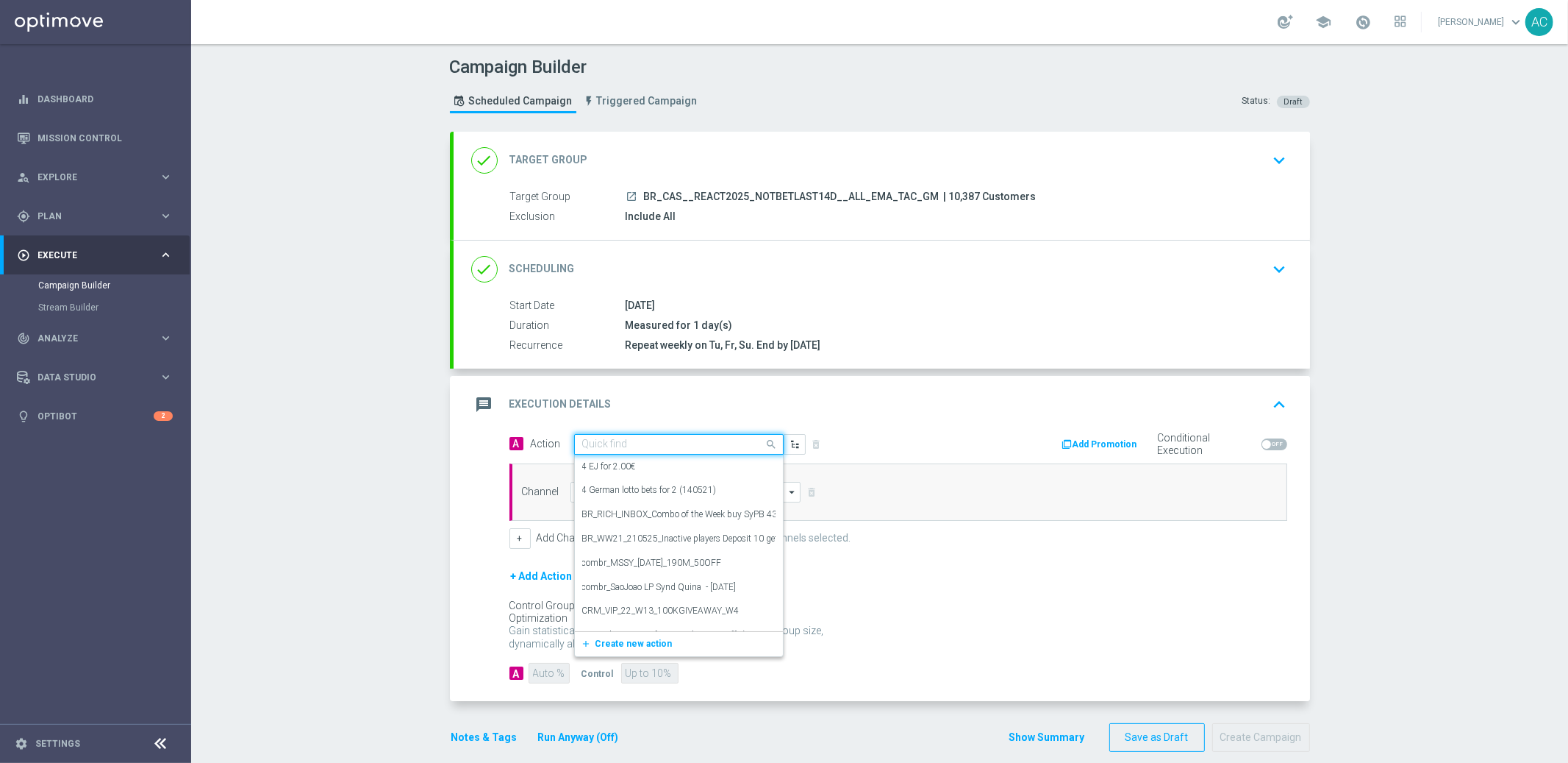
paste input "BR_CAS__REAC_CASHMANIA_W37__ALL_EMA_TAC_GM"
type input "BR_CAS__REAC_CASHMANIA_W37__ALL_EMA_TAC_GM"
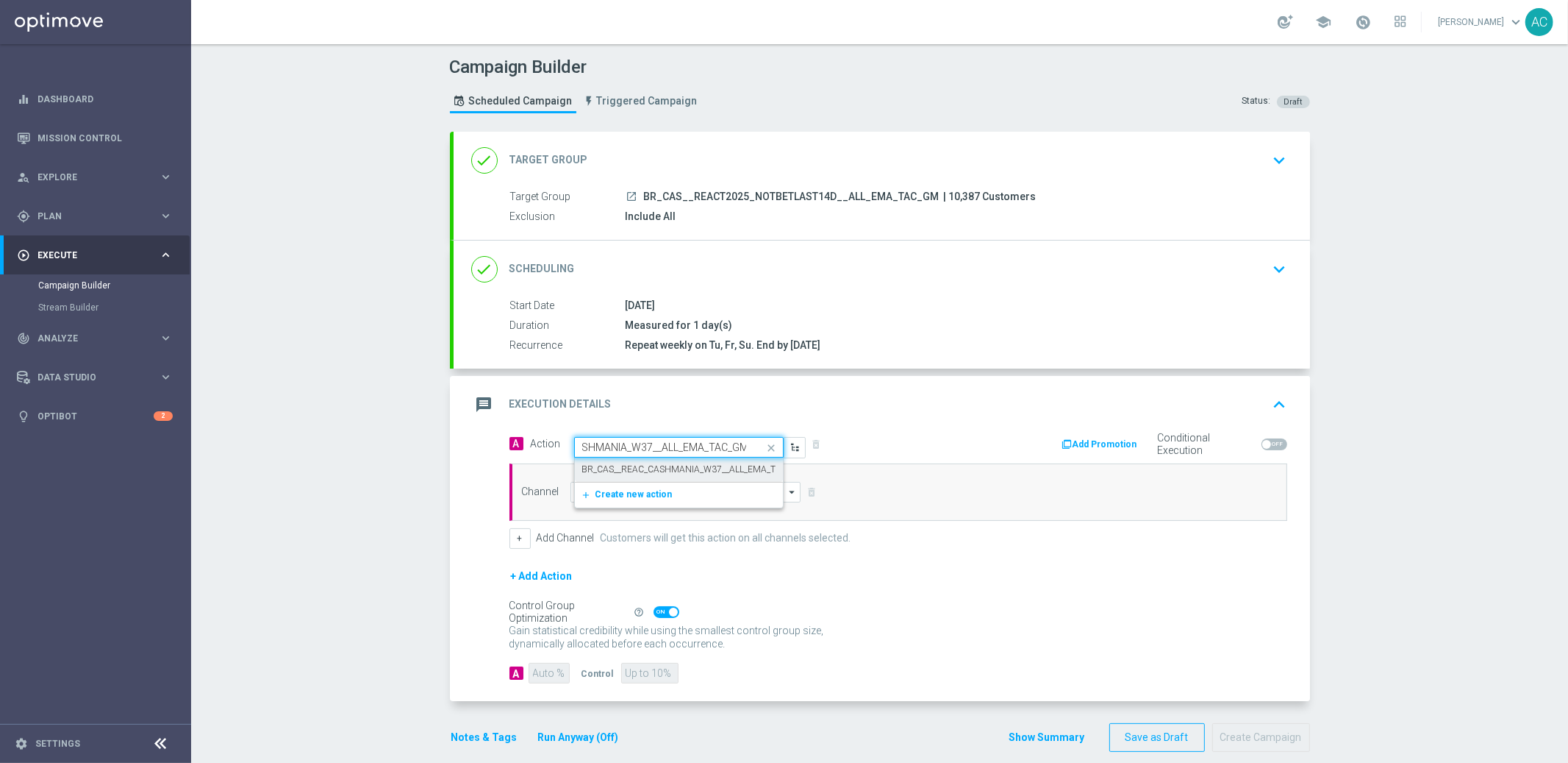
click at [639, 470] on label "BR_CAS__REAC_CASHMANIA_W37__ALL_EMA_TAC_GM" at bounding box center [694, 470] width 224 height 13
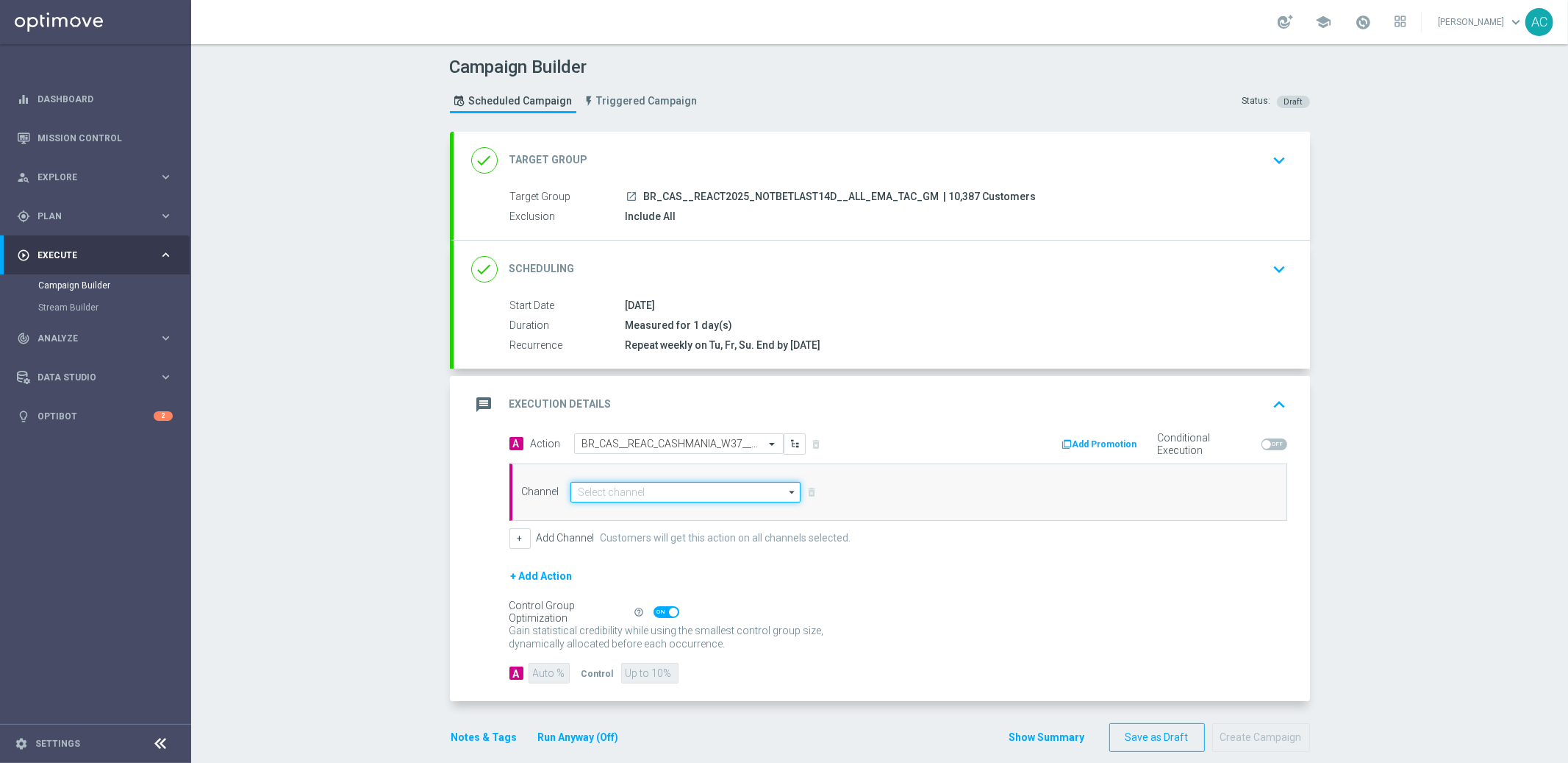
click at [619, 497] on input at bounding box center [686, 492] width 231 height 20
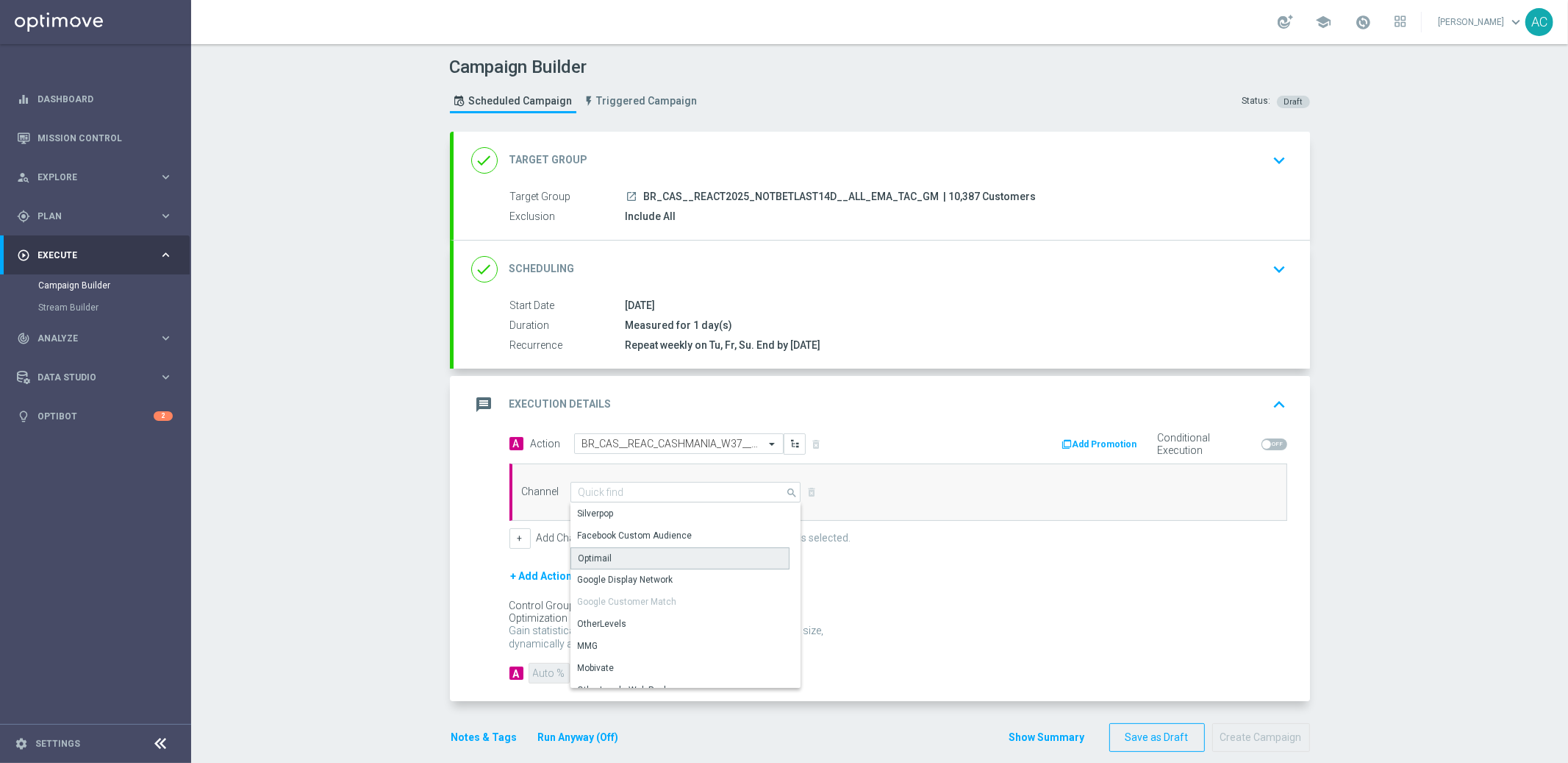
click at [617, 558] on div "Optimail" at bounding box center [680, 558] width 219 height 22
type input "Optimail"
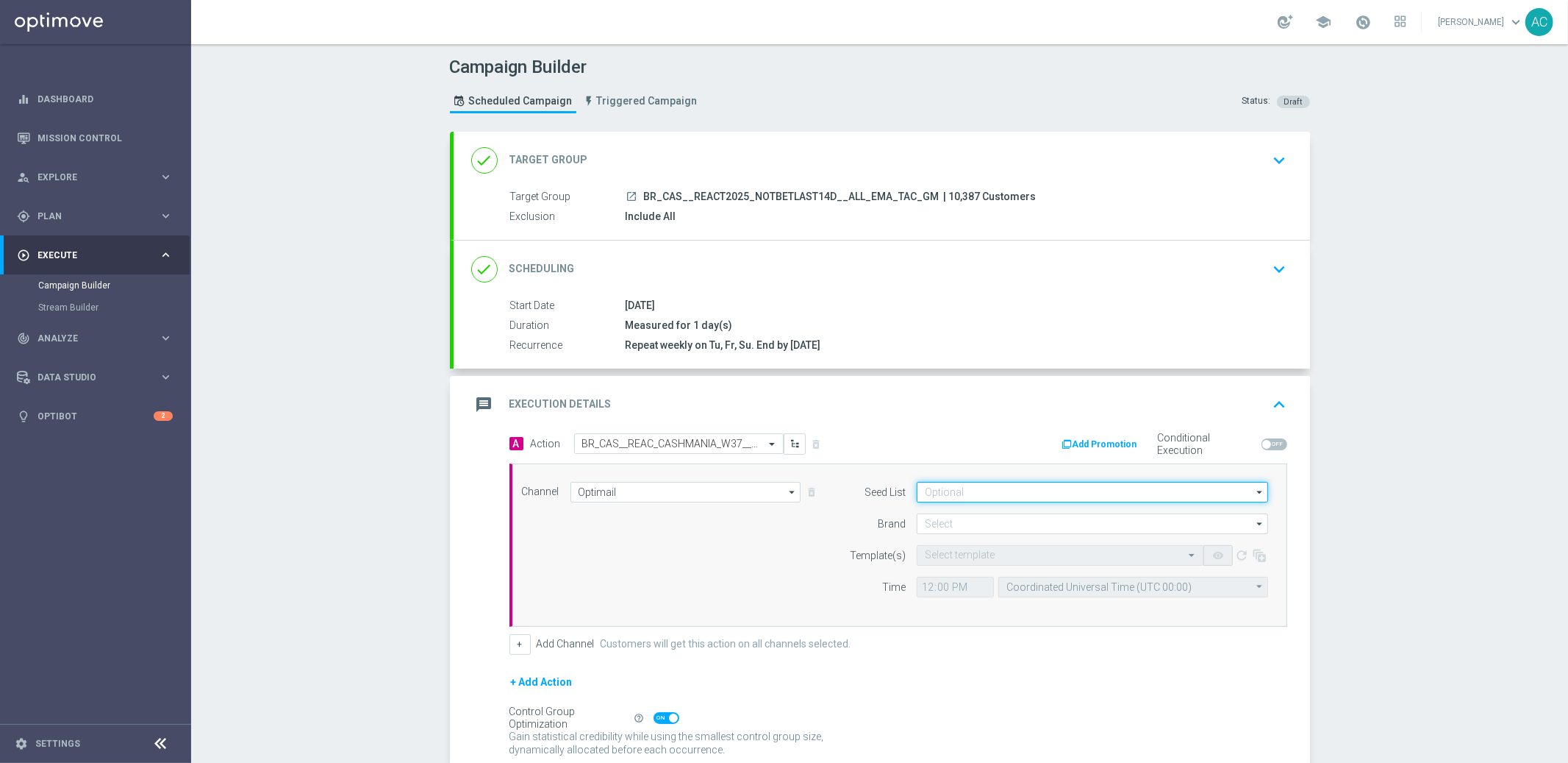
click at [1035, 491] on input at bounding box center [1092, 492] width 352 height 20
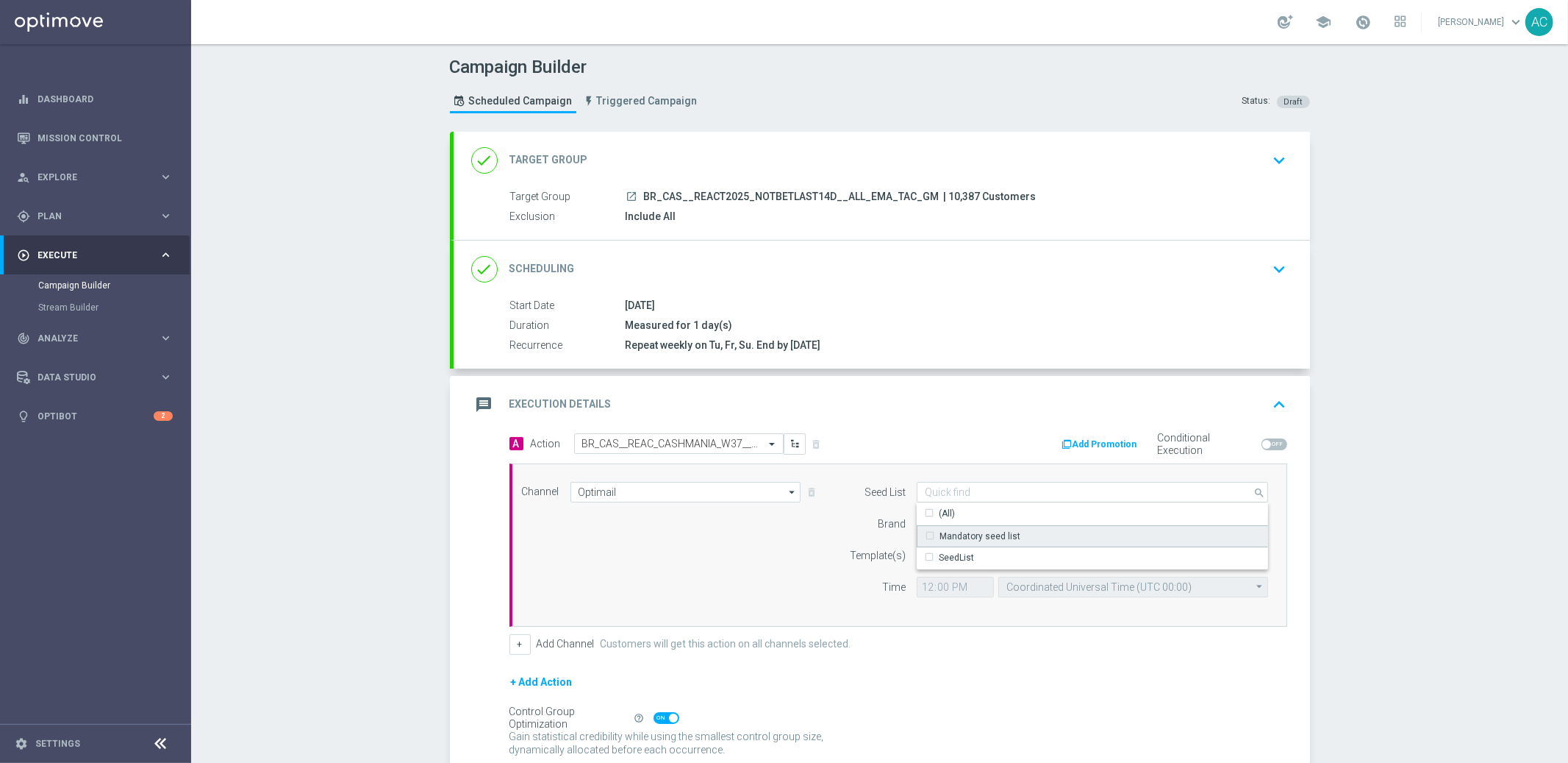
drag, startPoint x: 1025, startPoint y: 531, endPoint x: 719, endPoint y: 569, distance: 308.4
click at [1023, 532] on div "Mandatory seed list" at bounding box center [1093, 536] width 352 height 22
drag, startPoint x: 705, startPoint y: 579, endPoint x: 848, endPoint y: 545, distance: 147.0
click at [705, 579] on div "Channel Optimail Optimail arrow_drop_down Drag here to set row groups Drag here…" at bounding box center [896, 544] width 769 height 127
type input "Mandatory seed list"
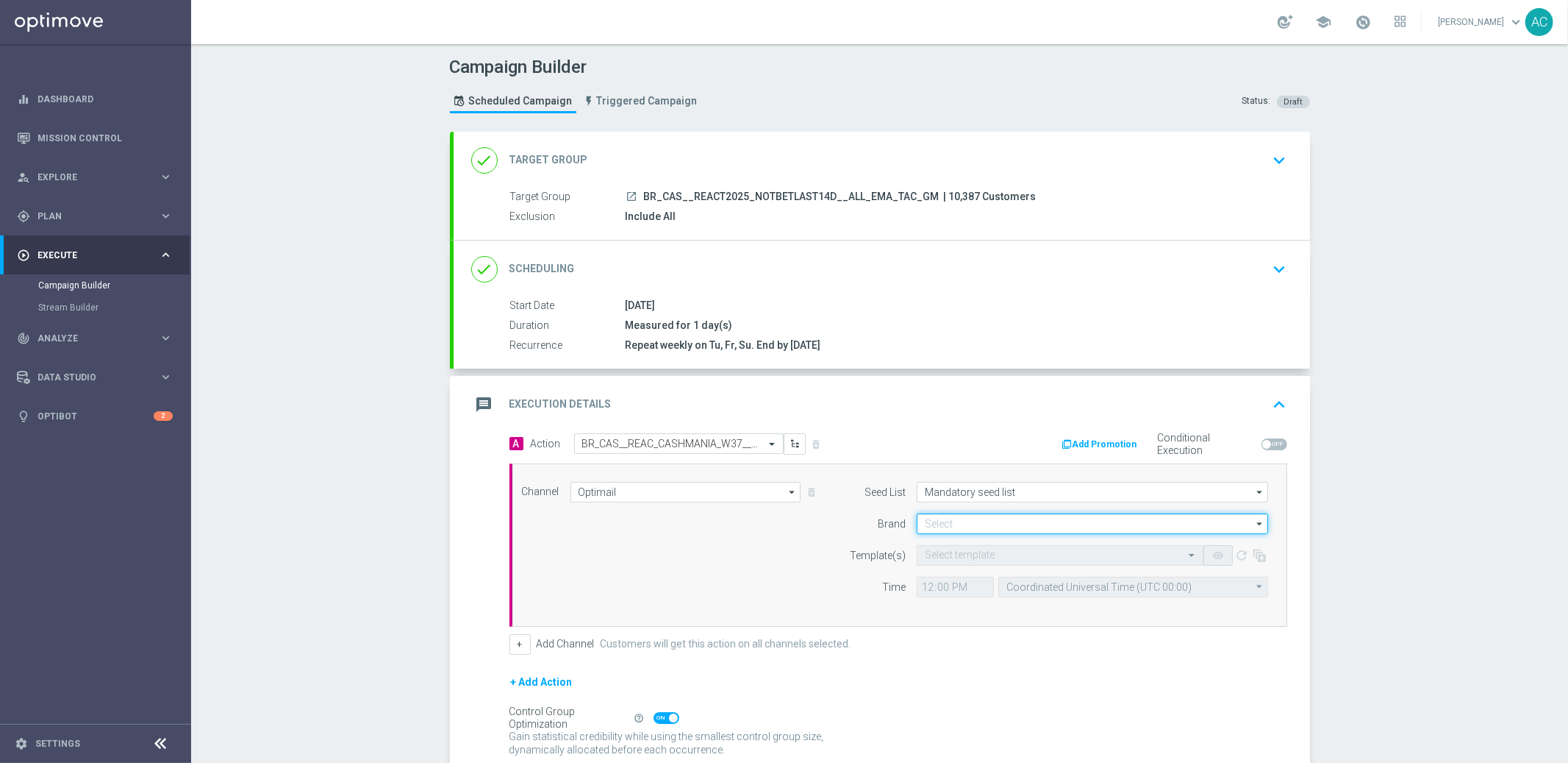
click at [930, 517] on input at bounding box center [1092, 524] width 352 height 20
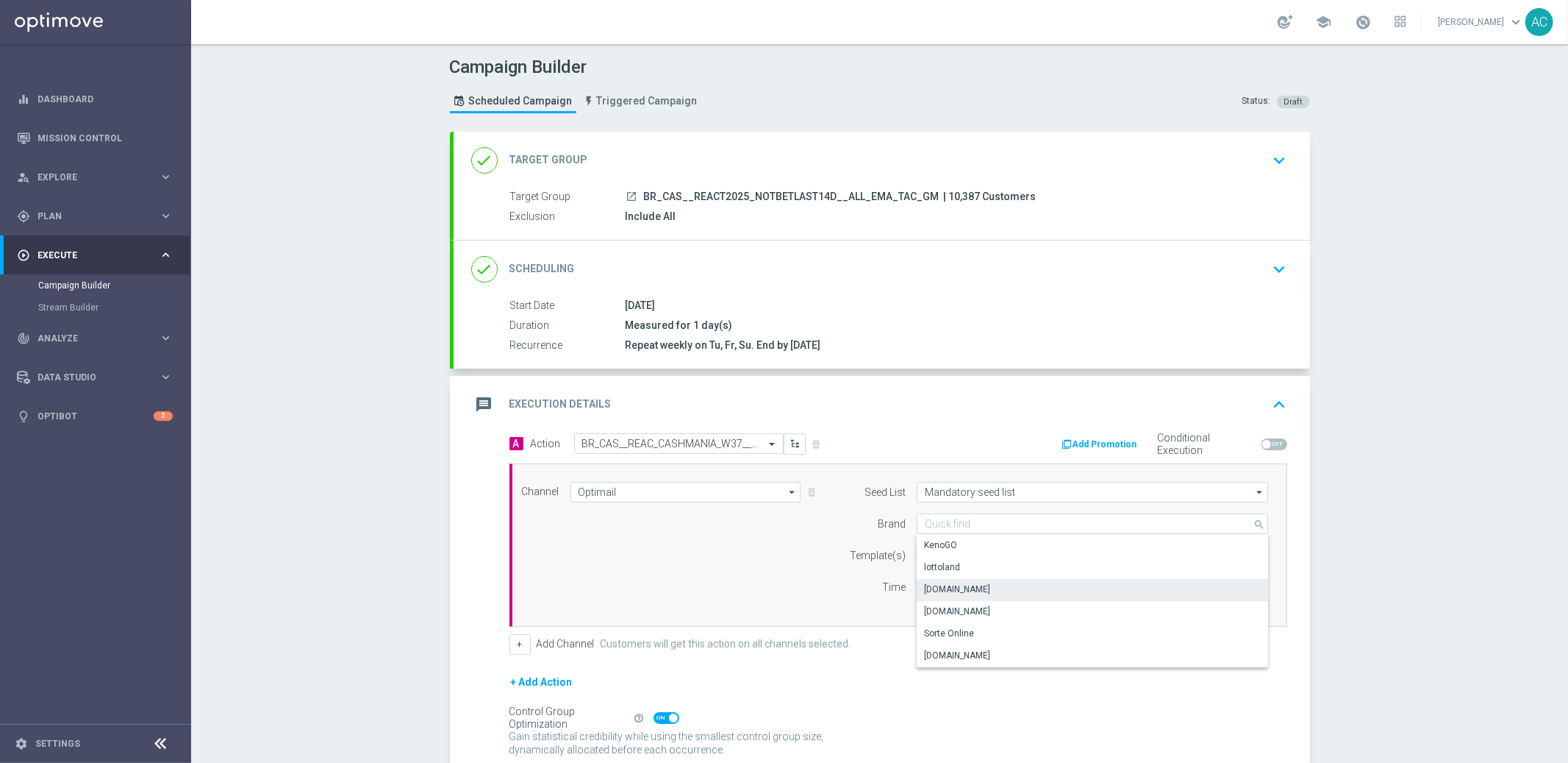
click at [946, 588] on div "[DOMAIN_NAME]" at bounding box center [957, 589] width 66 height 13
type input "[DOMAIN_NAME]"
click at [722, 600] on div "Channel Optimail Optimail arrow_drop_down Drag here to set row groups Drag here…" at bounding box center [896, 544] width 769 height 127
click at [1004, 554] on input "text" at bounding box center [1045, 555] width 241 height 13
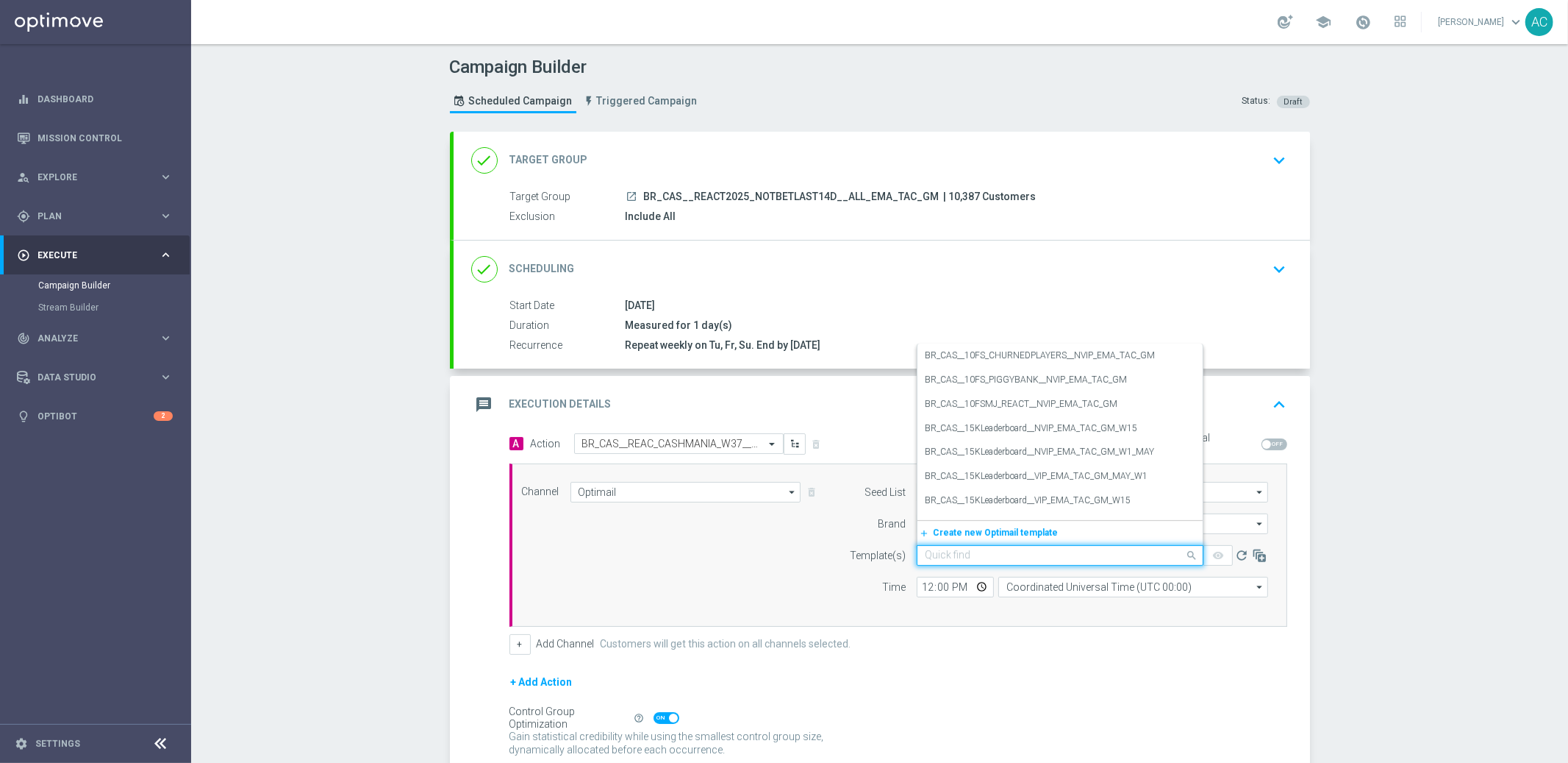
paste input "BR_CAS__REAC_CASHMANIA_W37__ALL_EMA_TAC_GM"
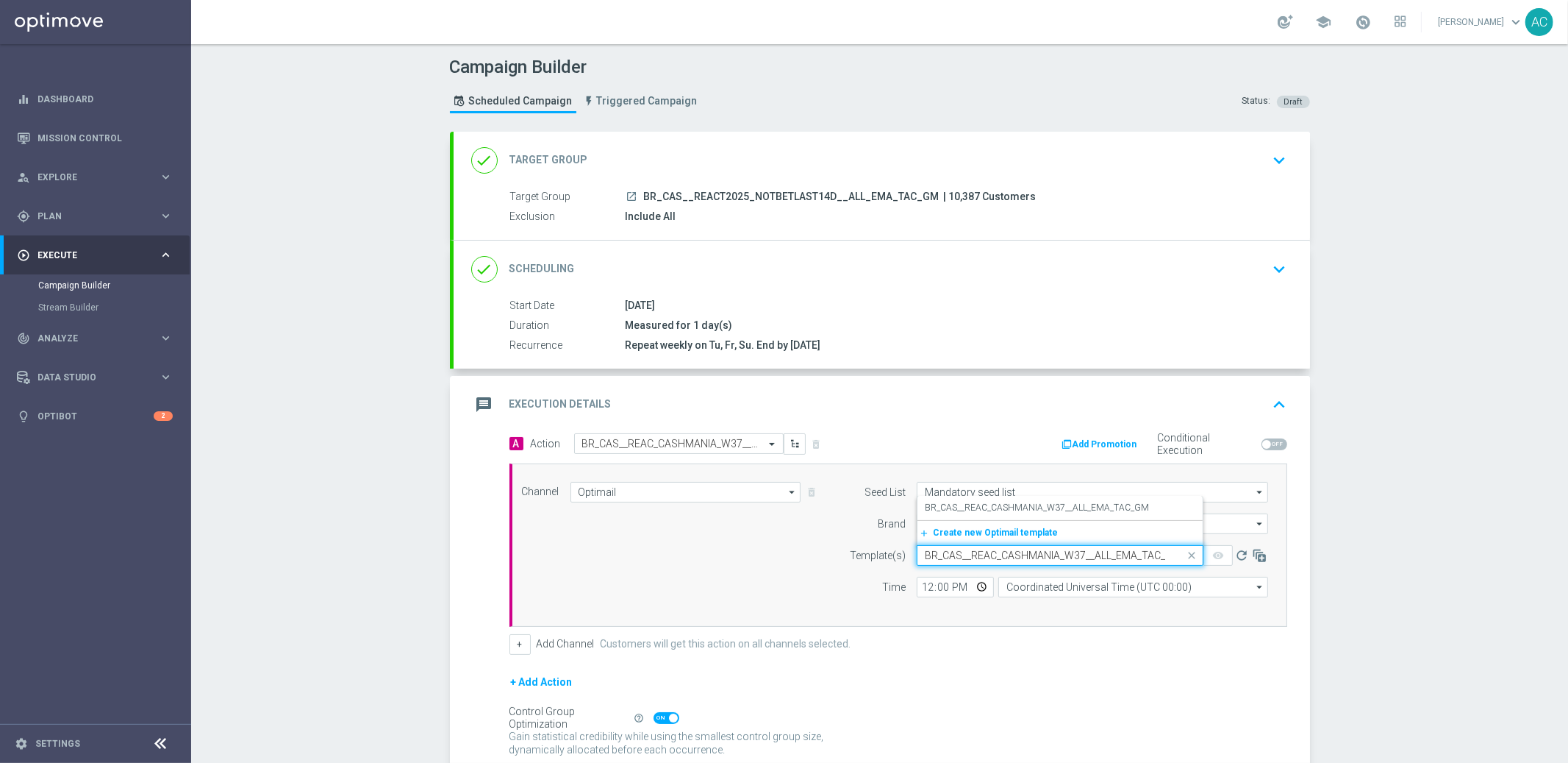
scroll to position [0, 12]
click at [1010, 506] on label "BR_CAS__REAC_CASHMANIA_W37__ALL_EMA_TAC_GM" at bounding box center [1036, 508] width 224 height 13
type input "BR_CAS__REAC_CASHMANIA_W37__ALL_EMA_TAC_GM"
click at [920, 584] on input "12:00" at bounding box center [955, 587] width 77 height 20
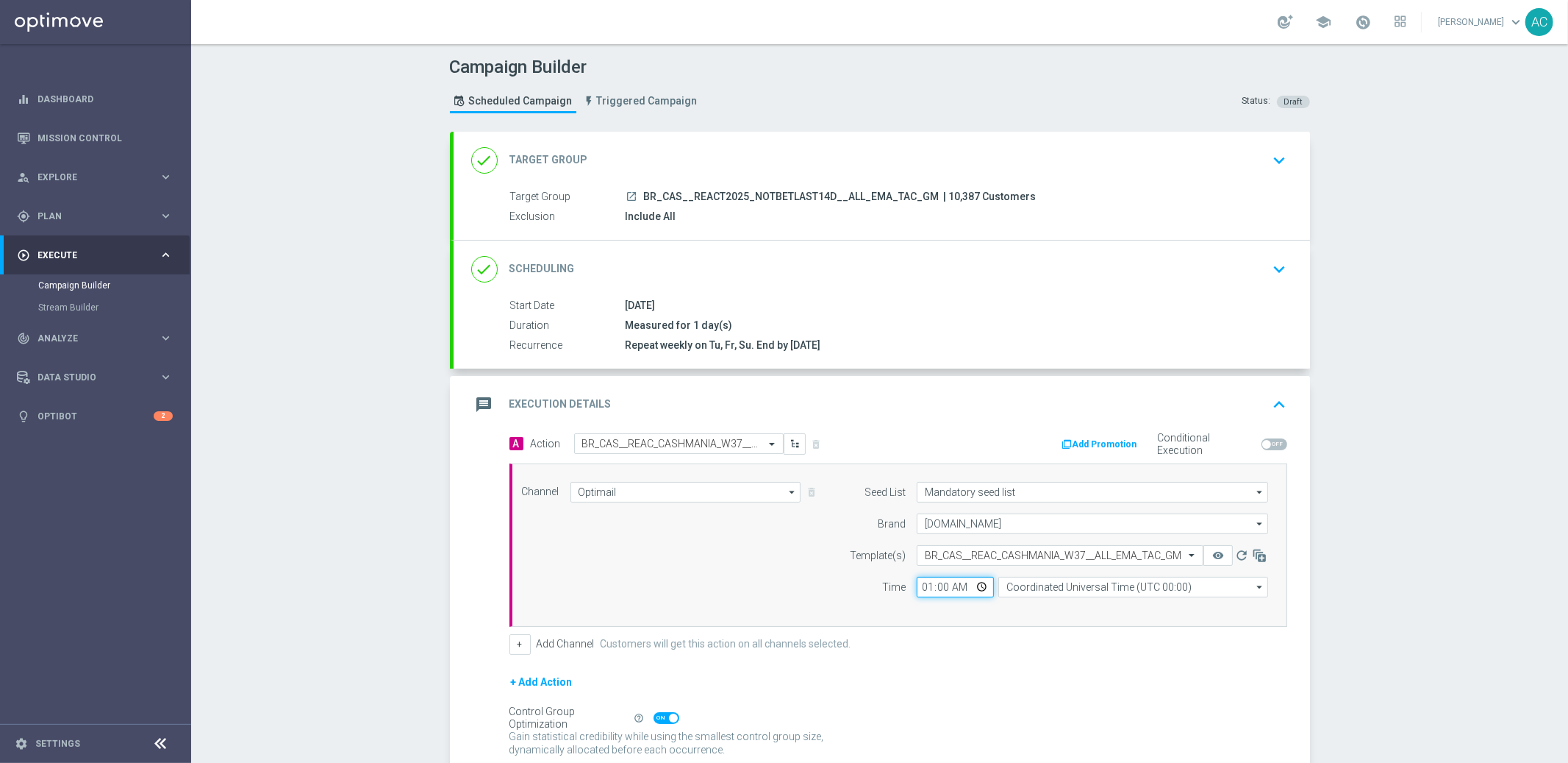
type input "11:00"
click at [1105, 589] on input "Coordinated Universal Time (UTC 00:00)" at bounding box center [1133, 587] width 270 height 20
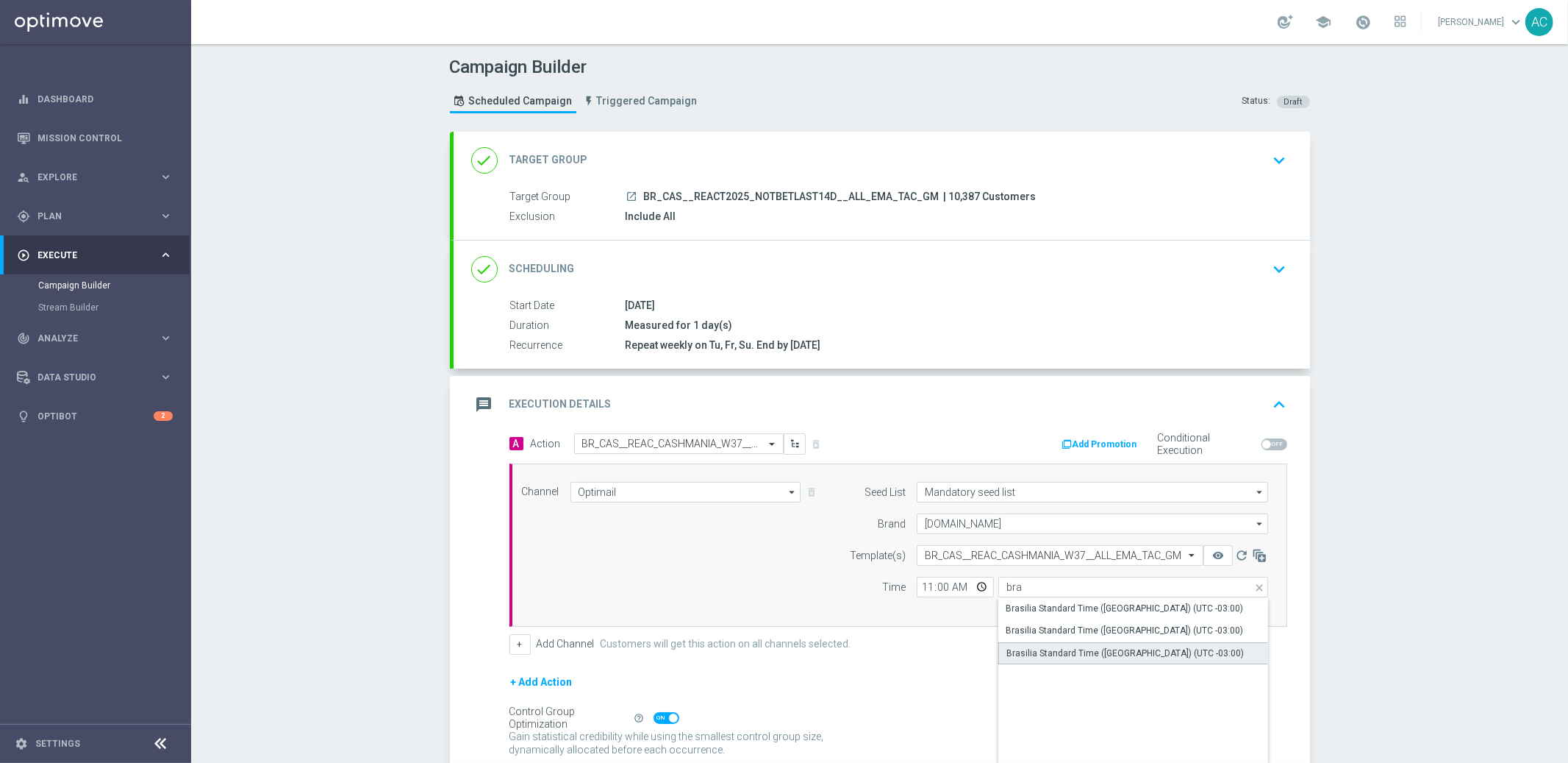
click at [1136, 650] on div "Brasilia Standard Time ([GEOGRAPHIC_DATA]) (UTC -03:00)" at bounding box center [1125, 653] width 237 height 13
type input "Brasilia Standard Time ([GEOGRAPHIC_DATA]) (UTC -03:00)"
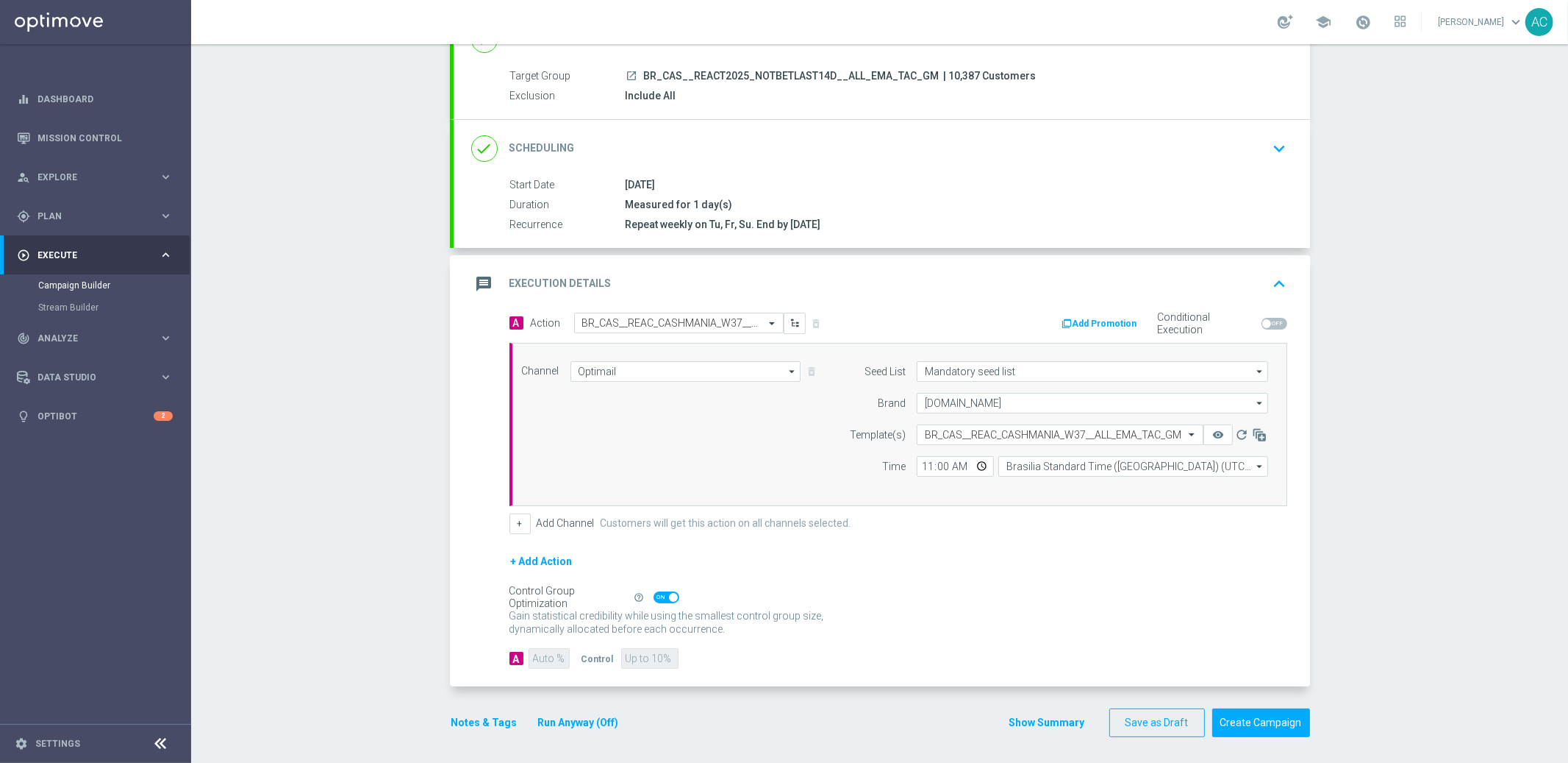
scroll to position [123, 0]
click at [653, 591] on span at bounding box center [666, 594] width 26 height 12
click at [653, 591] on input "checkbox" at bounding box center [666, 594] width 26 height 12
checkbox input "false"
click at [542, 659] on input "90" at bounding box center [548, 655] width 40 height 20
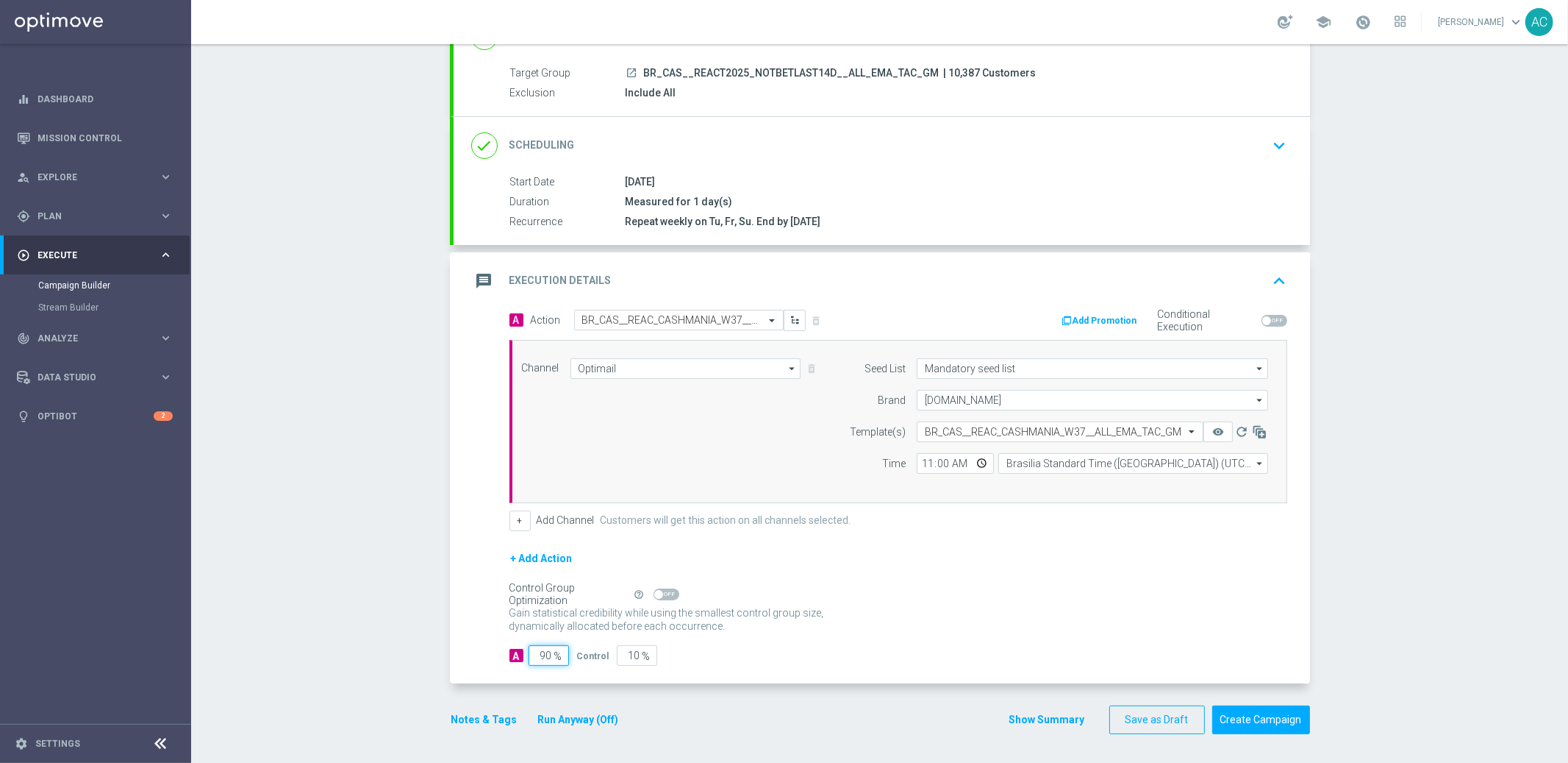
type input "9"
type input "91"
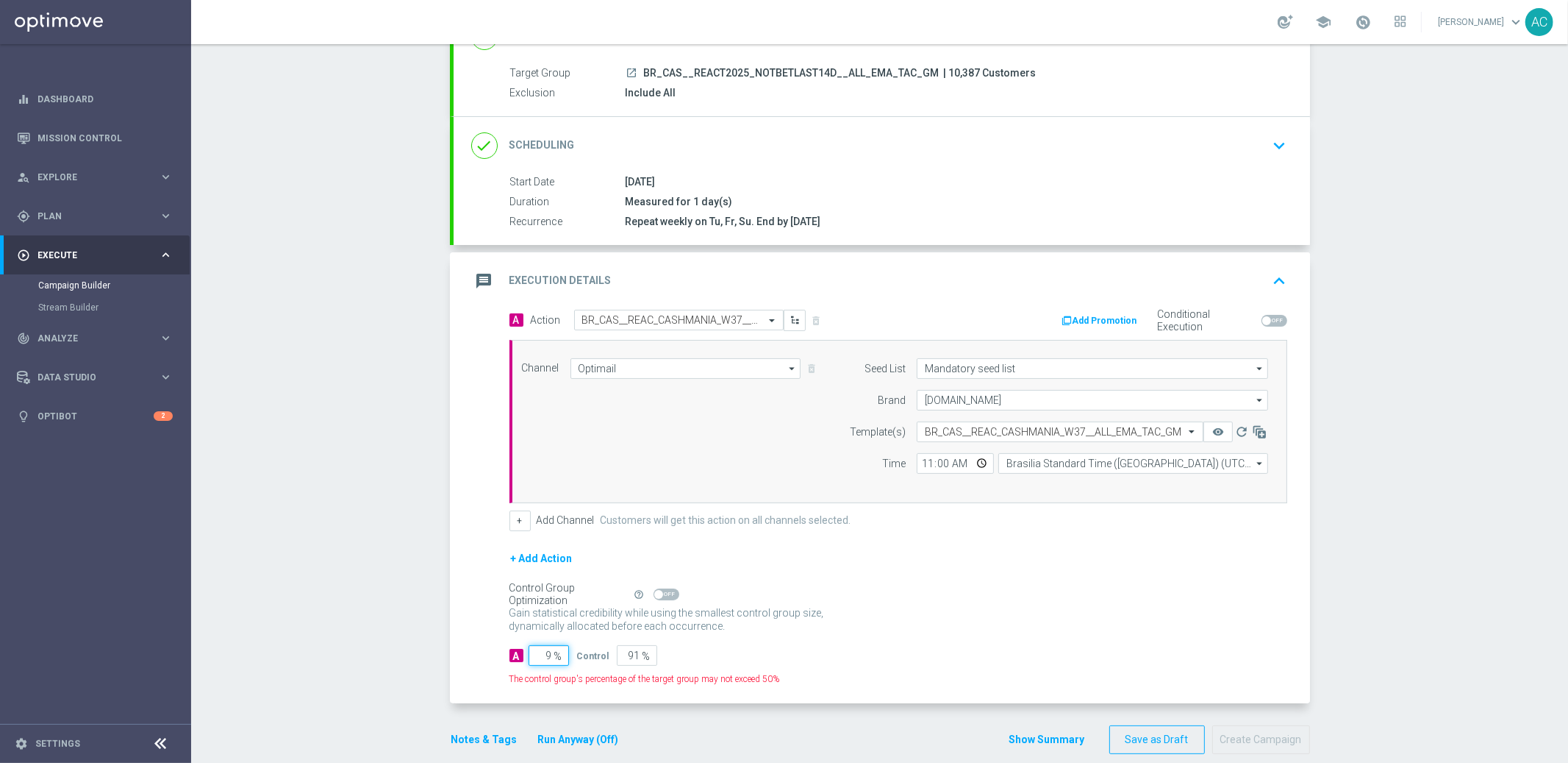
type input "95"
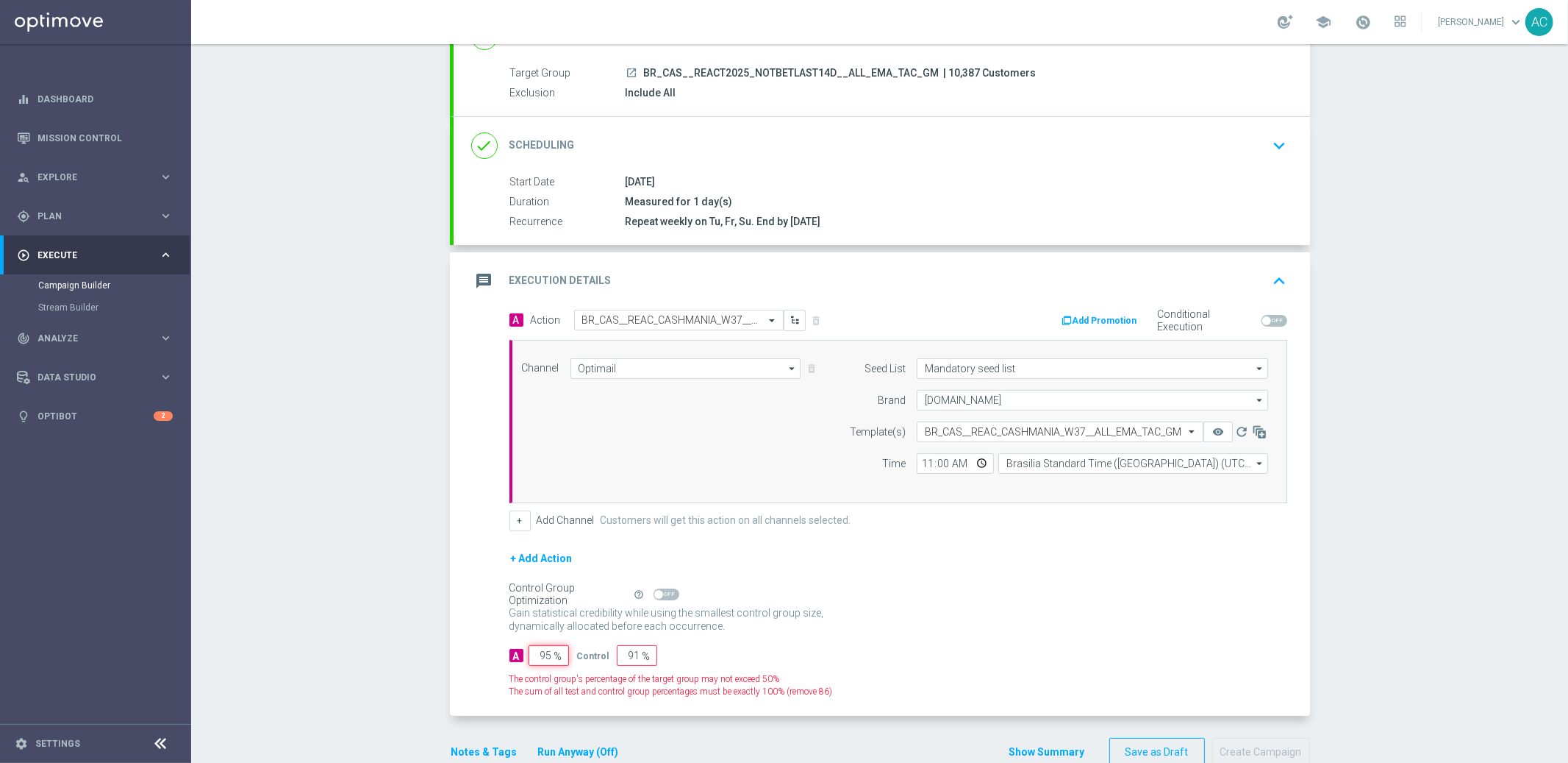
type input "5"
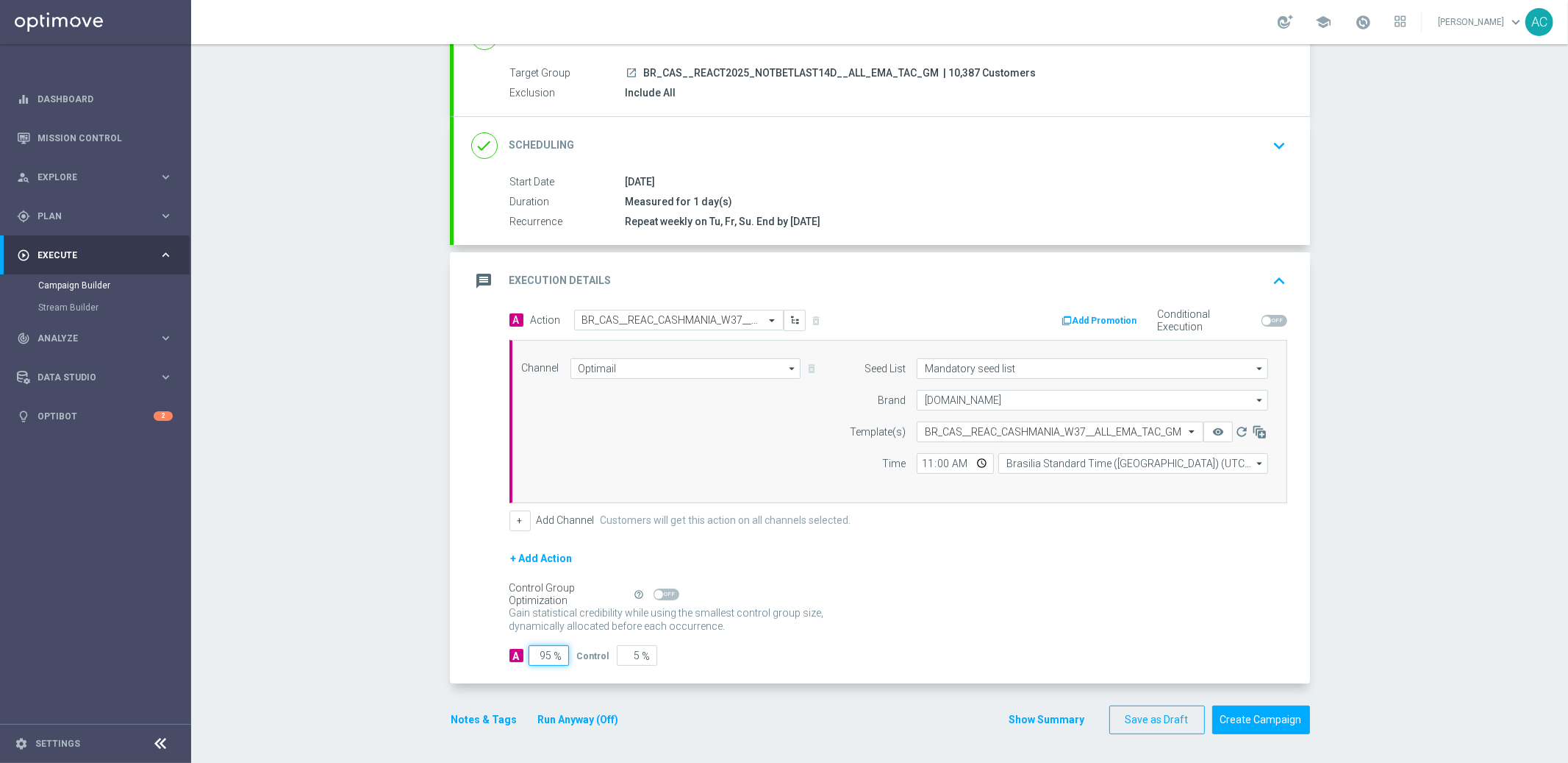
type input "95"
click at [841, 621] on div "Gain statistical credibility while using the smallest control group size, dynam…" at bounding box center [898, 620] width 778 height 35
click at [1257, 721] on button "Create Campaign" at bounding box center [1261, 720] width 98 height 28
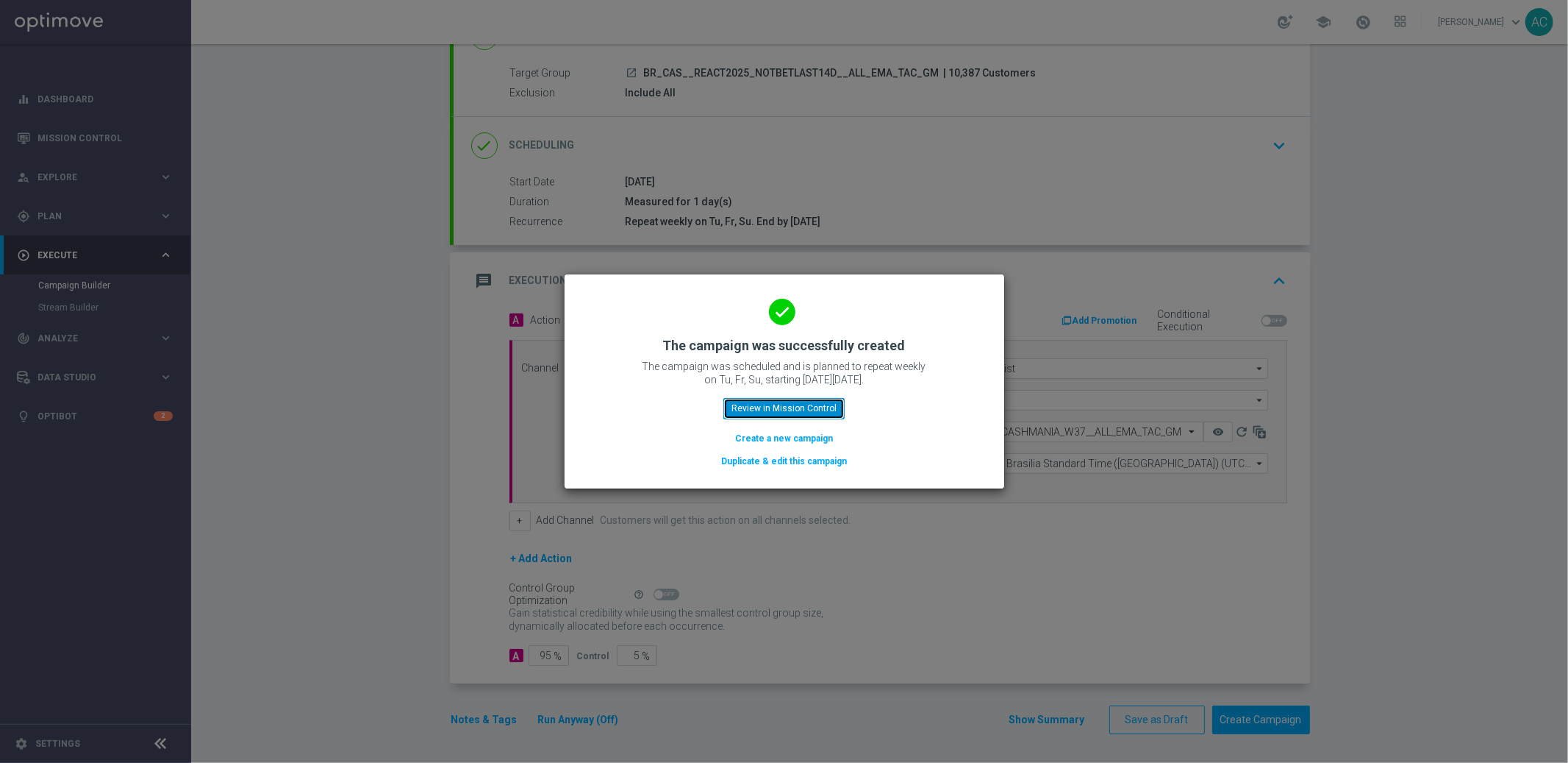
click at [781, 416] on button "Review in Mission Control" at bounding box center [784, 408] width 121 height 20
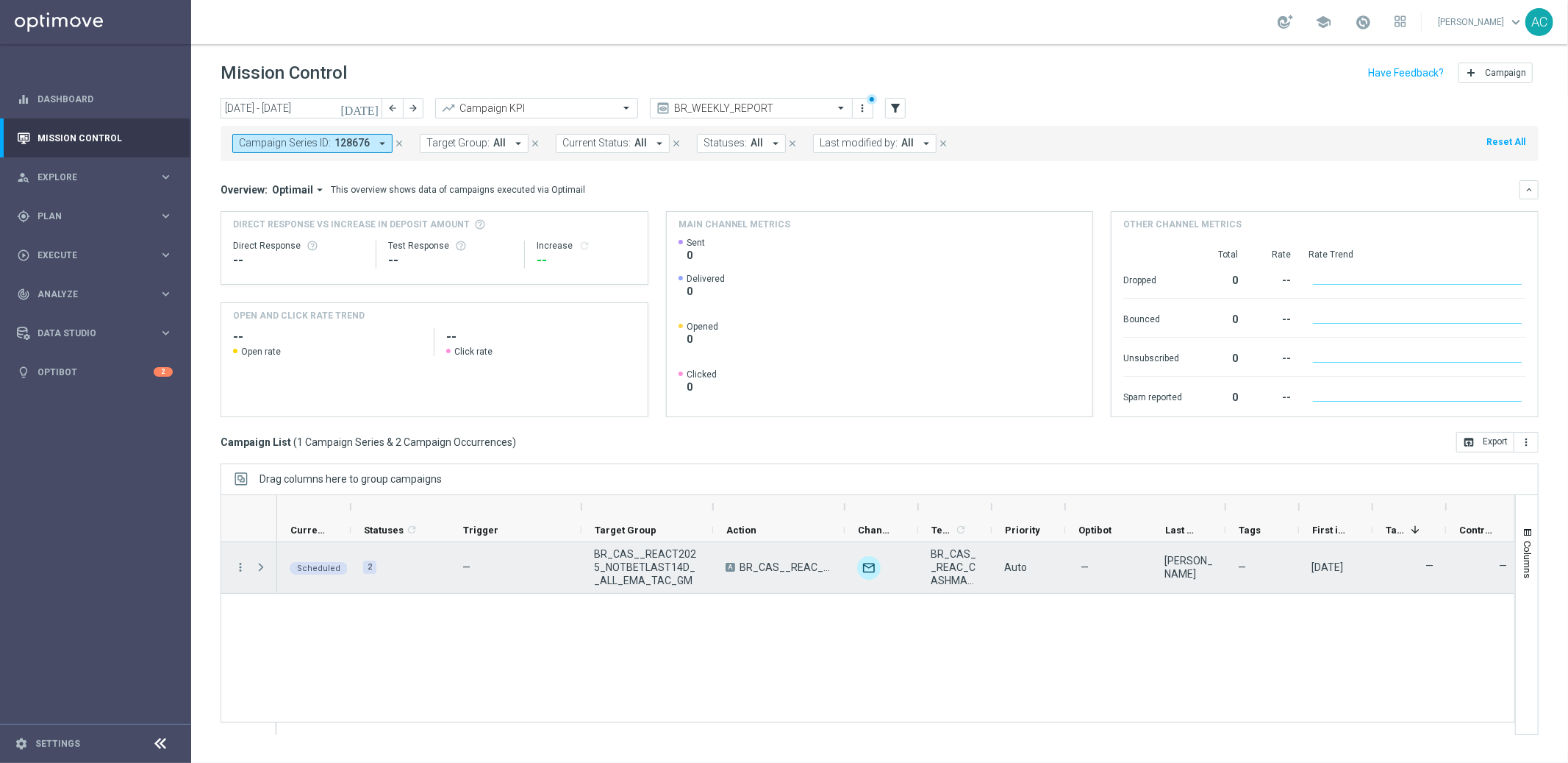
click at [252, 566] on div "Press SPACE to select this row." at bounding box center [262, 567] width 29 height 51
click at [258, 566] on span "Press SPACE to select this row." at bounding box center [261, 566] width 13 height 12
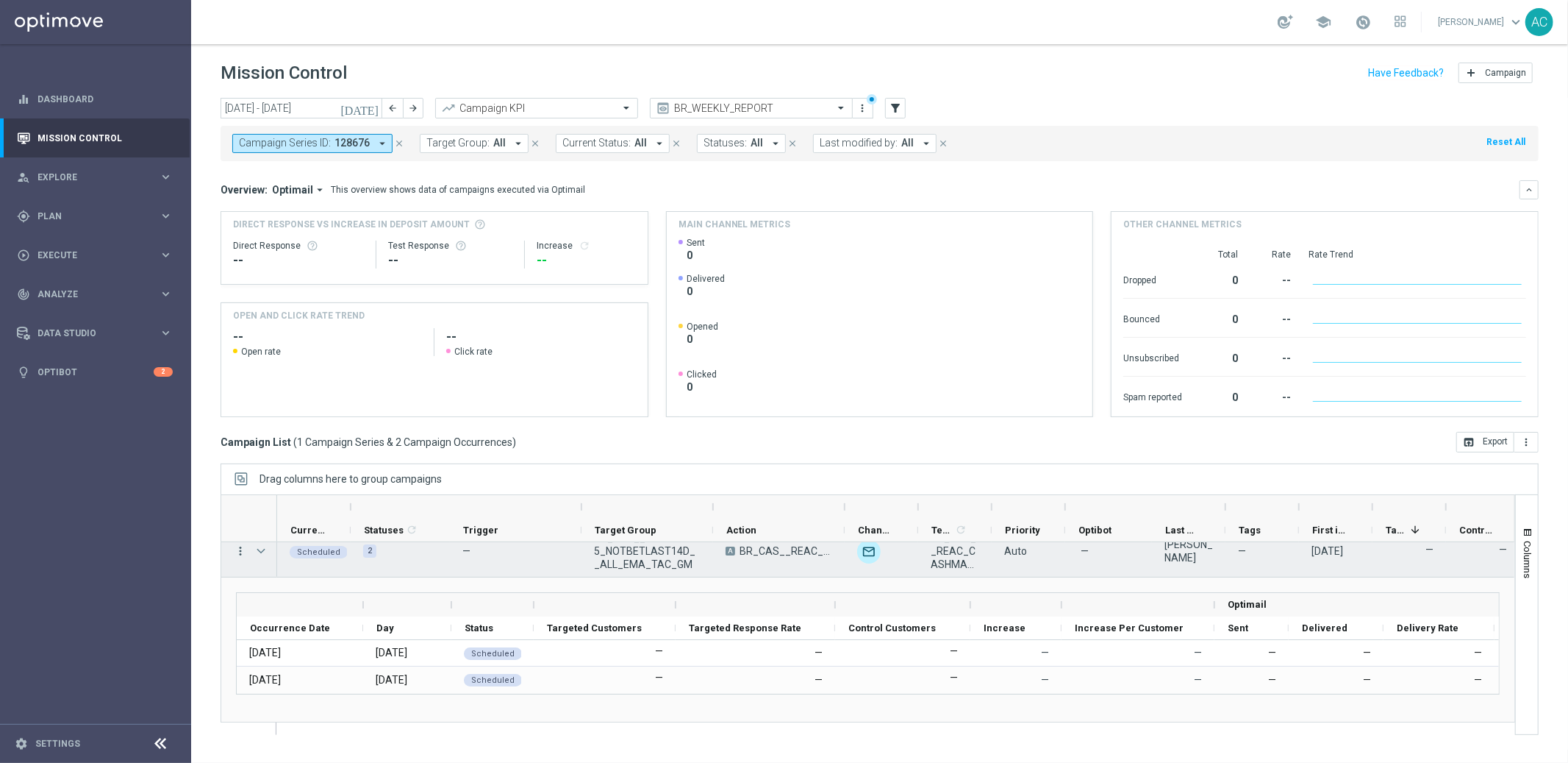
click at [237, 548] on div "more_vert" at bounding box center [234, 551] width 27 height 51
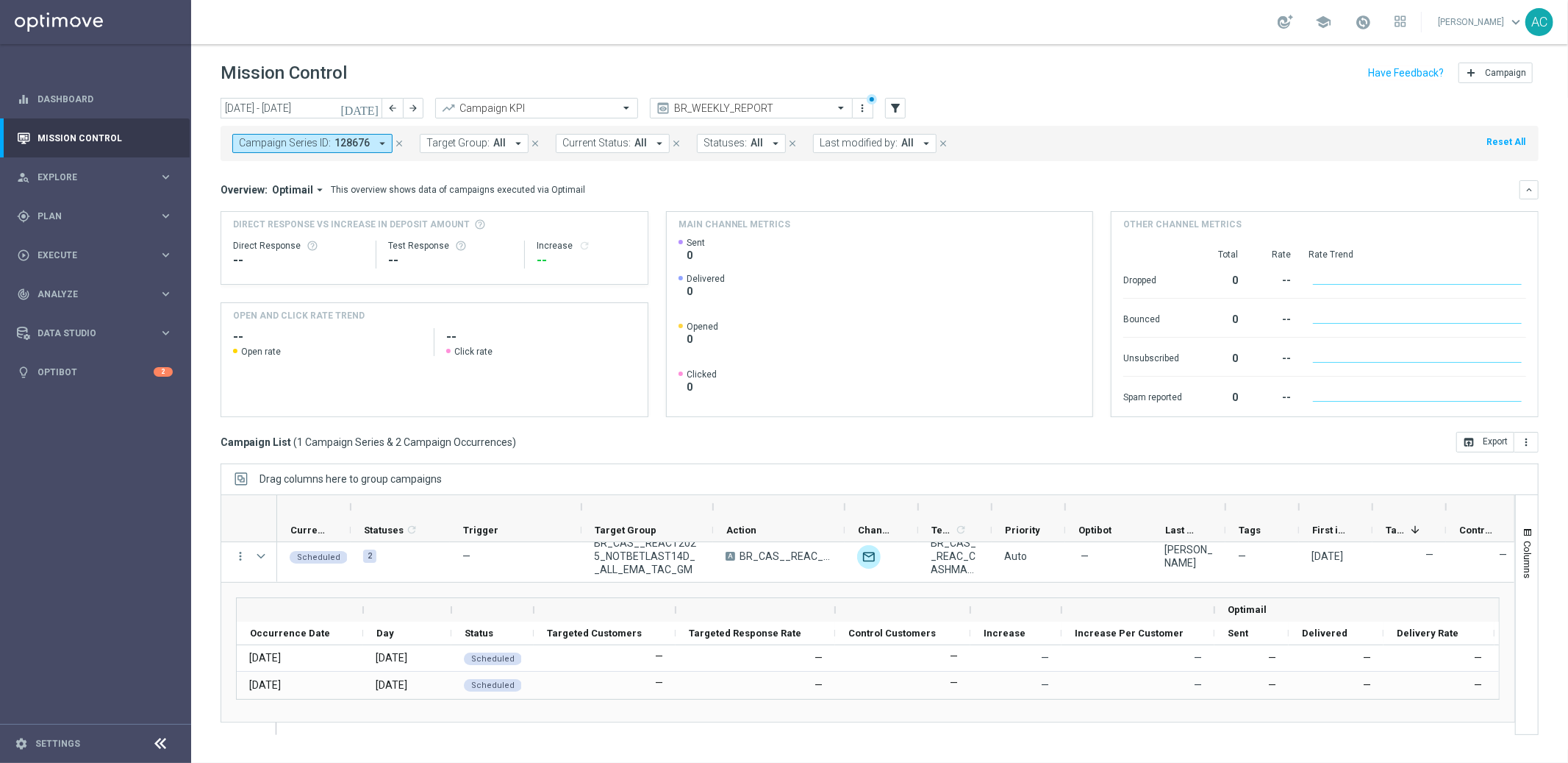
scroll to position [17, 0]
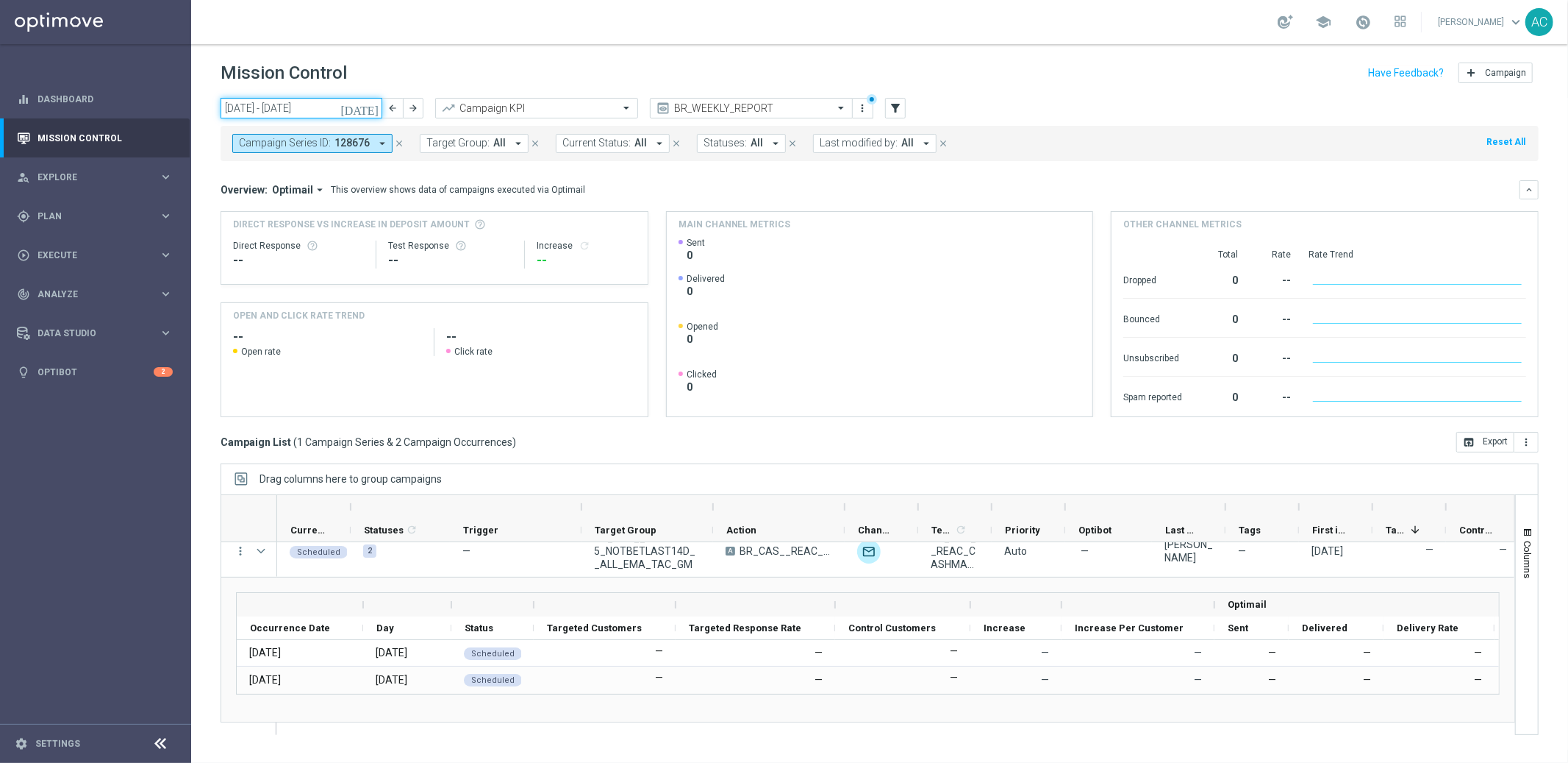
click at [312, 105] on input "[DATE] - [DATE]" at bounding box center [301, 108] width 162 height 20
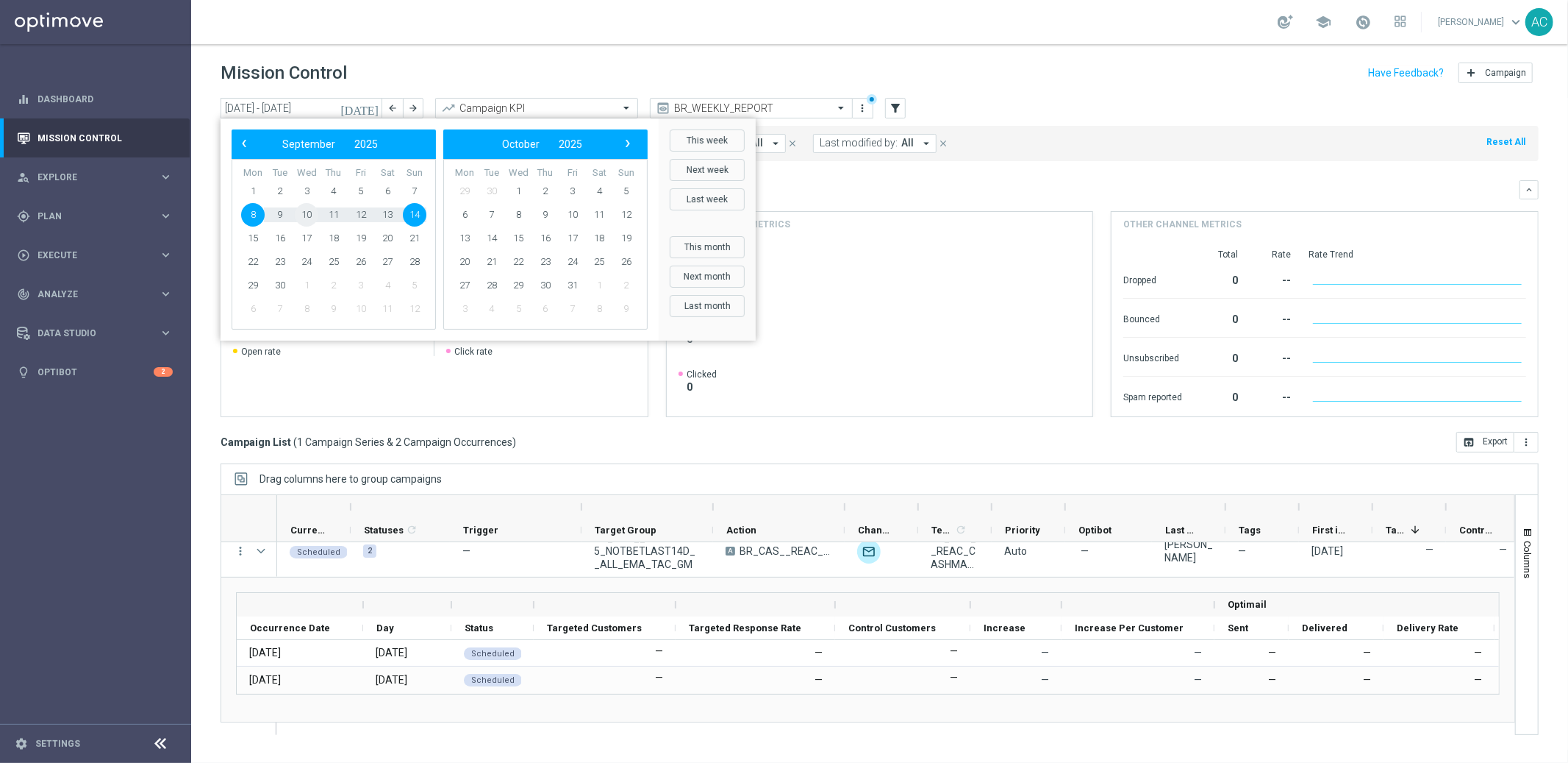
click at [311, 215] on span "10" at bounding box center [307, 215] width 24 height 24
click at [312, 236] on span "17" at bounding box center [307, 238] width 24 height 24
type input "[DATE] - [DATE]"
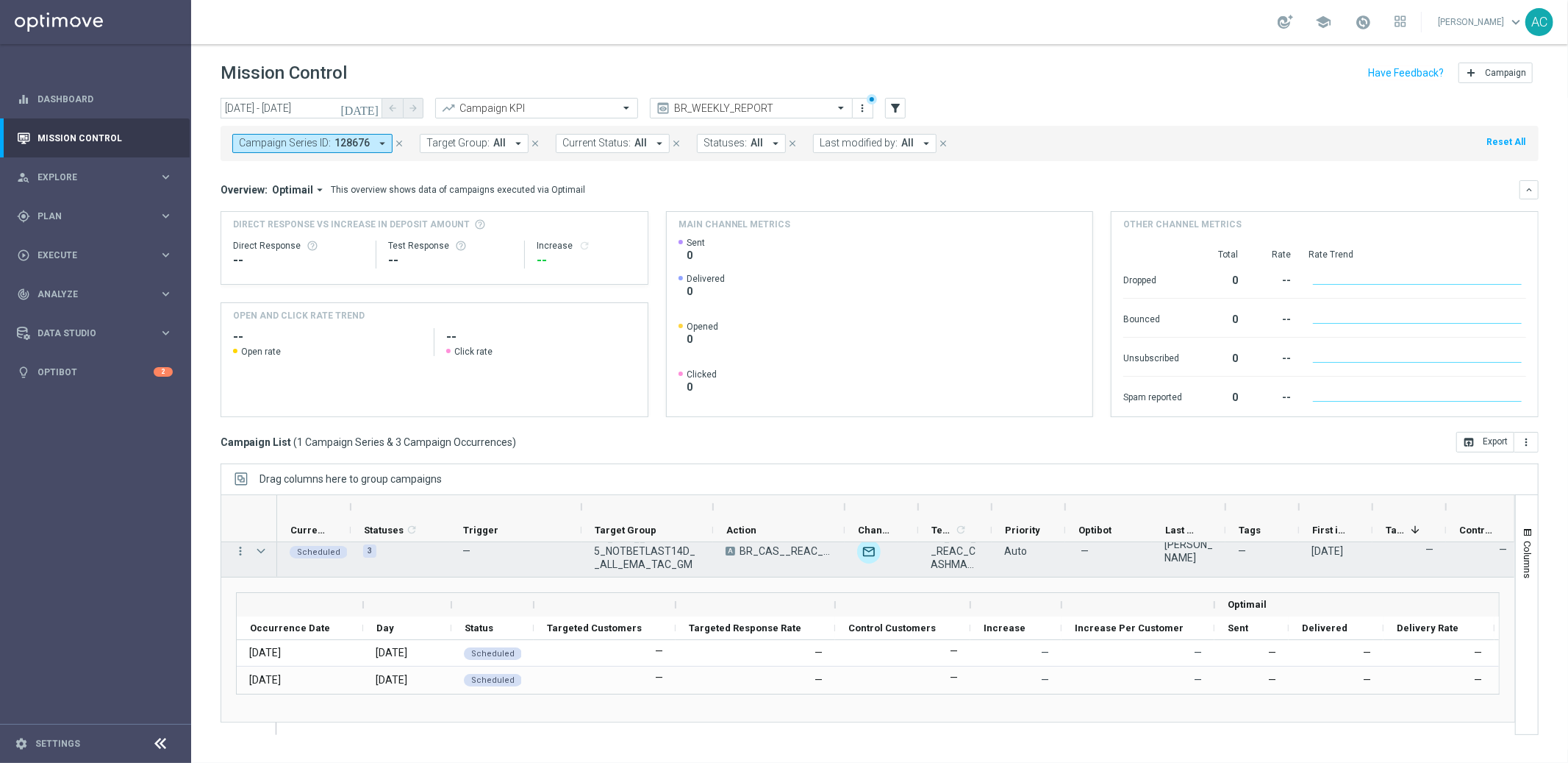
click at [262, 553] on span "Press SPACE to select this row." at bounding box center [261, 551] width 13 height 12
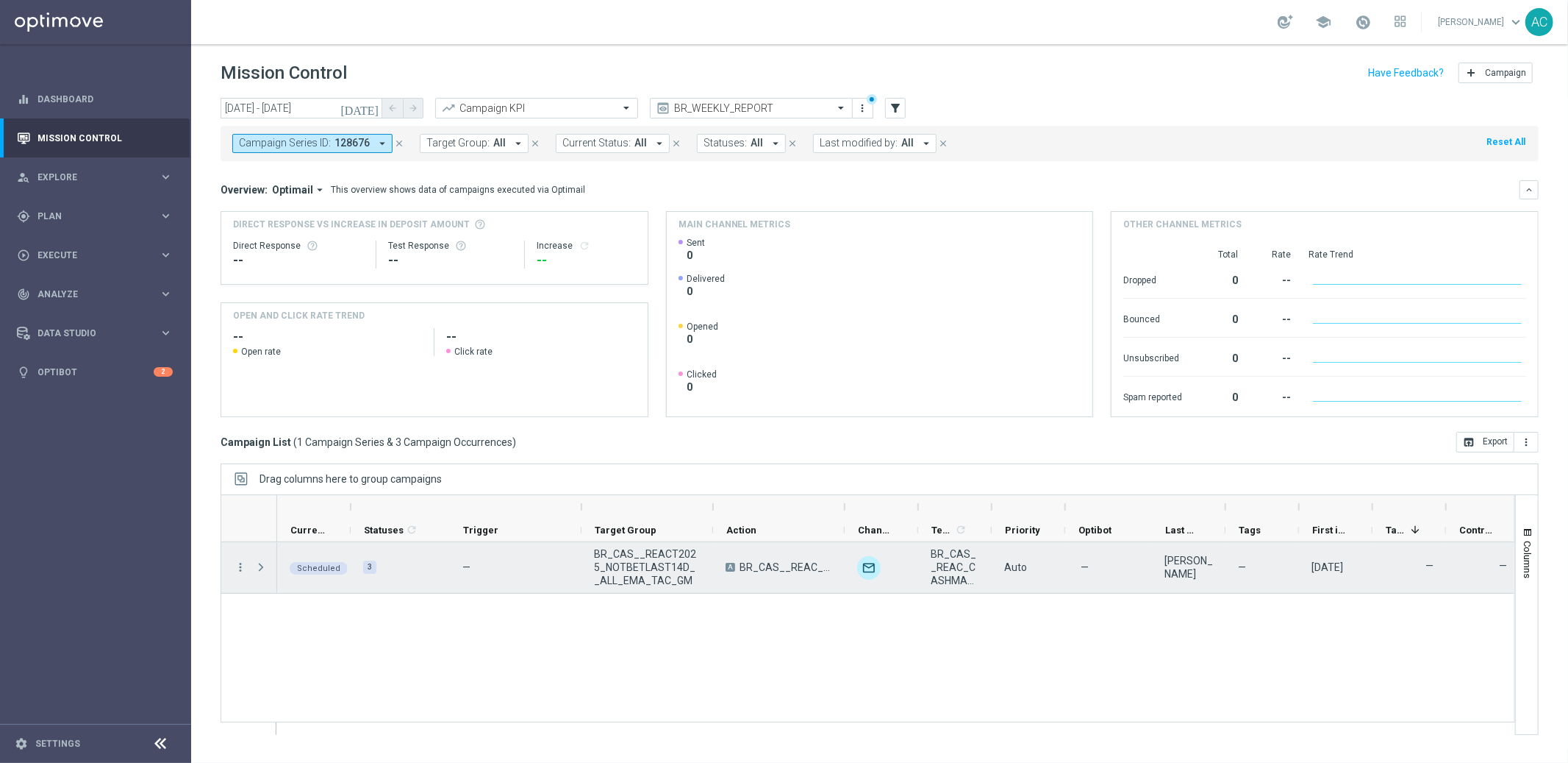
scroll to position [0, 0]
click at [262, 553] on span "Press SPACE to select this row." at bounding box center [263, 566] width 17 height 29
click at [256, 563] on span "Press SPACE to select this row." at bounding box center [261, 566] width 13 height 12
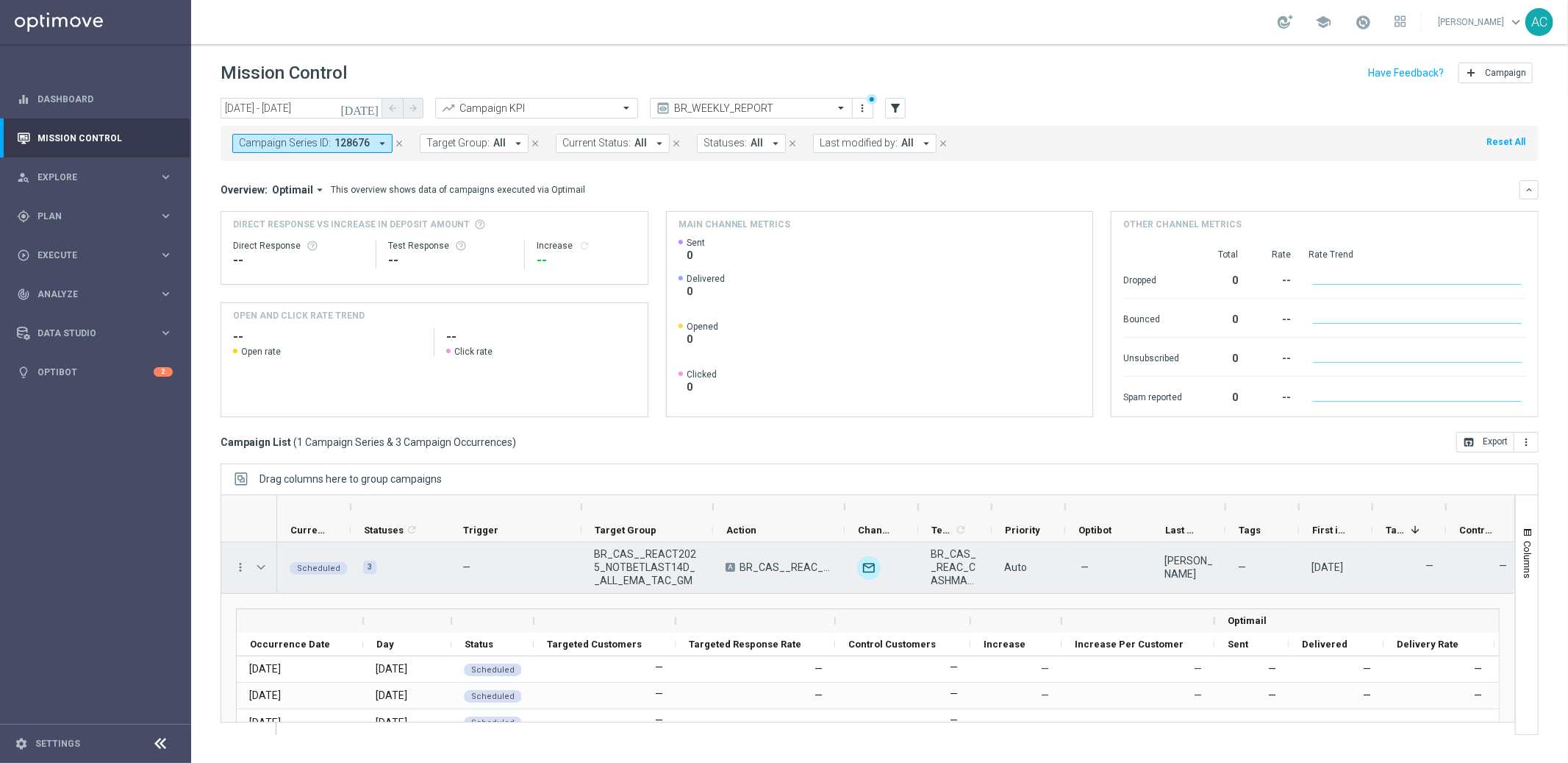
click at [635, 567] on span "BR_CAS__REACT2025_NOTBETLAST14D__ALL_EMA_TAC_GM" at bounding box center [647, 567] width 107 height 39
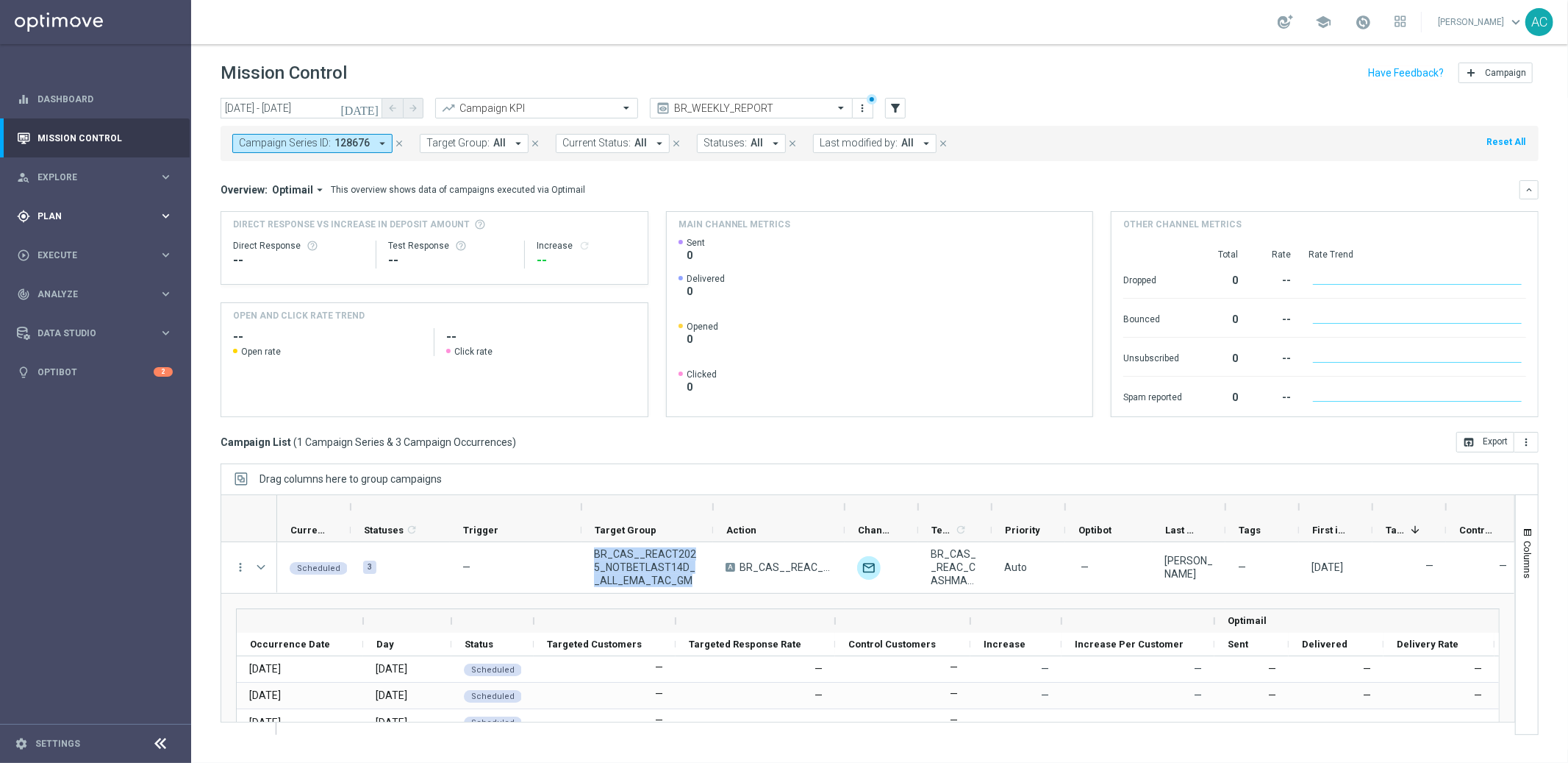
click at [57, 218] on span "Plan" at bounding box center [98, 216] width 121 height 9
click at [72, 239] on div "Target Groups" at bounding box center [114, 246] width 152 height 22
click at [86, 245] on link "Target Groups" at bounding box center [96, 246] width 115 height 12
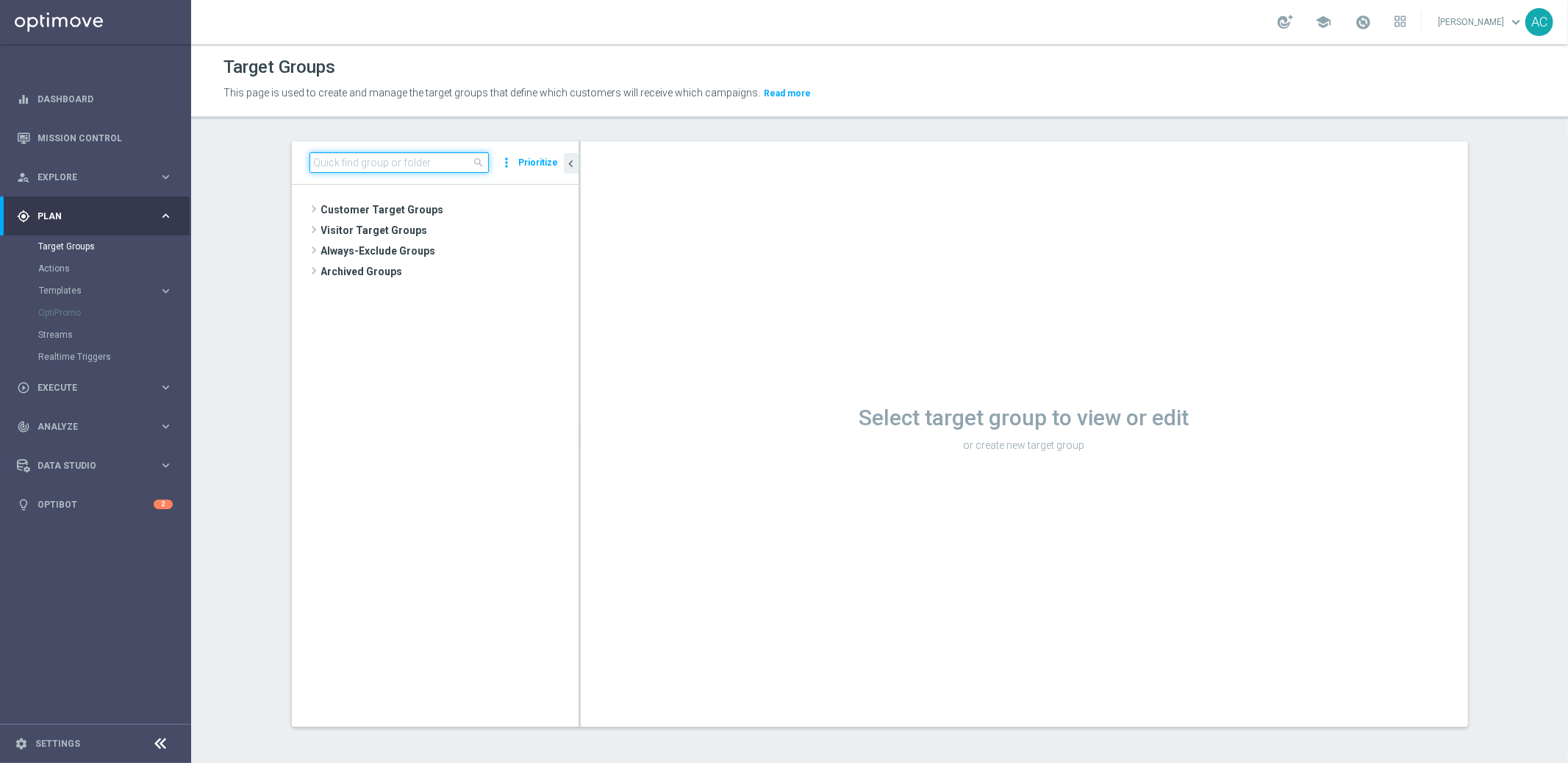
click at [379, 167] on input at bounding box center [399, 163] width 179 height 20
paste input "BR_CAS__REACT2025_NOTBETLAST14D__ALL_EMA_TAC_GM"
type input "BR_CAS__REACT2025_NOTBETLAST14D__ALL_EMA_TAC_GM"
click at [447, 220] on div "insert_drive_file BR_CAS__REACT2025_NOTBETLAST14D__ALL_EMA_TAC_GM" at bounding box center [440, 230] width 209 height 20
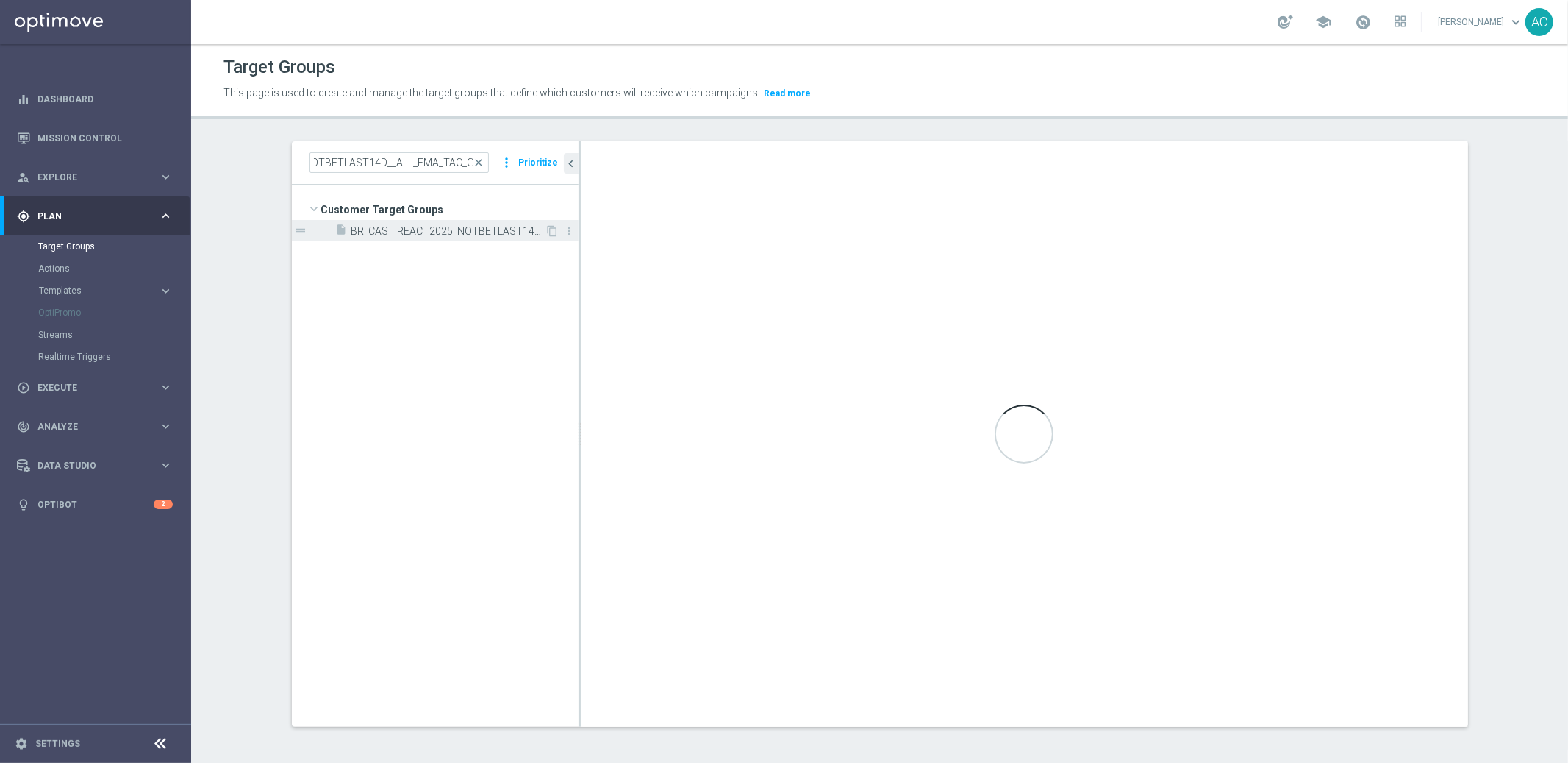
scroll to position [0, 0]
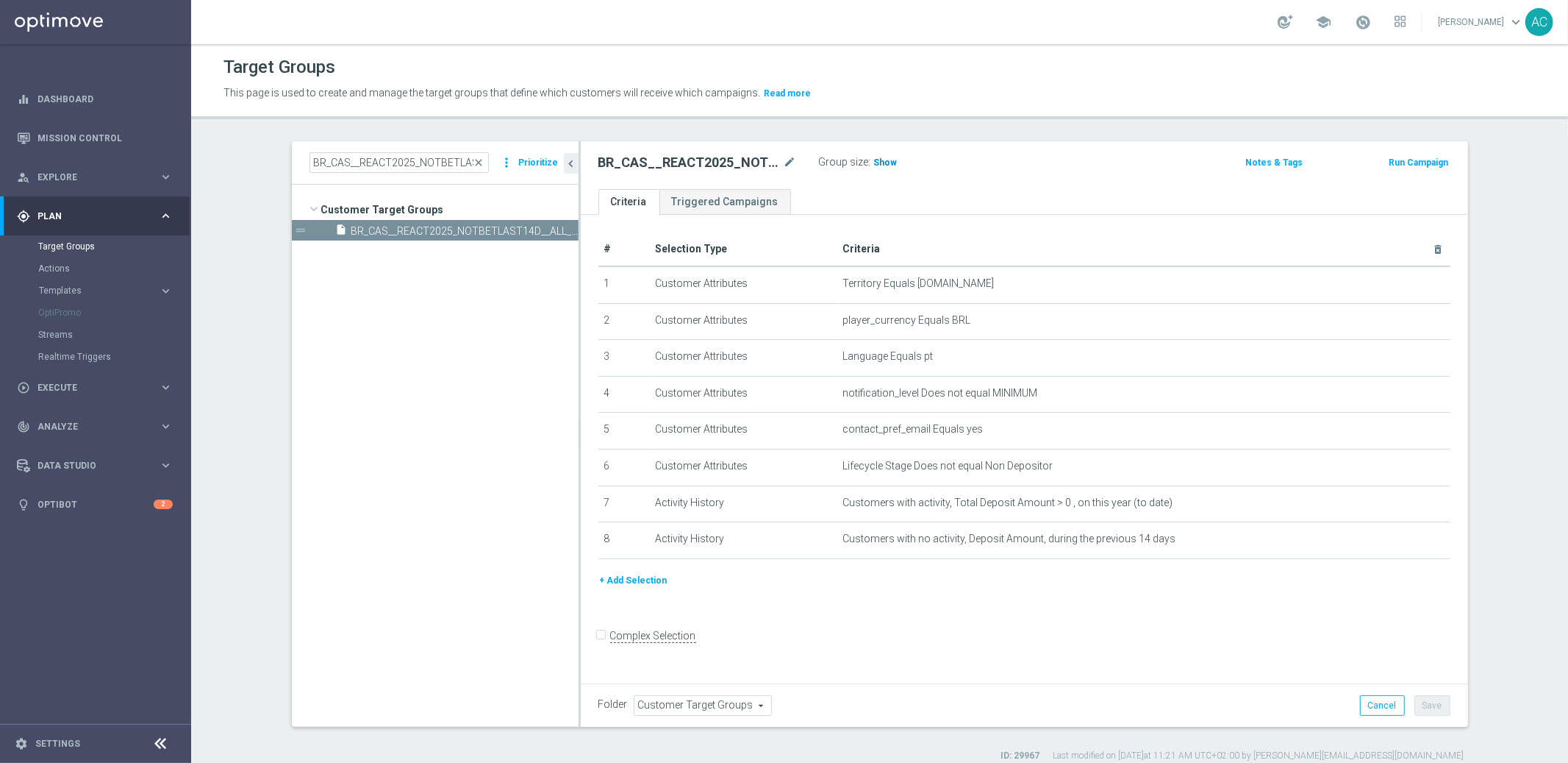
click at [885, 163] on span "Show" at bounding box center [886, 162] width 24 height 10
click at [877, 160] on span "10,387" at bounding box center [890, 164] width 31 height 14
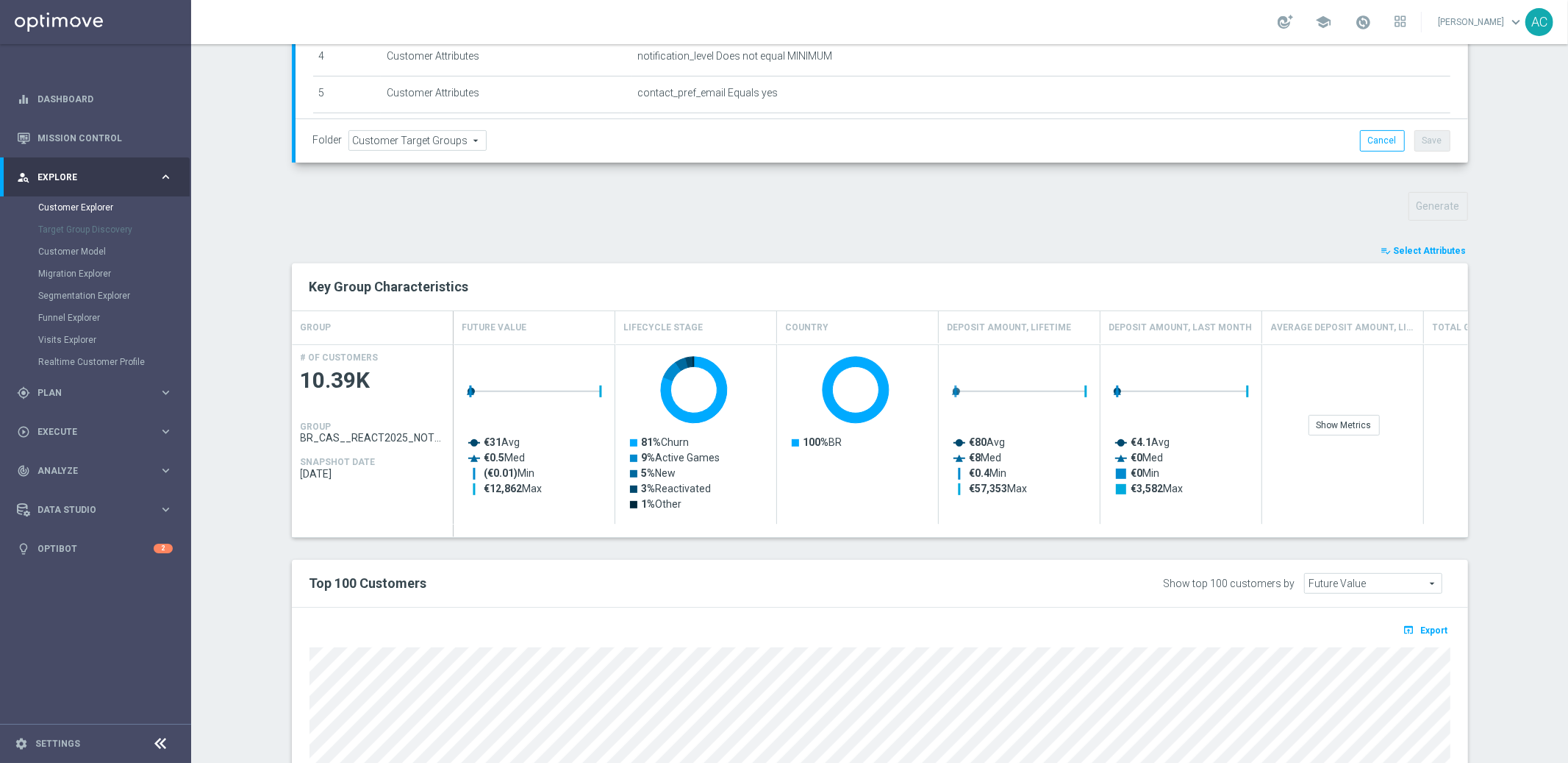
scroll to position [623, 0]
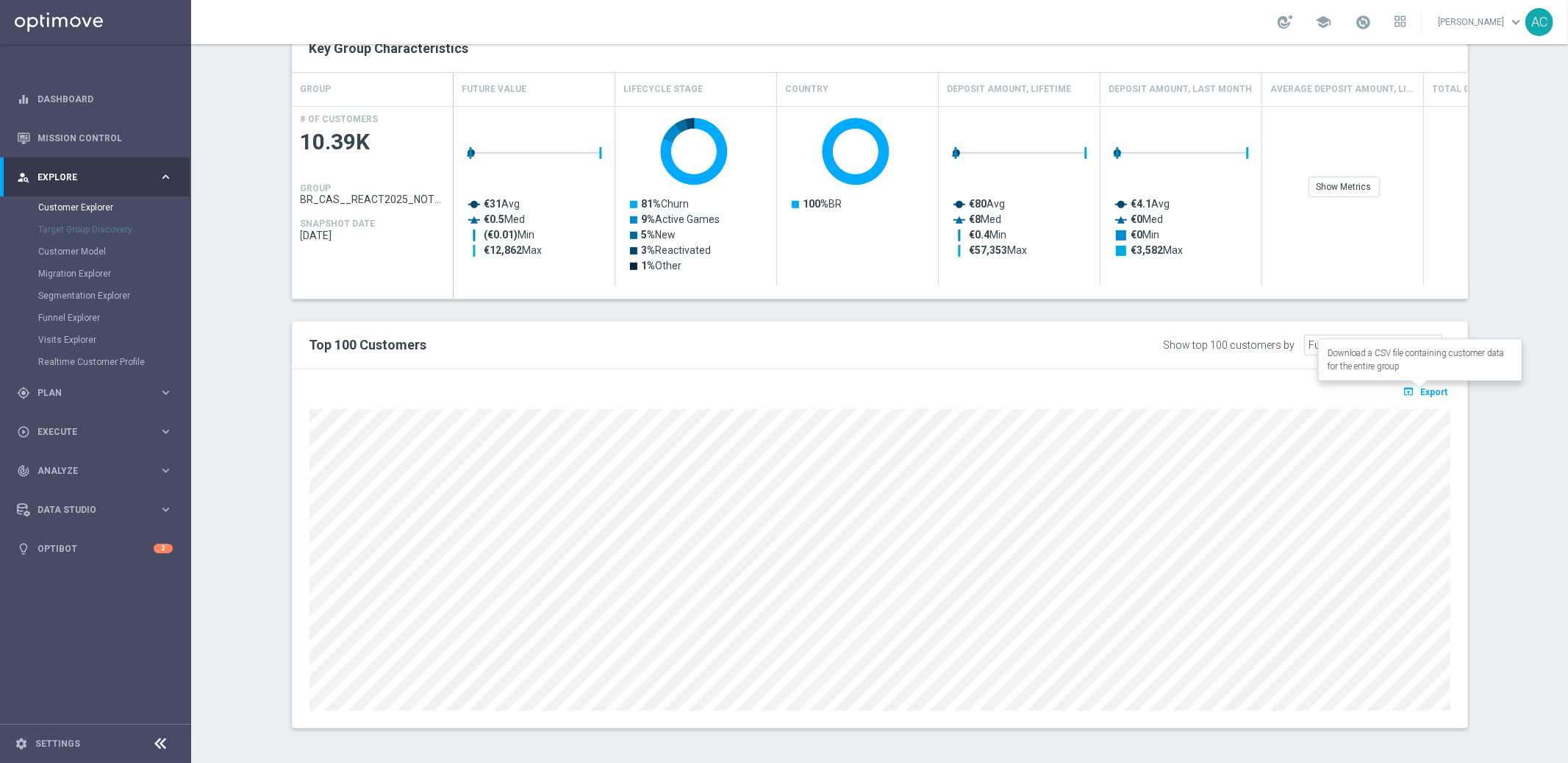
click at [1430, 387] on span "Export" at bounding box center [1434, 392] width 28 height 10
